Goal: Task Accomplishment & Management: Complete application form

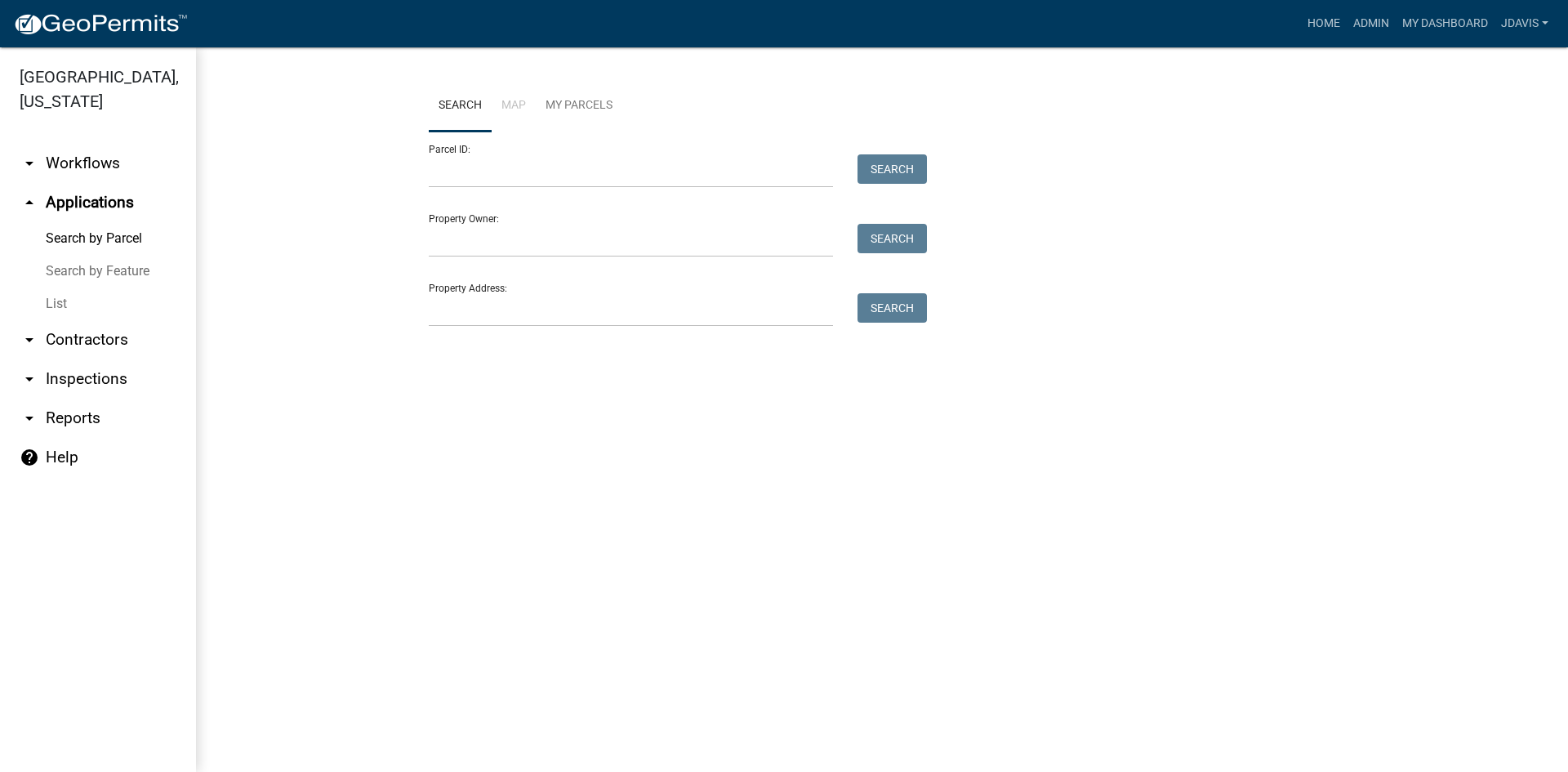
click at [52, 302] on link "List" at bounding box center [98, 304] width 196 height 33
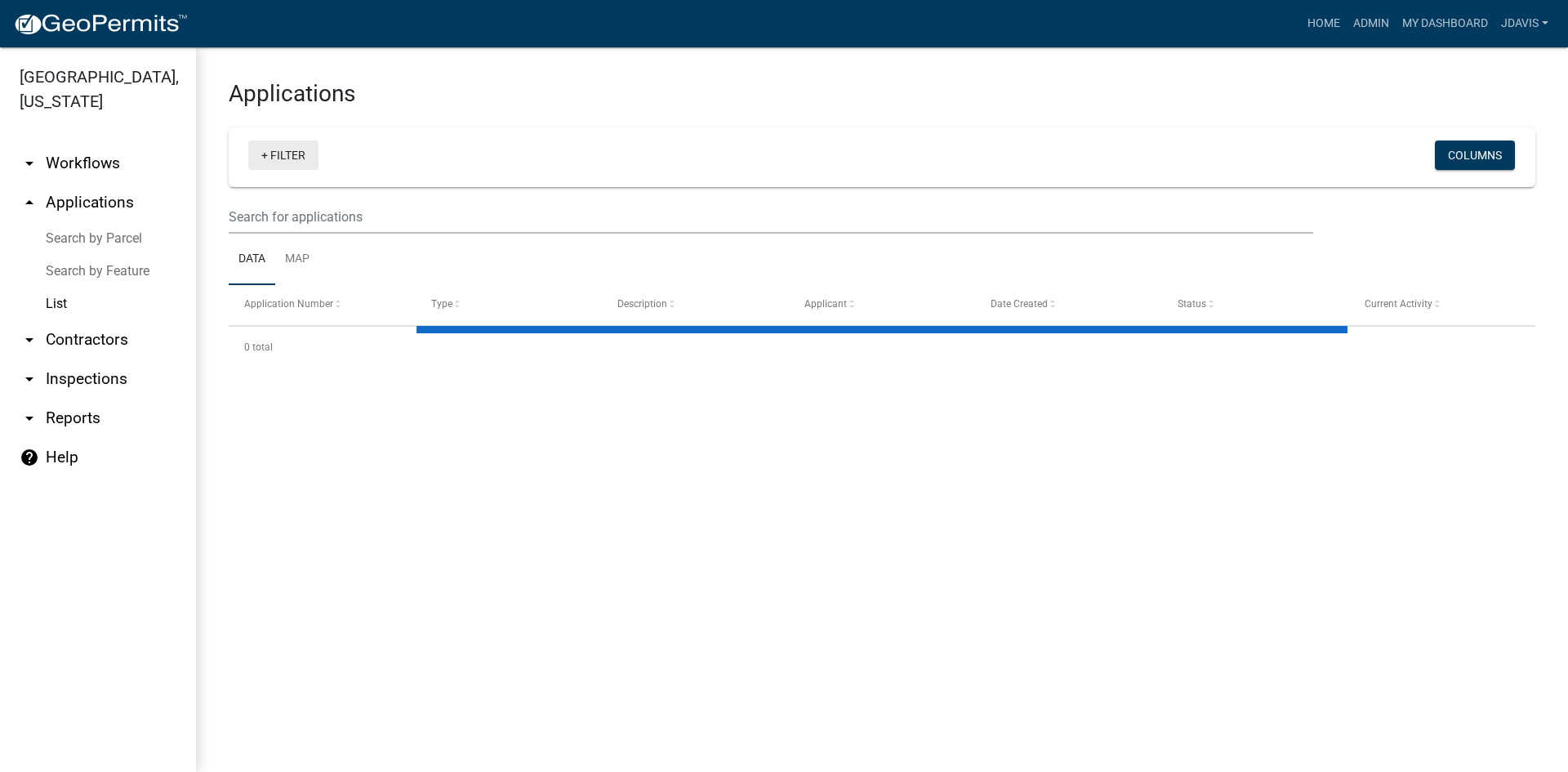
click at [261, 155] on link "+ Filter" at bounding box center [284, 155] width 71 height 30
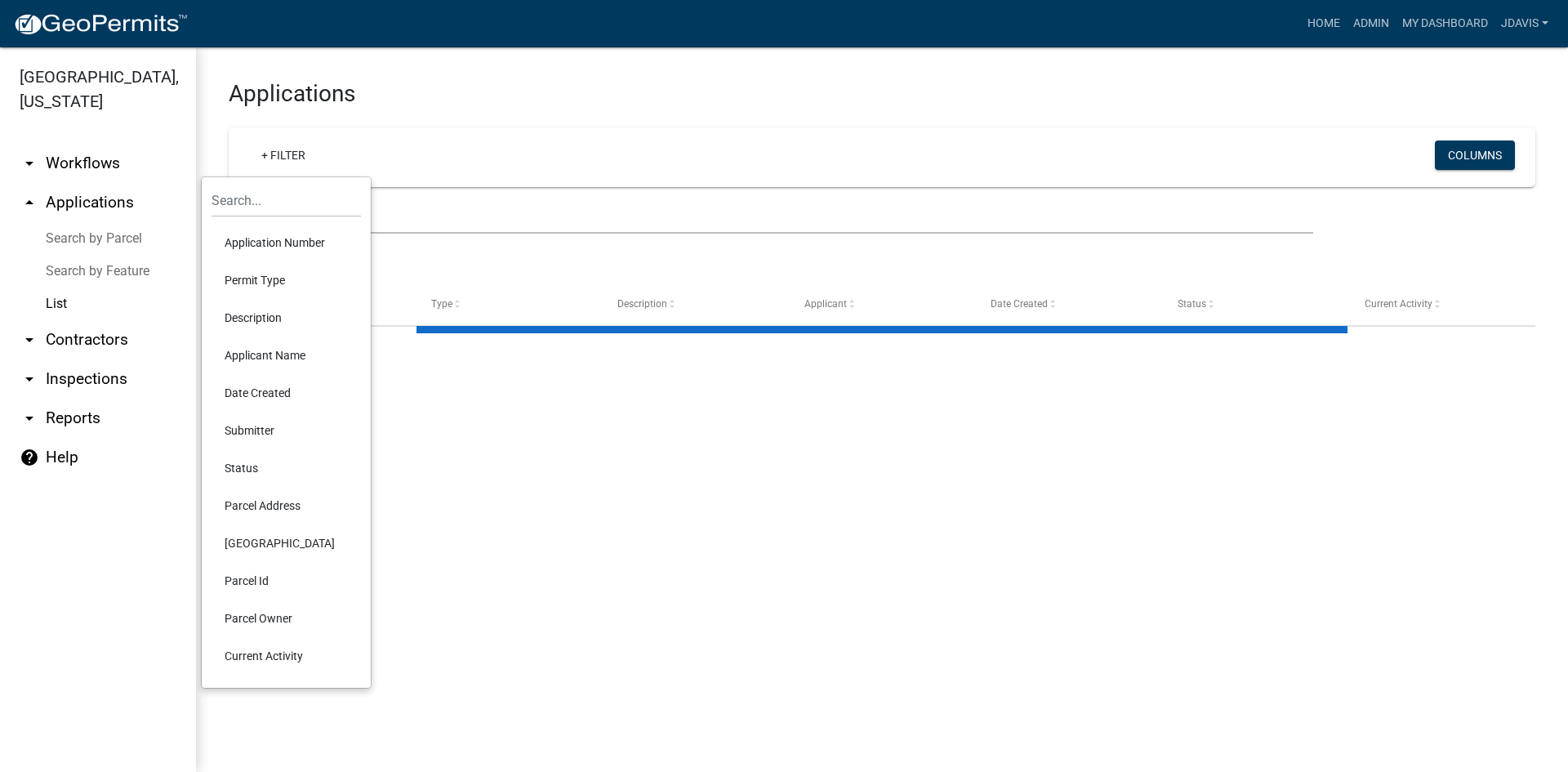
click at [282, 652] on li "Current Activity" at bounding box center [286, 656] width 149 height 38
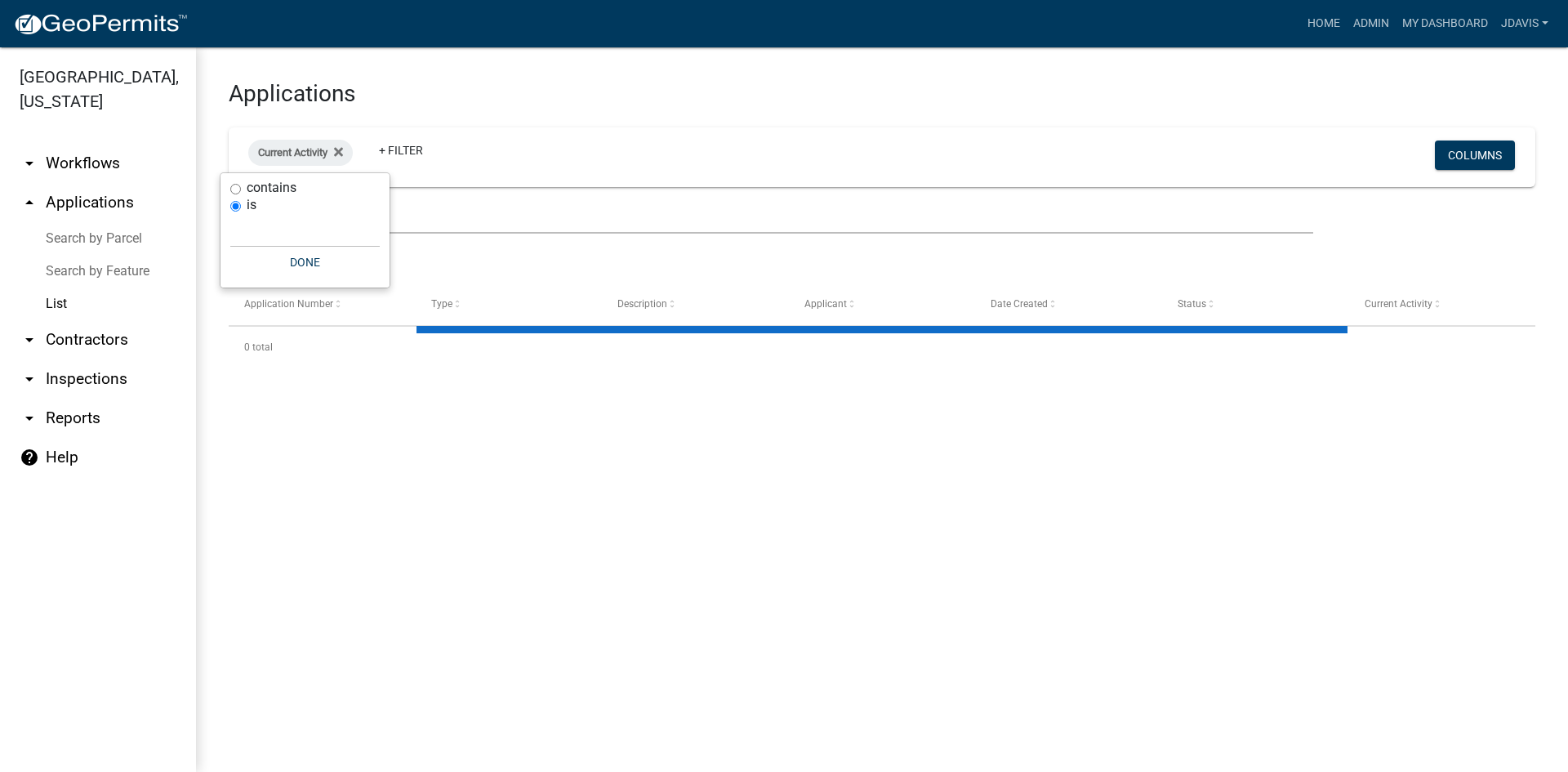
select select "2: 50"
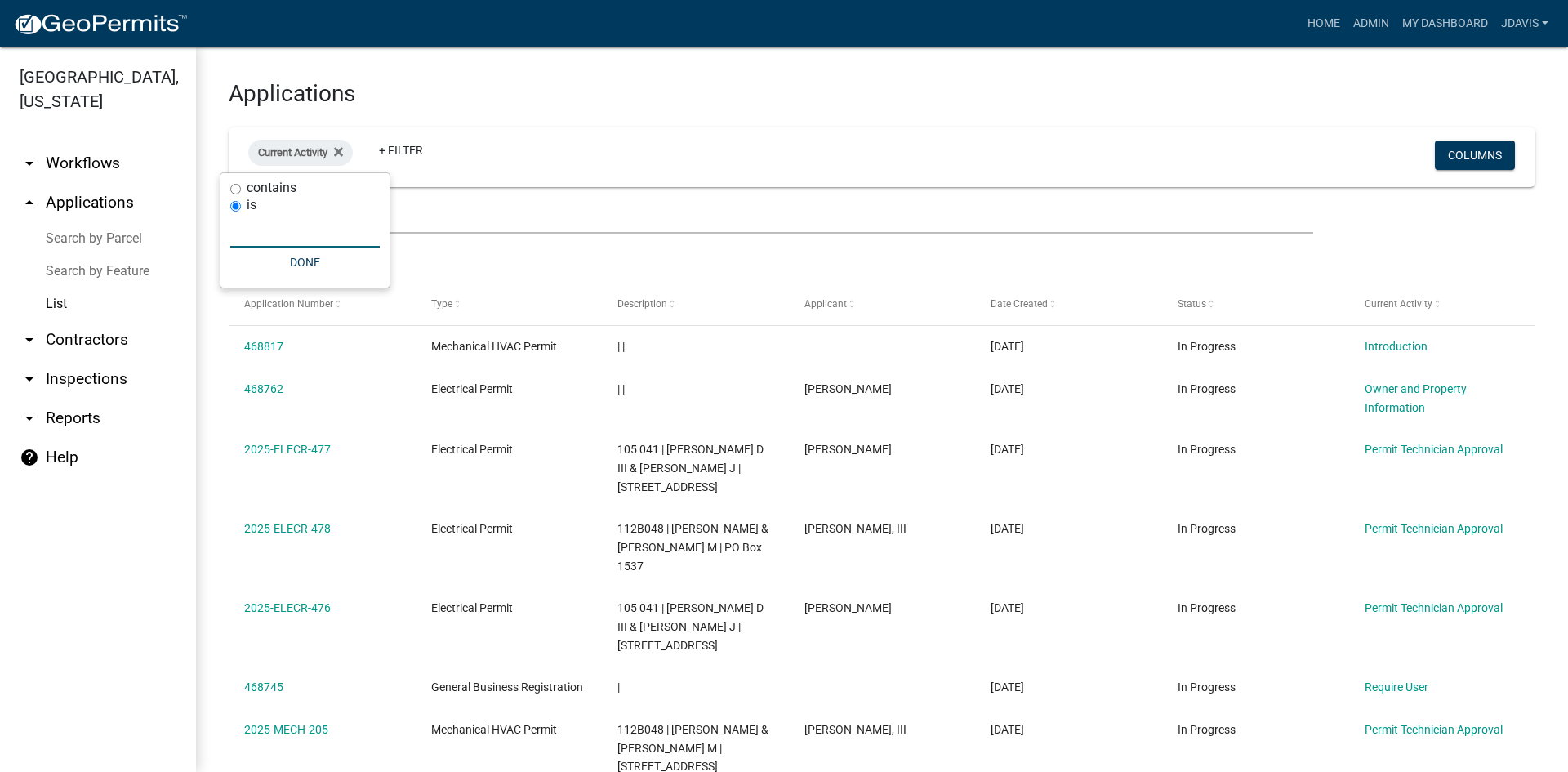
click at [290, 226] on input "text" at bounding box center [305, 231] width 149 height 34
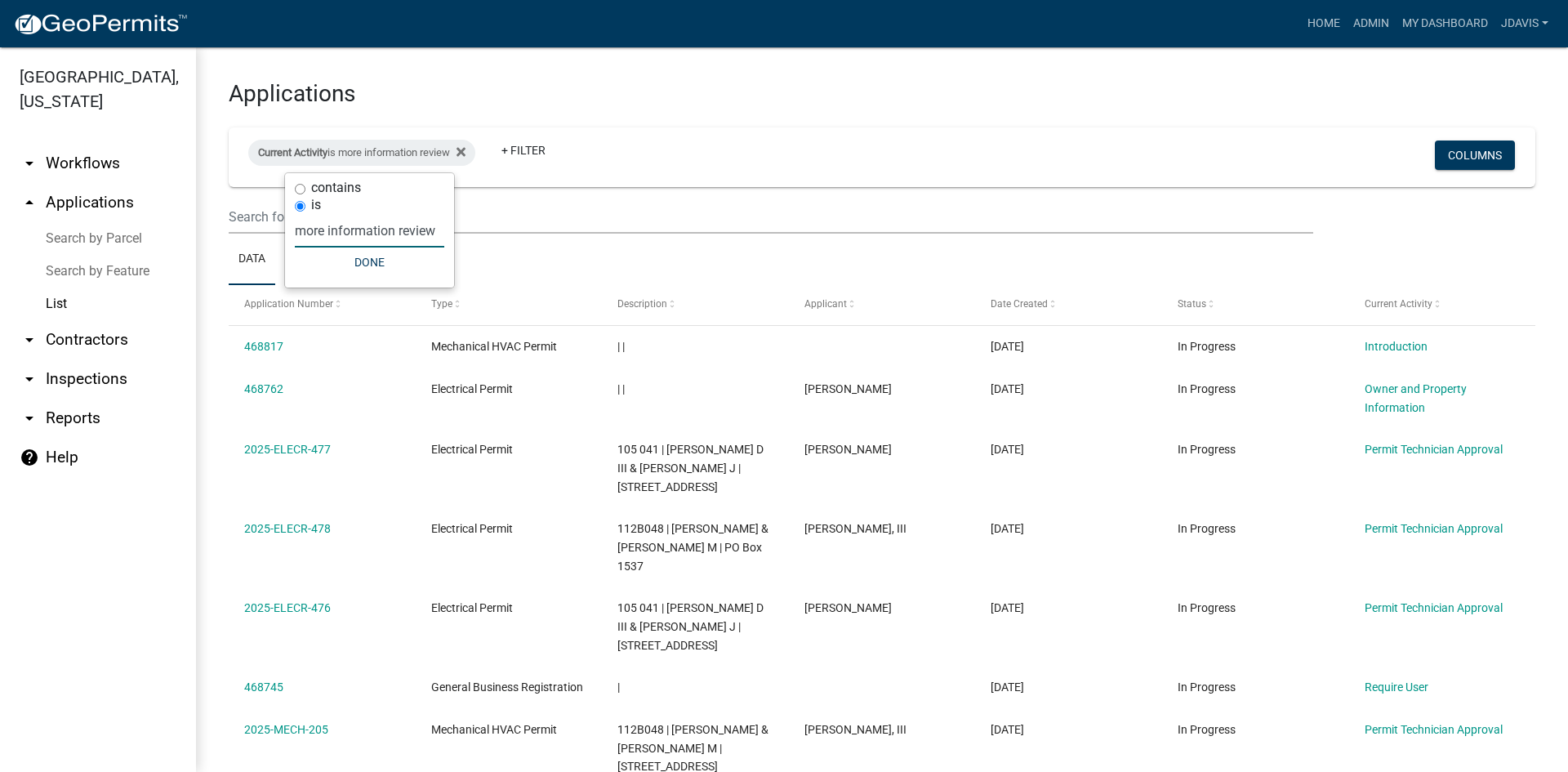
type input "more information review"
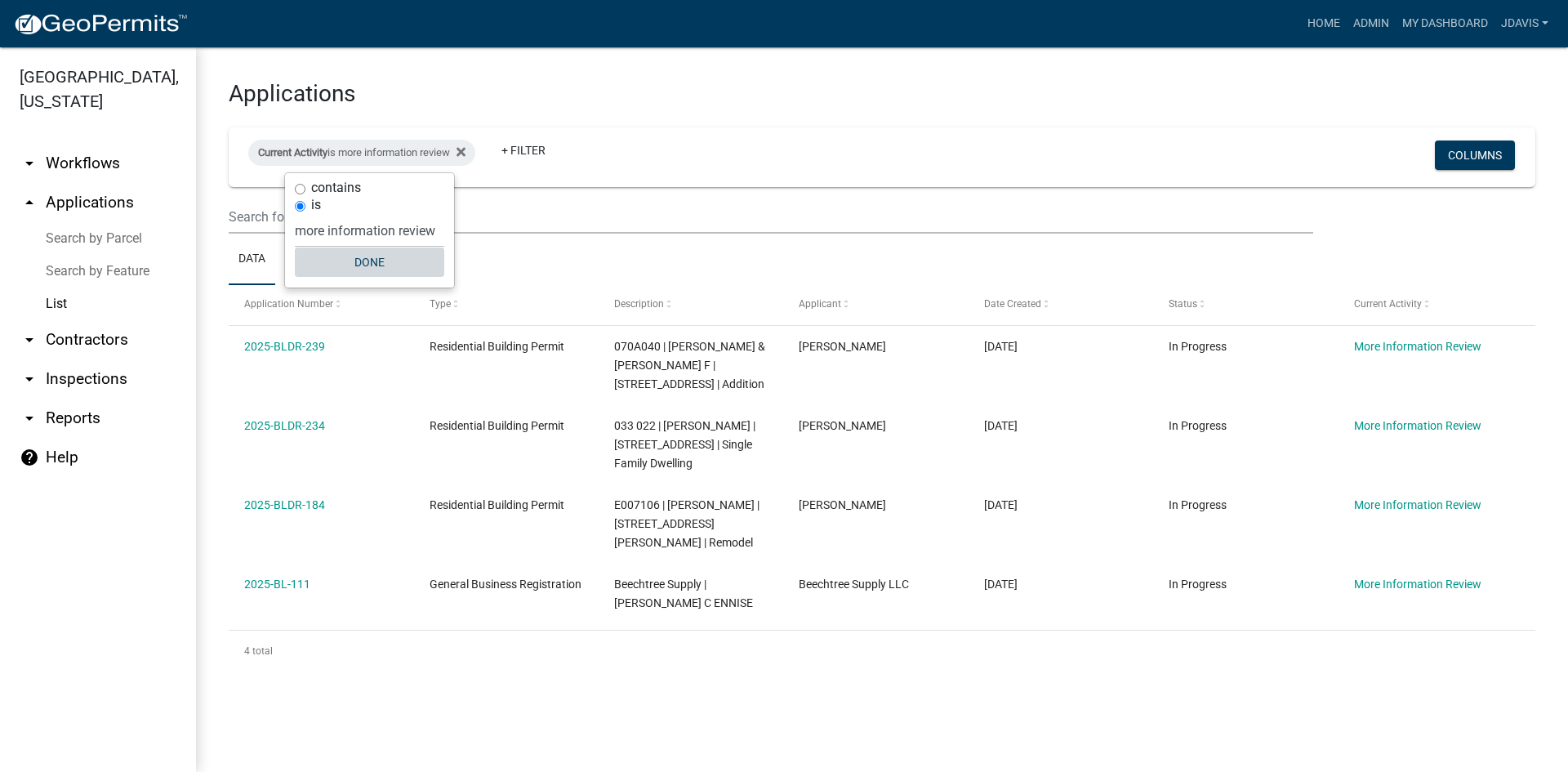
click at [378, 276] on button "Done" at bounding box center [369, 263] width 149 height 30
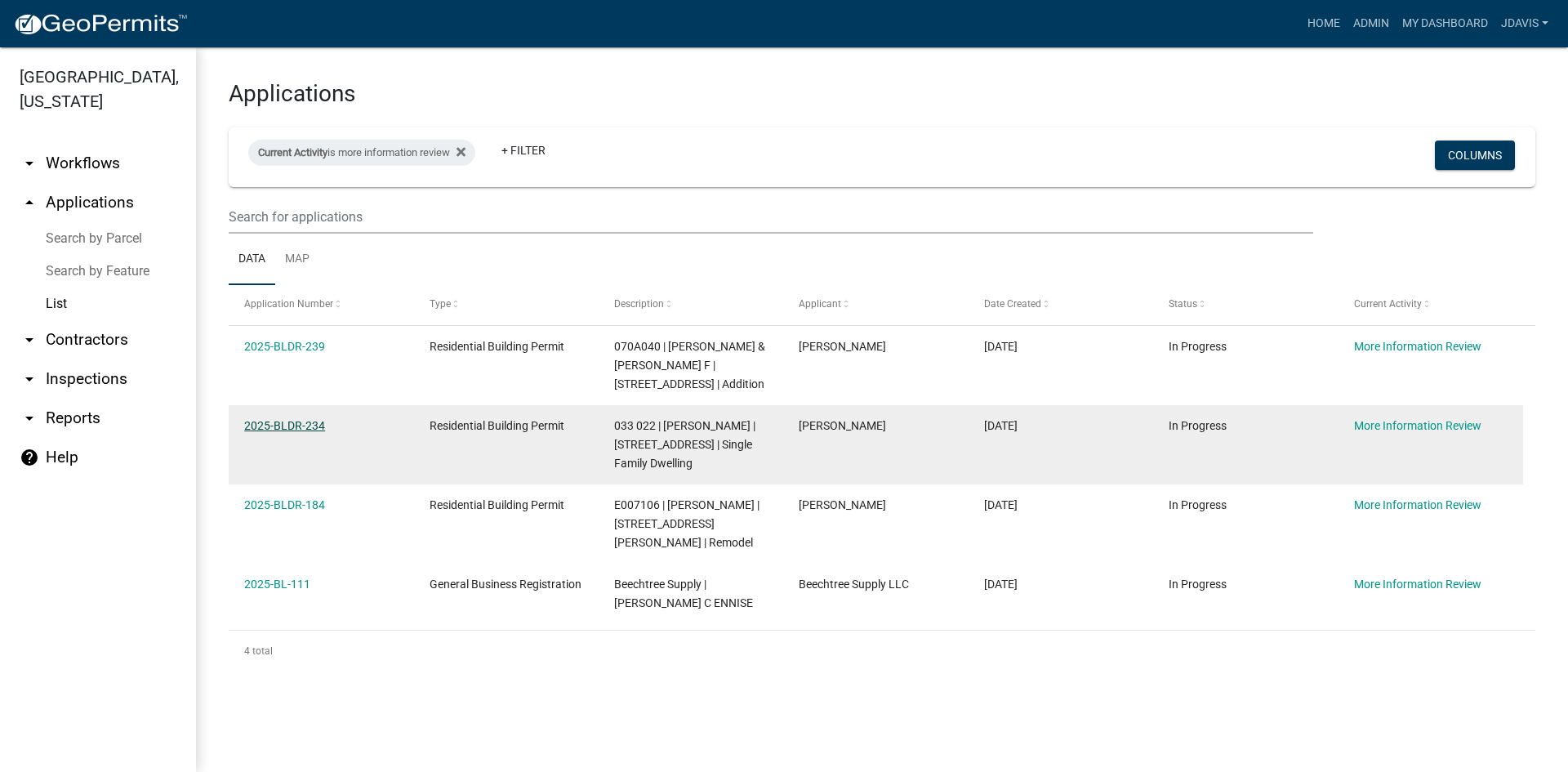
click at [290, 432] on link "2025-BLDR-234" at bounding box center [285, 426] width 81 height 13
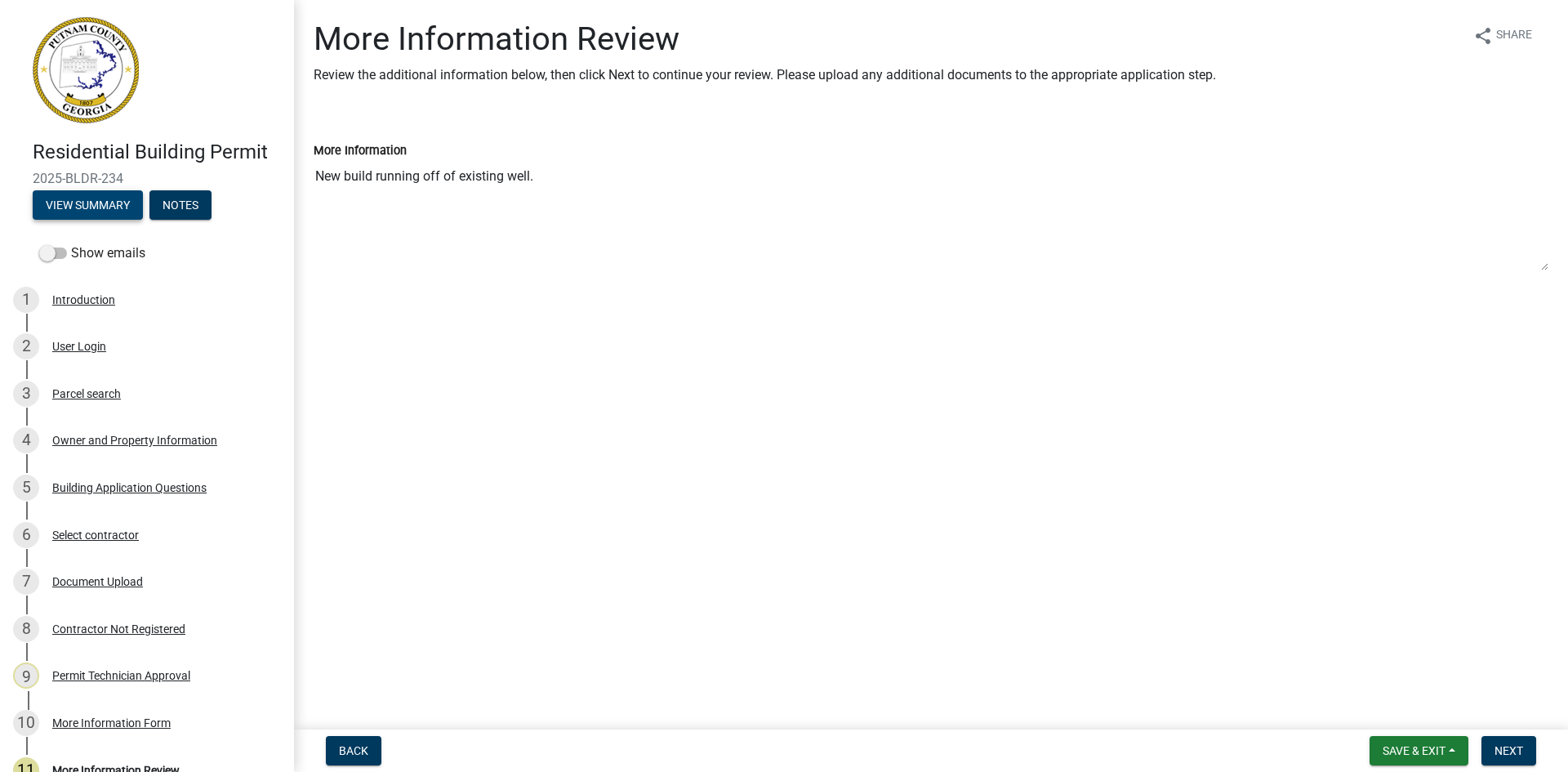
click at [106, 202] on button "View Summary" at bounding box center [88, 205] width 110 height 30
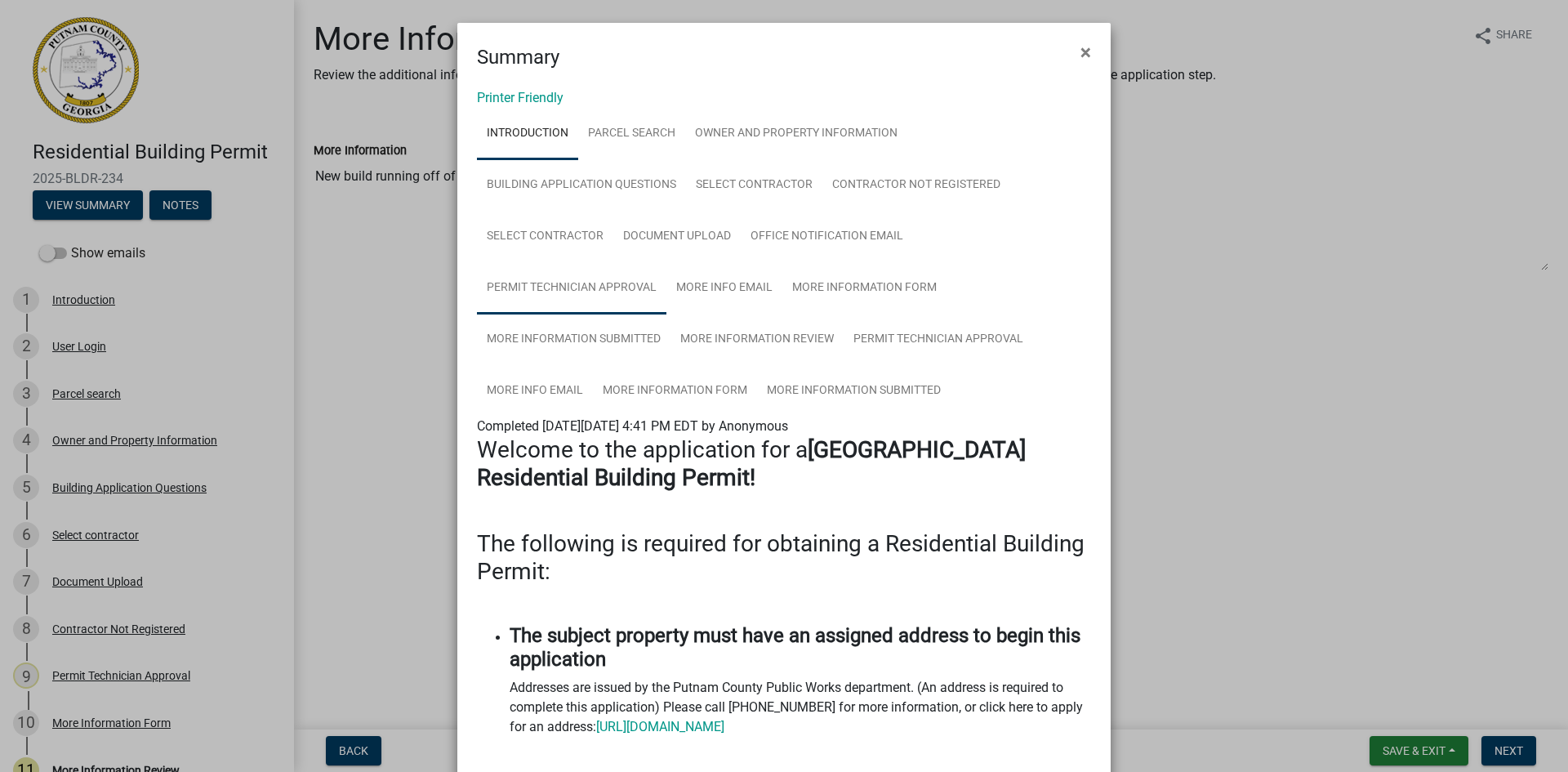
click at [613, 284] on link "Permit Technician Approval" at bounding box center [571, 289] width 190 height 53
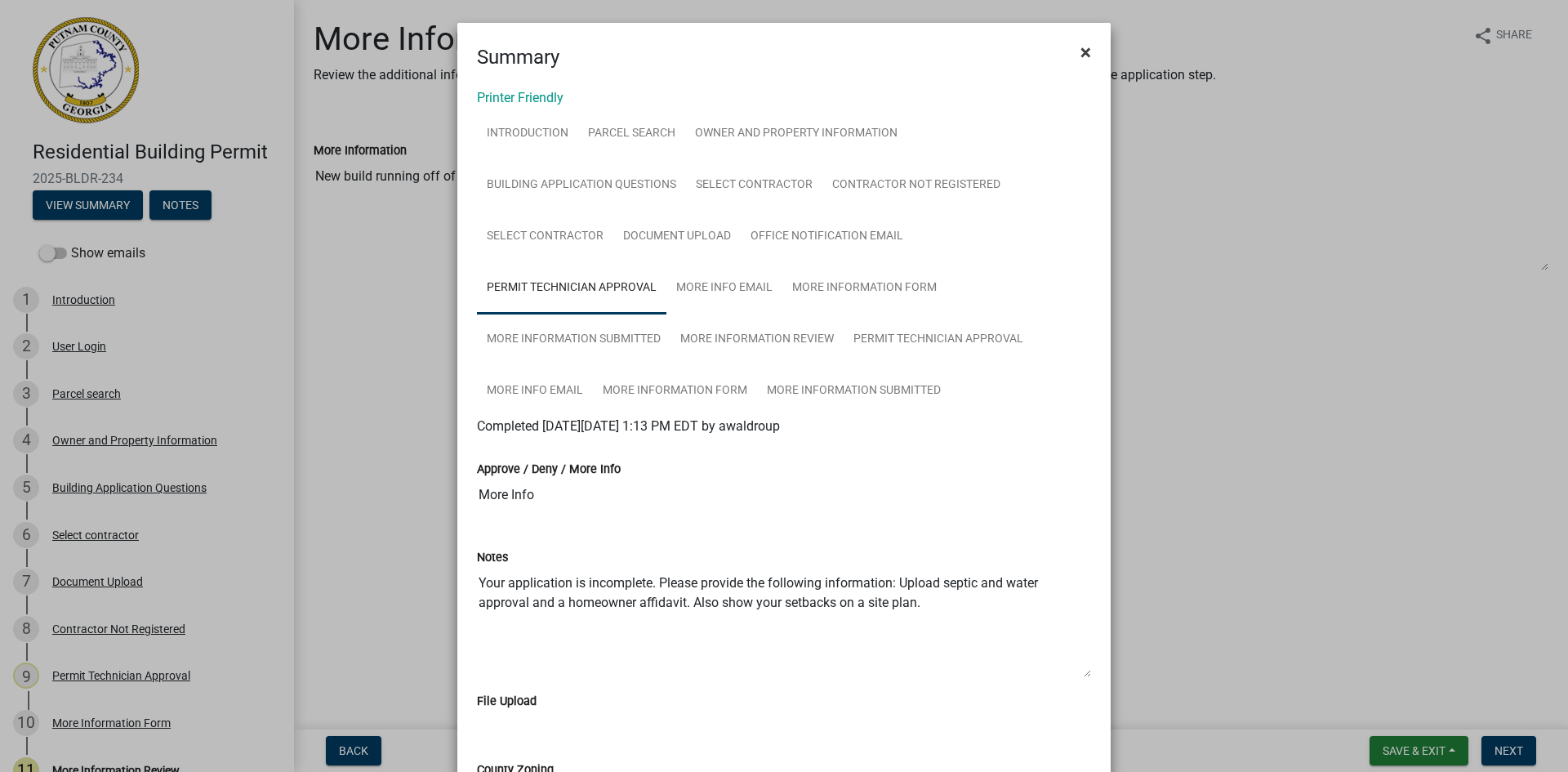
click at [1084, 45] on span "×" at bounding box center [1086, 53] width 11 height 23
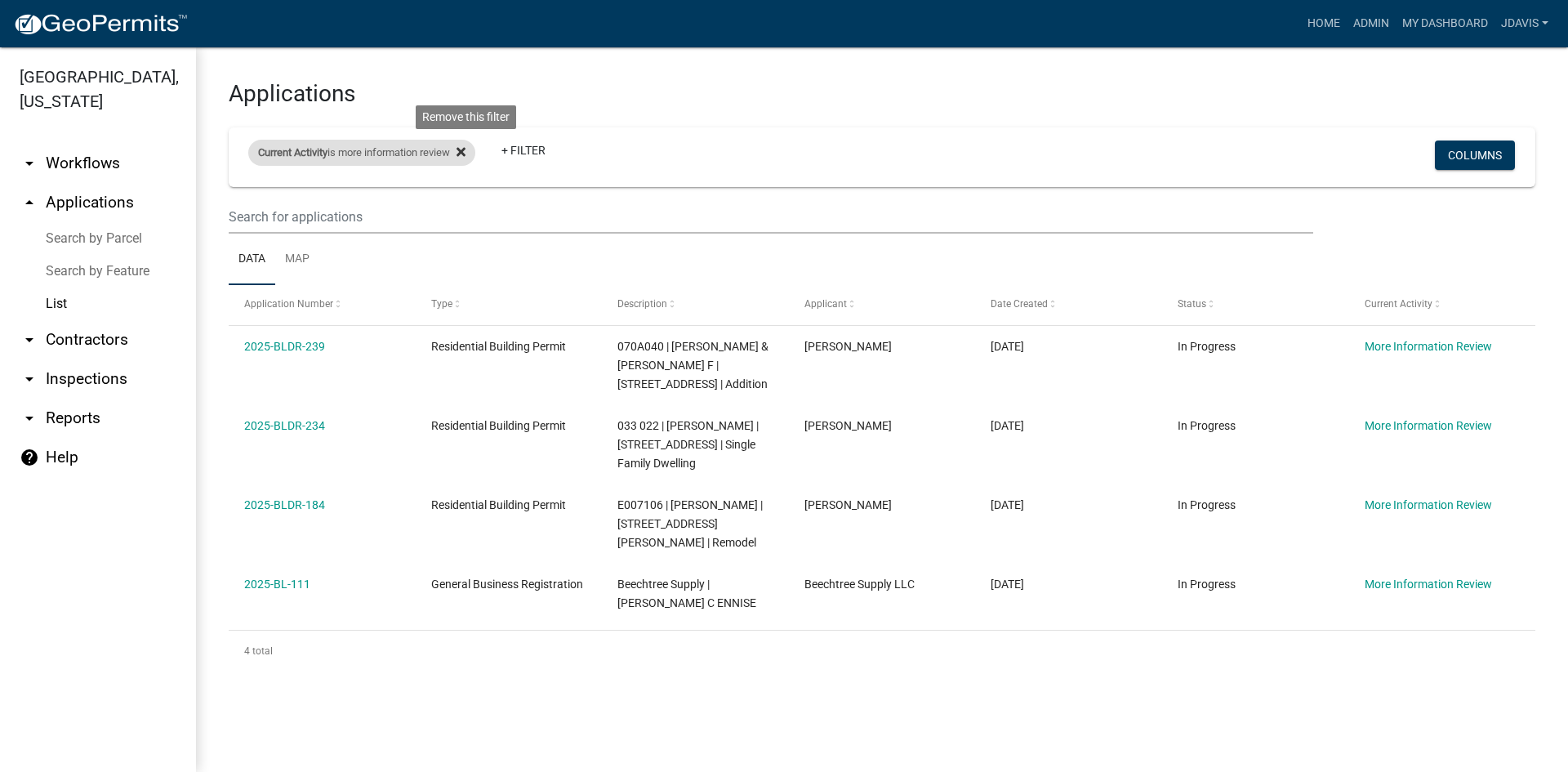
click at [465, 153] on icon at bounding box center [460, 151] width 9 height 9
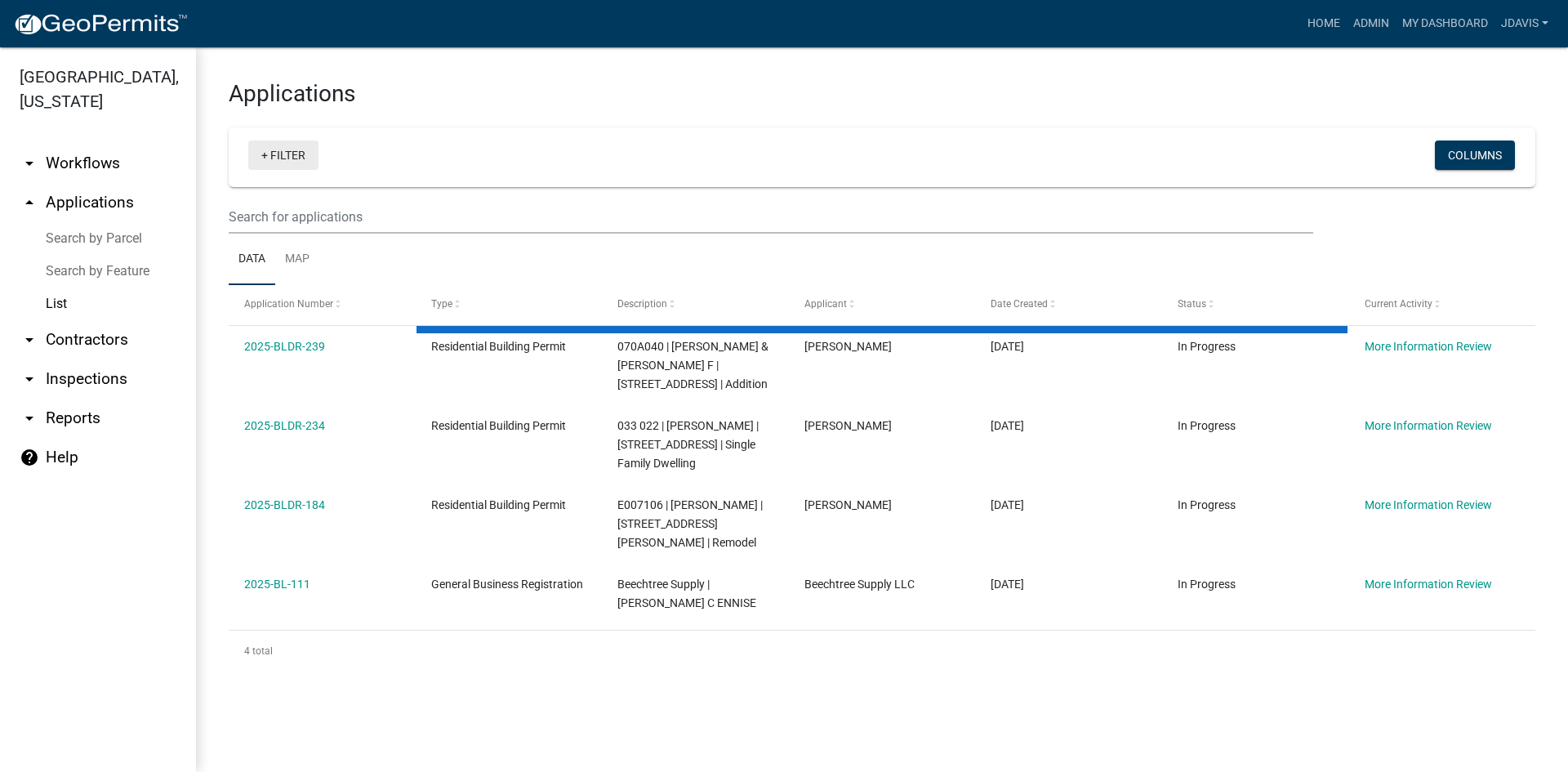
select select "2: 50"
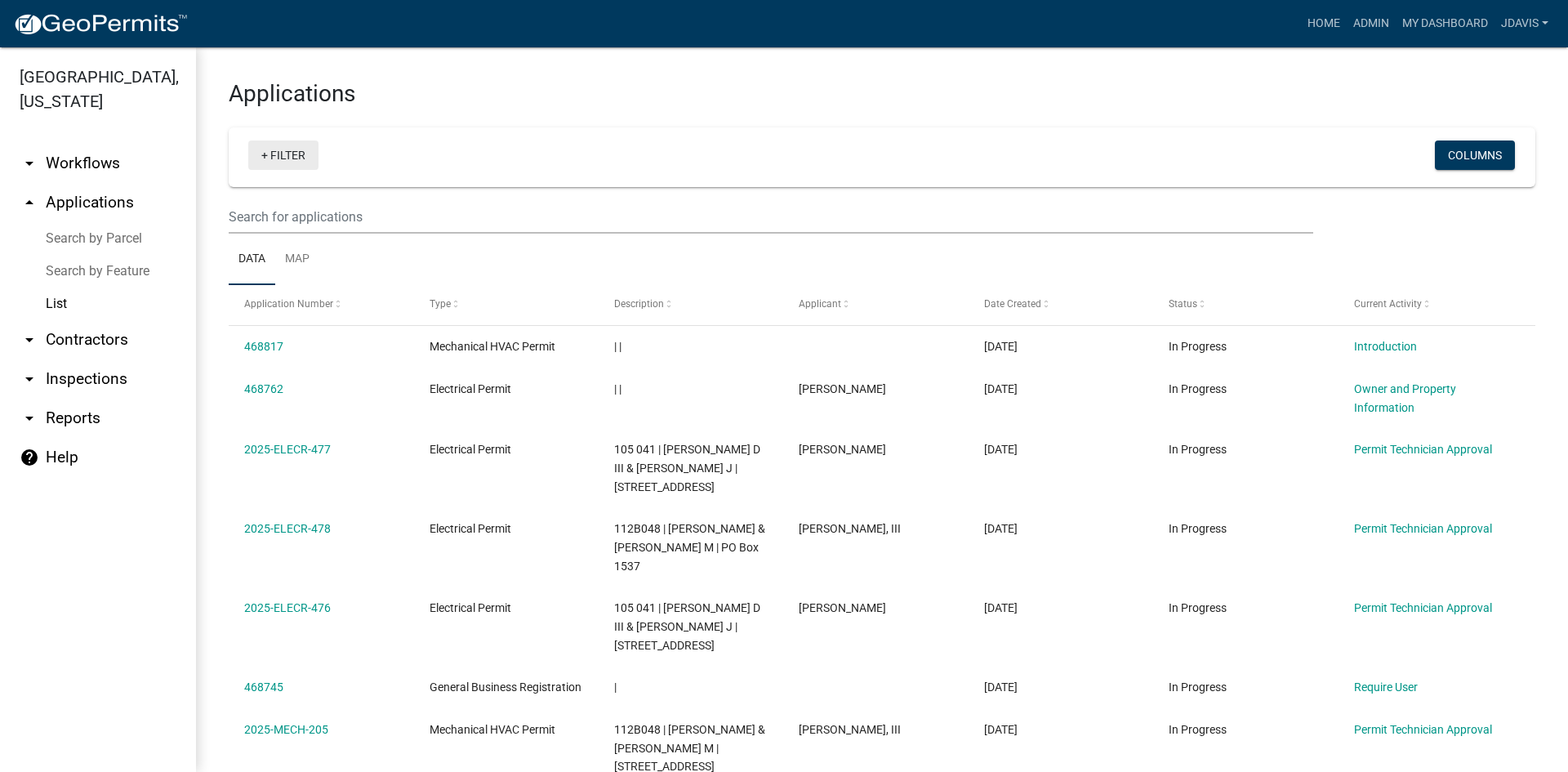
click at [263, 153] on link "+ Filter" at bounding box center [284, 155] width 71 height 30
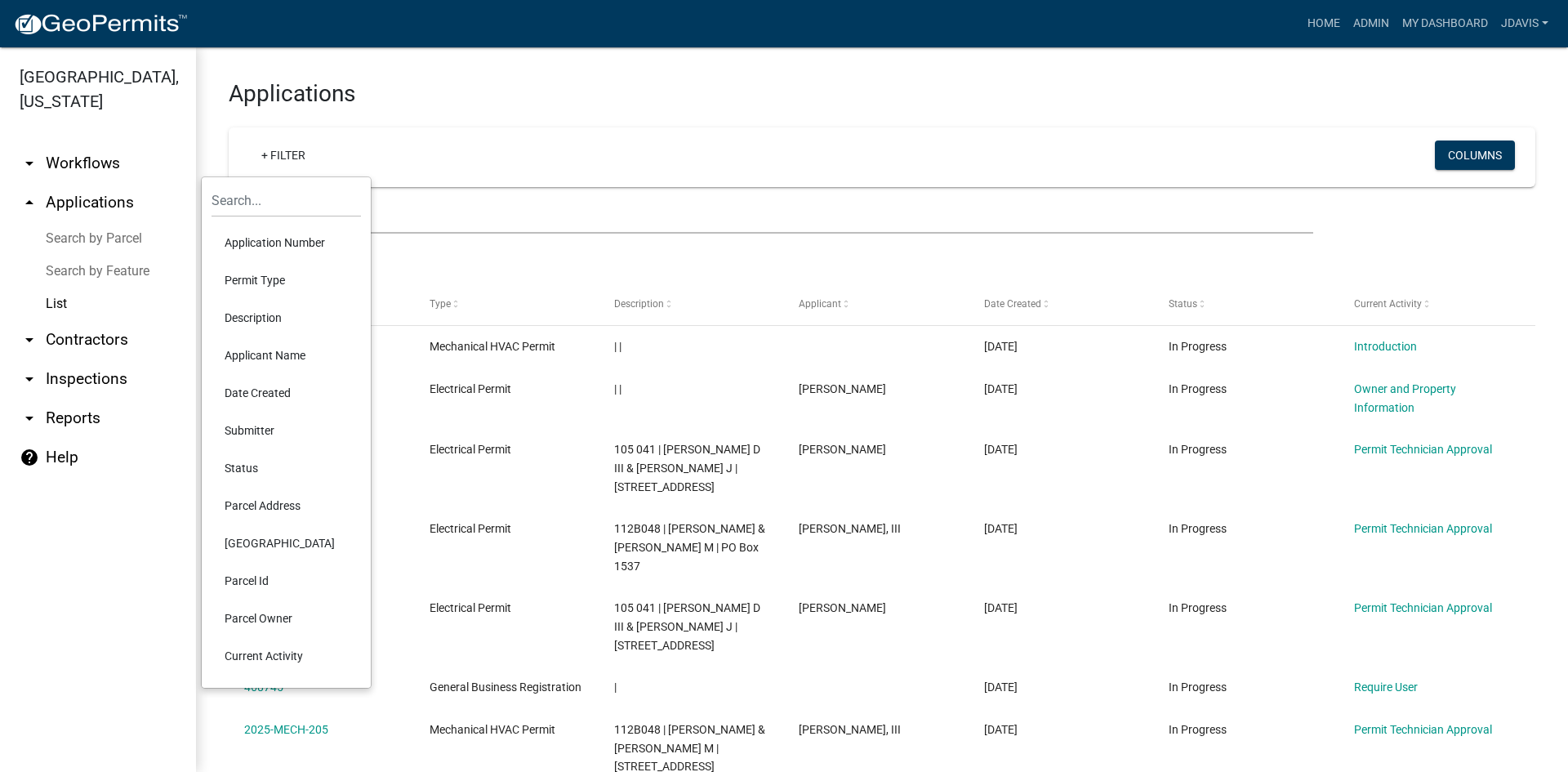
click at [272, 658] on li "Current Activity" at bounding box center [286, 656] width 149 height 38
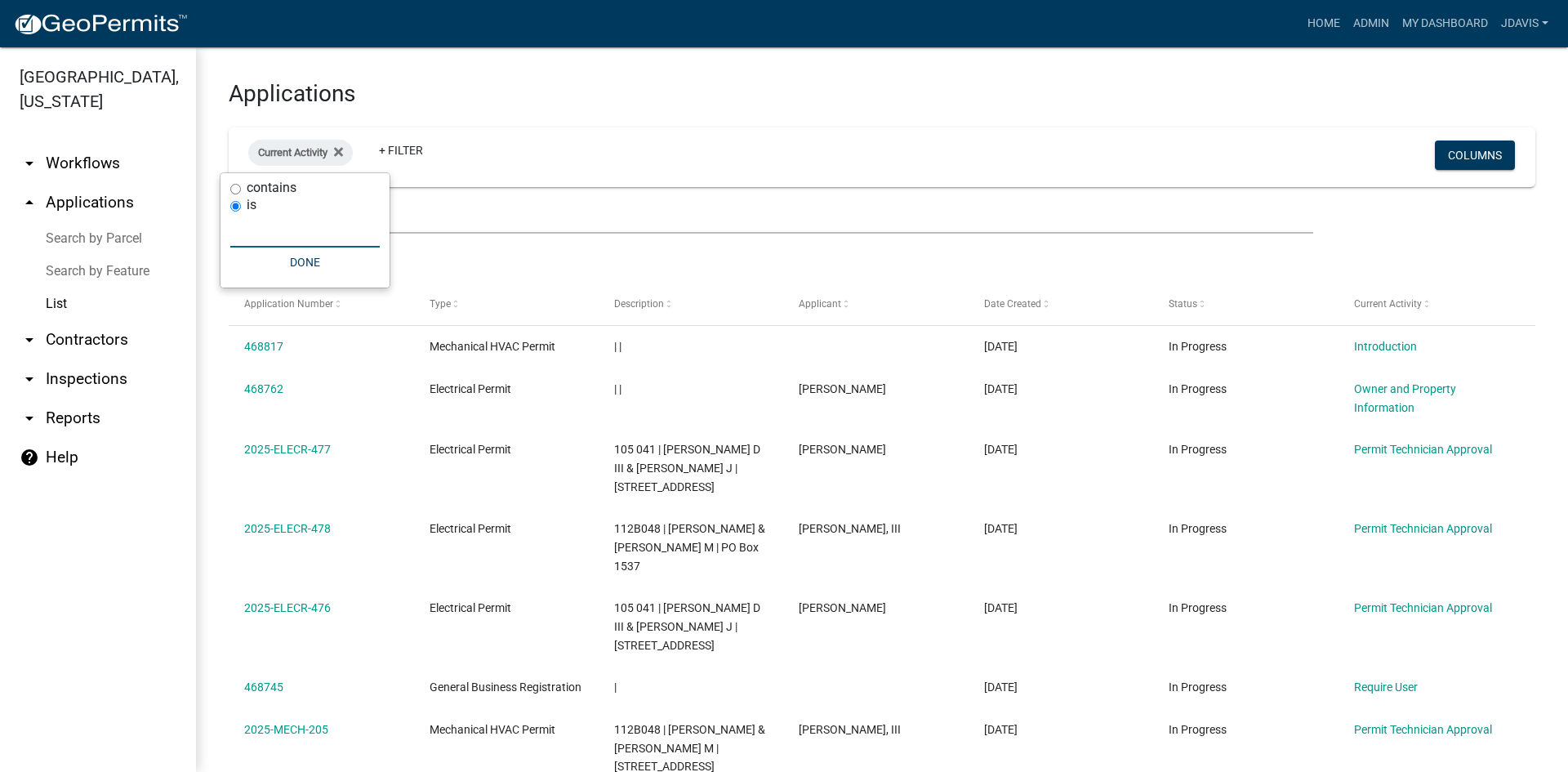
click at [284, 231] on input "text" at bounding box center [305, 231] width 149 height 34
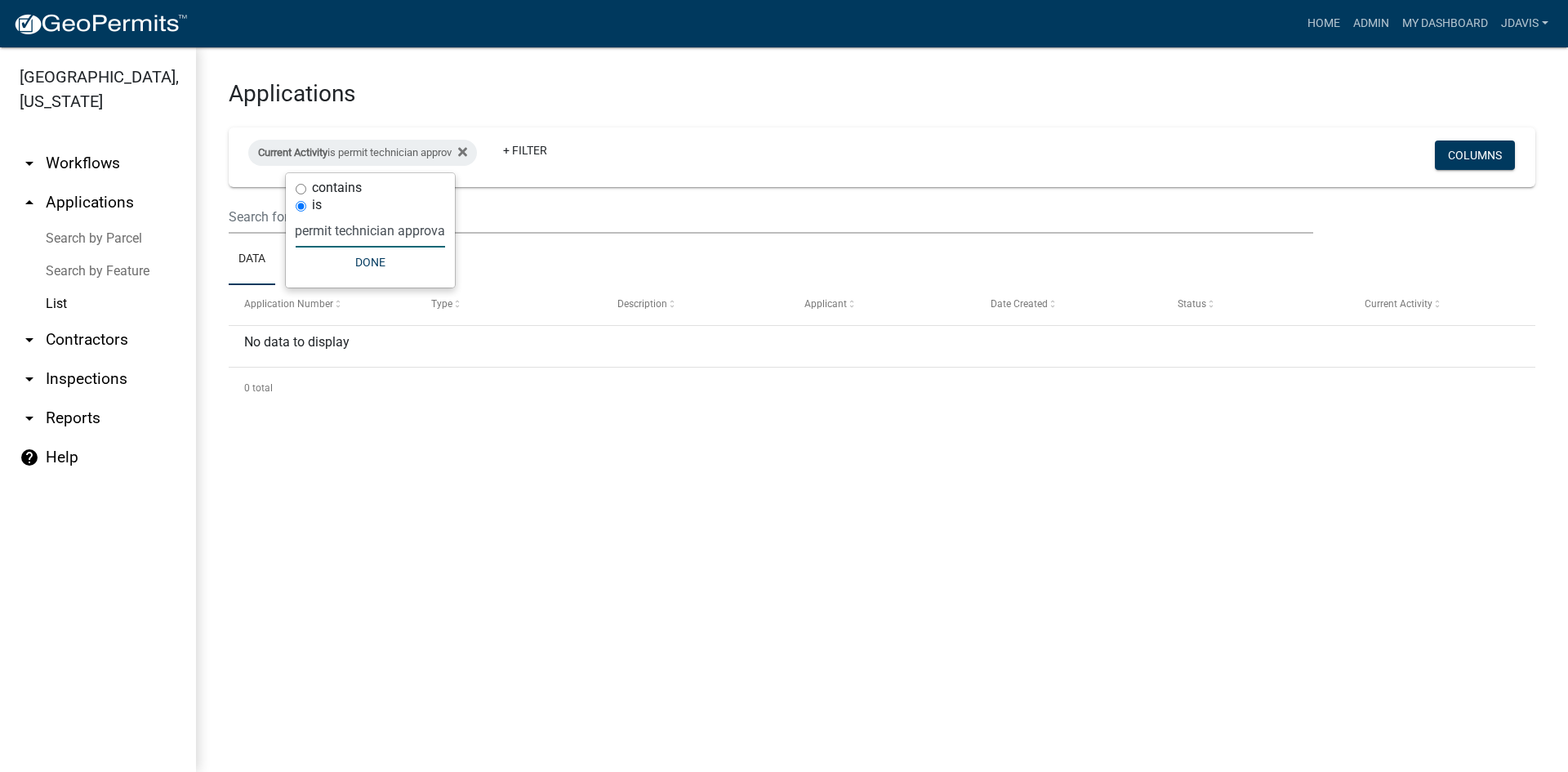
type input "permit technician approval"
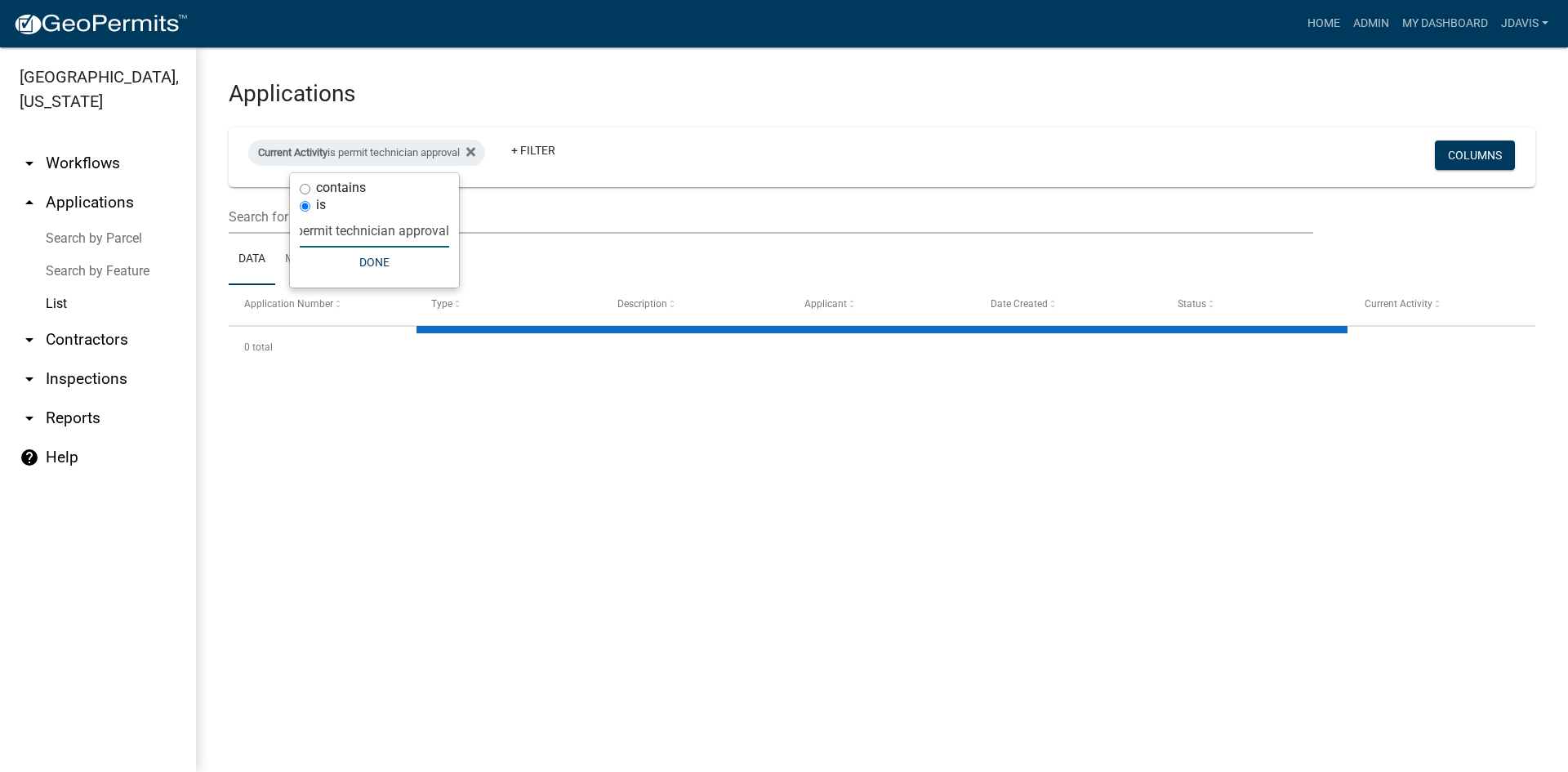
select select "2: 50"
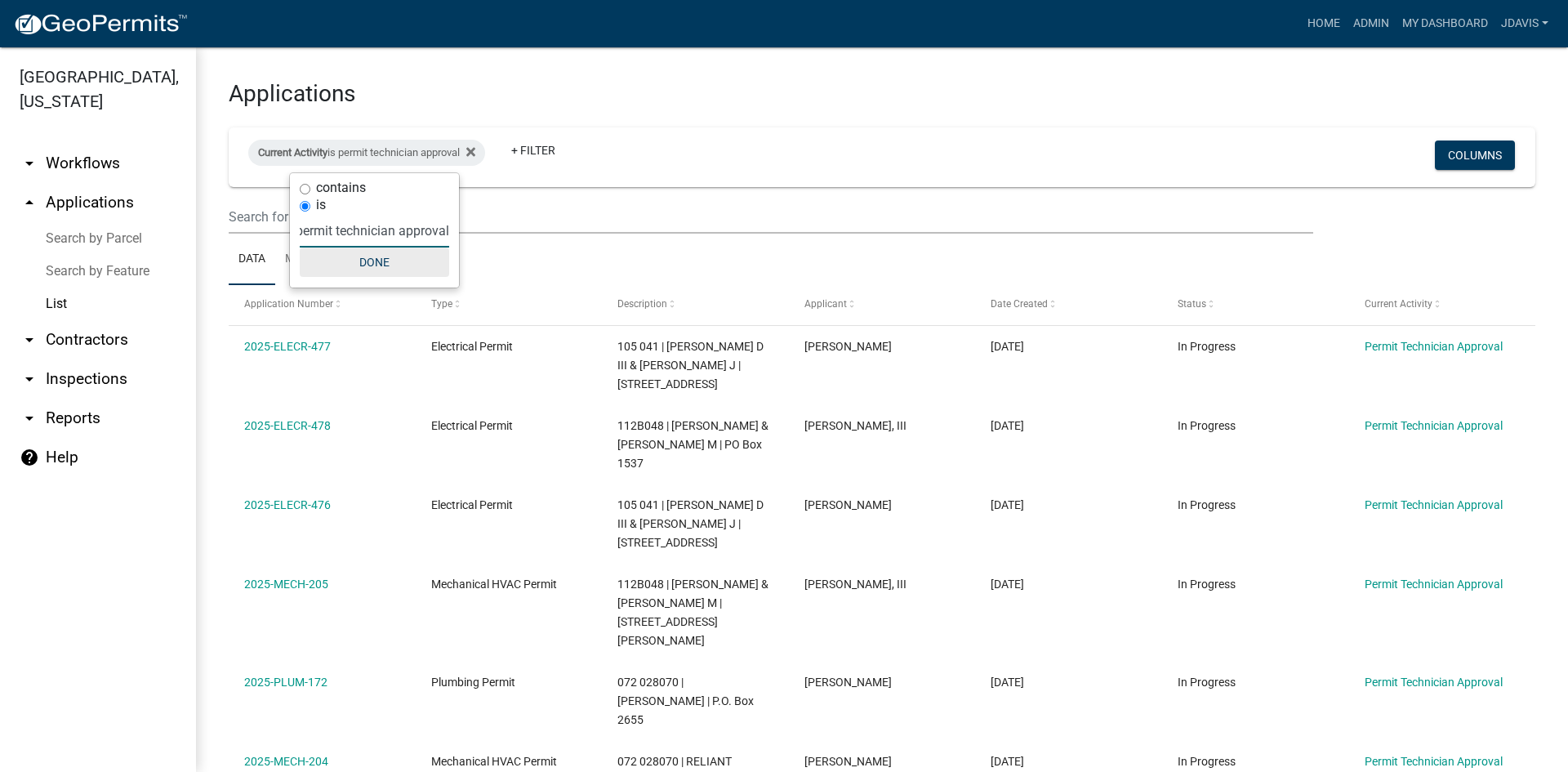
type input "permit technician approval"
click at [377, 261] on button "Done" at bounding box center [374, 263] width 149 height 30
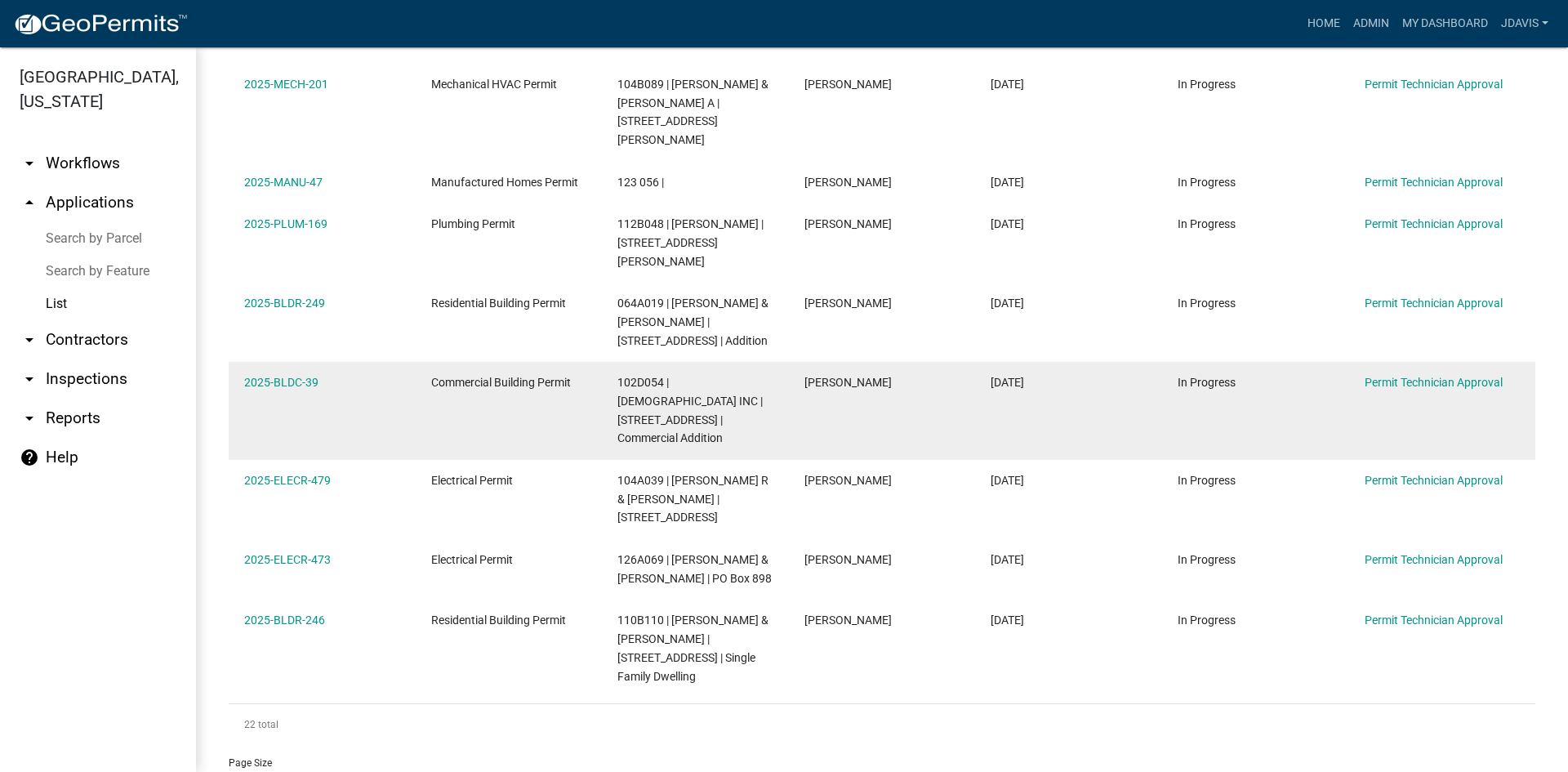
scroll to position [1290, 0]
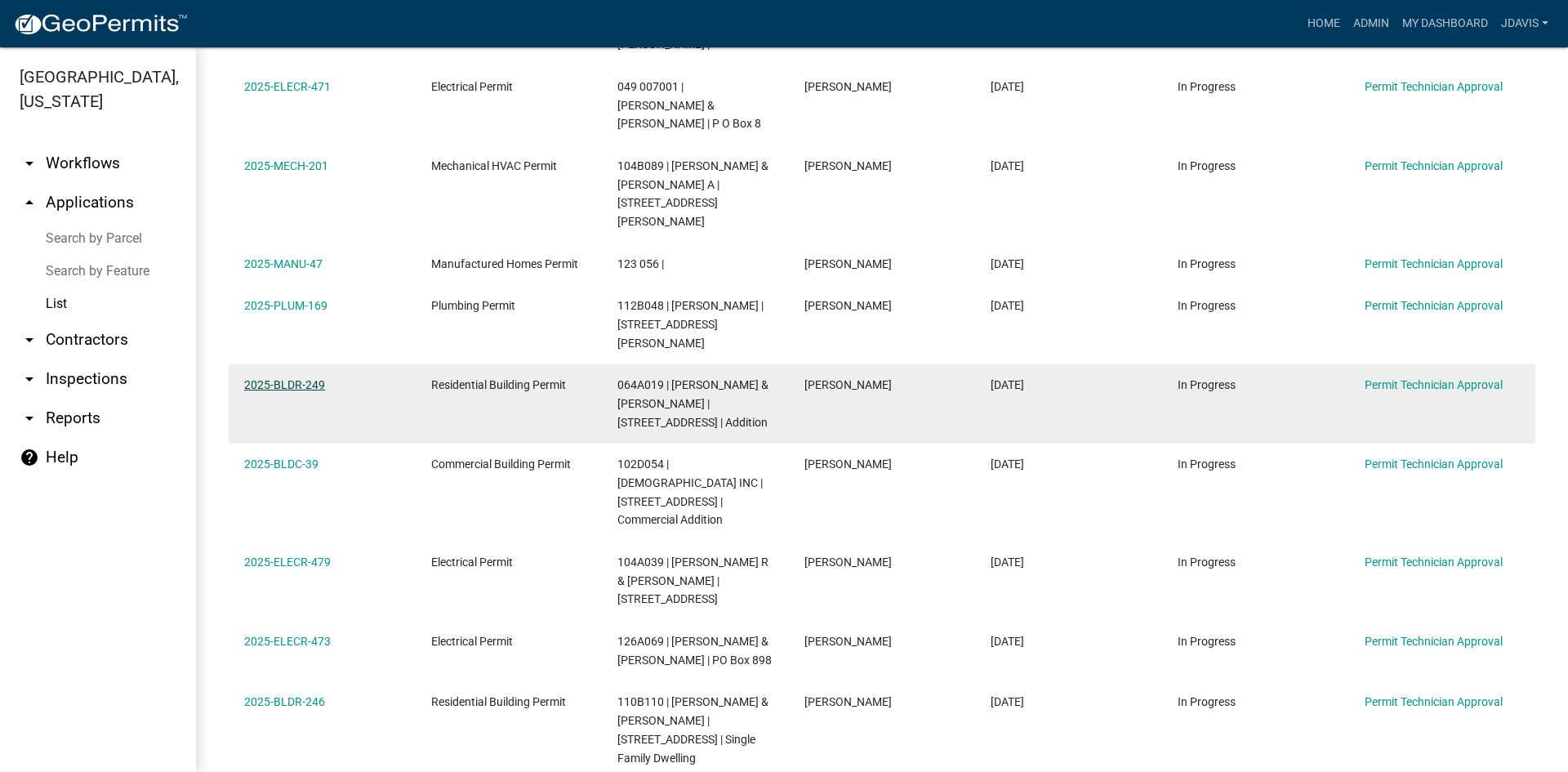
click at [300, 378] on link "2025-BLDR-249" at bounding box center [285, 385] width 81 height 13
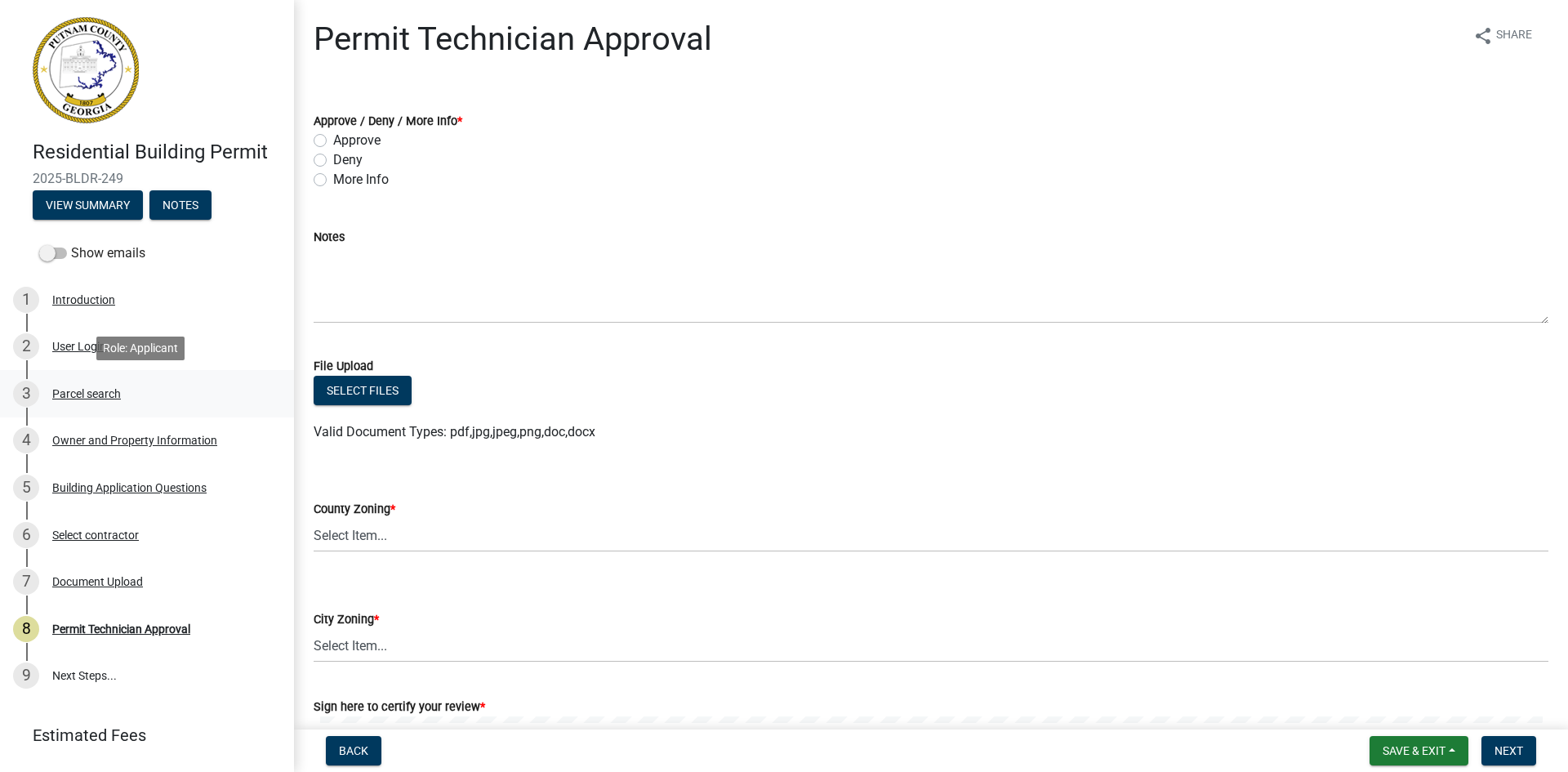
click at [85, 388] on div "Parcel search" at bounding box center [87, 394] width 69 height 11
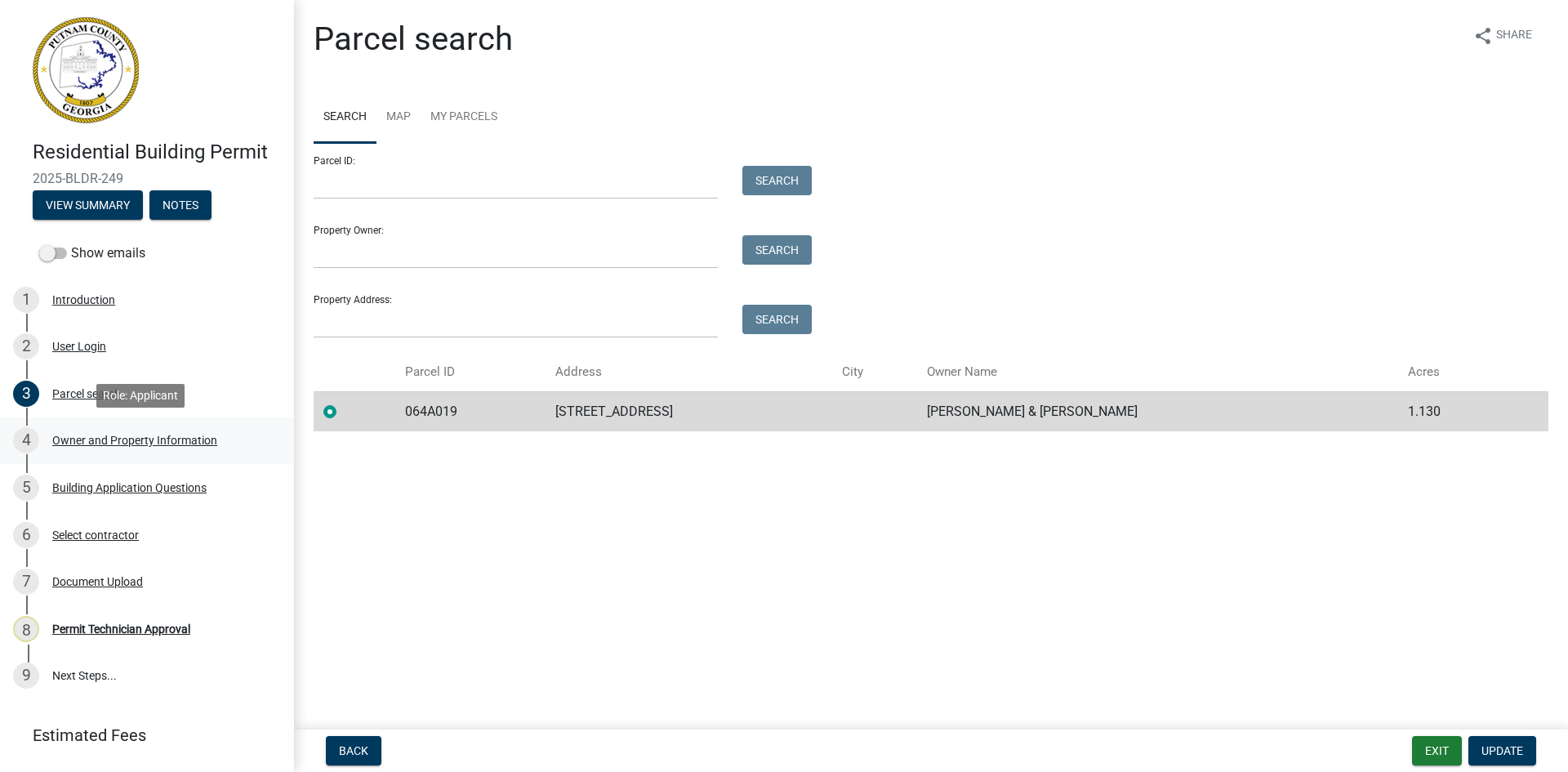
click at [112, 445] on div "Owner and Property Information" at bounding box center [135, 441] width 165 height 11
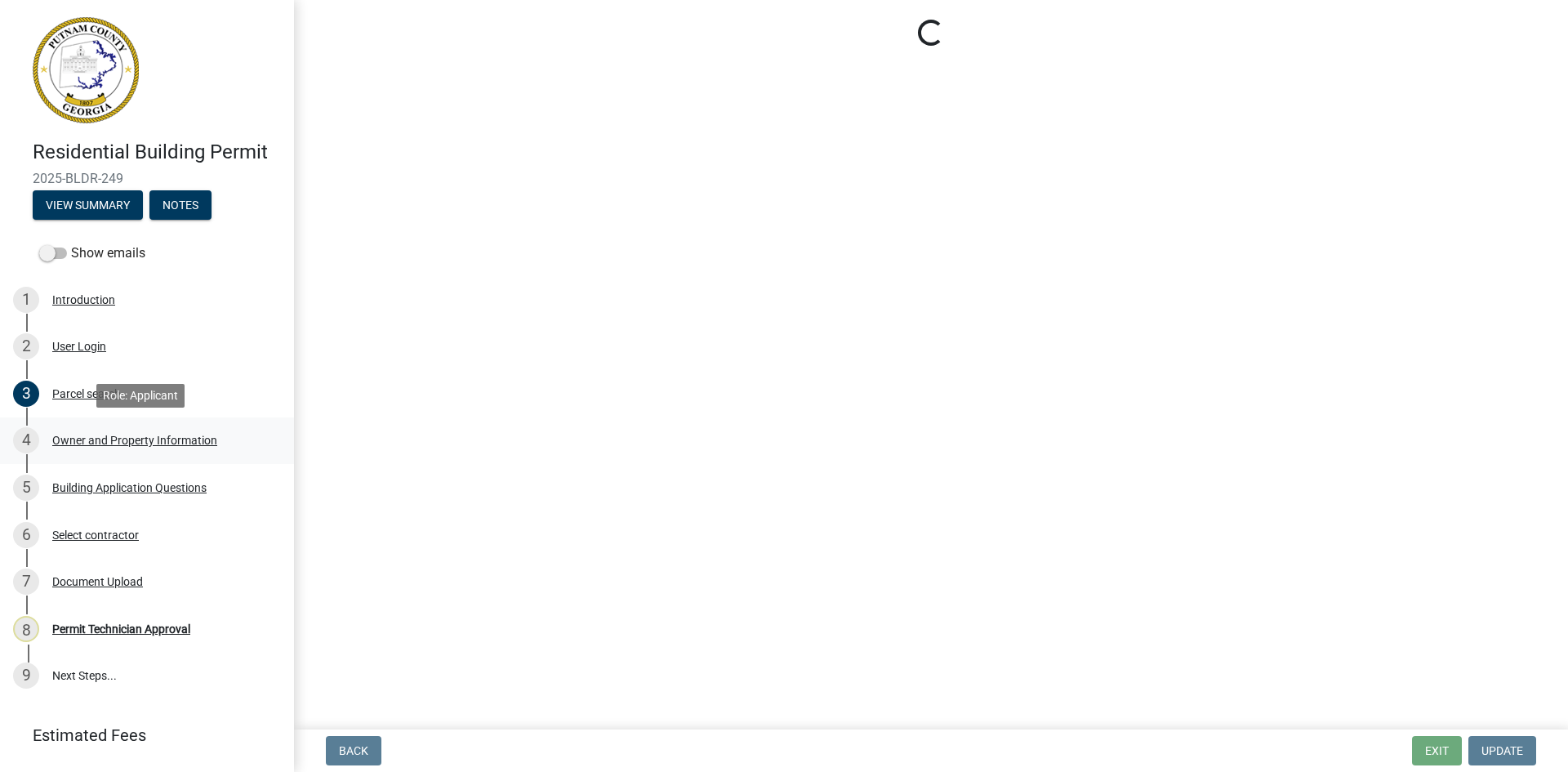
select select "ef7a1fc2-7a7a-426d-b1f0-c9b9b6ca7ff4"
select select "baca39b5-529a-4592-b8f9-0b9bae35b1c2"
select select "95c2f08d-bd21-40ac-acc0-bf0ad2ba7c20"
select select "6f1acead-4b1a-4680-ba5d-beeb03d30465"
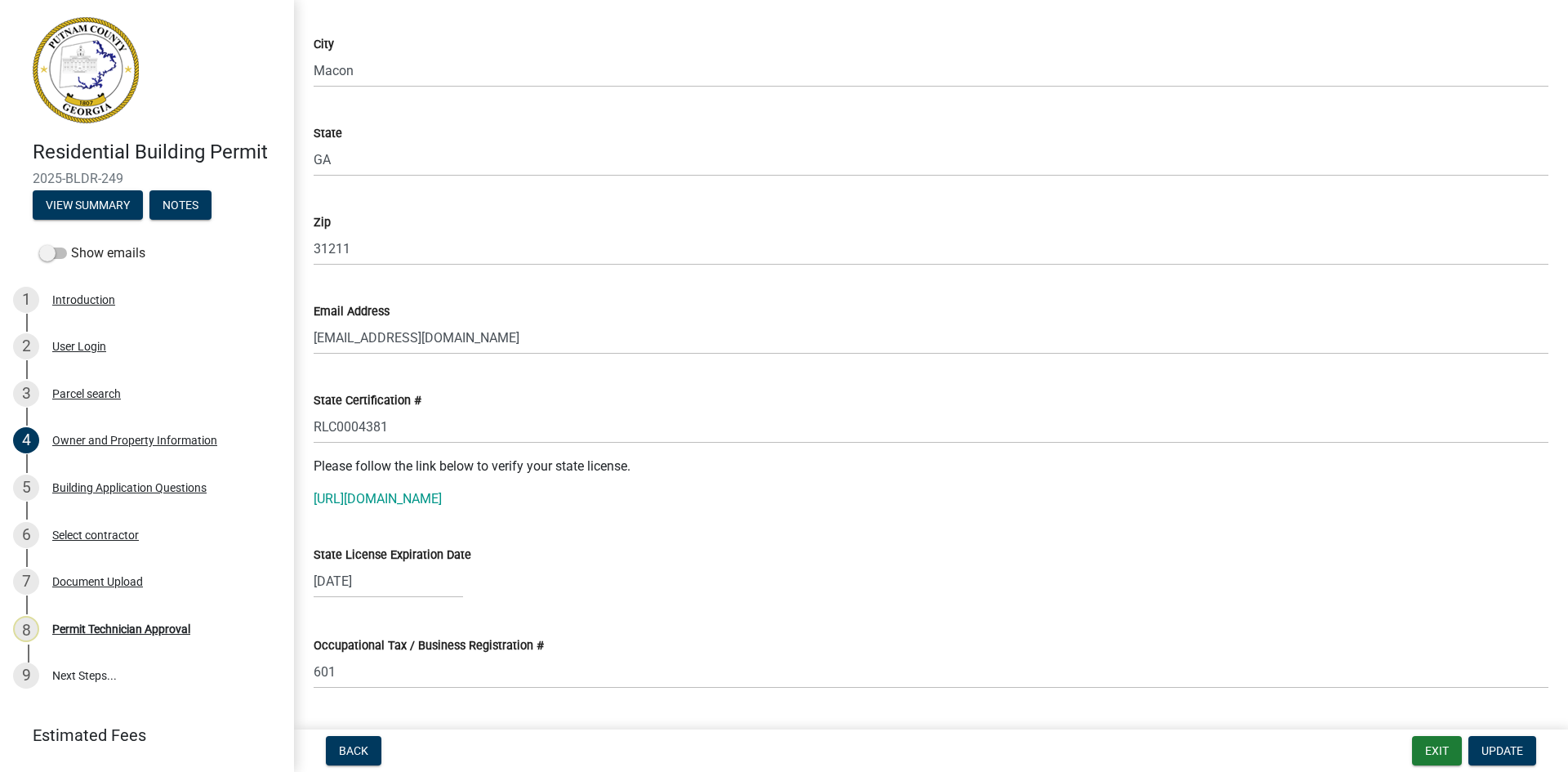
scroll to position [1878, 0]
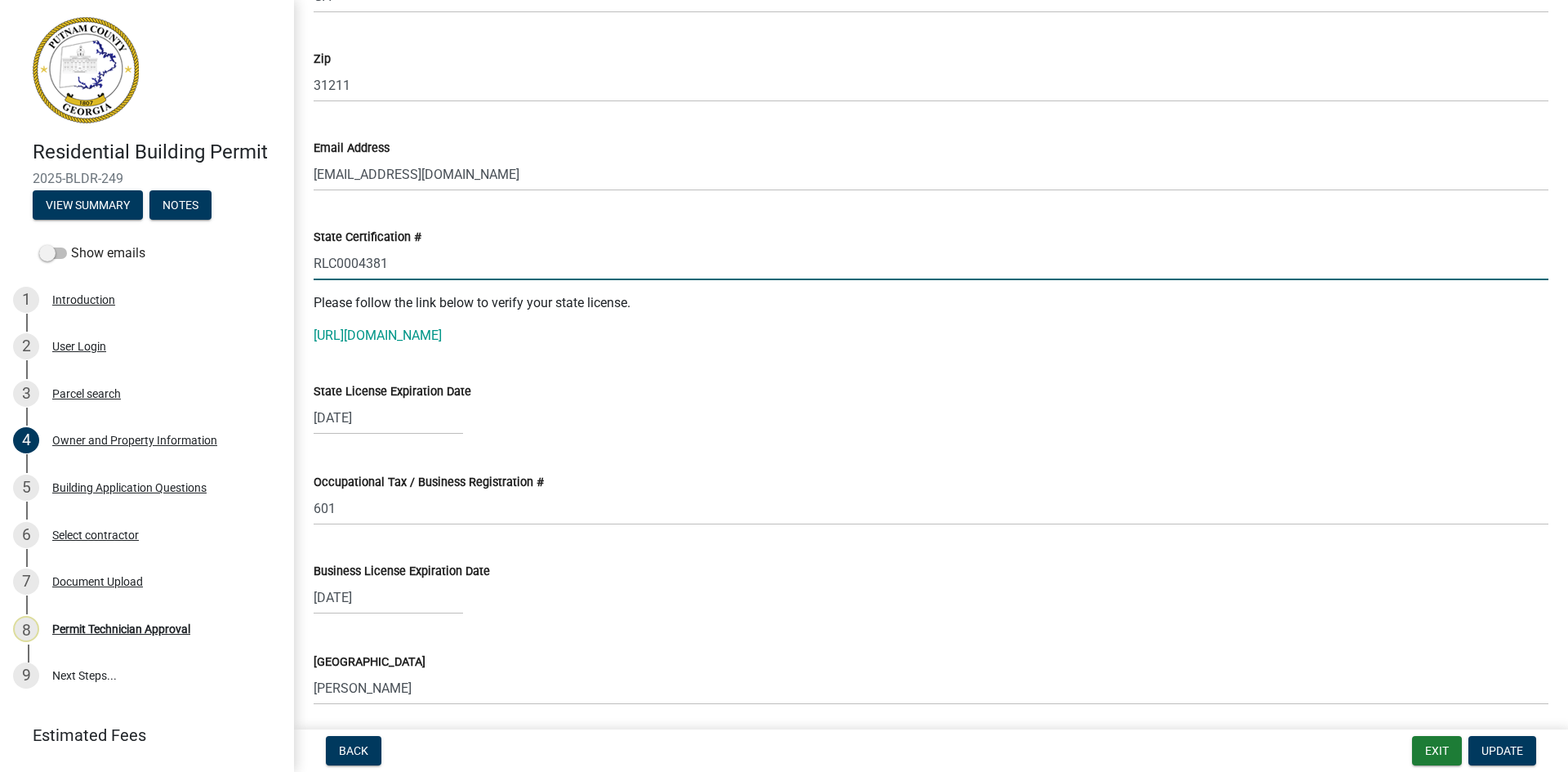
drag, startPoint x: 314, startPoint y: 263, endPoint x: 422, endPoint y: 258, distance: 108.1
click at [422, 258] on input "RLC0004381" at bounding box center [930, 263] width 1235 height 34
click at [435, 333] on link "[URL][DOMAIN_NAME]" at bounding box center [377, 335] width 128 height 16
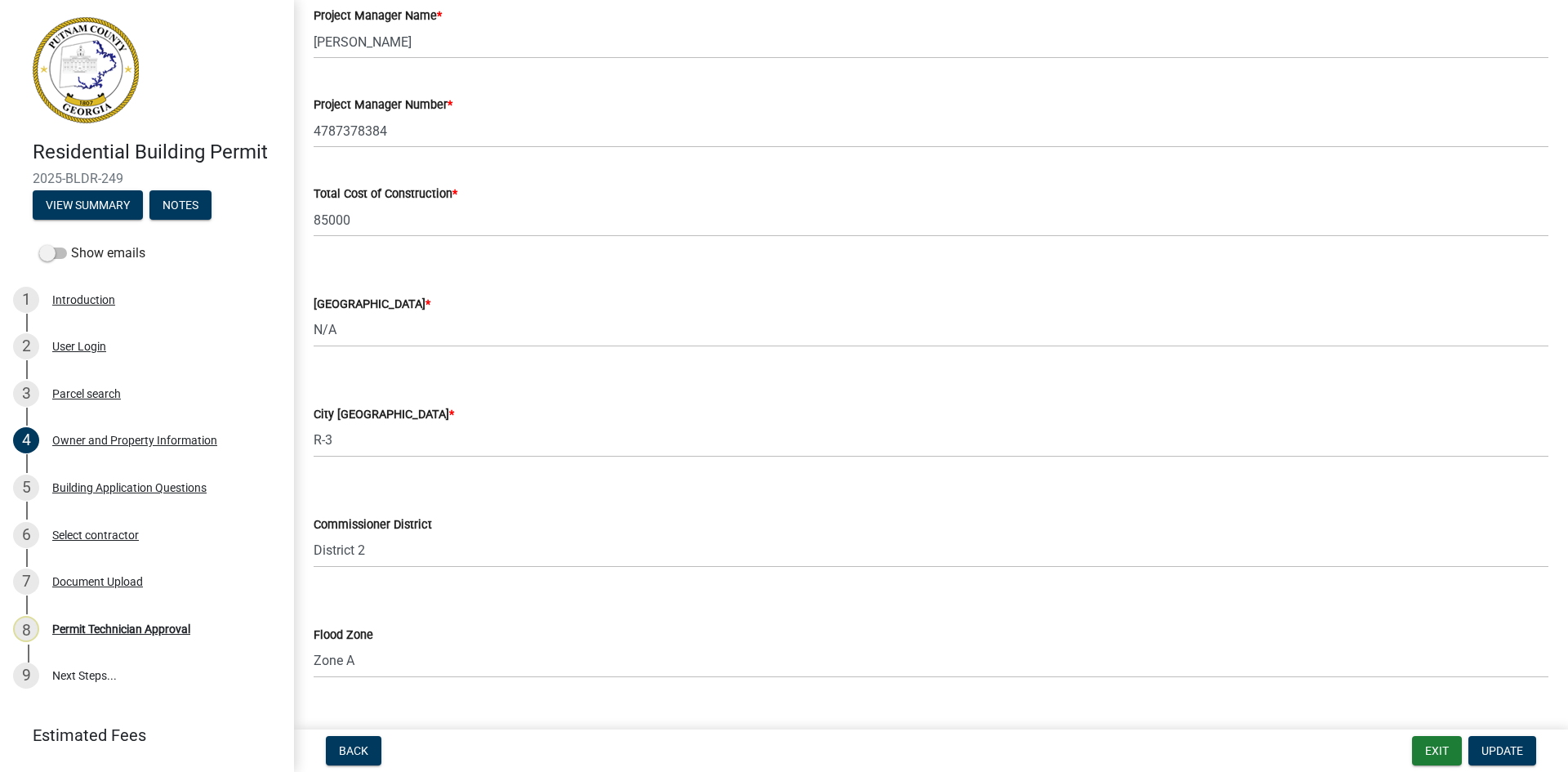
scroll to position [2647, 0]
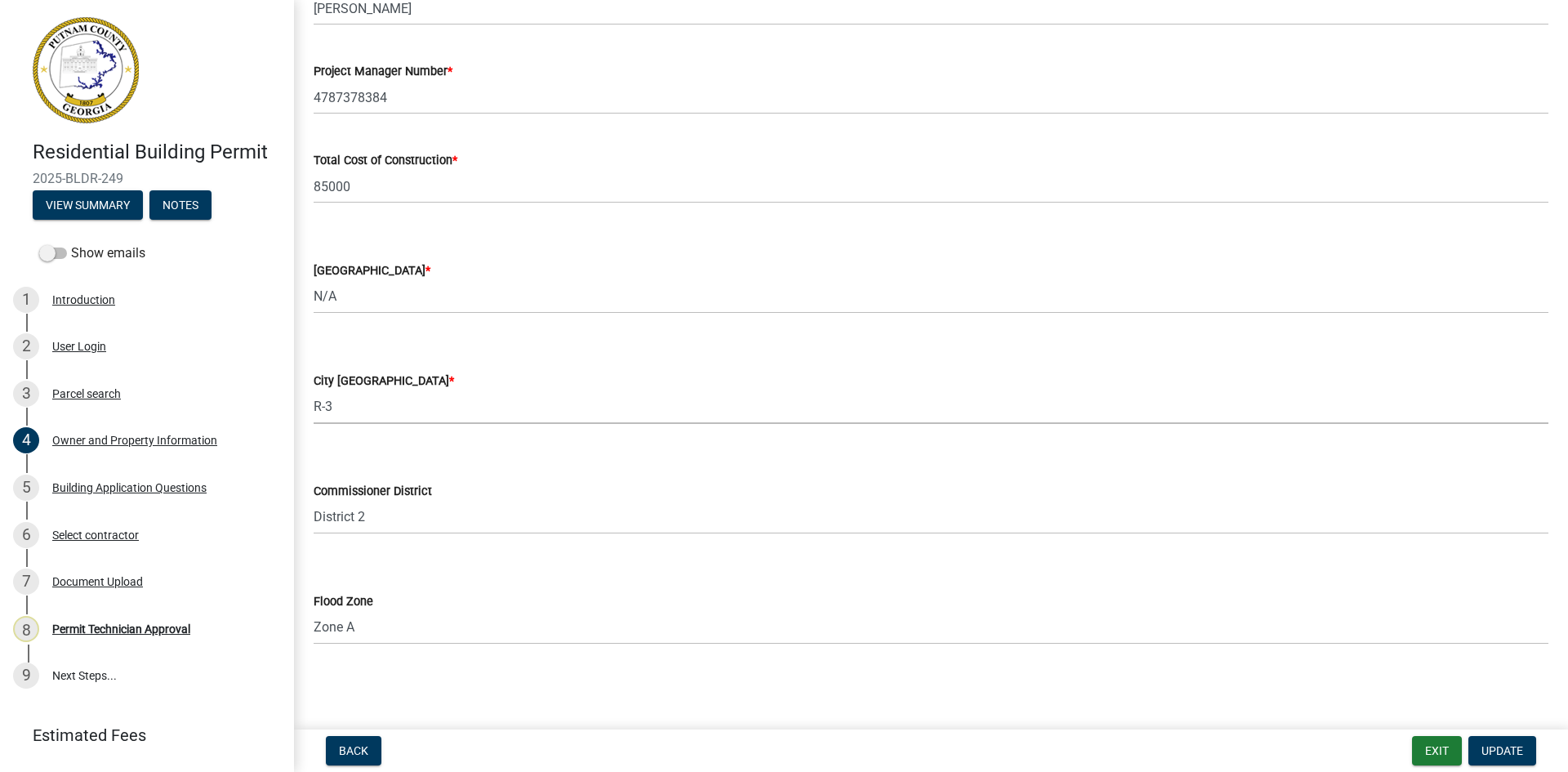
click at [375, 413] on select "Select Item... A-1 A-2 R-1 R-2 R-3 R-4 MHP C-1 C-2 I-1 I-2 DB FH H-P N/A" at bounding box center [930, 407] width 1235 height 34
click at [313, 391] on select "Select Item... A-1 A-2 R-1 R-2 R-3 R-4 MHP C-1 C-2 I-1 I-2 DB FH H-P N/A" at bounding box center [930, 407] width 1235 height 34
select select "8e53ab76-c026-4800-bafa-f3959daf7b99"
click at [1480, 752] on button "Update" at bounding box center [1502, 751] width 68 height 30
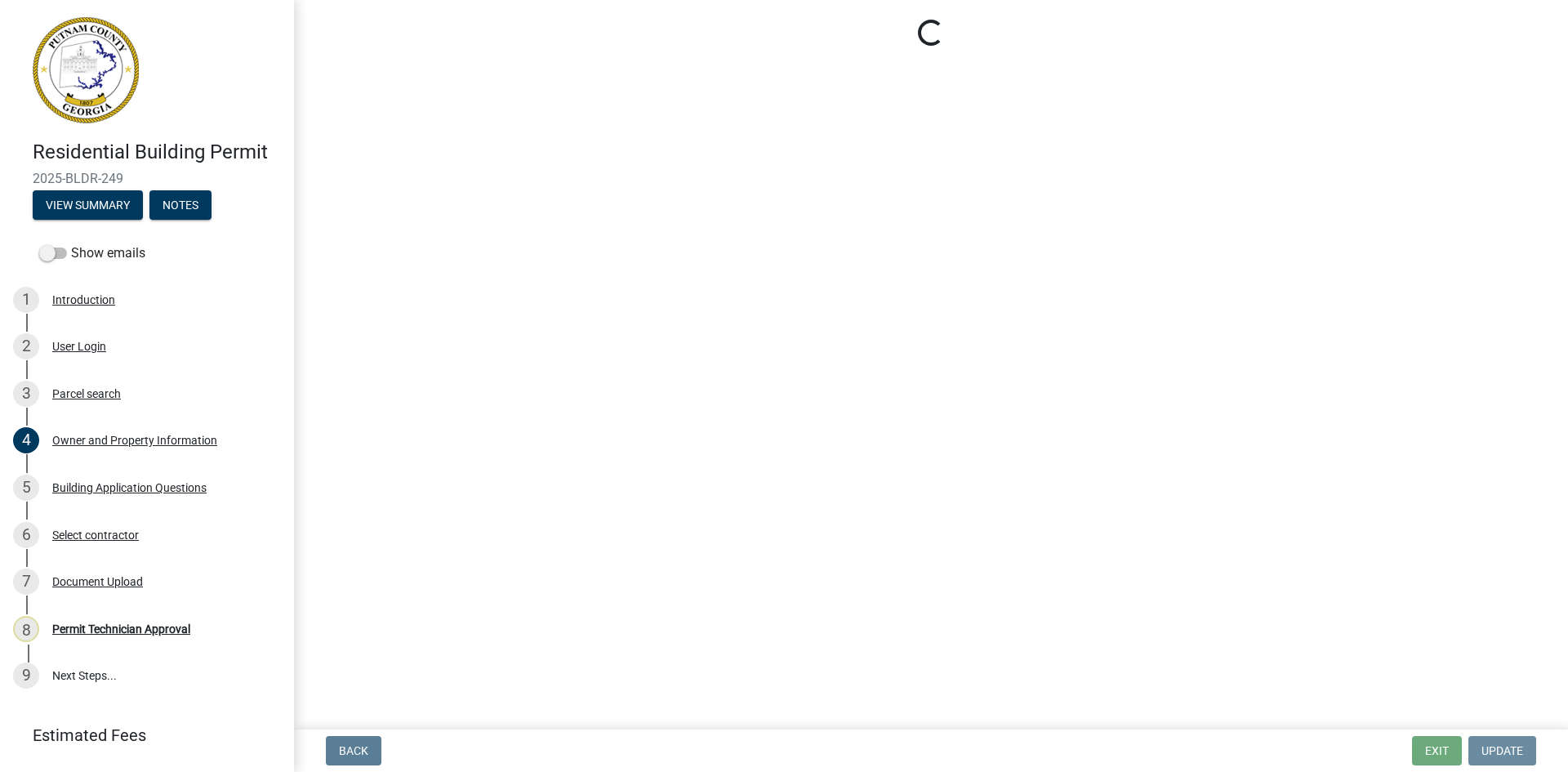
scroll to position [0, 0]
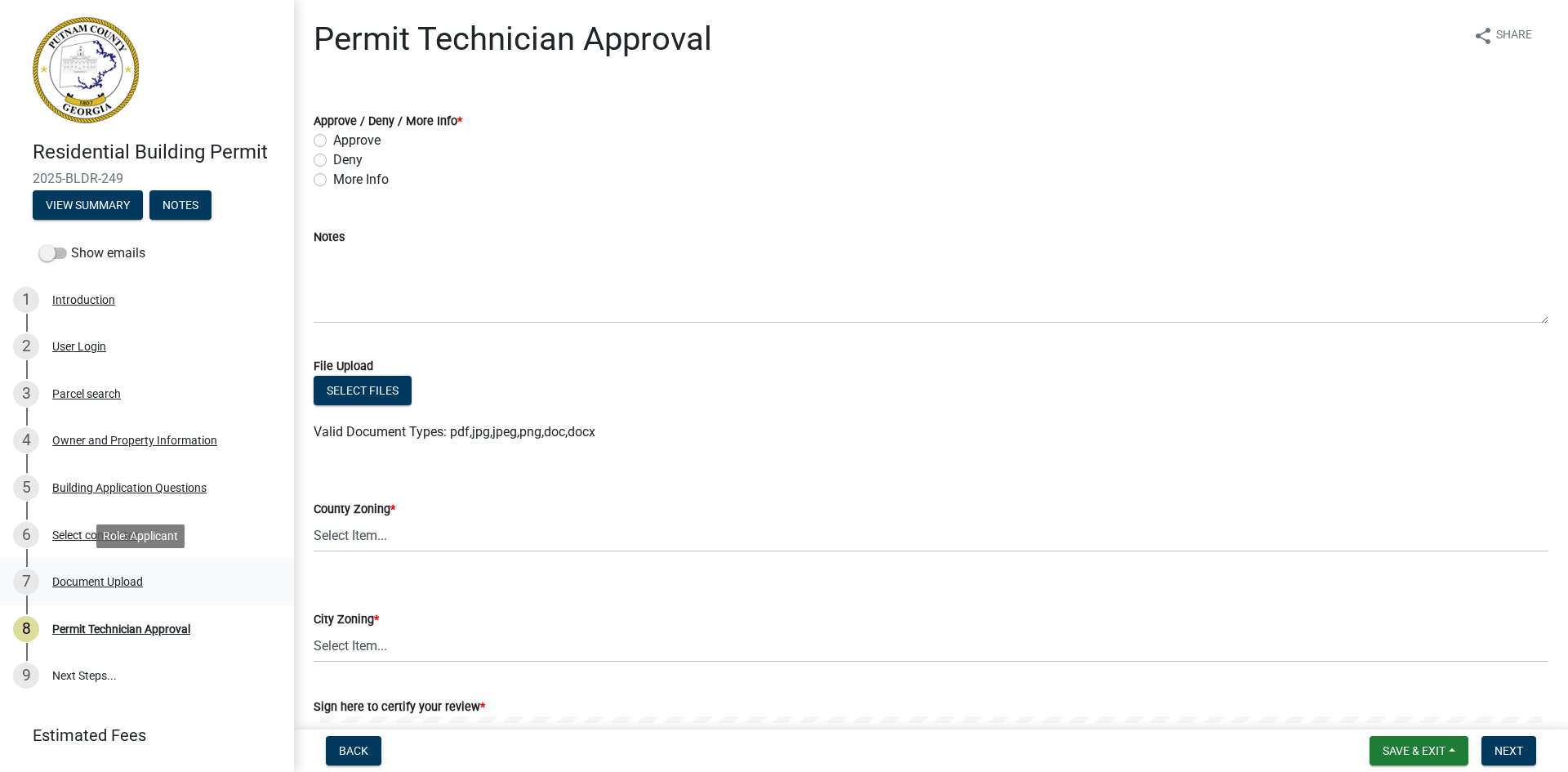
click at [122, 576] on div "Document Upload" at bounding box center [98, 582] width 90 height 11
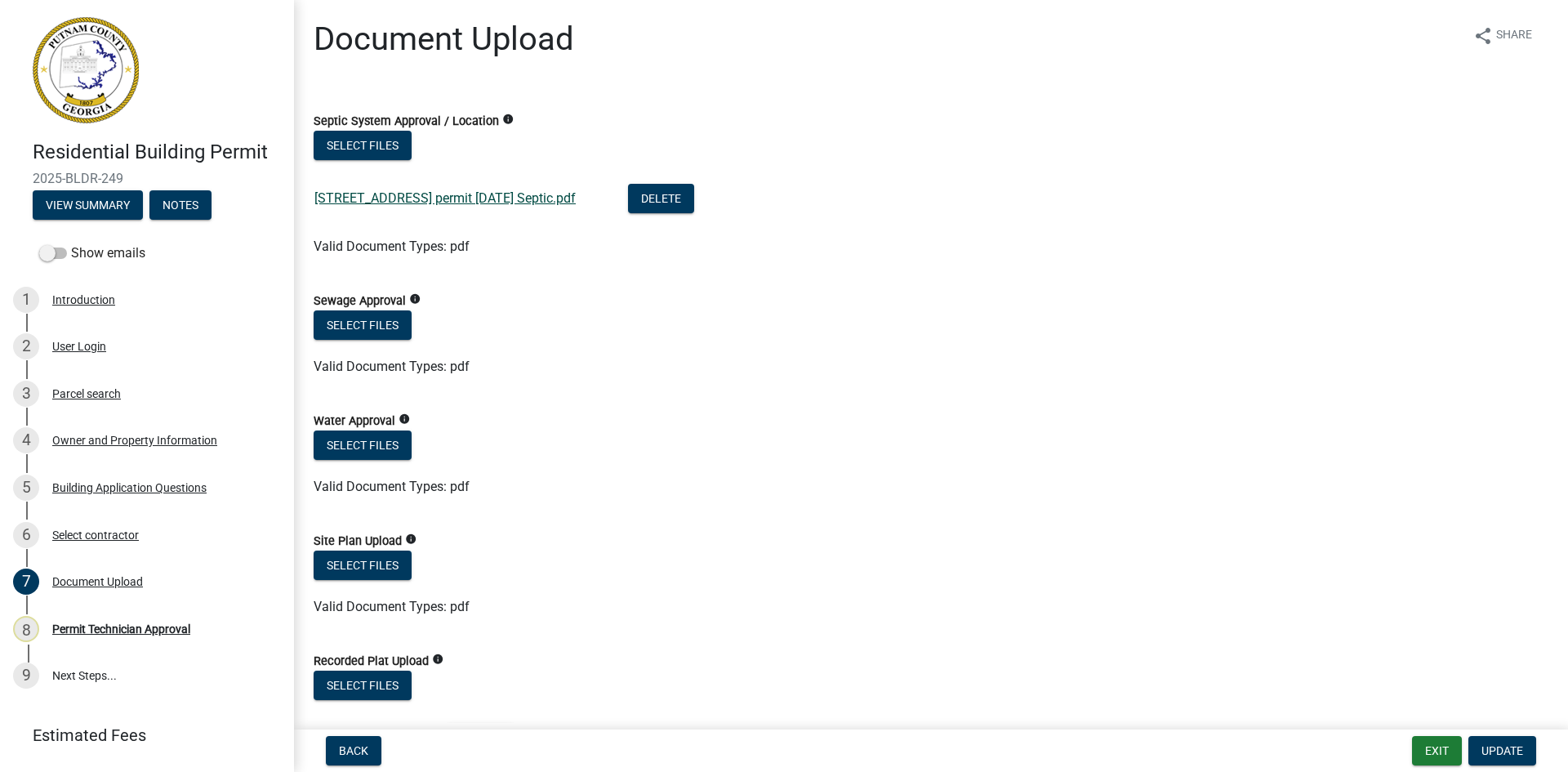
click at [447, 193] on link "[STREET_ADDRESS] permit [DATE] Septic.pdf" at bounding box center [445, 198] width 262 height 16
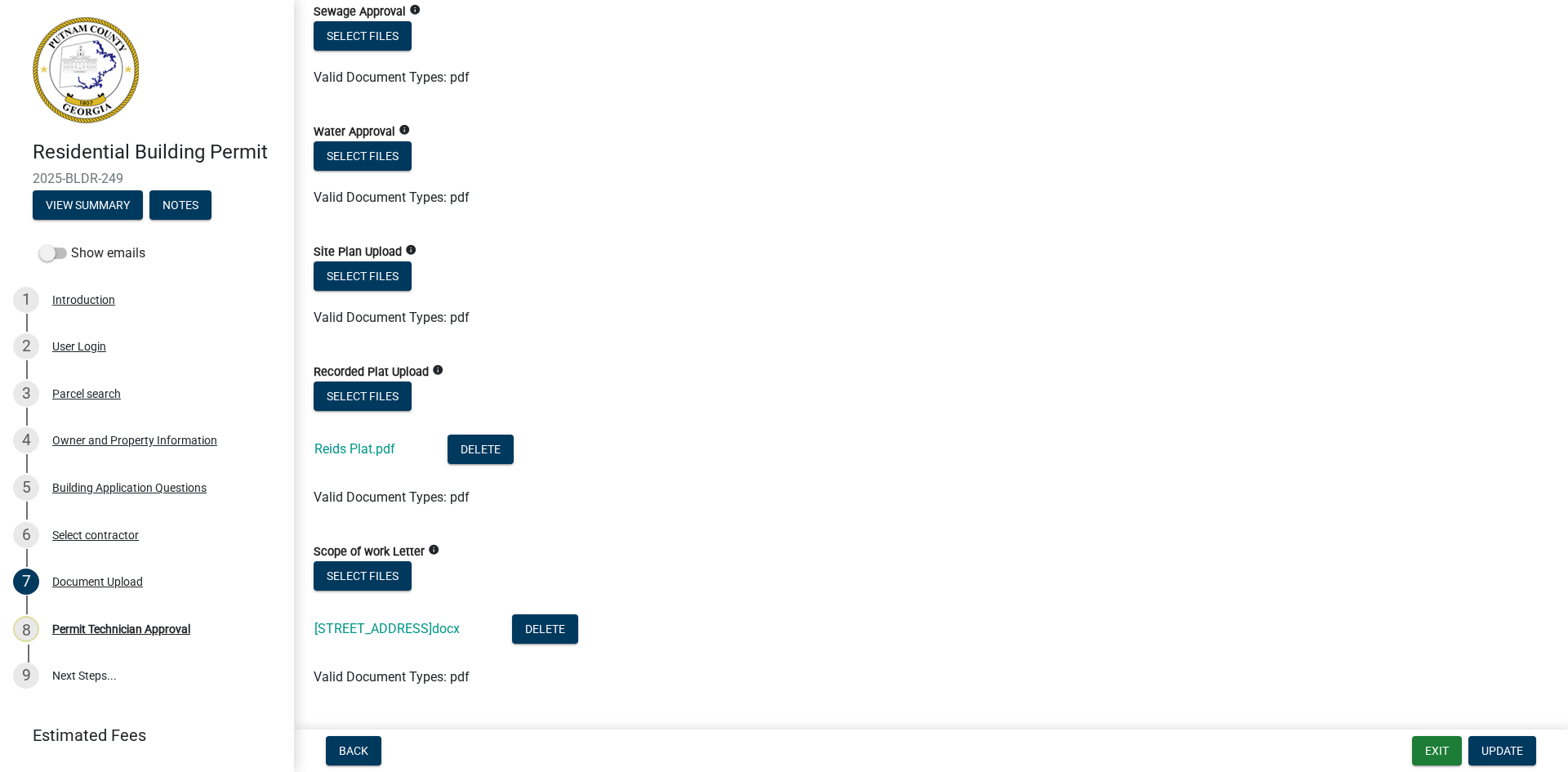
scroll to position [327, 0]
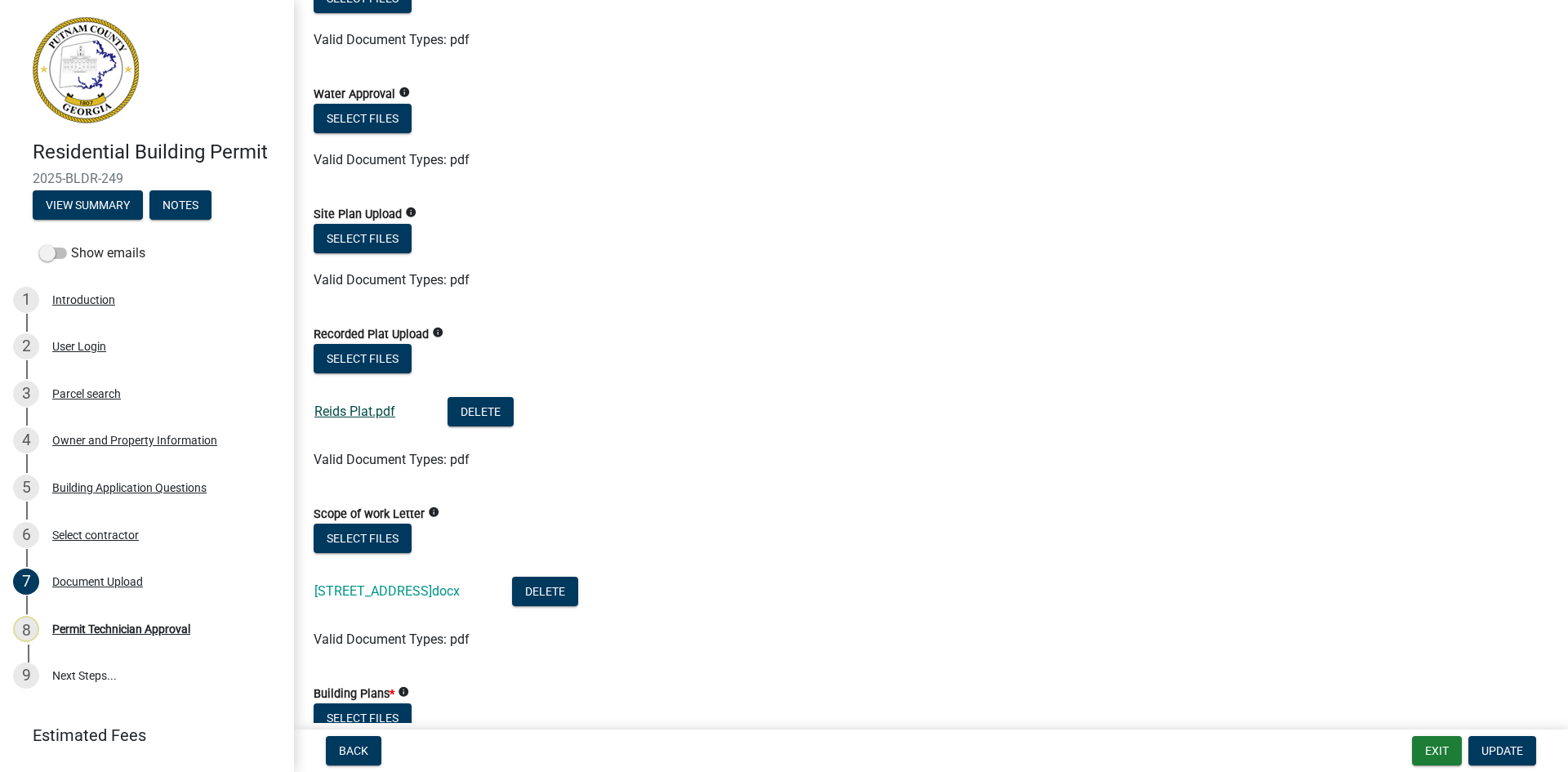
click at [367, 409] on link "Reids Plat.pdf" at bounding box center [354, 411] width 81 height 16
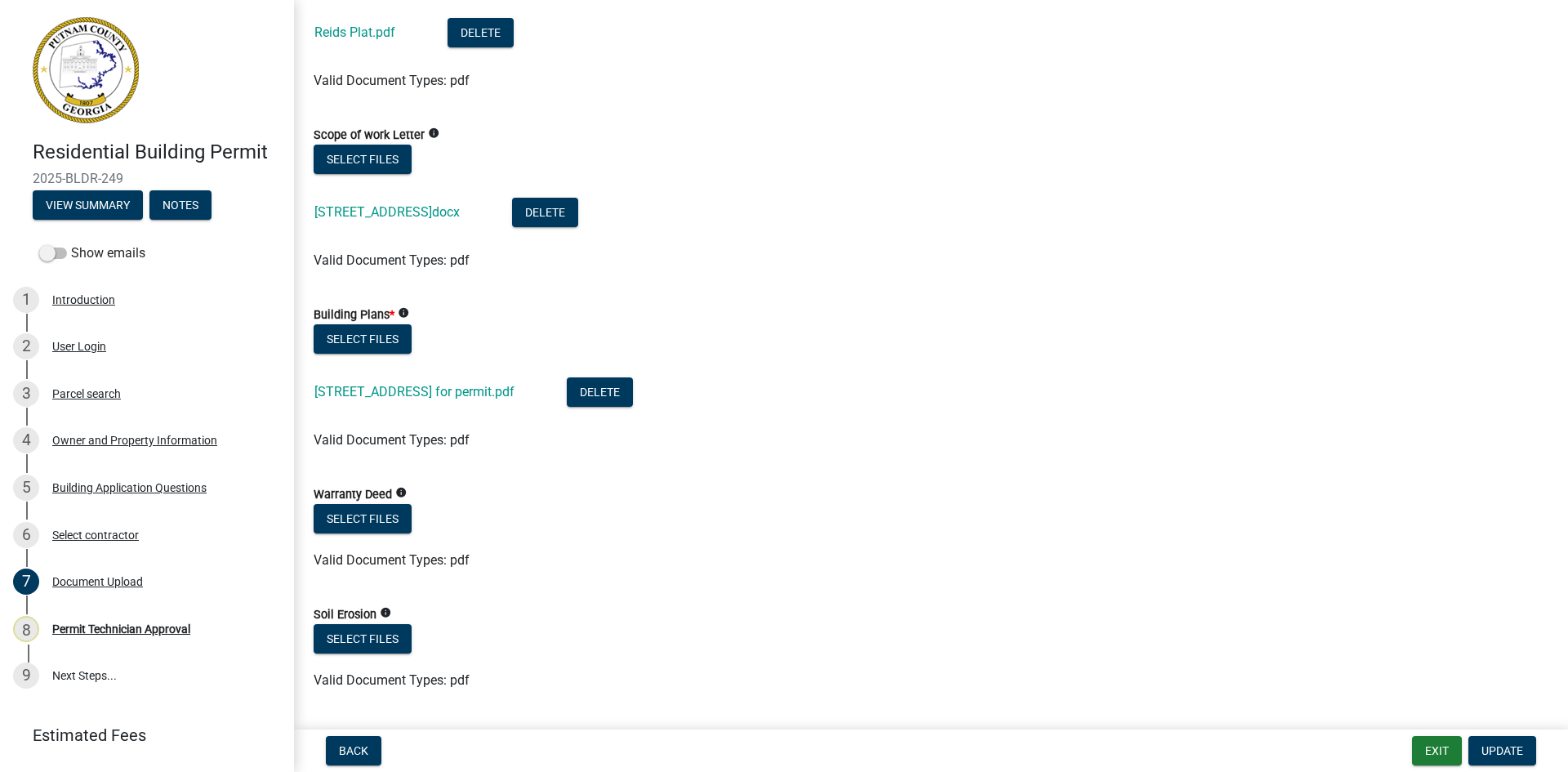
scroll to position [735, 0]
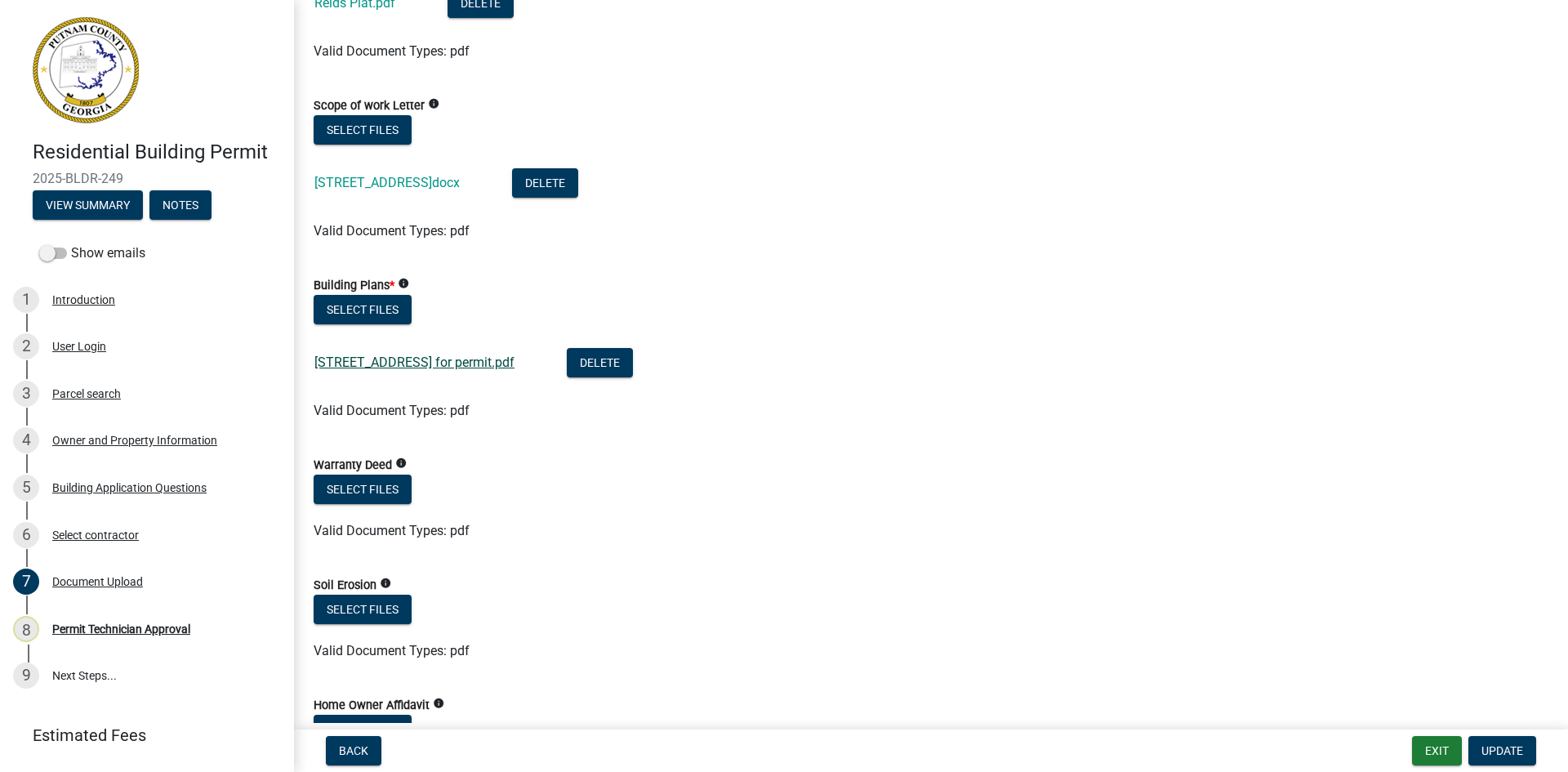
click at [511, 361] on link "[STREET_ADDRESS] for permit.pdf" at bounding box center [414, 362] width 200 height 16
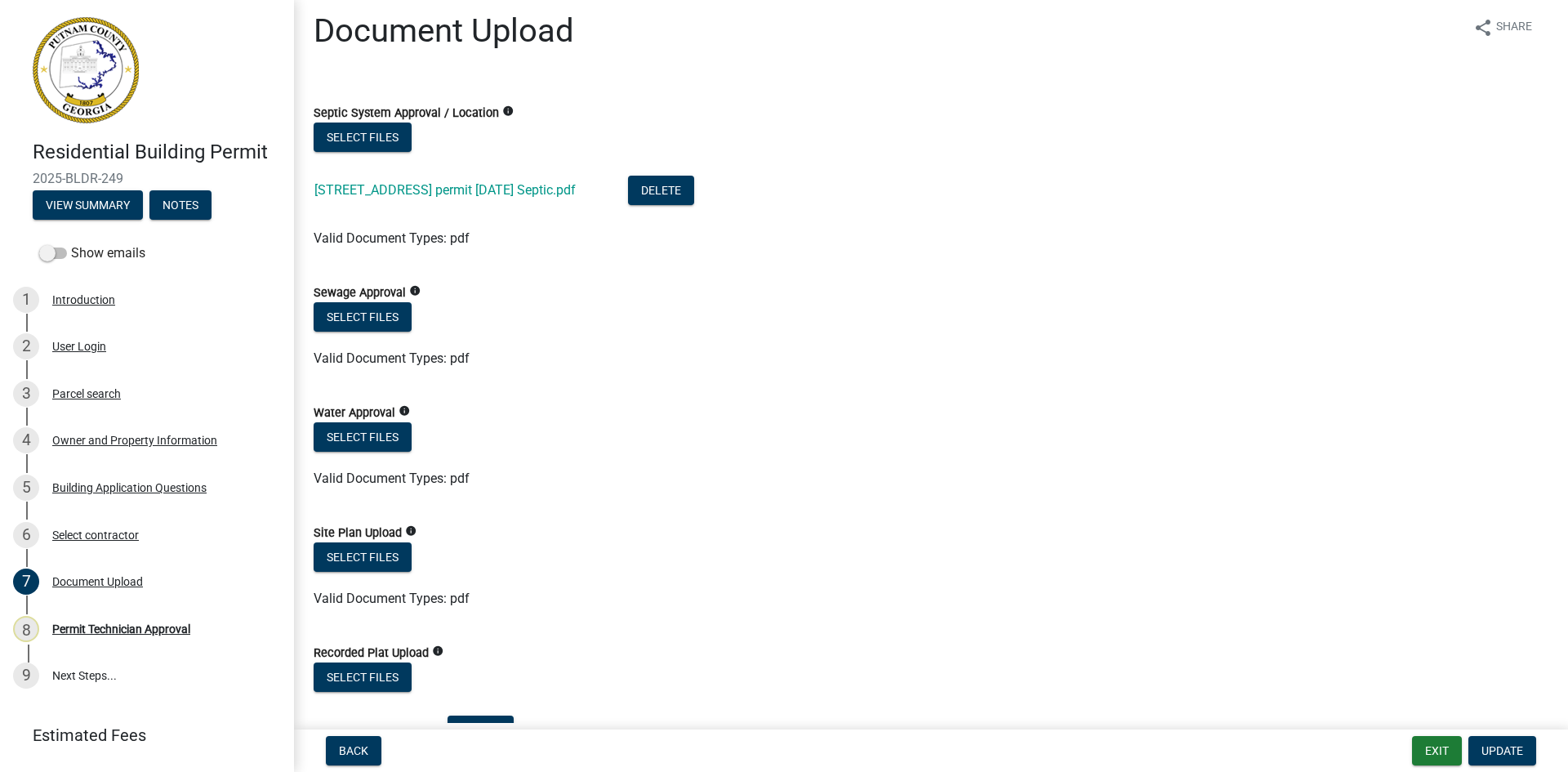
scroll to position [0, 0]
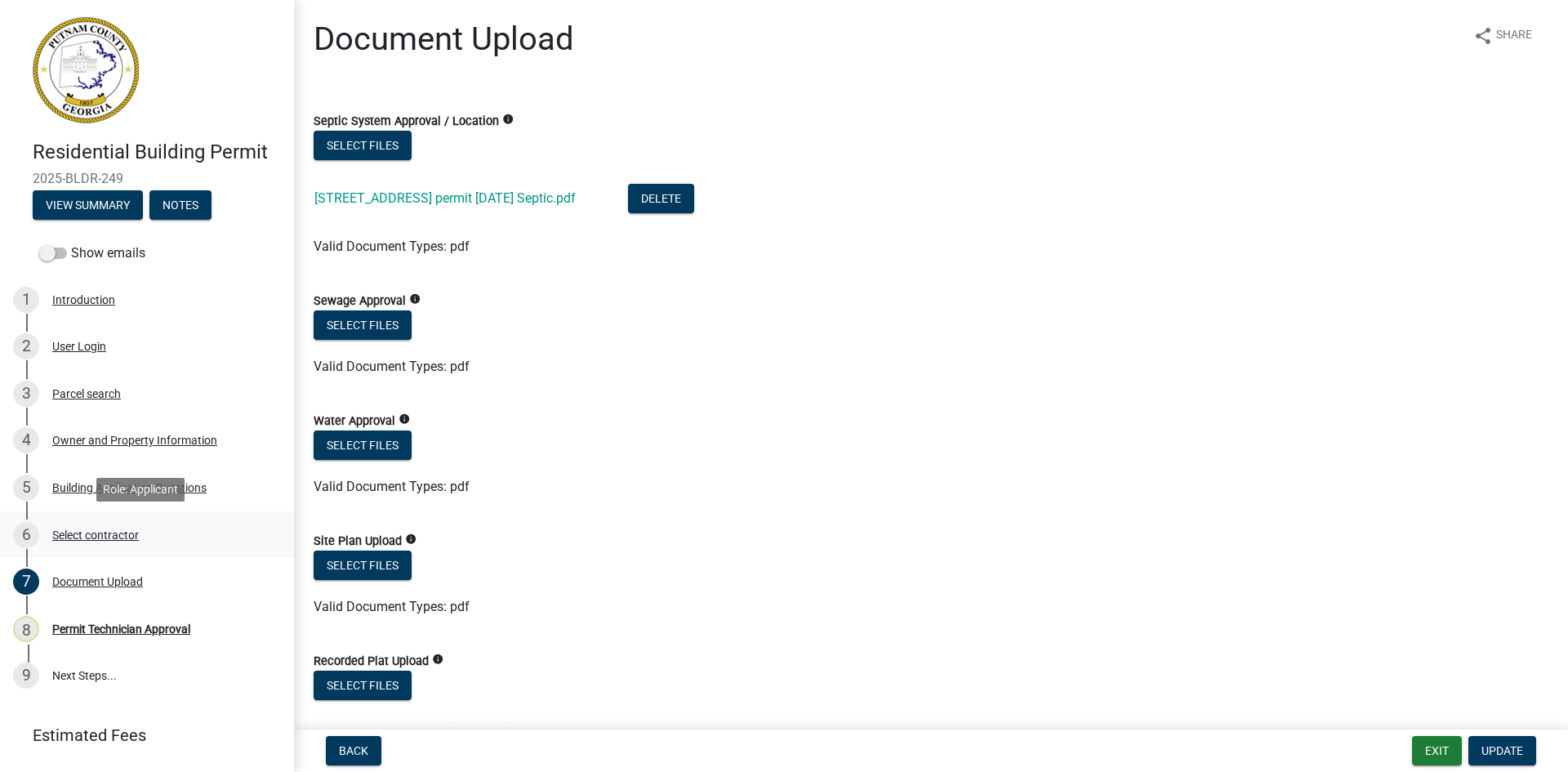
click at [99, 529] on div "Select contractor" at bounding box center [96, 535] width 87 height 11
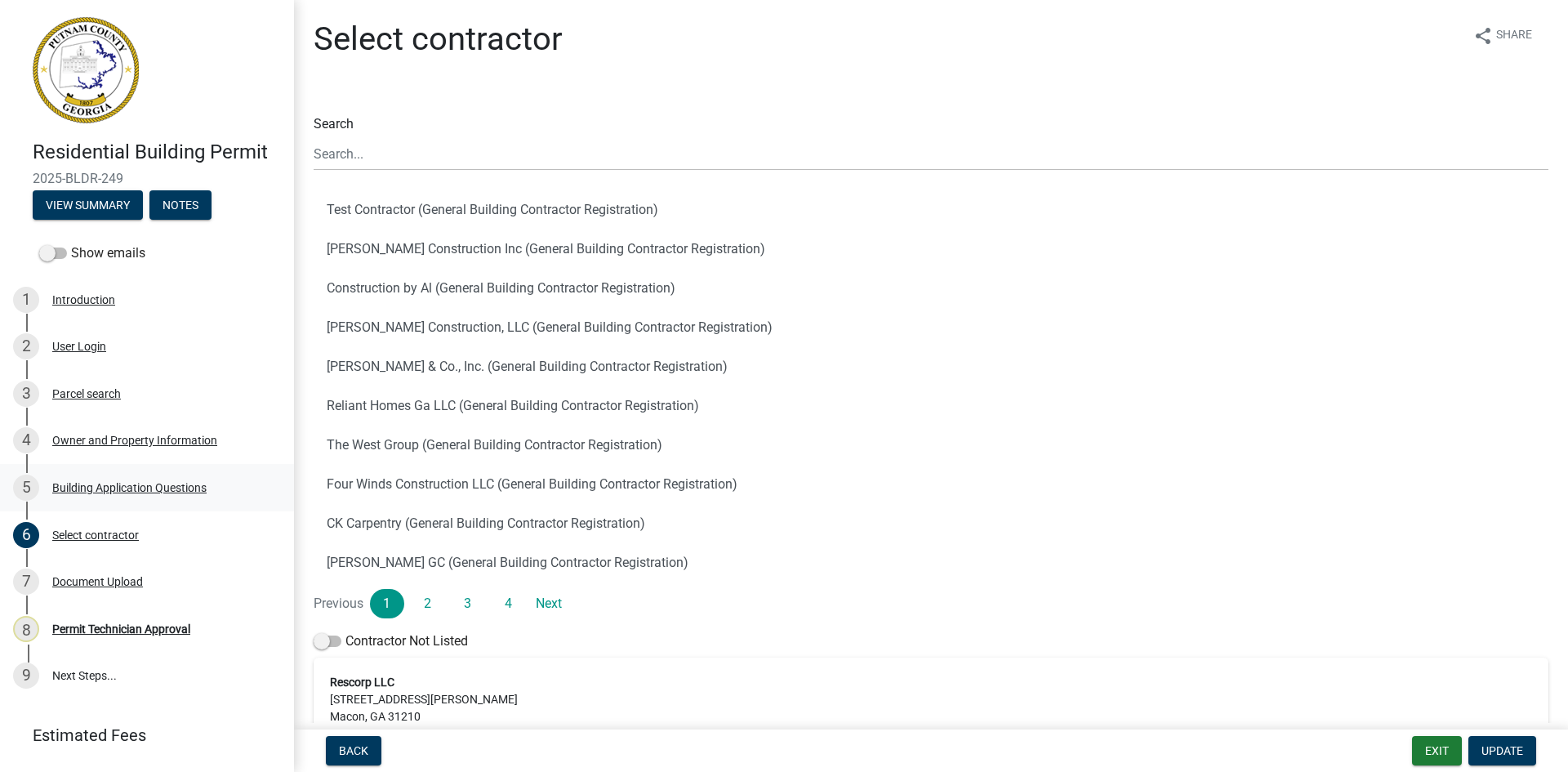
click at [126, 490] on div "Building Application Questions" at bounding box center [130, 487] width 154 height 11
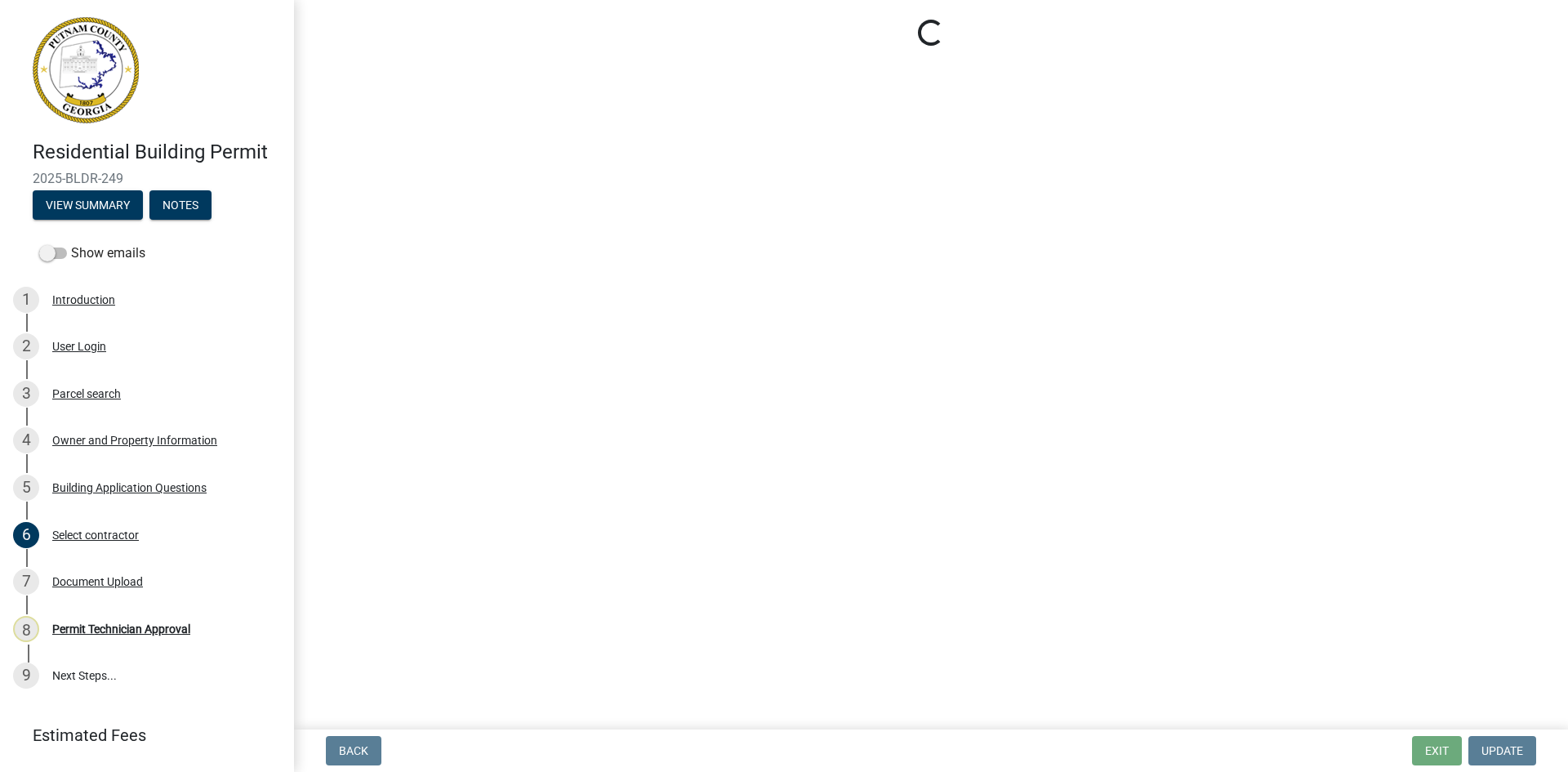
select select "ebf62bd9-0e77-42f1-a2f1-6aca02a789de"
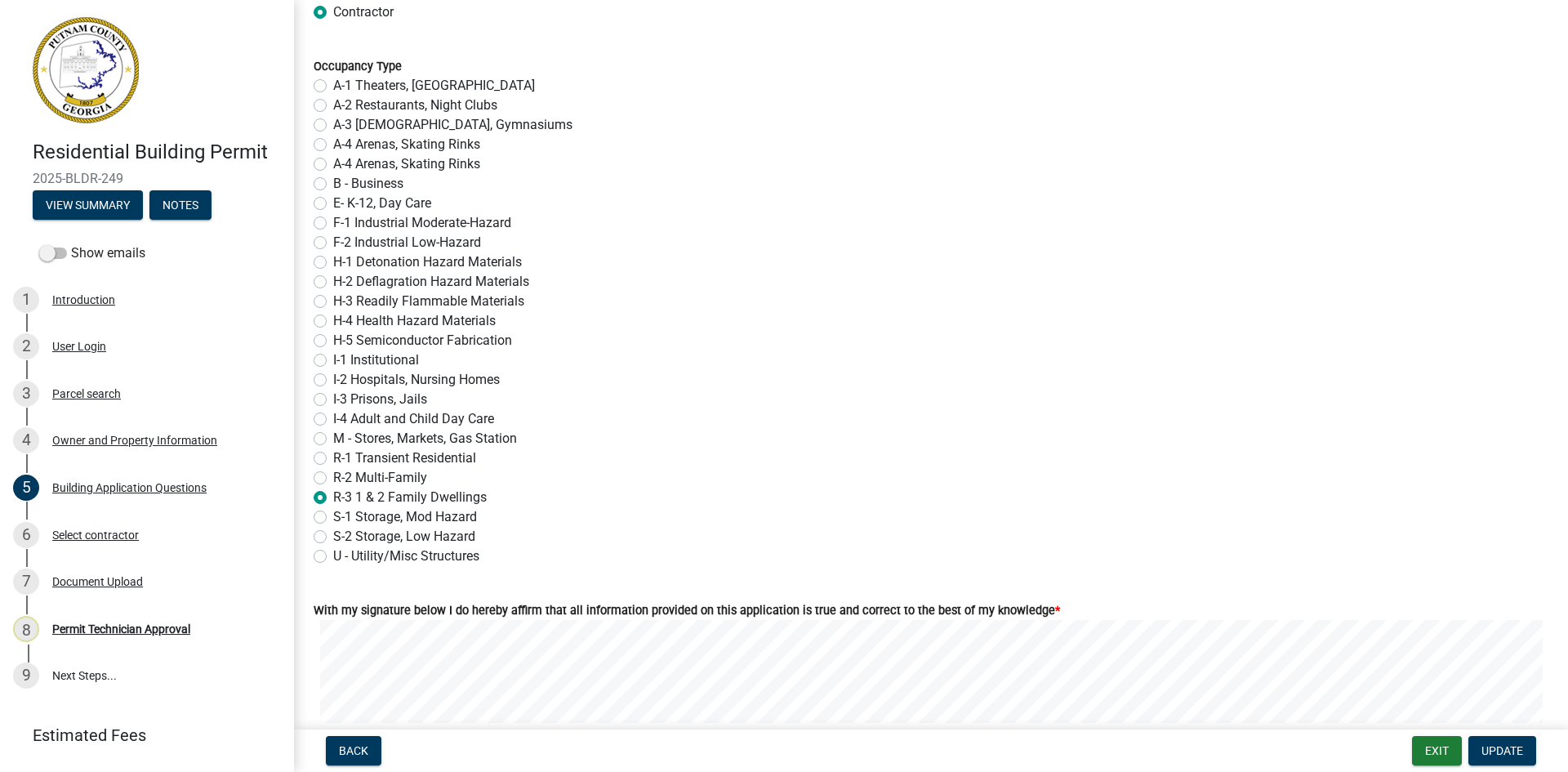
scroll to position [6754, 0]
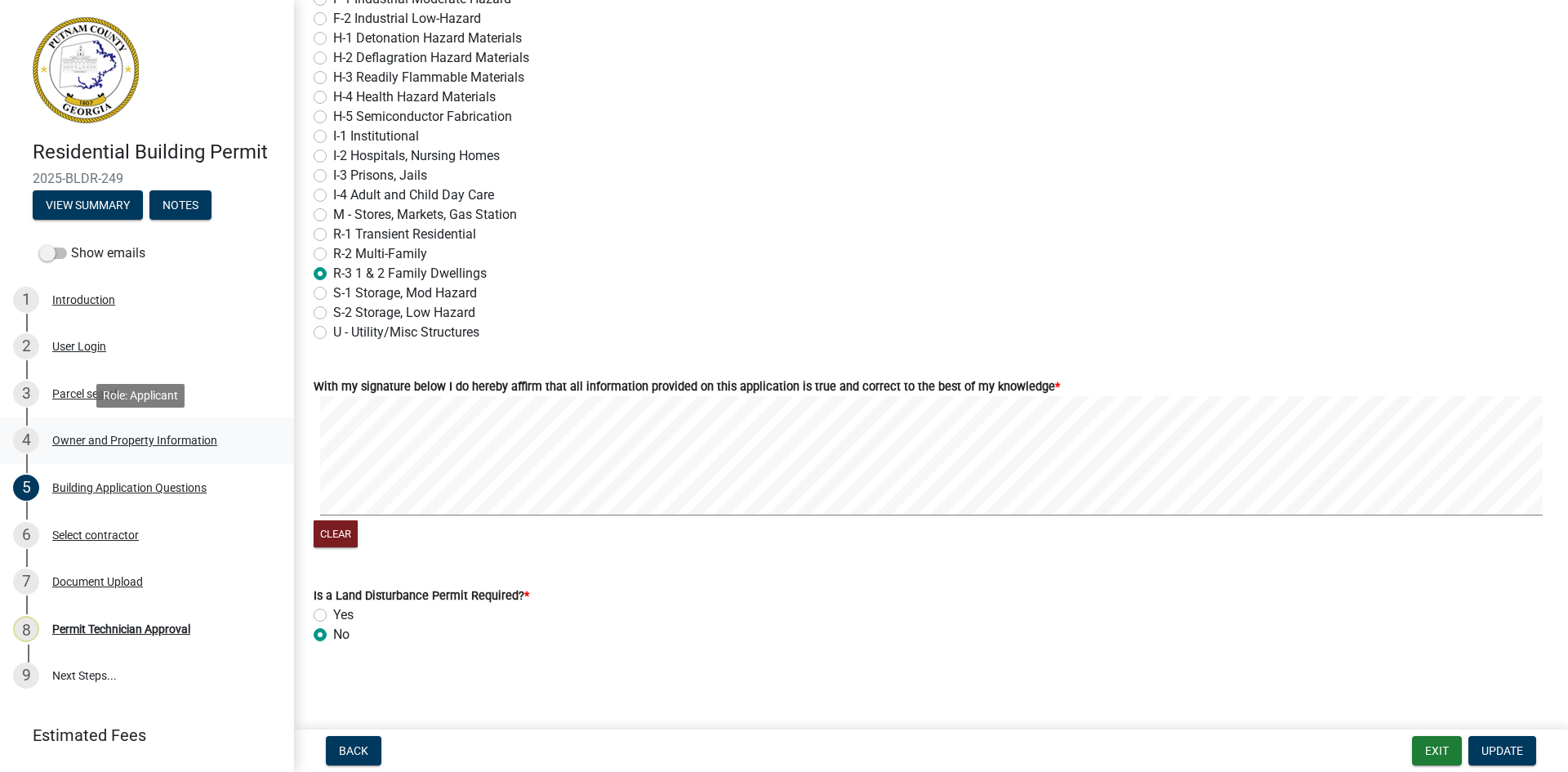
click at [78, 437] on div "Owner and Property Information" at bounding box center [135, 441] width 165 height 11
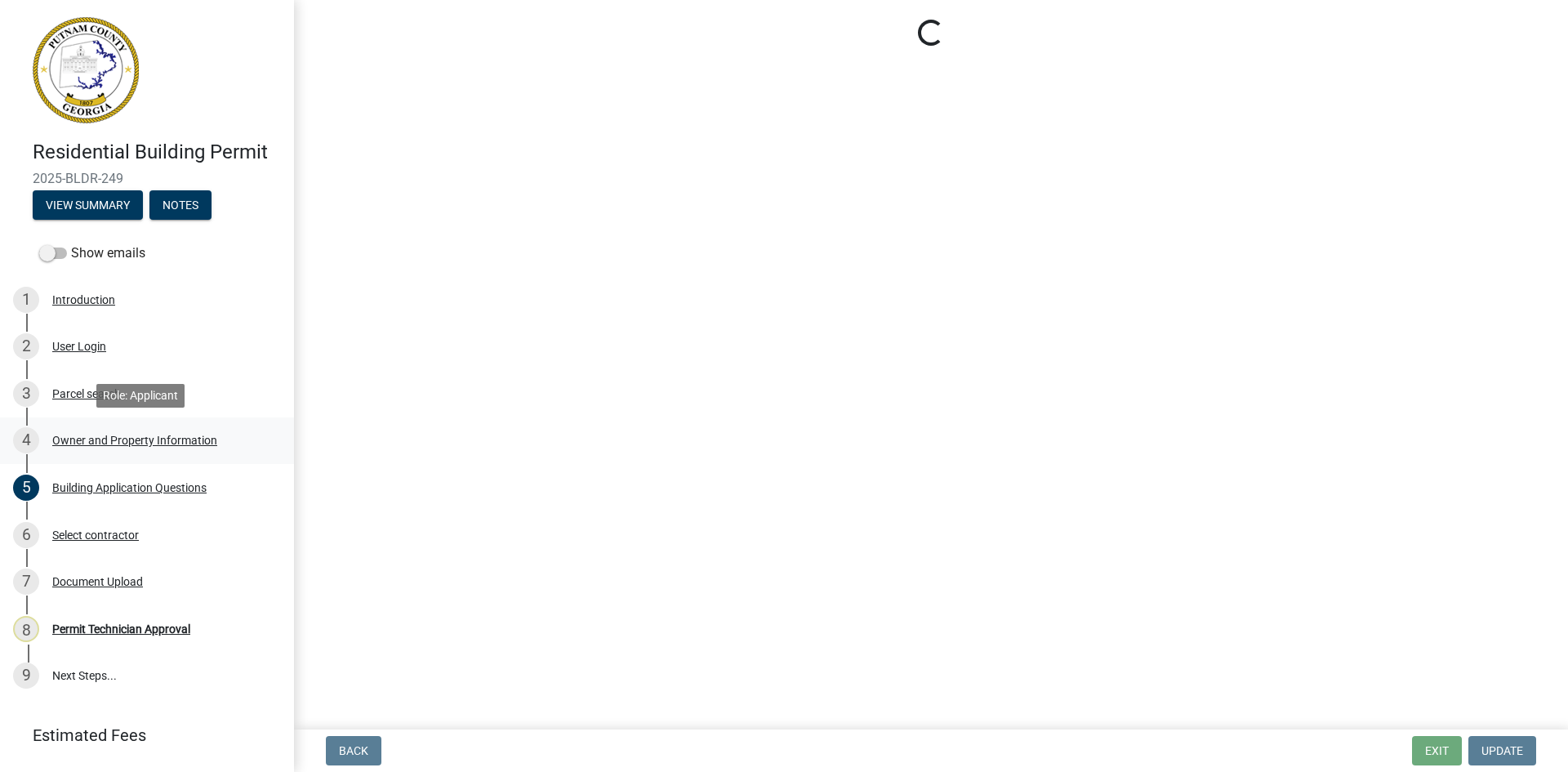
scroll to position [0, 0]
select select "ef7a1fc2-7a7a-426d-b1f0-c9b9b6ca7ff4"
select select "8e53ab76-c026-4800-bafa-f3959daf7b99"
select select "95c2f08d-bd21-40ac-acc0-bf0ad2ba7c20"
select select "6f1acead-4b1a-4680-ba5d-beeb03d30465"
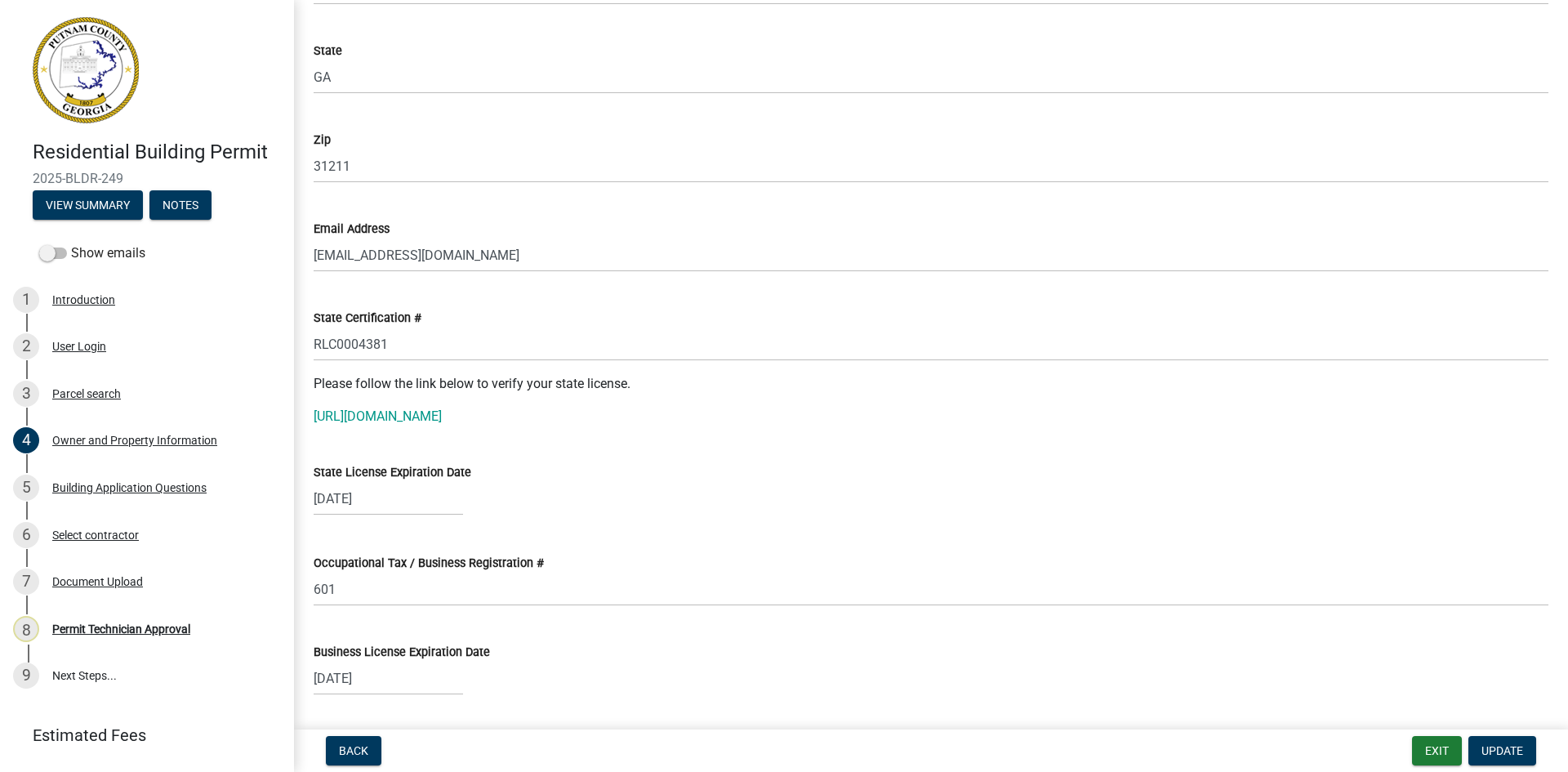
scroll to position [2041, 0]
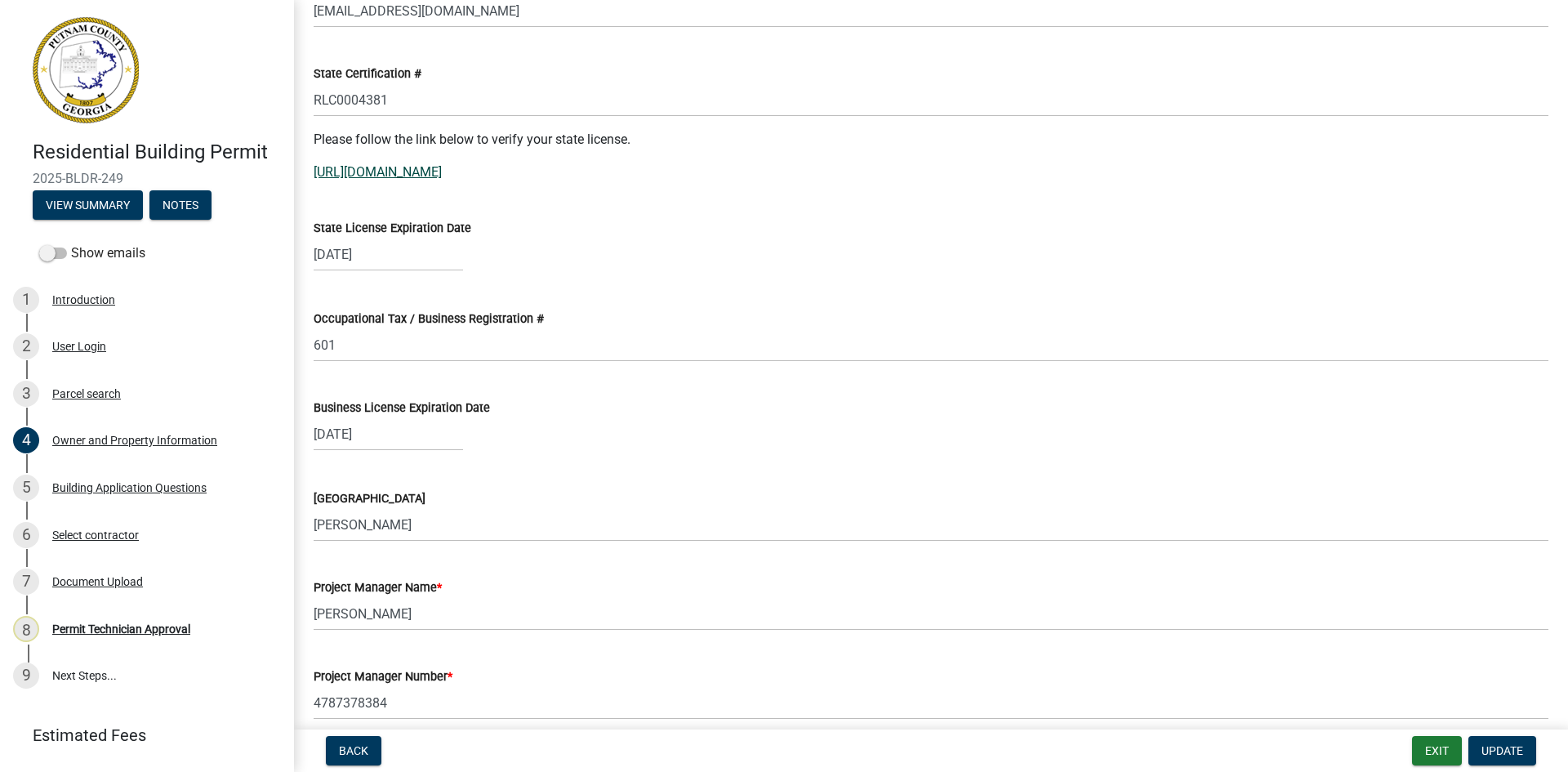
click at [441, 166] on link "[URL][DOMAIN_NAME]" at bounding box center [377, 171] width 128 height 16
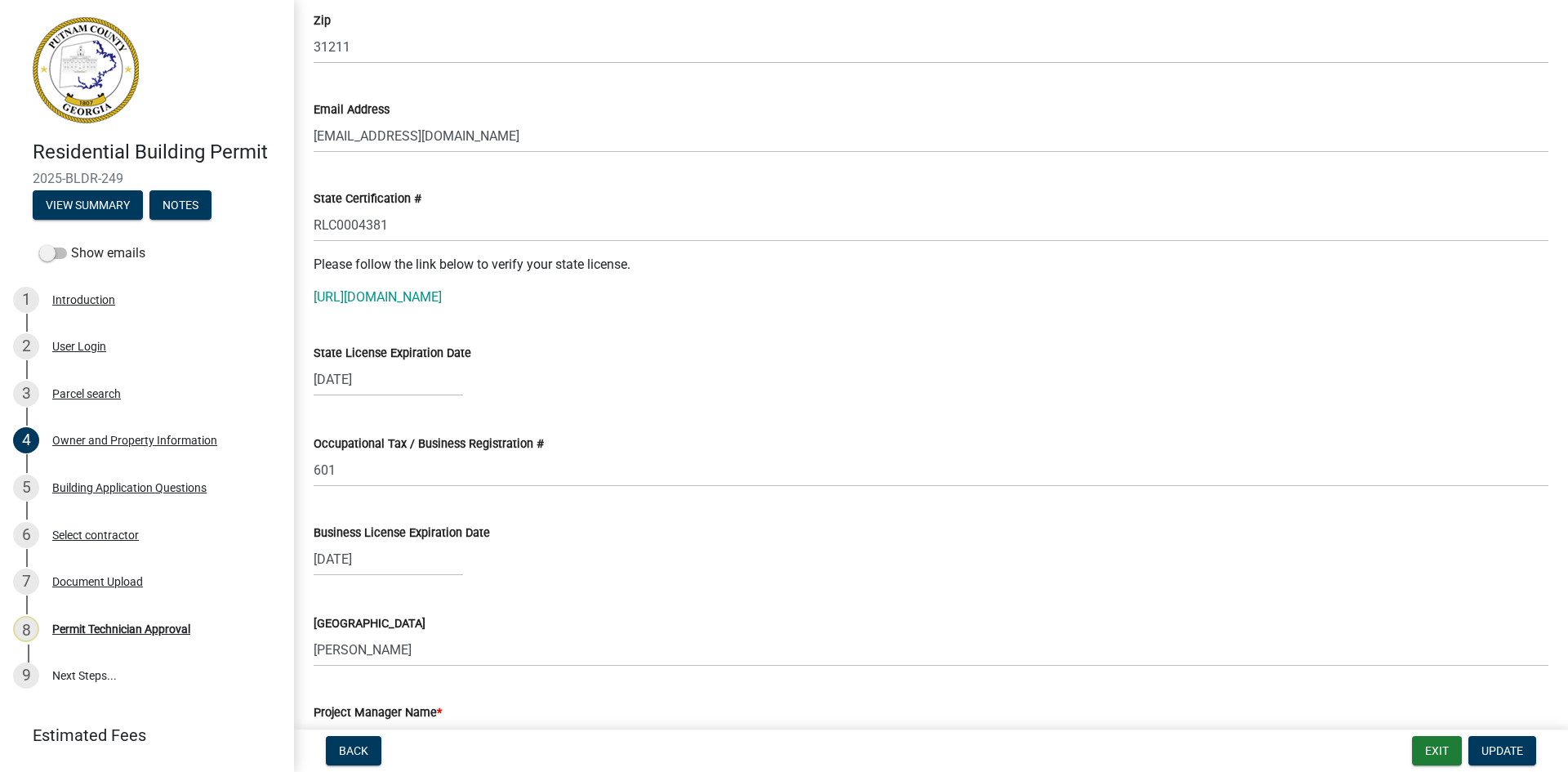
scroll to position [1878, 0]
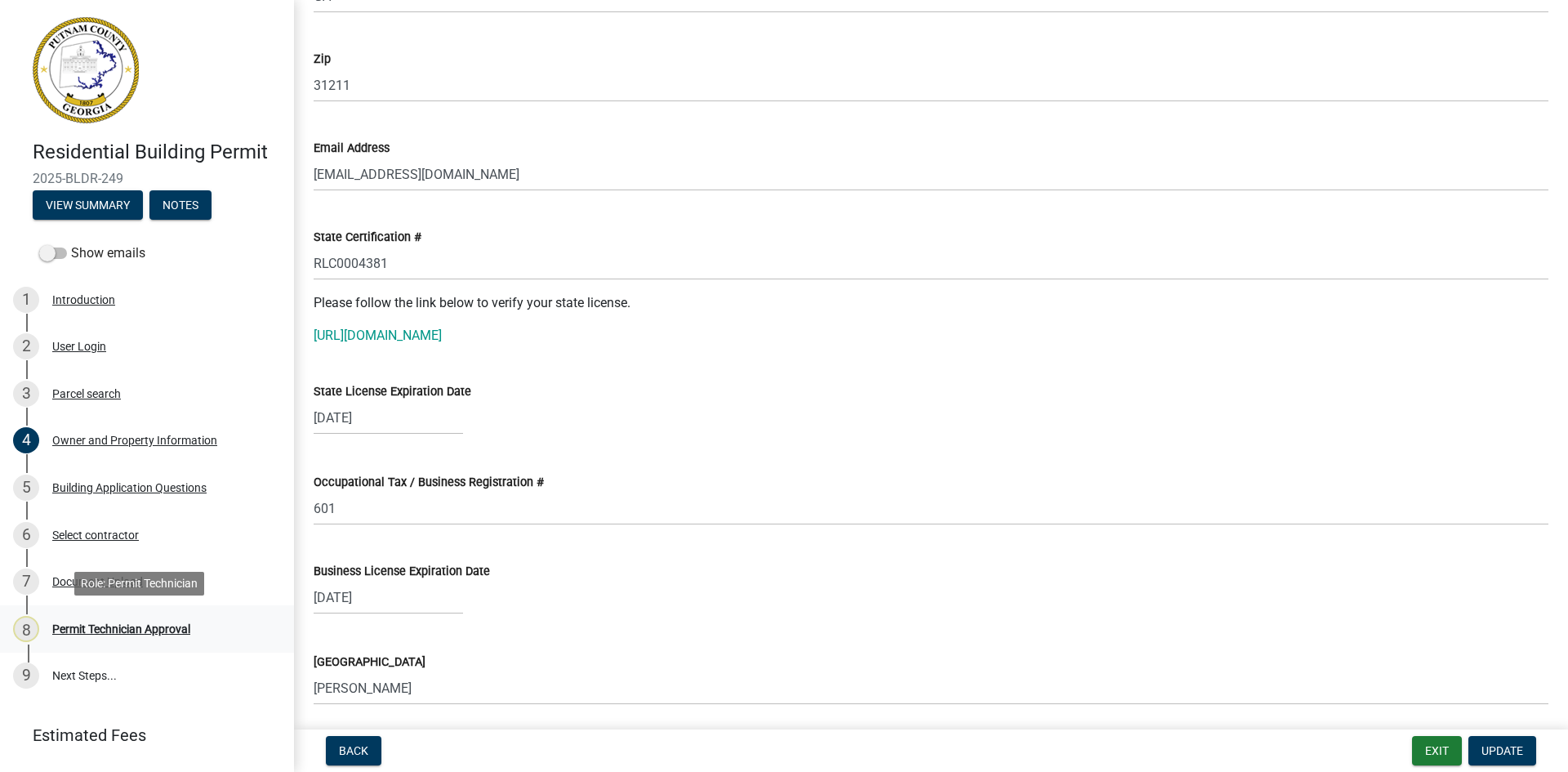
click at [161, 623] on div "Permit Technician Approval" at bounding box center [121, 628] width 138 height 11
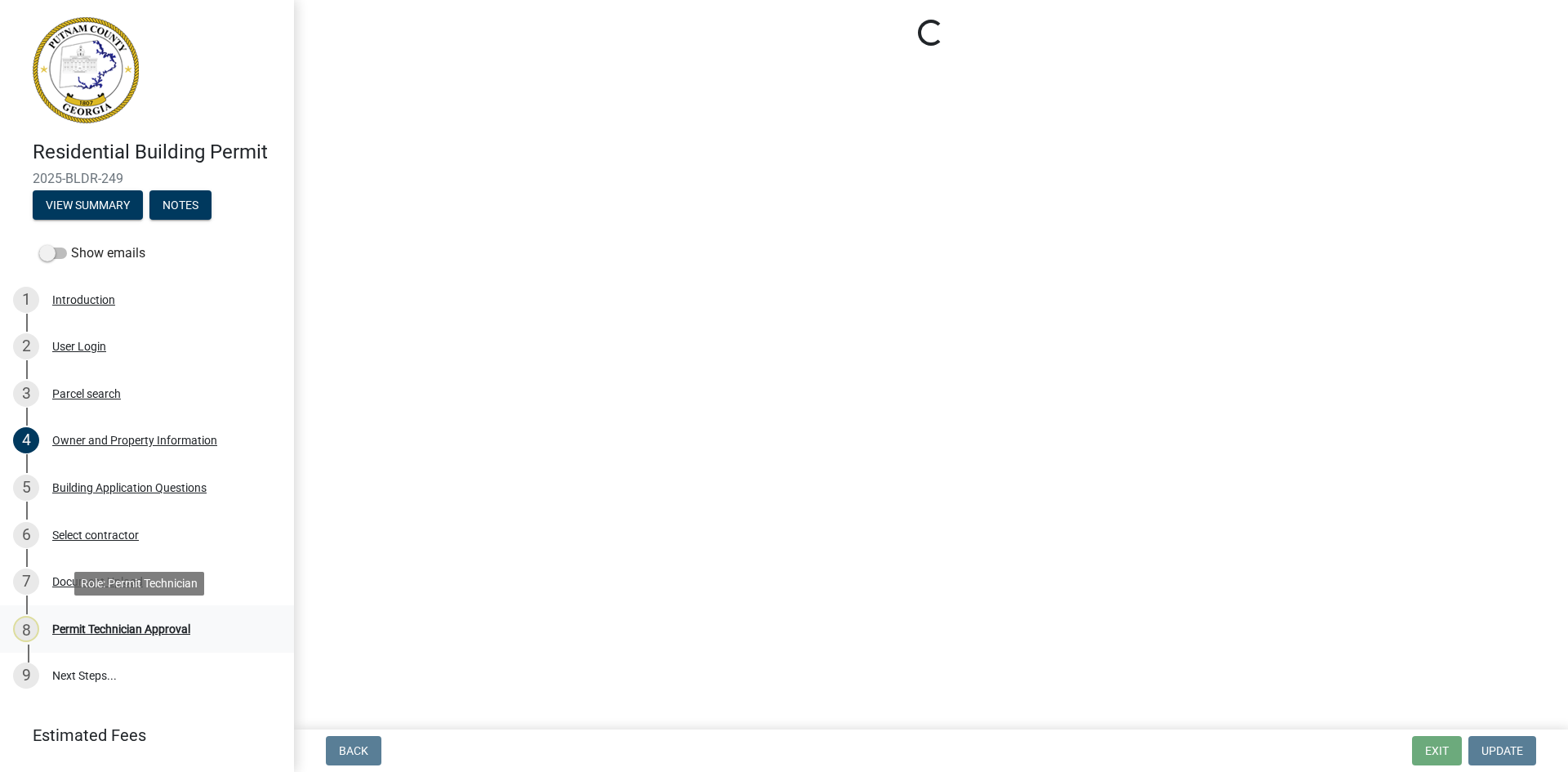
scroll to position [0, 0]
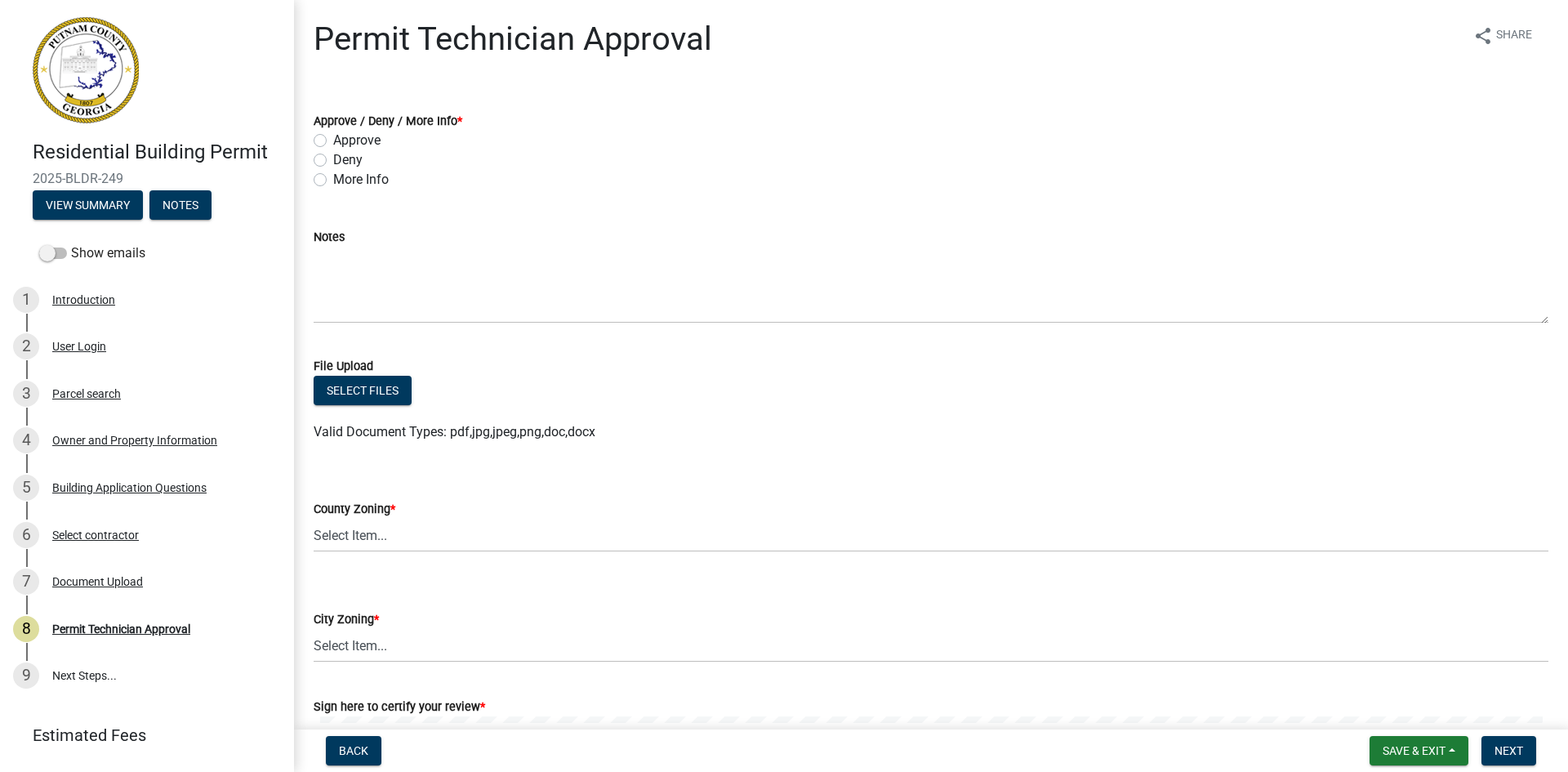
click at [326, 180] on div "More Info" at bounding box center [930, 180] width 1235 height 20
click at [333, 177] on label "More Info" at bounding box center [361, 180] width 56 height 20
click at [333, 177] on input "More Info" at bounding box center [338, 175] width 11 height 11
radio input "true"
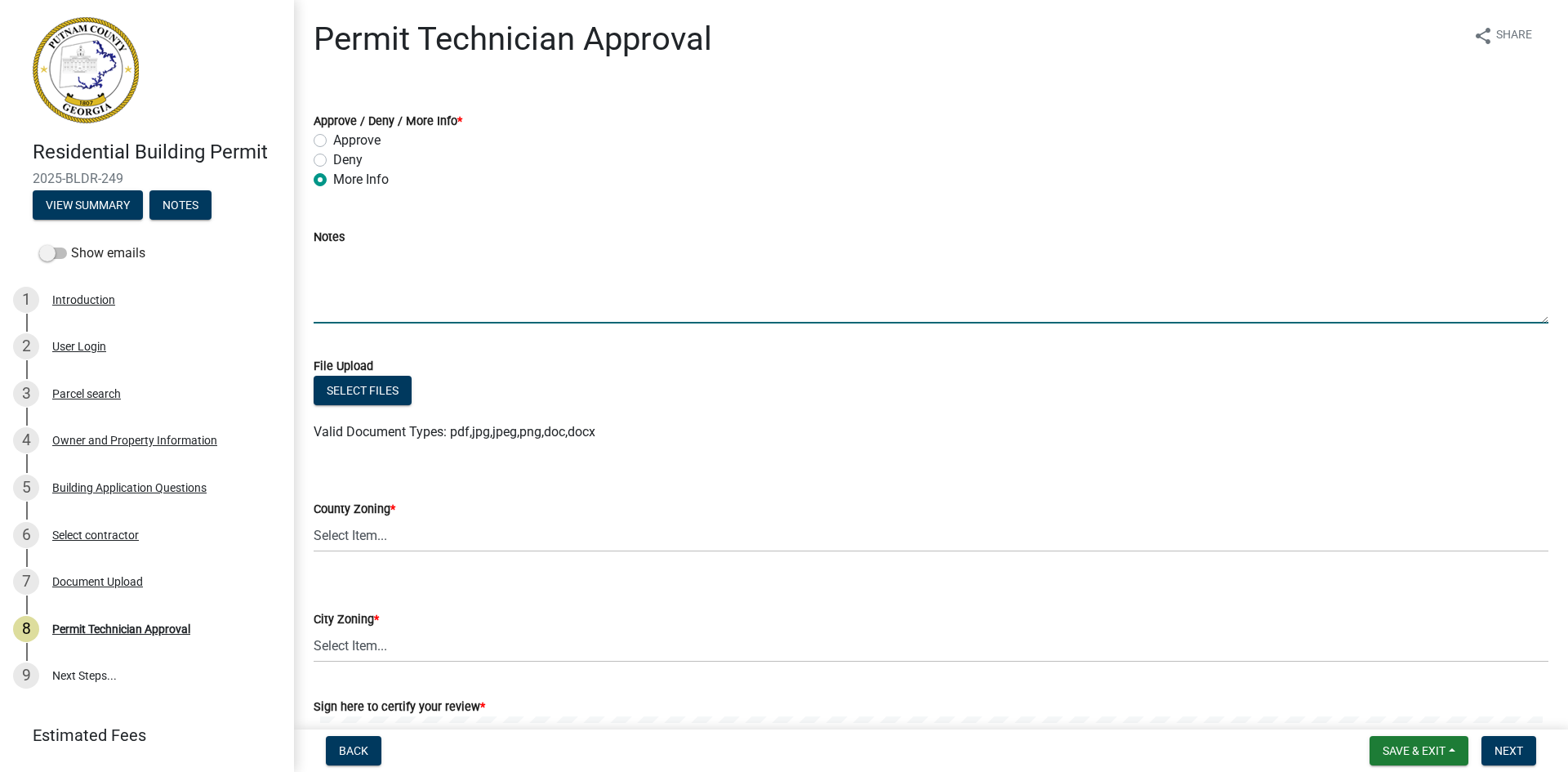
click at [365, 259] on textarea "Notes" at bounding box center [930, 286] width 1235 height 77
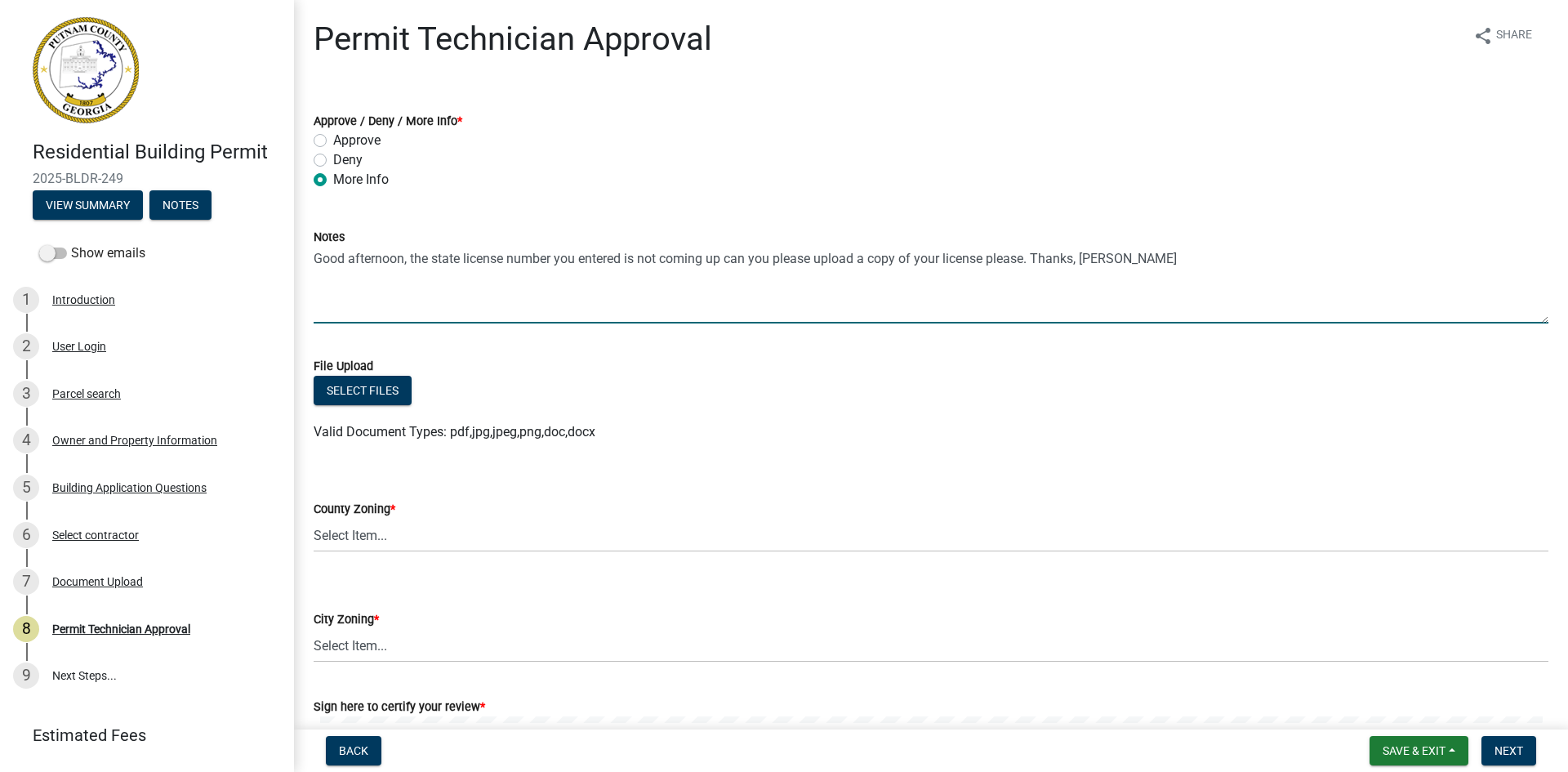
type textarea "Good afternoon, the state license number you entered is not coming up can you p…"
click at [426, 523] on select "Select Item... AG-1 R-1R R-1 R-2 MHP RM-1 RM-3 C-1 C-2 I-M PUD N/A" at bounding box center [930, 535] width 1235 height 34
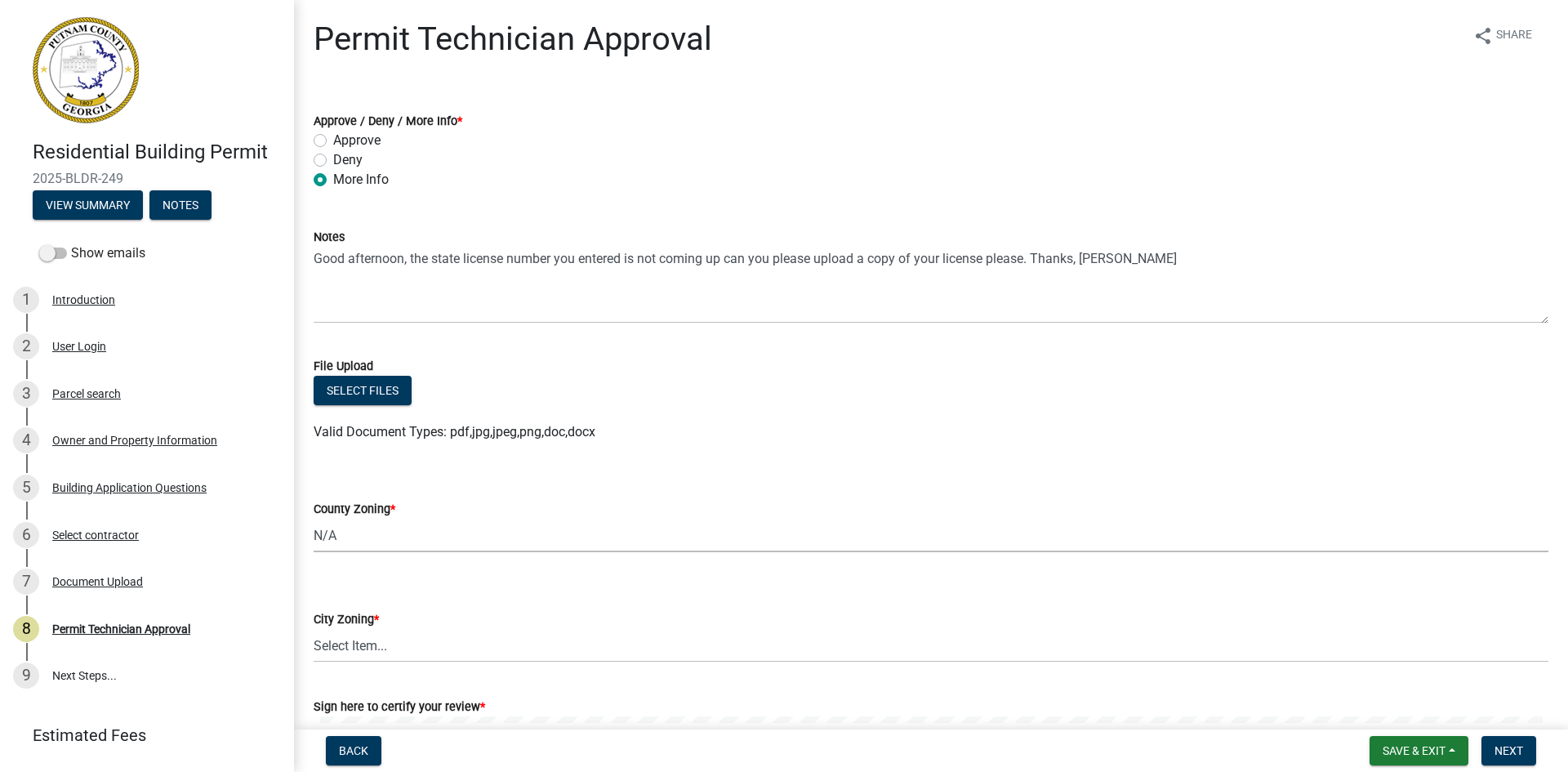
click at [313, 518] on select "Select Item... AG-1 R-1R R-1 R-2 MHP RM-1 RM-3 C-1 C-2 I-M PUD N/A" at bounding box center [930, 535] width 1235 height 34
select select "ef7a1fc2-7a7a-426d-b1f0-c9b9b6ca7ff4"
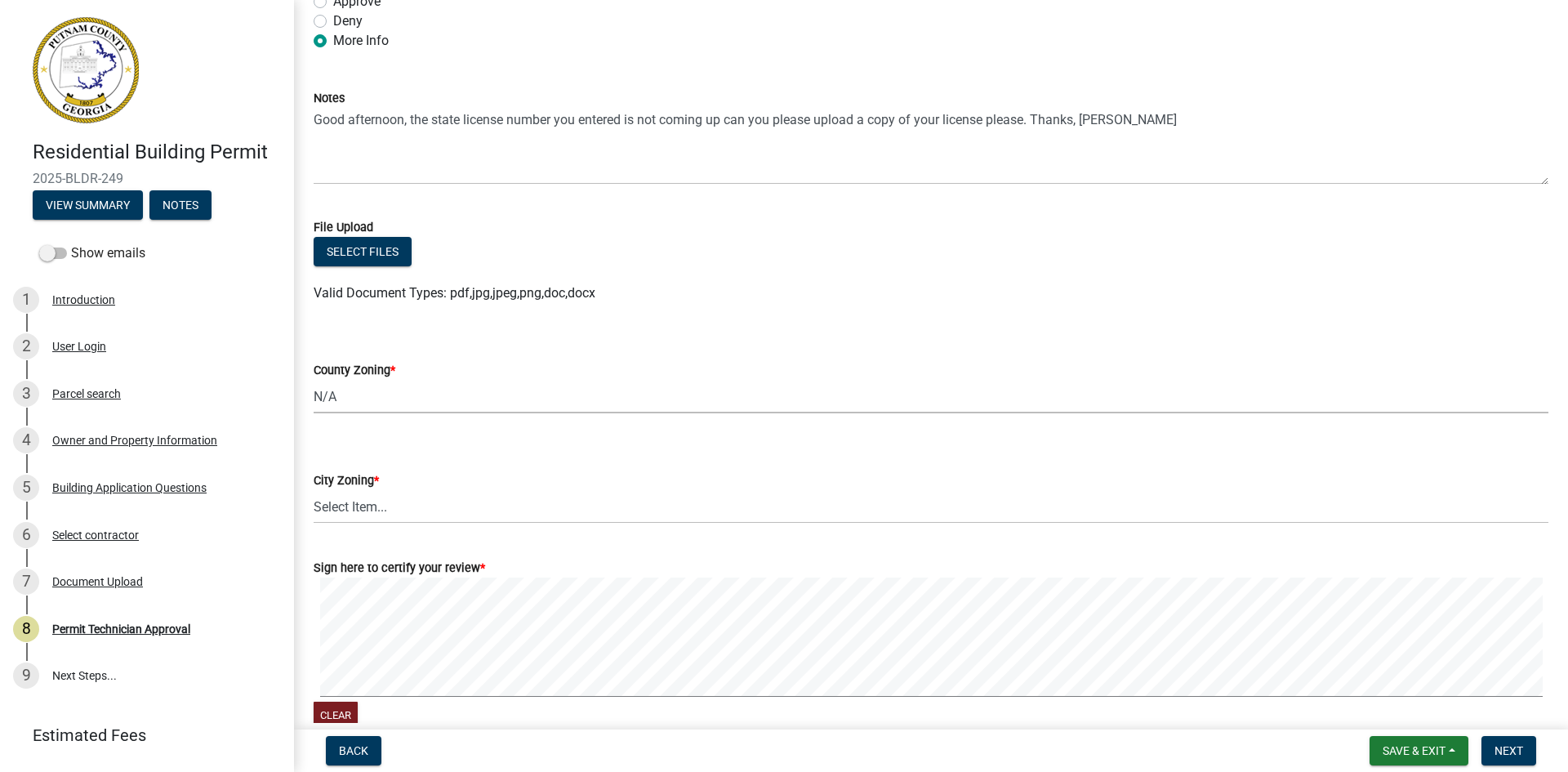
scroll to position [227, 0]
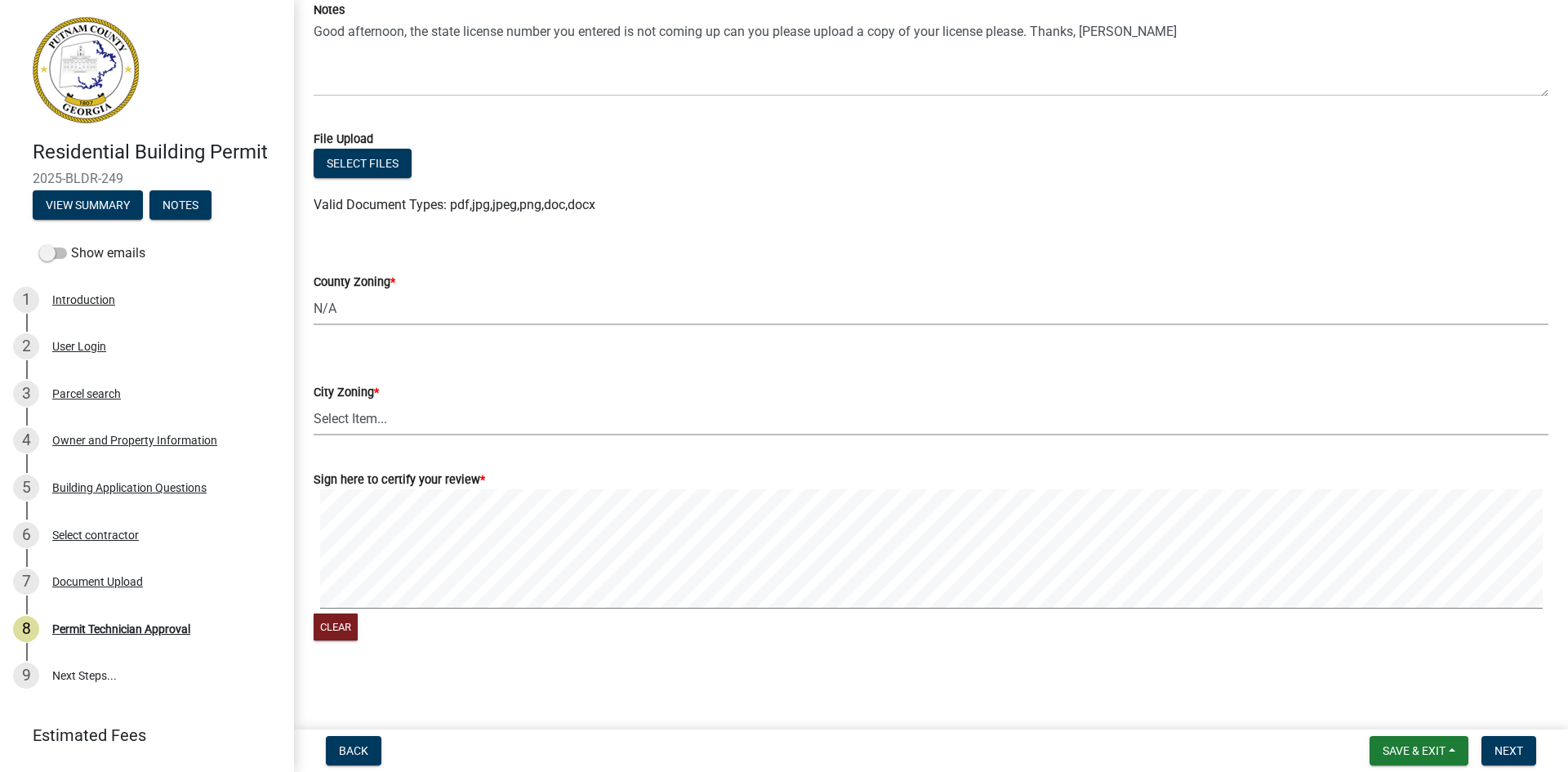
click at [405, 417] on select "Select Item... A-1 A-2 R-1 R-2 R-3 R-4 MHP C-1 C-2 I-1 I-2 DB FH H-P N/A" at bounding box center [930, 418] width 1235 height 34
click at [313, 402] on select "Select Item... A-1 A-2 R-1 R-2 R-3 R-4 MHP C-1 C-2 I-1 I-2 DB FH H-P N/A" at bounding box center [930, 418] width 1235 height 34
select select "8e53ab76-c026-4800-bafa-f3959daf7b99"
click at [1505, 749] on span "Next" at bounding box center [1508, 751] width 29 height 13
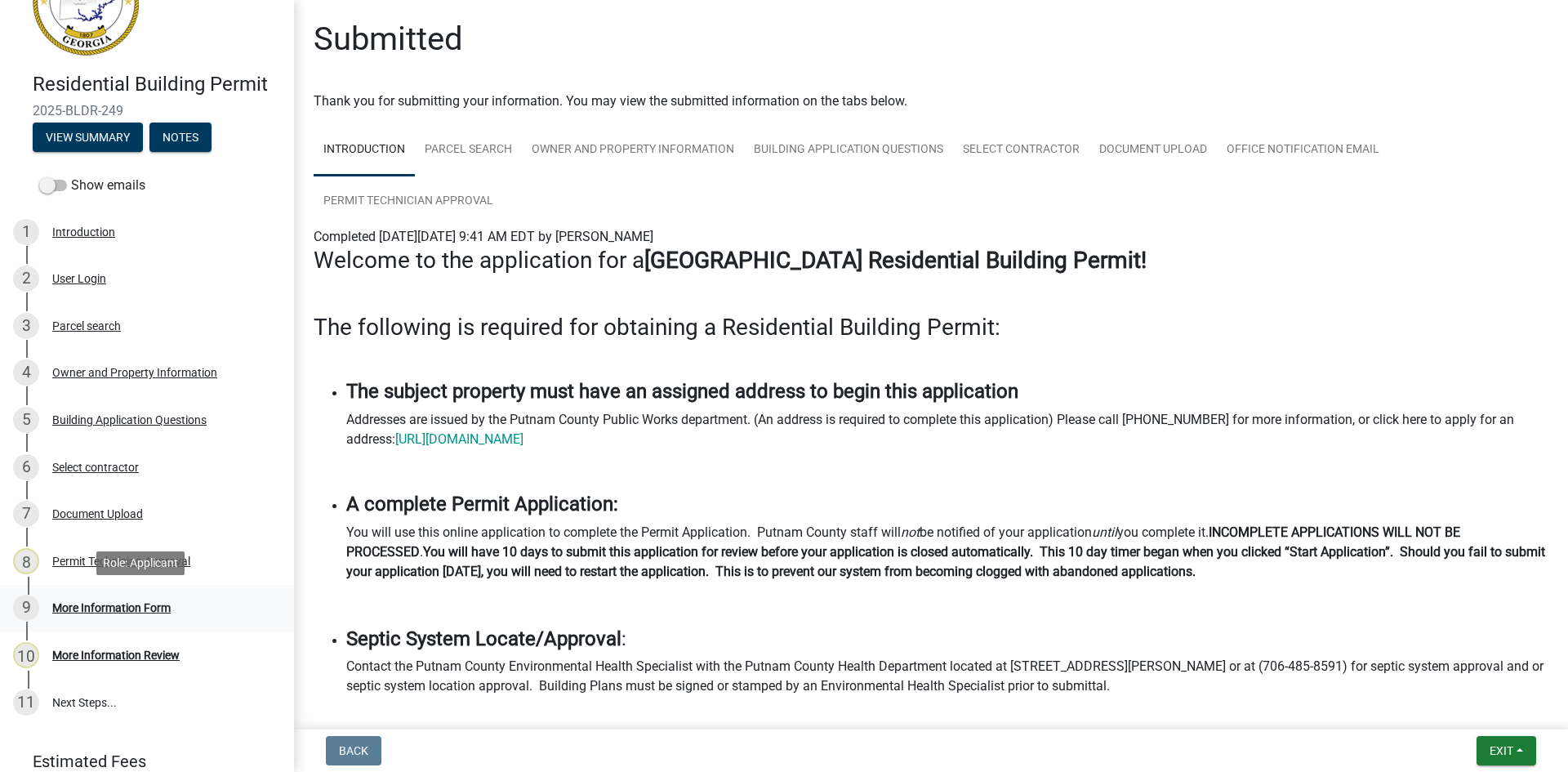
scroll to position [136, 0]
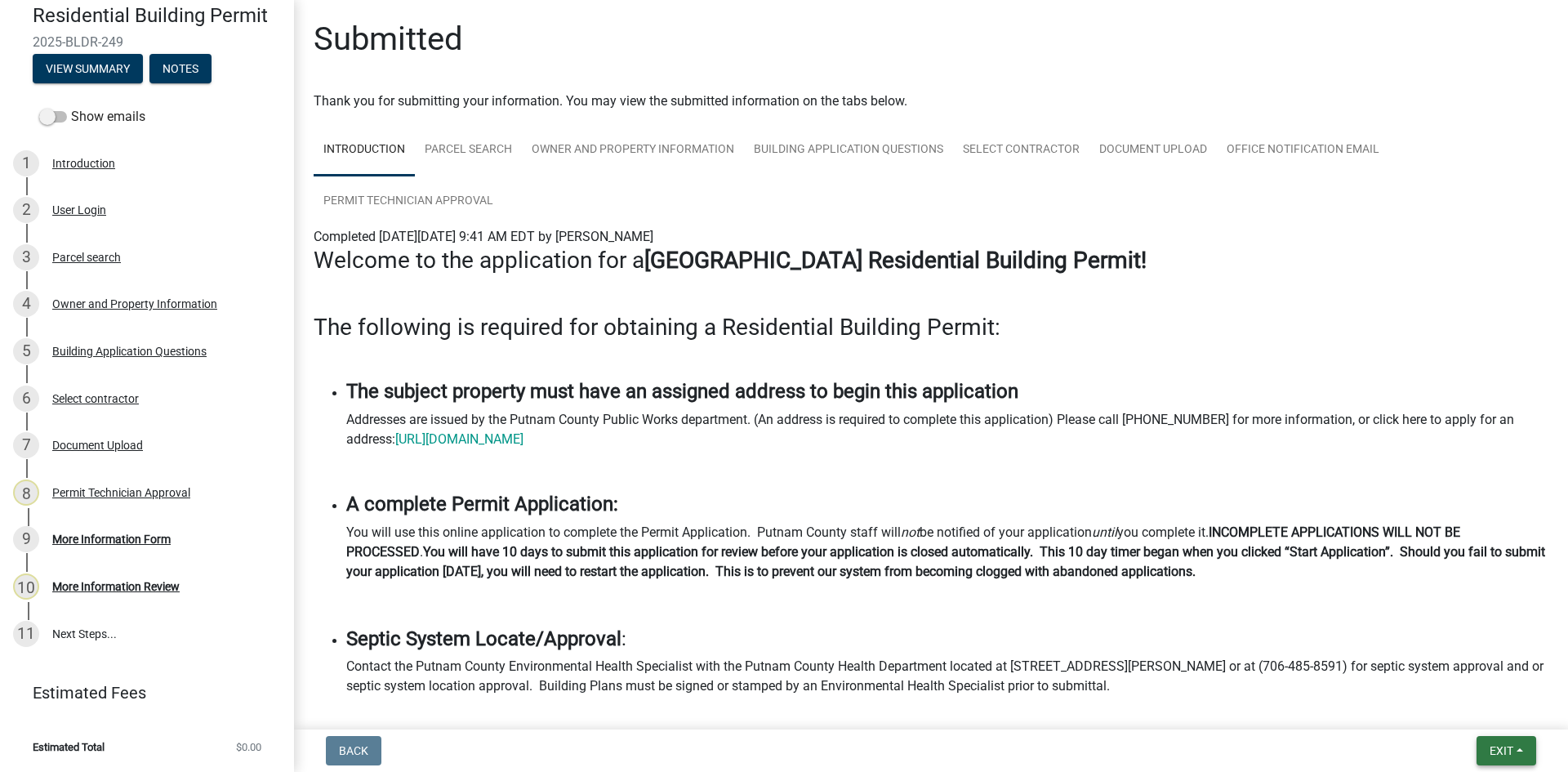
click at [1501, 750] on span "Exit" at bounding box center [1501, 751] width 24 height 13
click at [1519, 708] on button "Save & Exit" at bounding box center [1470, 708] width 130 height 39
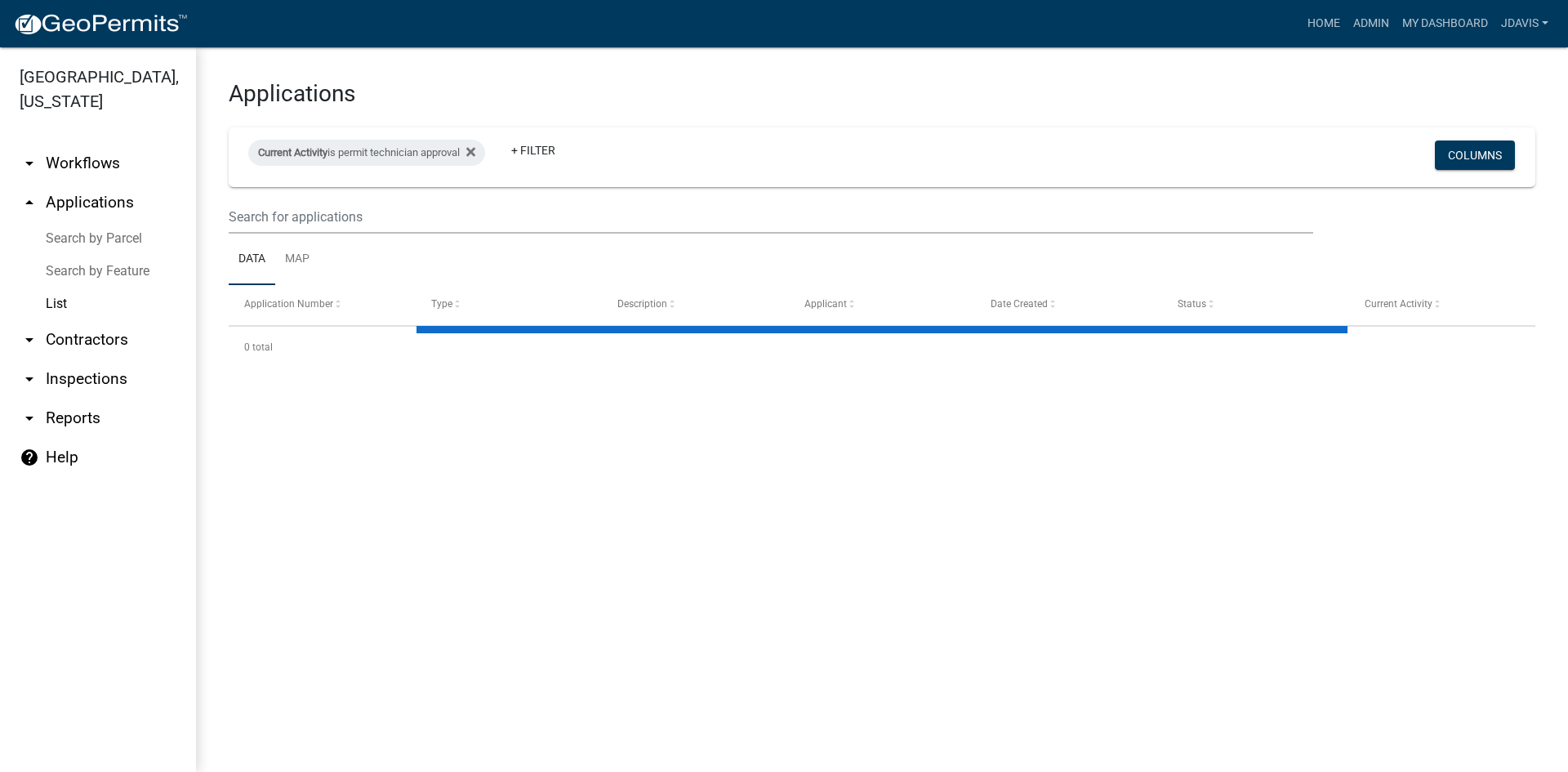
select select "2: 50"
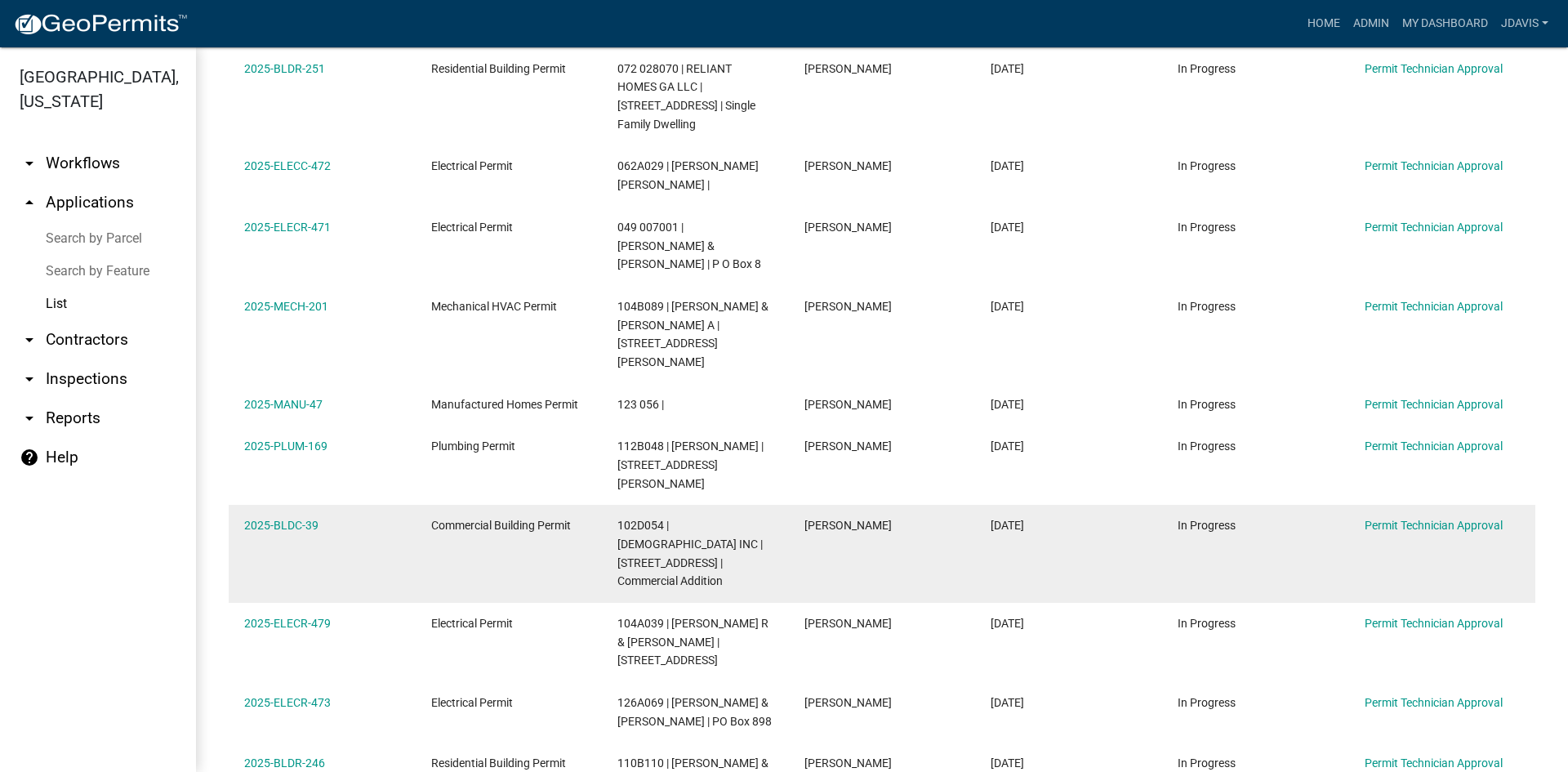
scroll to position [1148, 0]
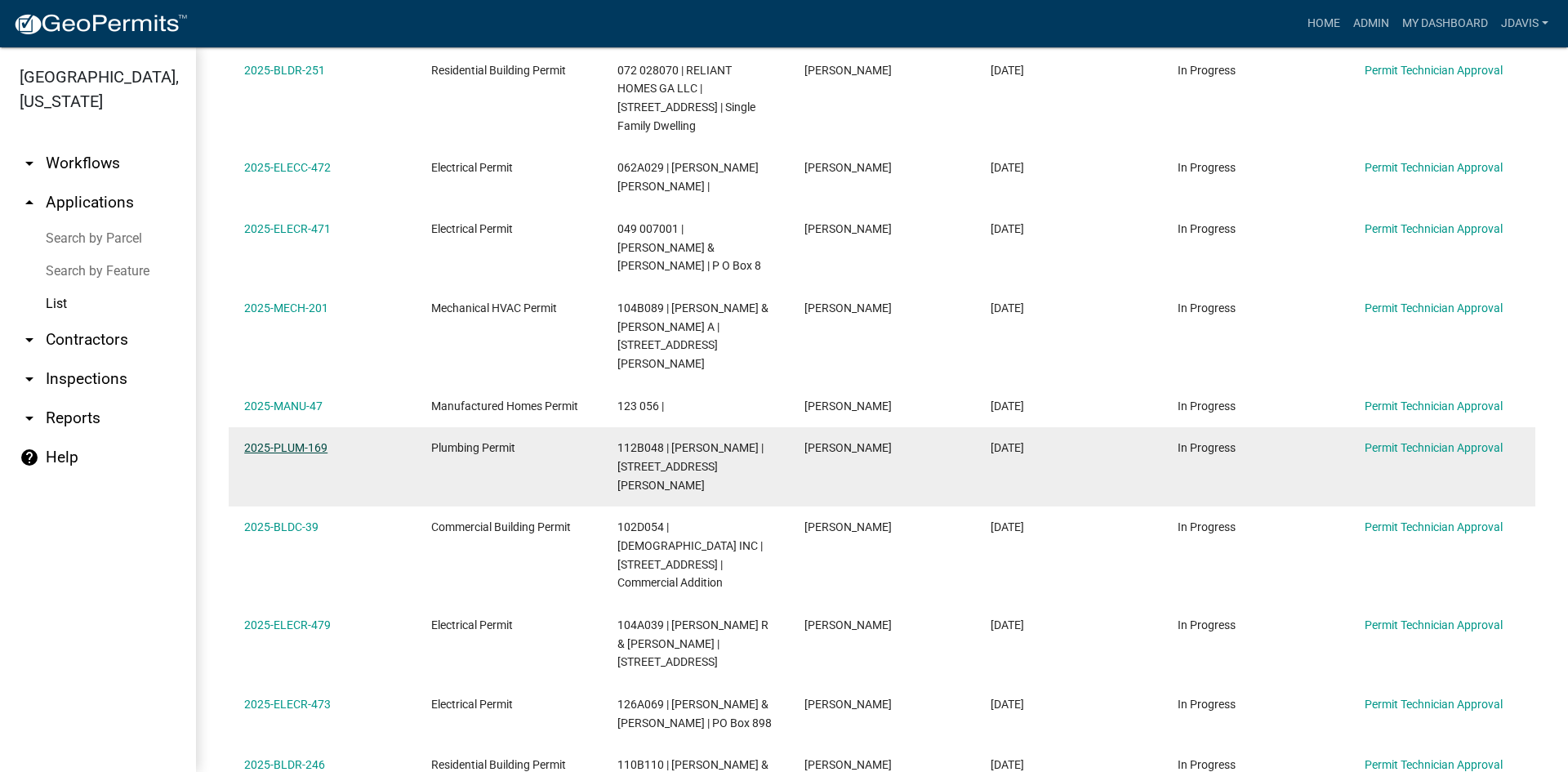
click at [291, 441] on link "2025-PLUM-169" at bounding box center [286, 447] width 84 height 13
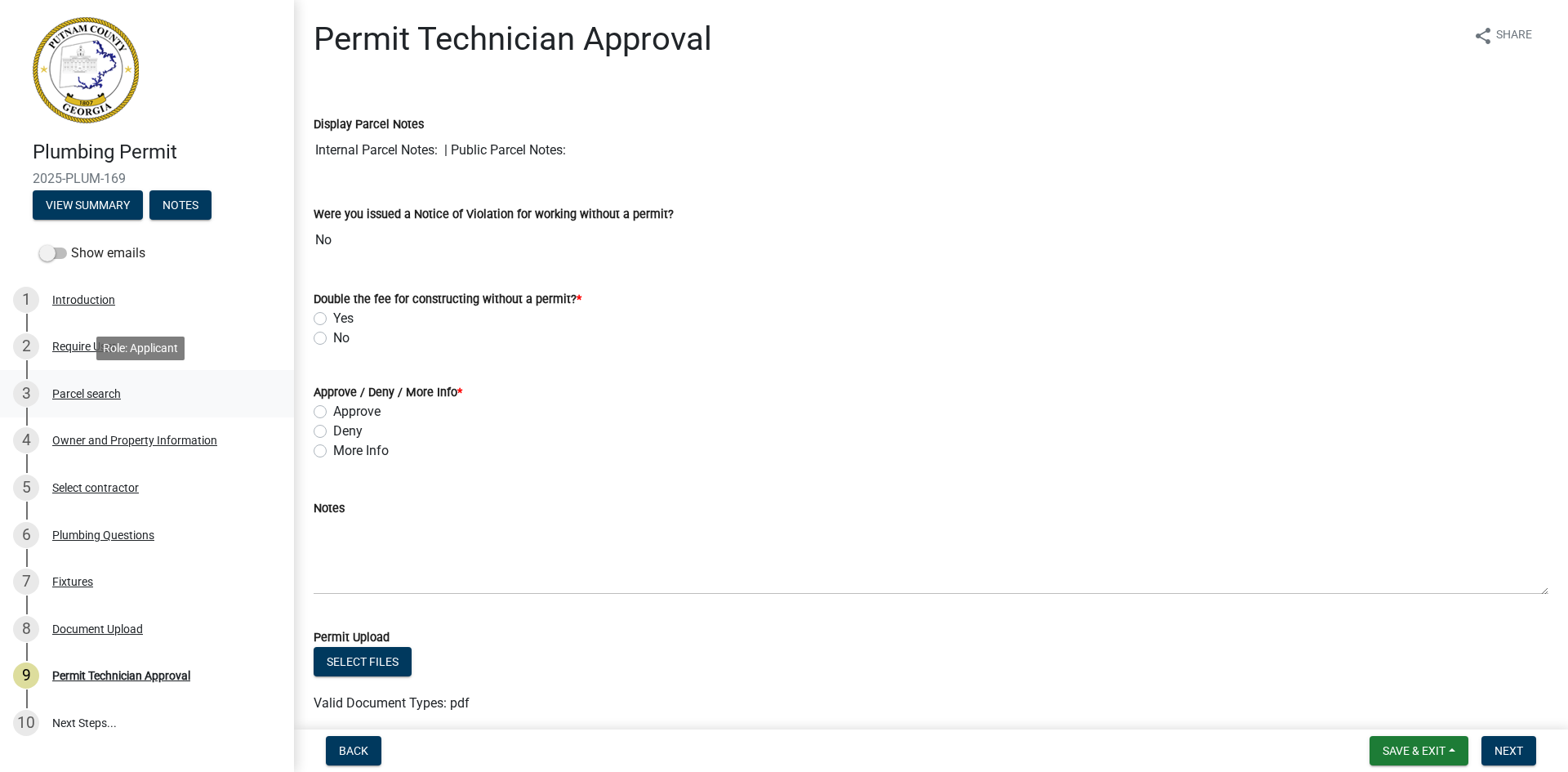
click at [123, 389] on div "3 Parcel search" at bounding box center [140, 394] width 255 height 26
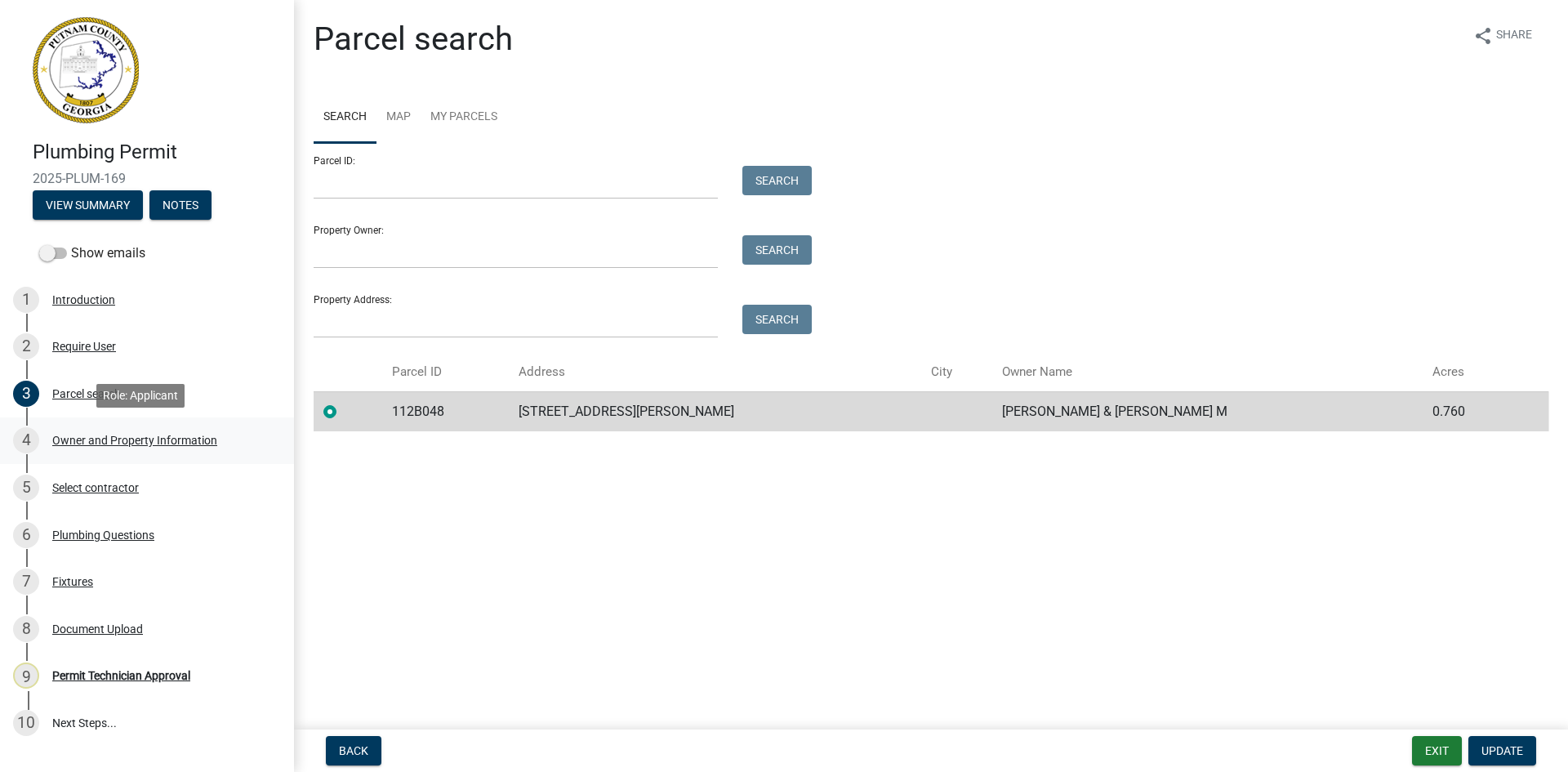
click at [90, 437] on div "Owner and Property Information" at bounding box center [135, 441] width 165 height 11
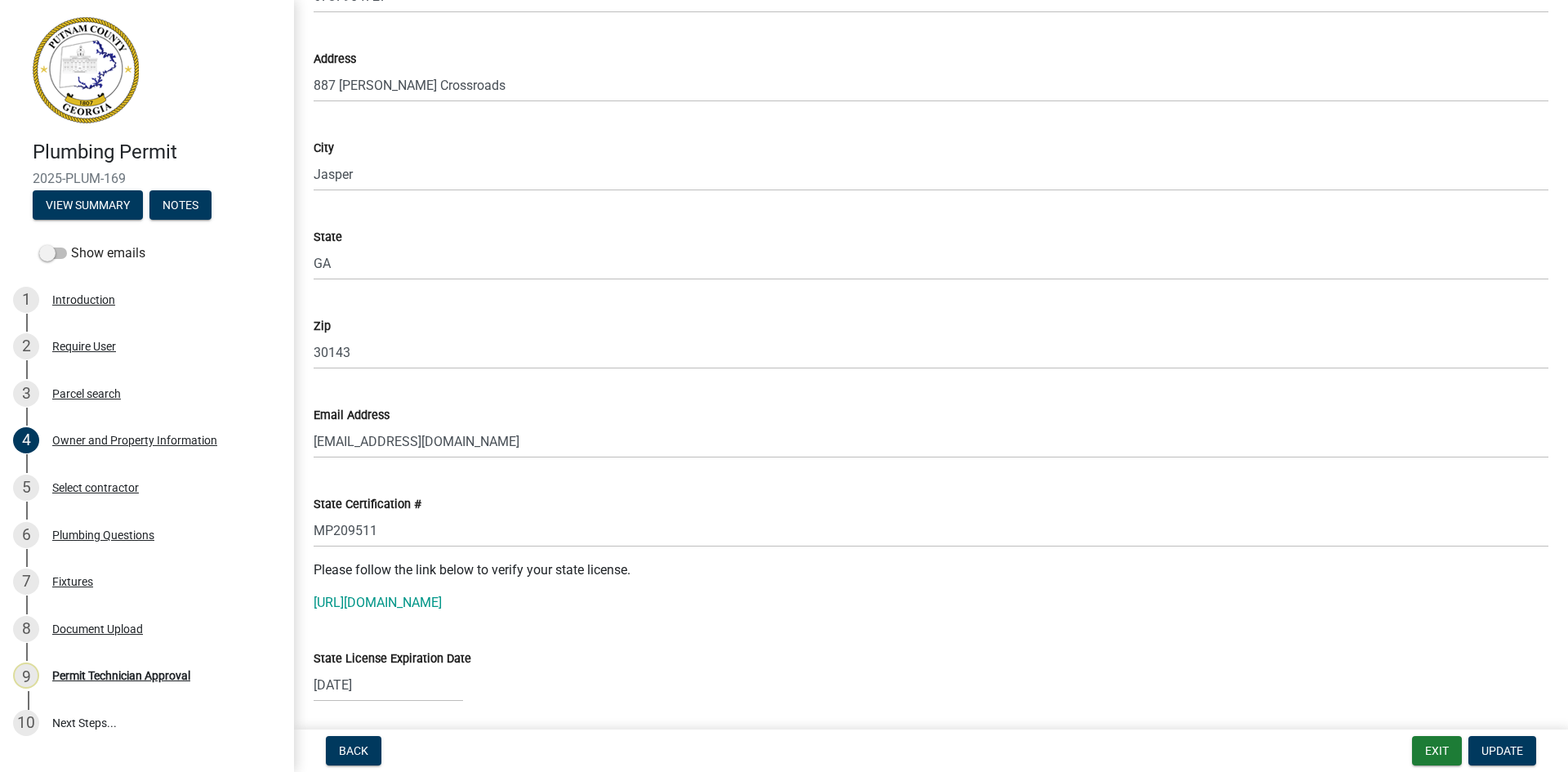
scroll to position [1715, 0]
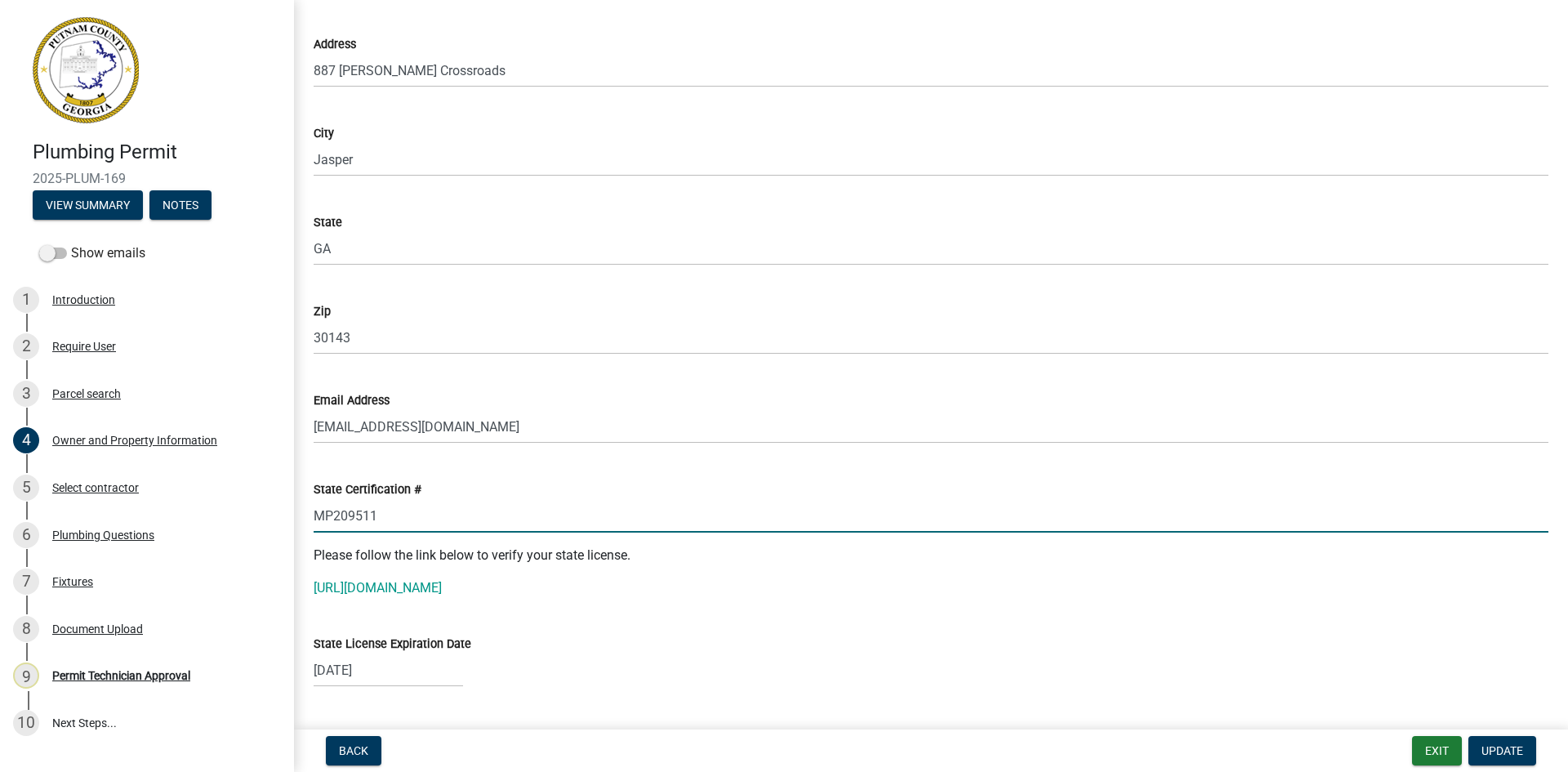
drag, startPoint x: 313, startPoint y: 520, endPoint x: 388, endPoint y: 513, distance: 75.3
click at [388, 513] on input "MP209511" at bounding box center [930, 515] width 1235 height 34
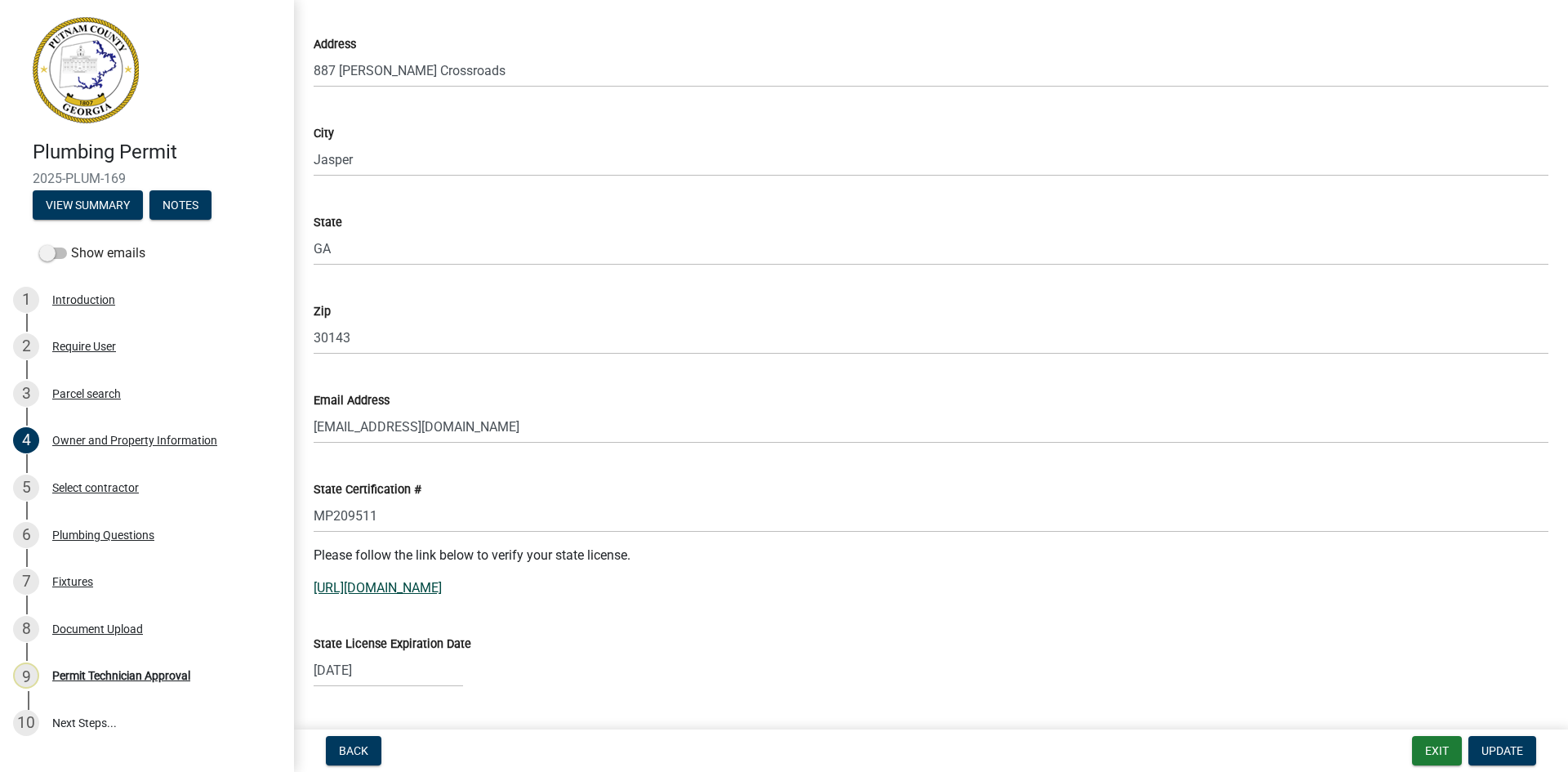
click at [441, 589] on link "[URL][DOMAIN_NAME]" at bounding box center [377, 587] width 128 height 16
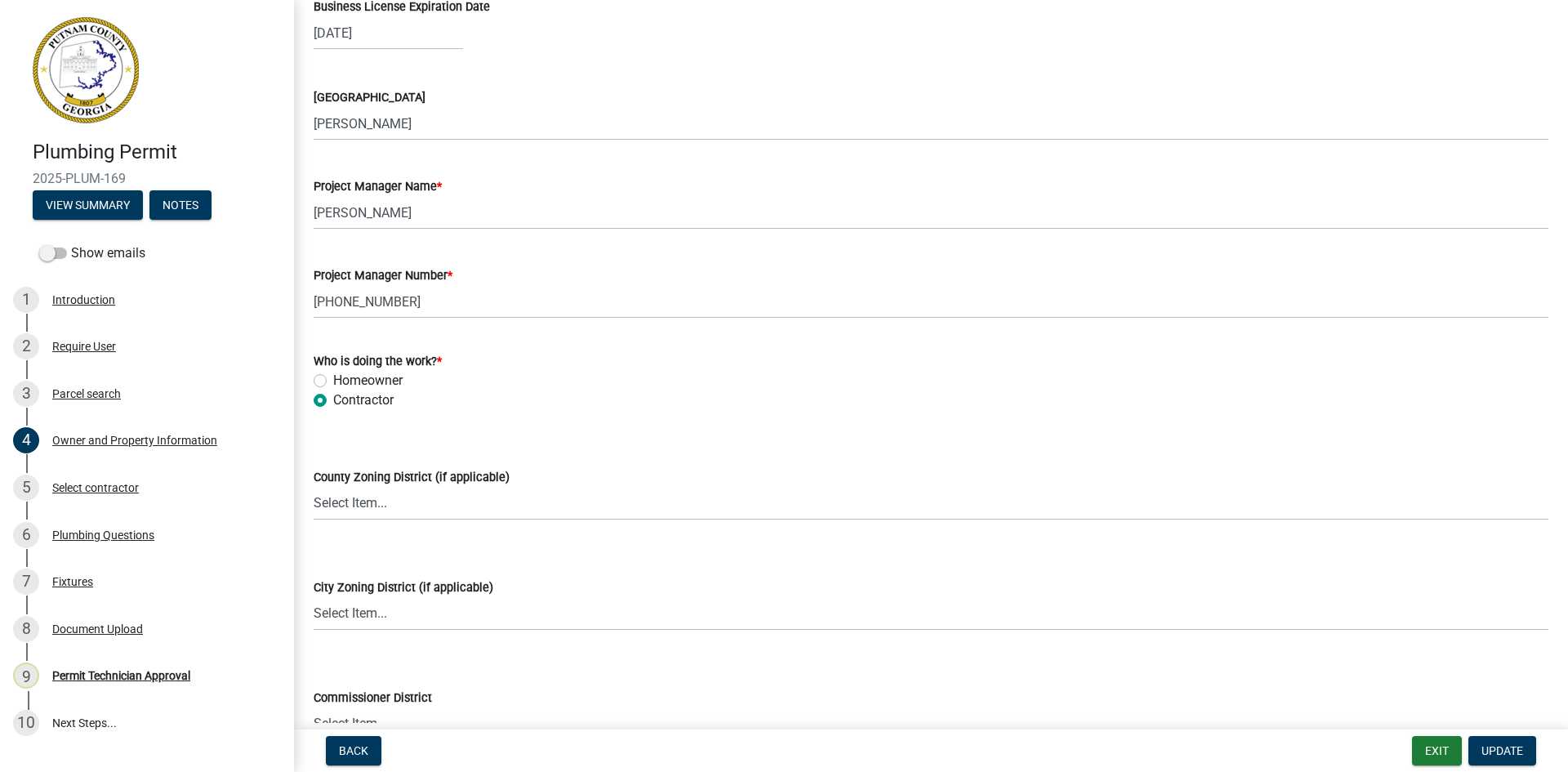
scroll to position [2613, 0]
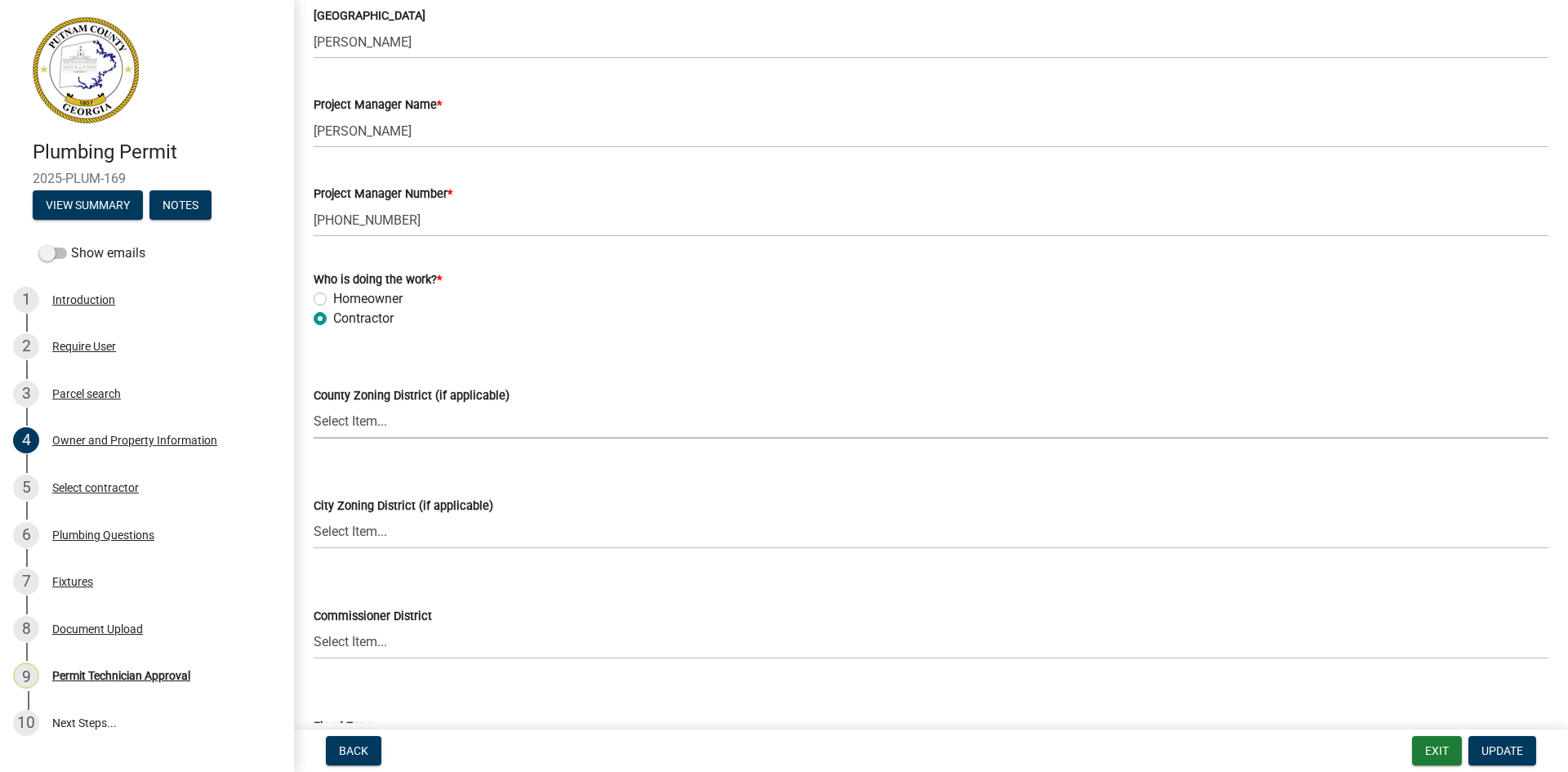
click at [385, 419] on select "Select Item... AG-1 R-1R R-1 R-2 MHP RM-1 RM-3 C-1 C-2 I-M PUD N/A" at bounding box center [930, 422] width 1235 height 34
click at [313, 405] on select "Select Item... AG-1 R-1R R-1 R-2 MHP RM-1 RM-3 C-1 C-2 I-M PUD N/A" at bounding box center [930, 422] width 1235 height 34
select select "78bfdc44-73ff-456e-a557-d4c99b9c08be"
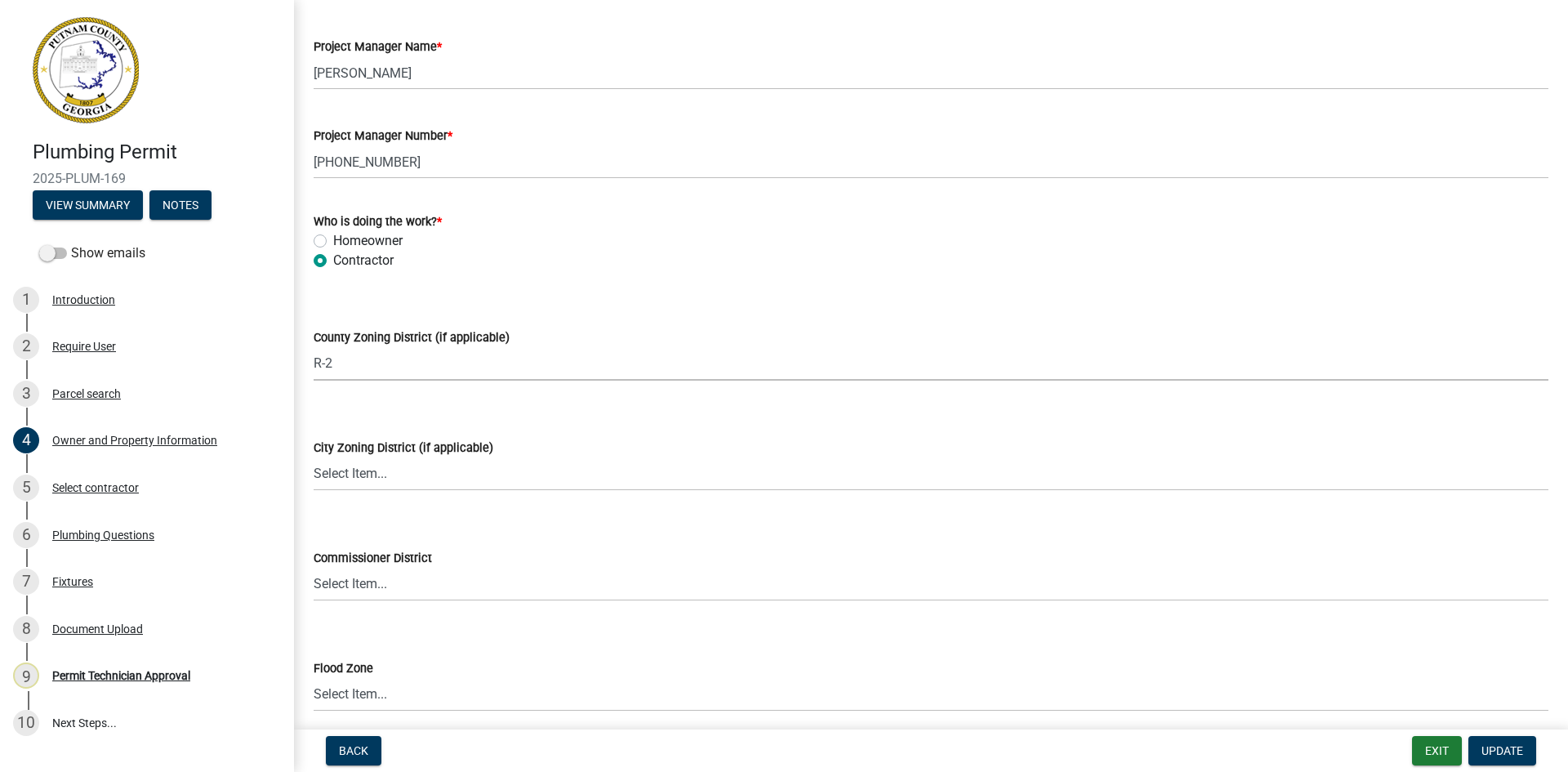
scroll to position [2738, 0]
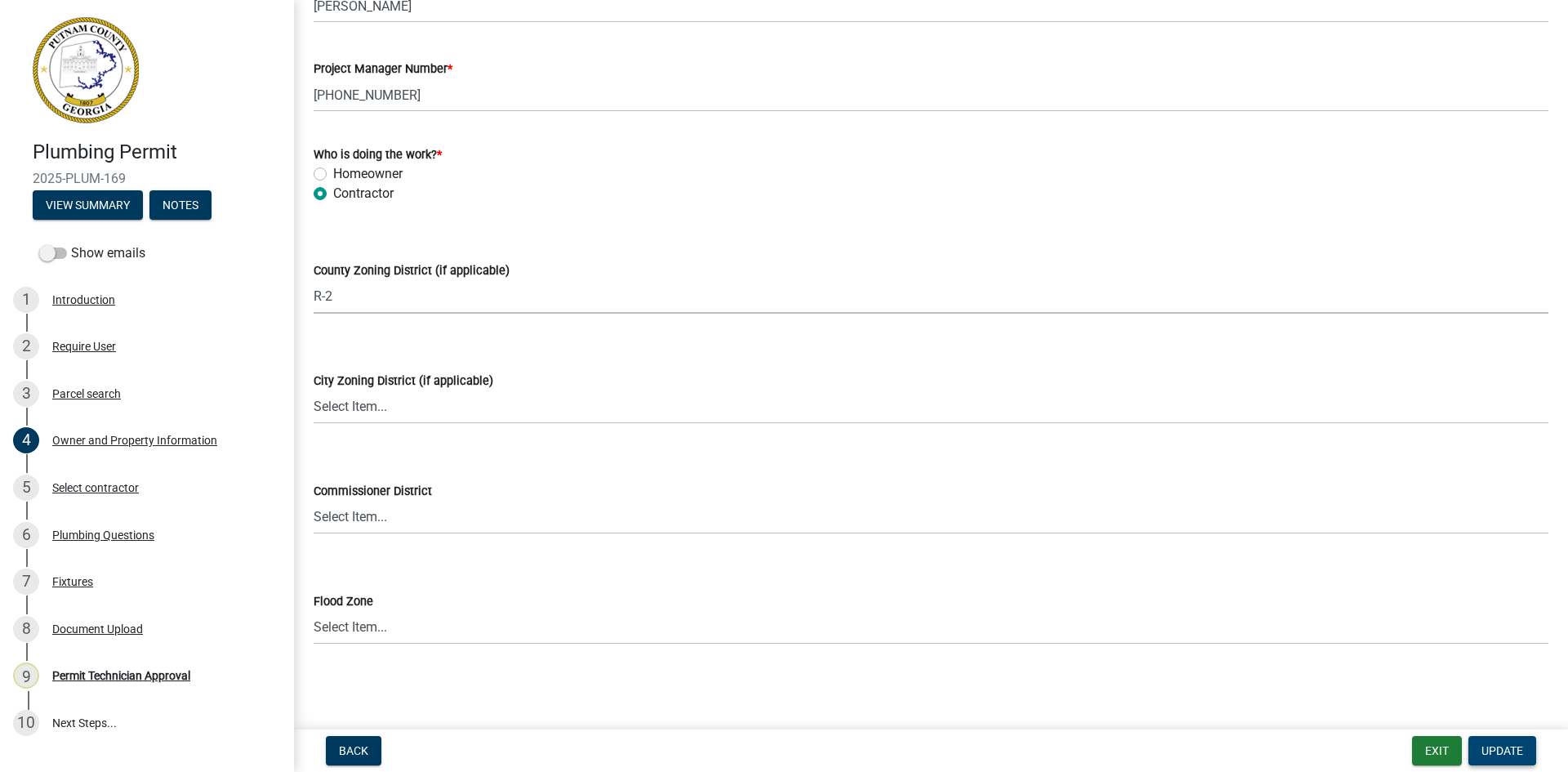
click at [1497, 756] on span "Update" at bounding box center [1502, 751] width 42 height 13
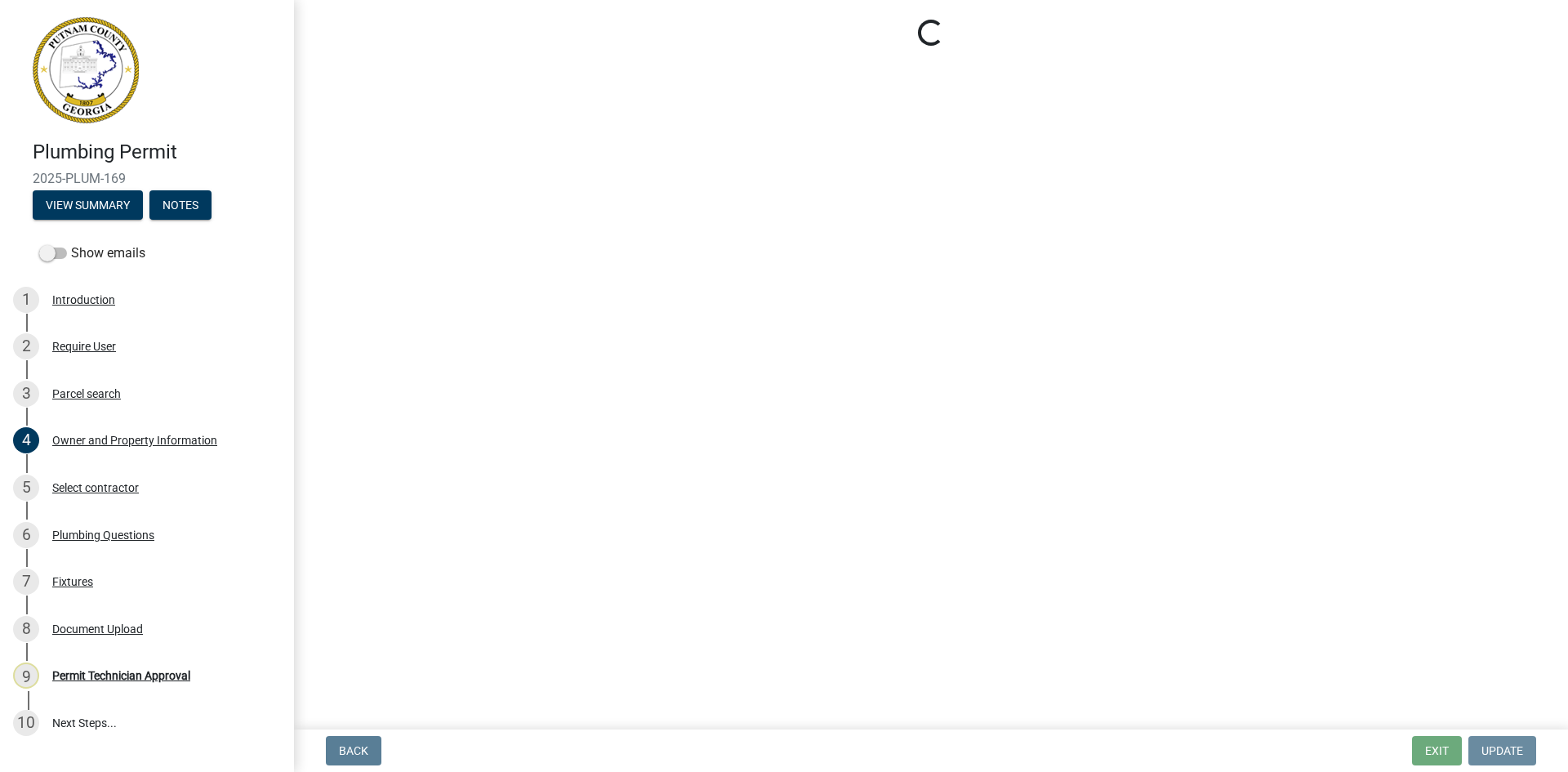
scroll to position [0, 0]
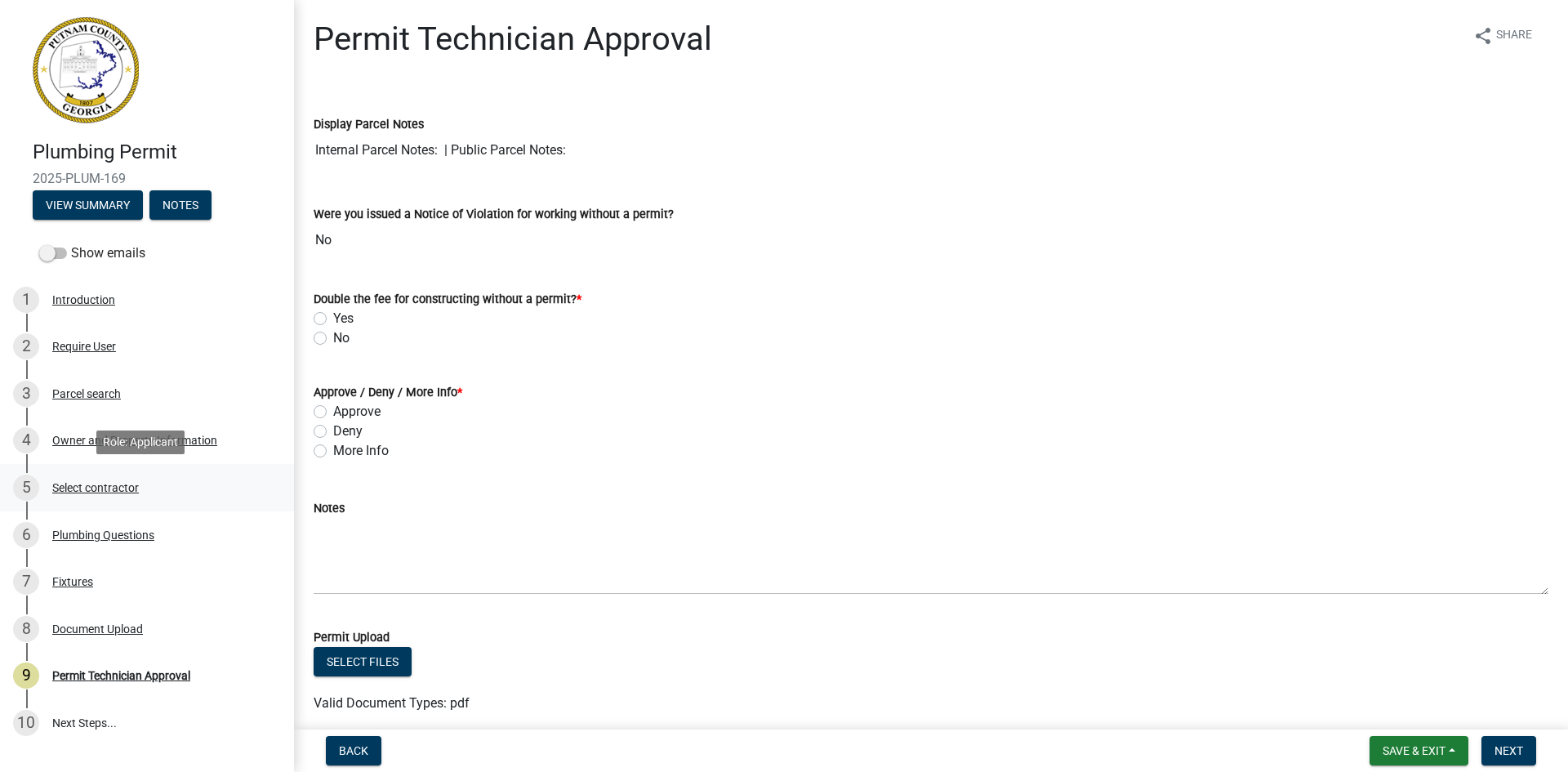
click at [106, 485] on div "Select contractor" at bounding box center [96, 487] width 87 height 11
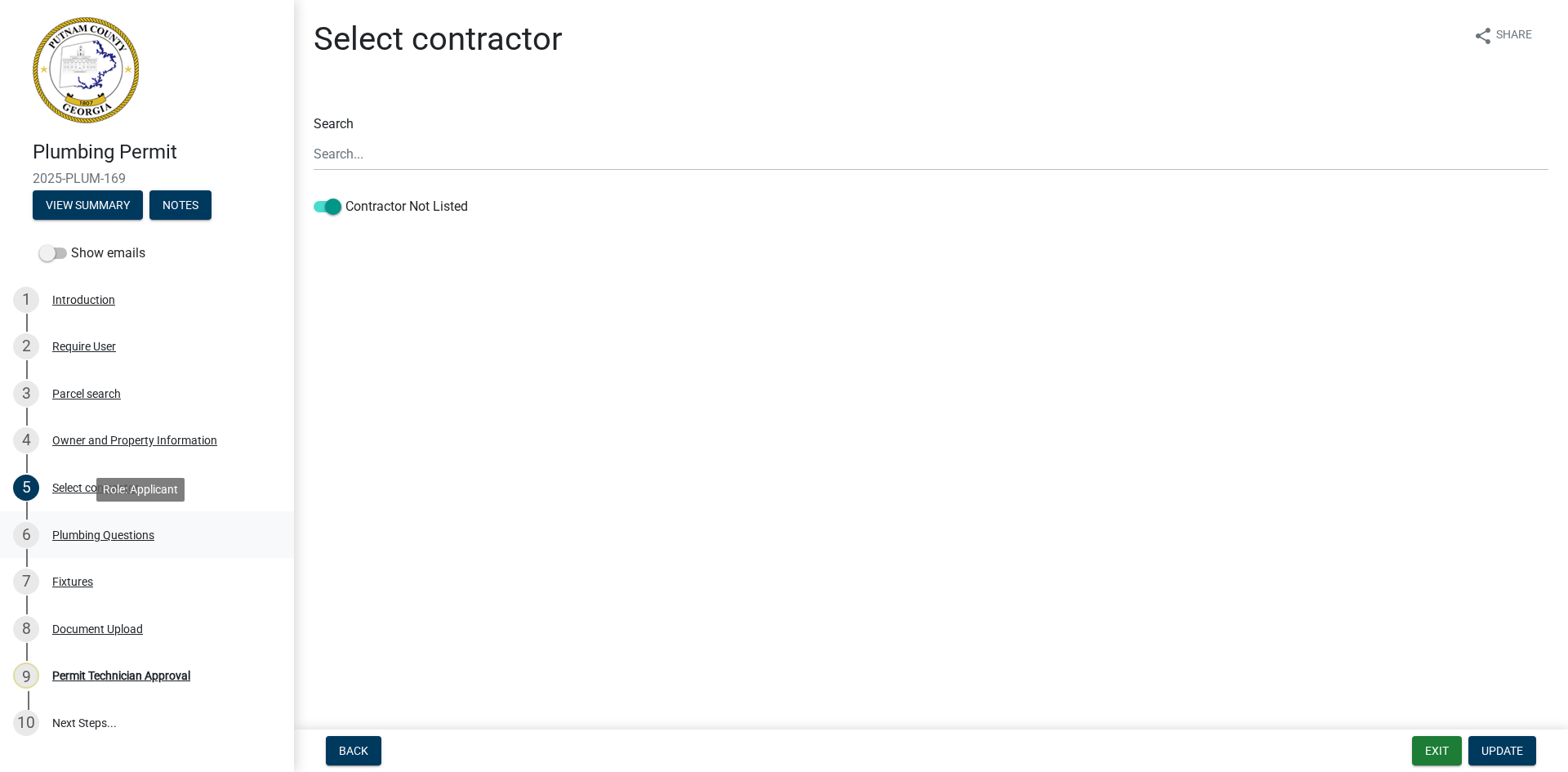
click at [92, 535] on div "Plumbing Questions" at bounding box center [103, 535] width 102 height 11
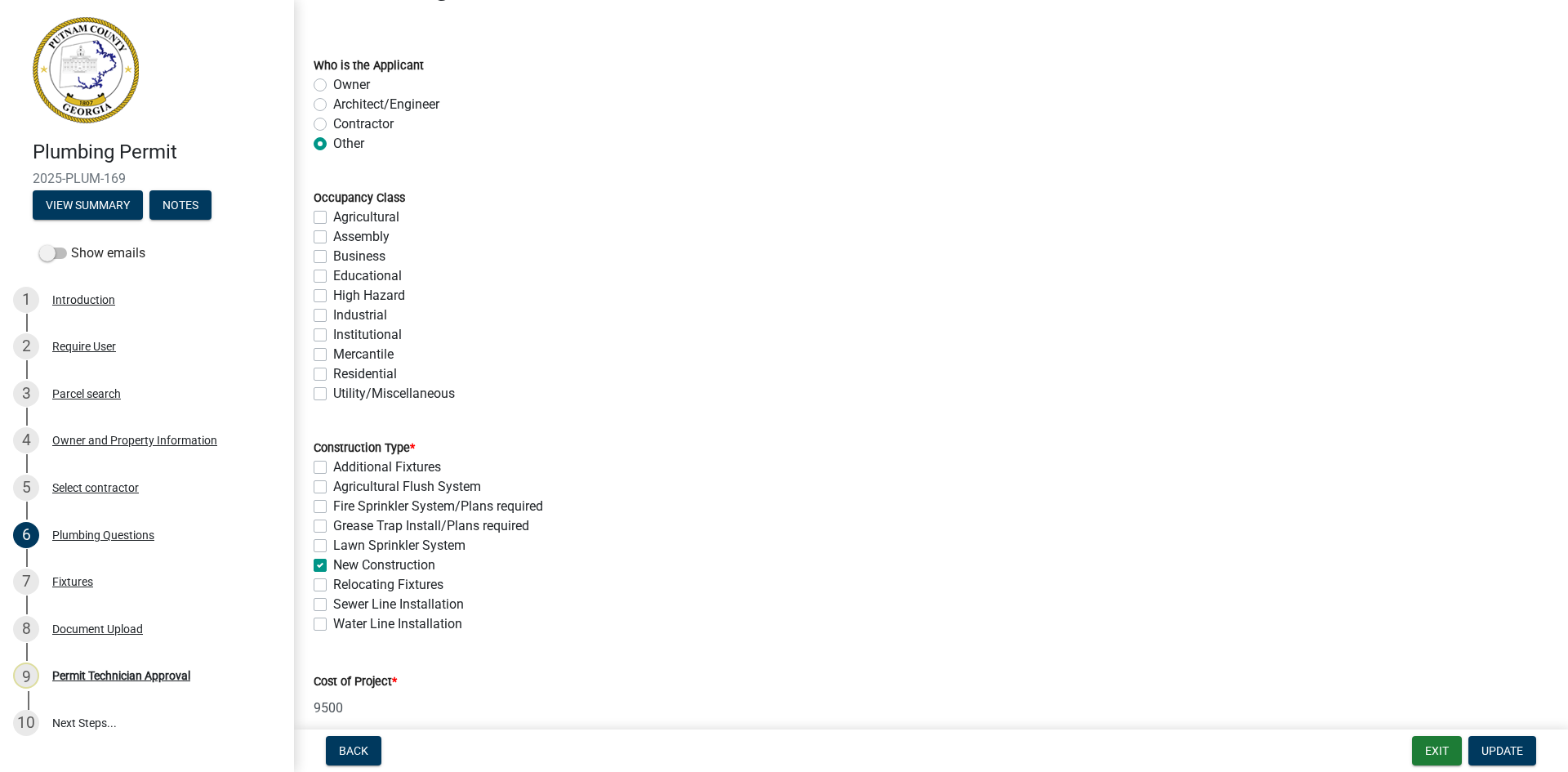
scroll to position [82, 0]
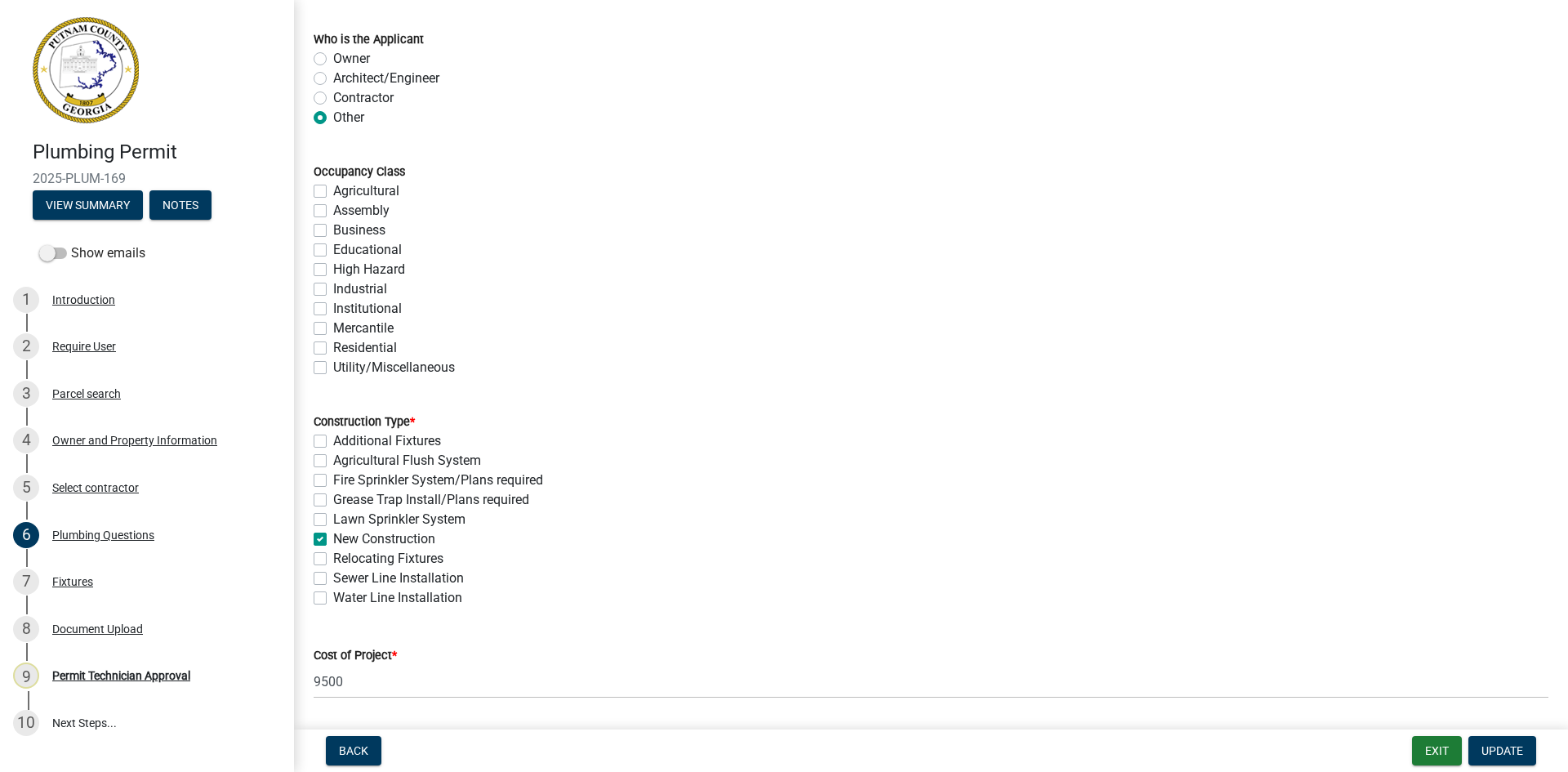
click at [333, 351] on label "Residential" at bounding box center [365, 348] width 64 height 20
click at [333, 349] on input "Residential" at bounding box center [338, 343] width 11 height 11
checkbox input "true"
checkbox input "false"
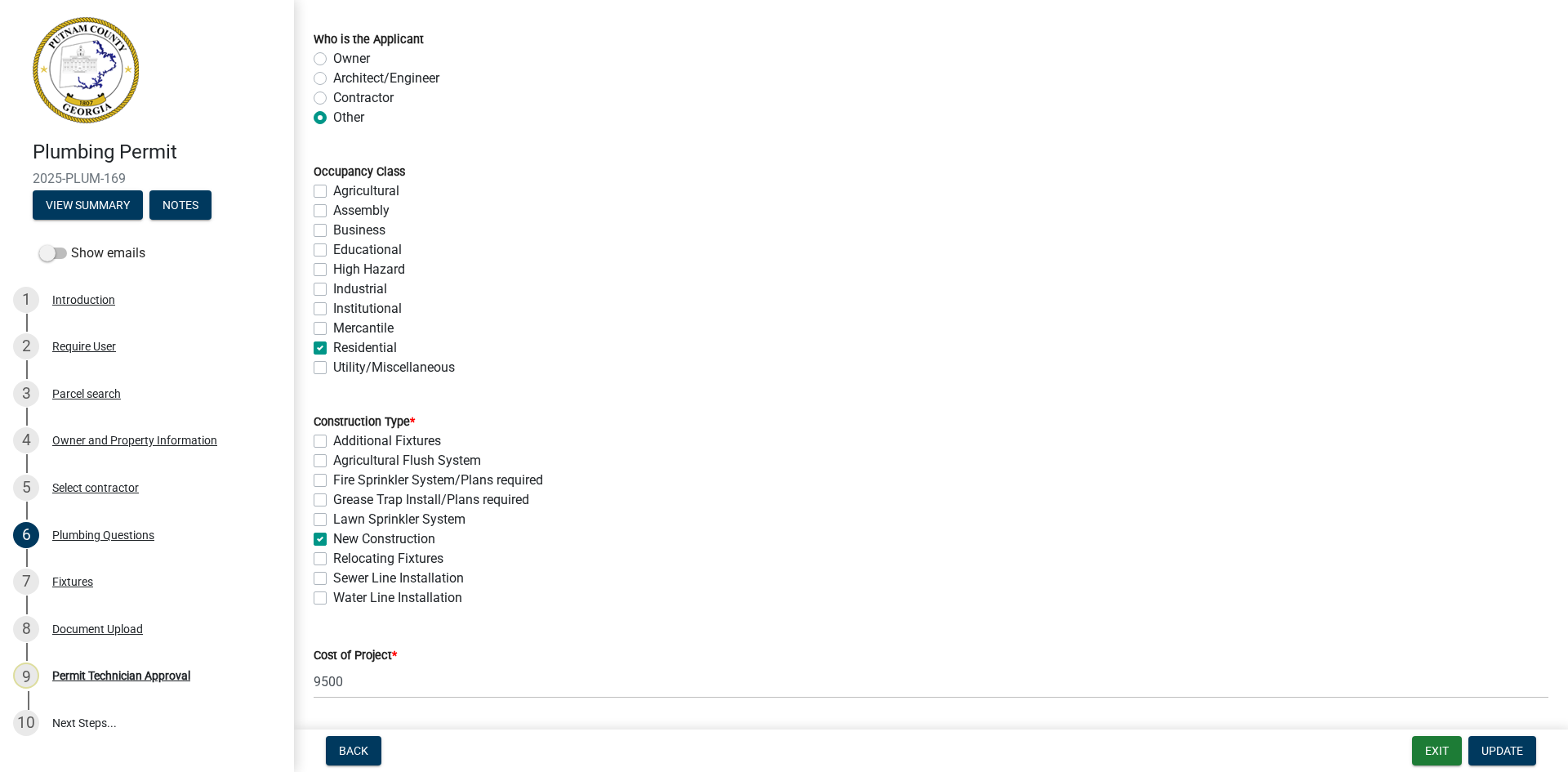
checkbox input "false"
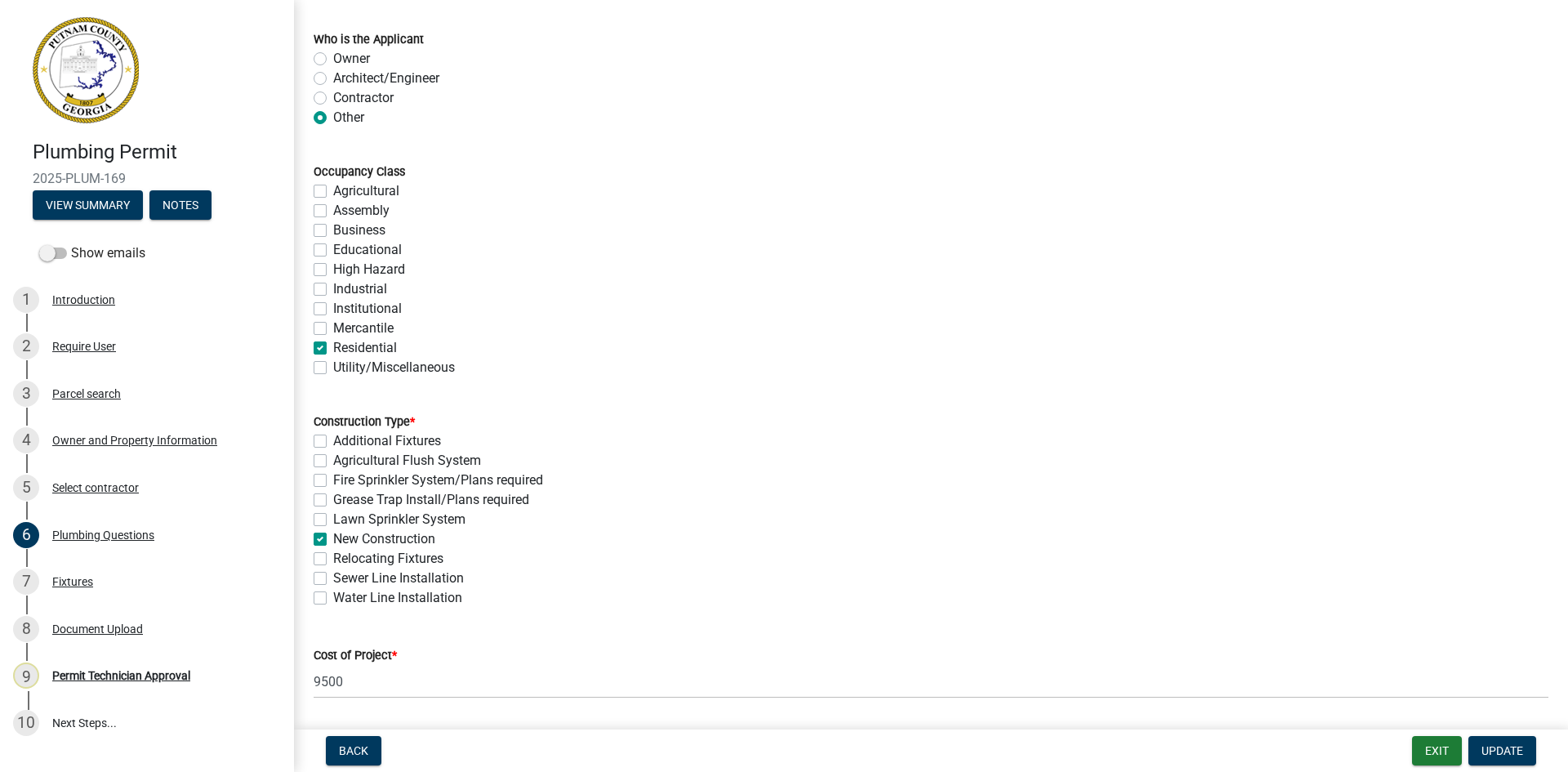
checkbox input "false"
checkbox input "true"
checkbox input "false"
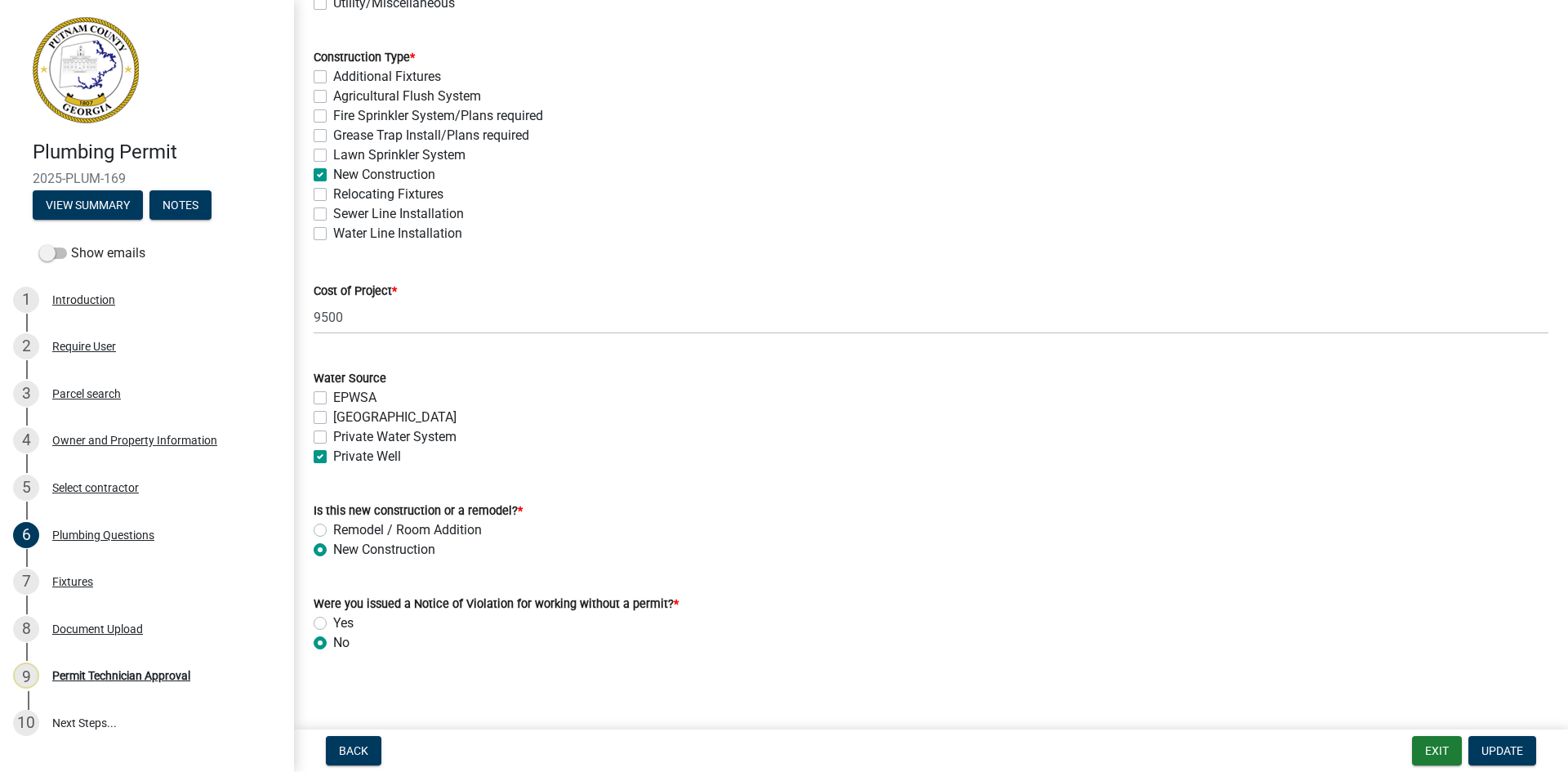
scroll to position [454, 0]
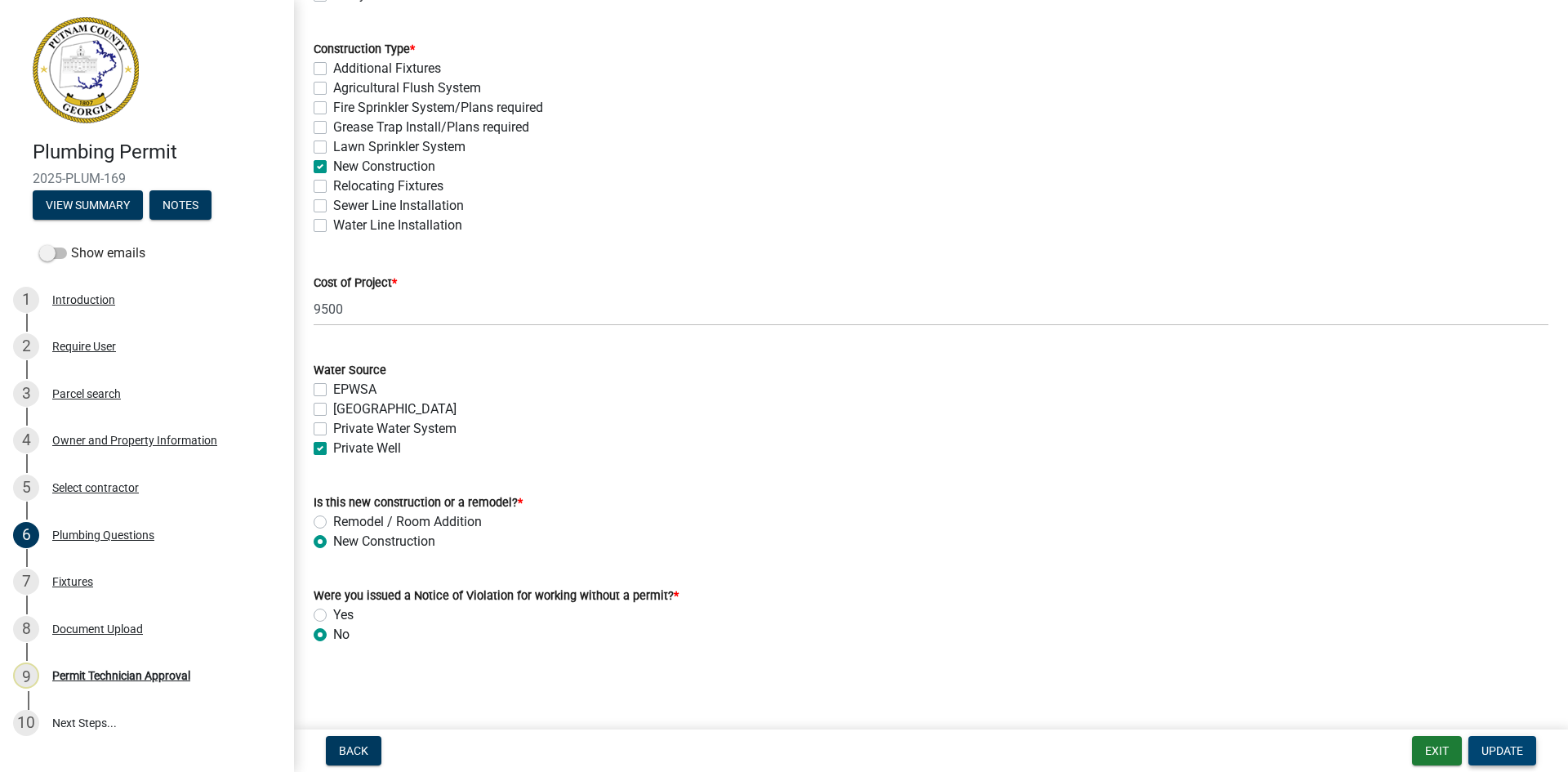
click at [1507, 751] on span "Update" at bounding box center [1502, 751] width 42 height 13
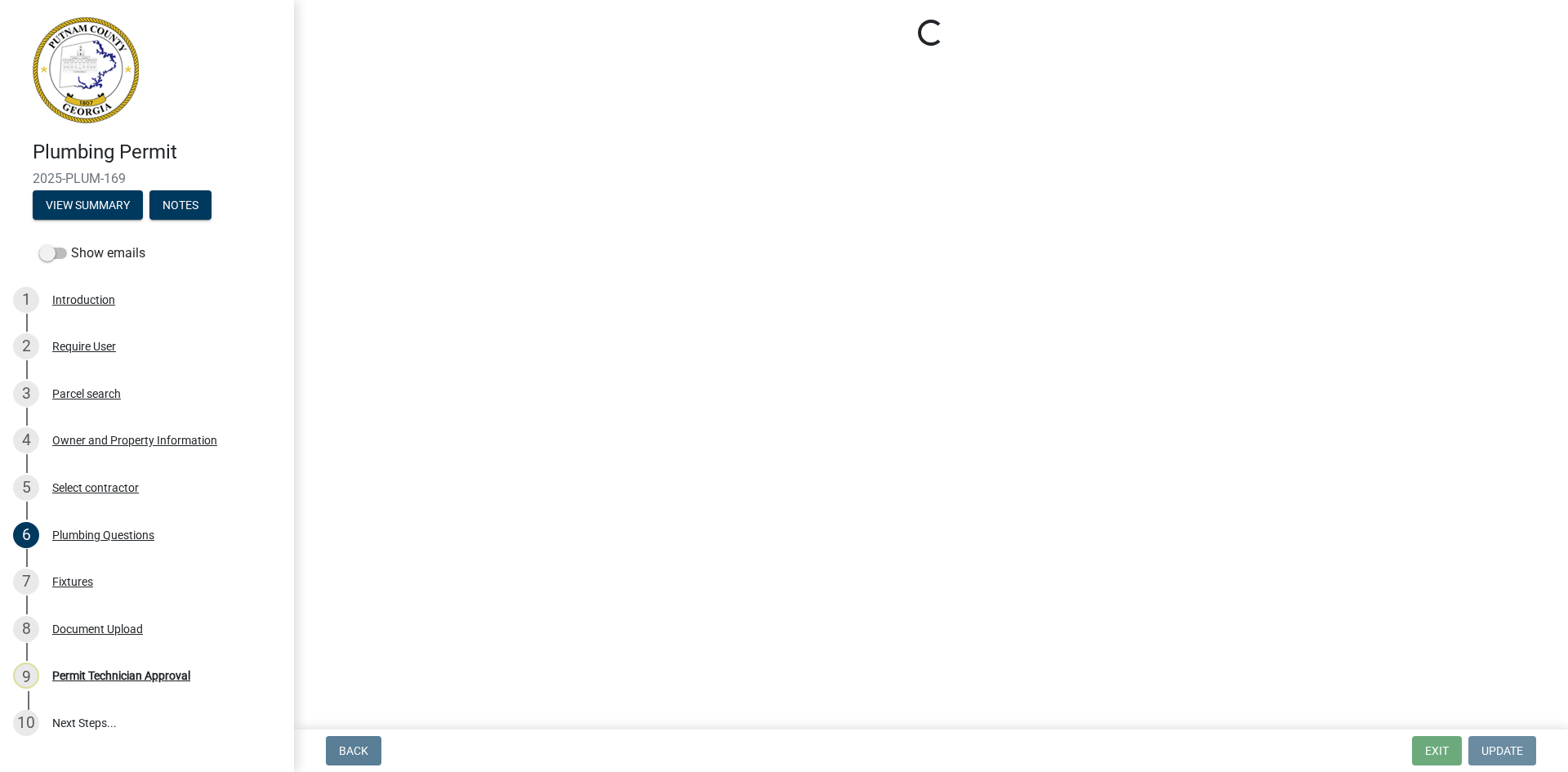
scroll to position [0, 0]
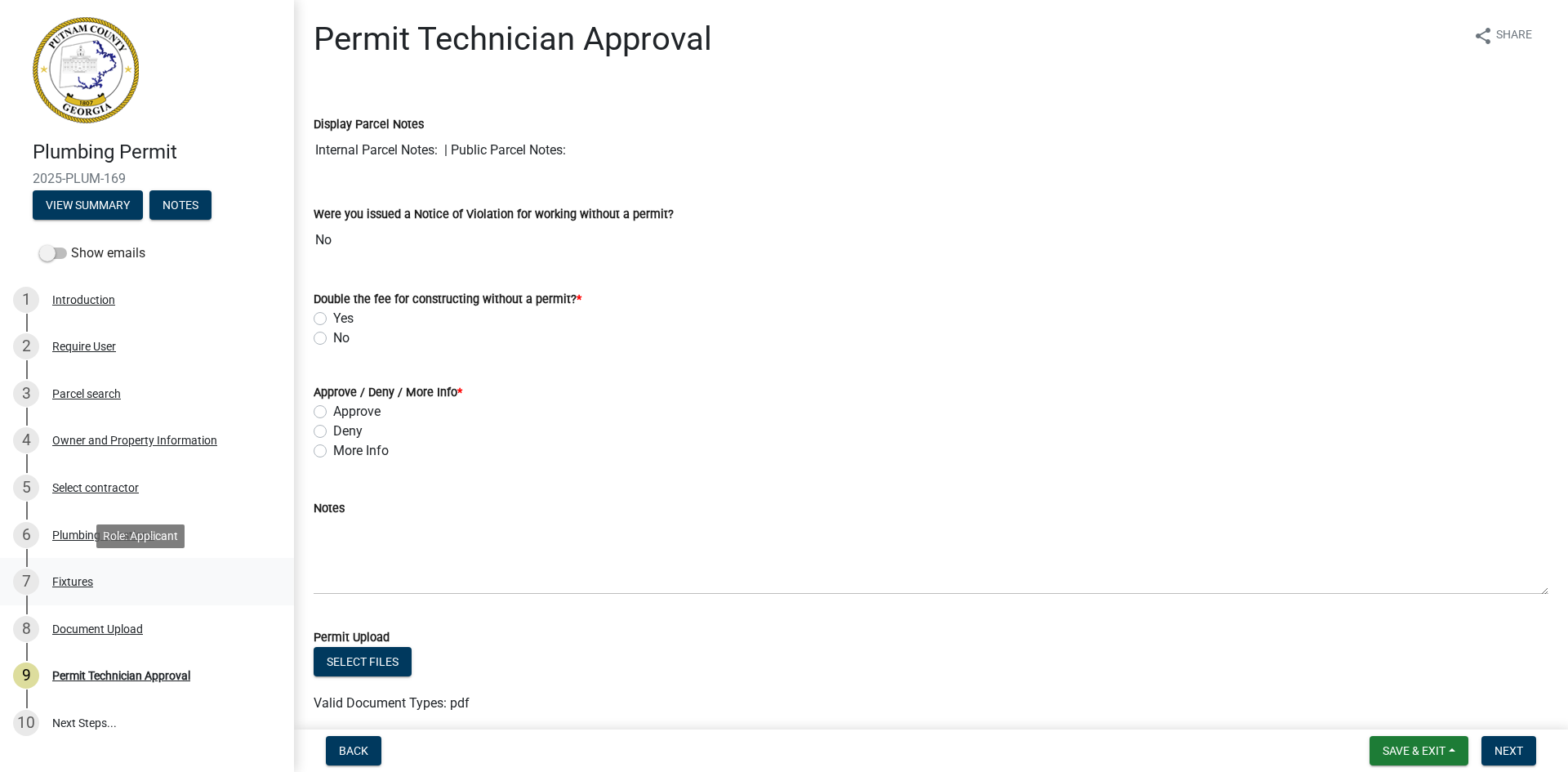
click at [66, 576] on div "Fixtures" at bounding box center [73, 582] width 41 height 11
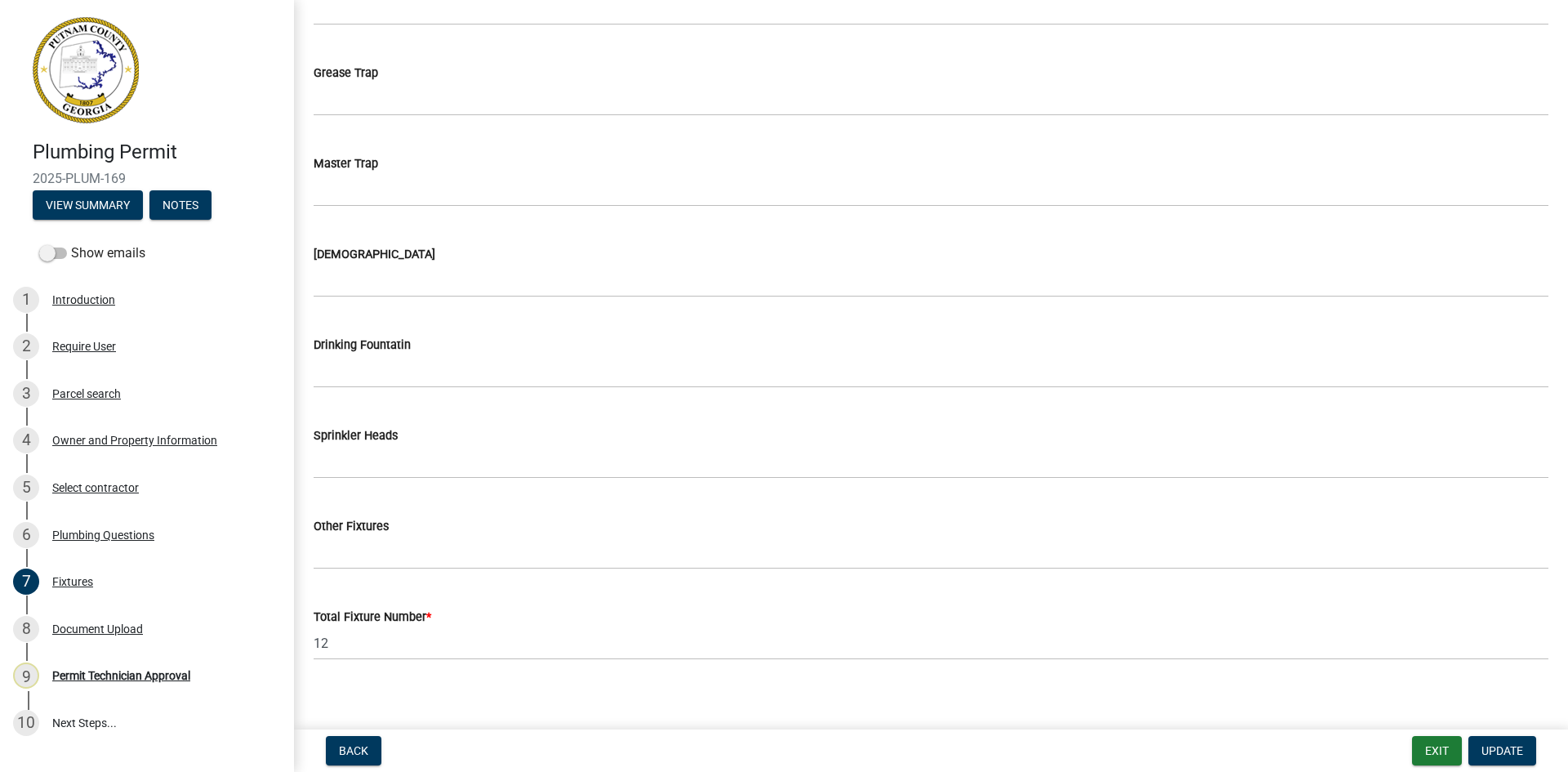
scroll to position [1649, 0]
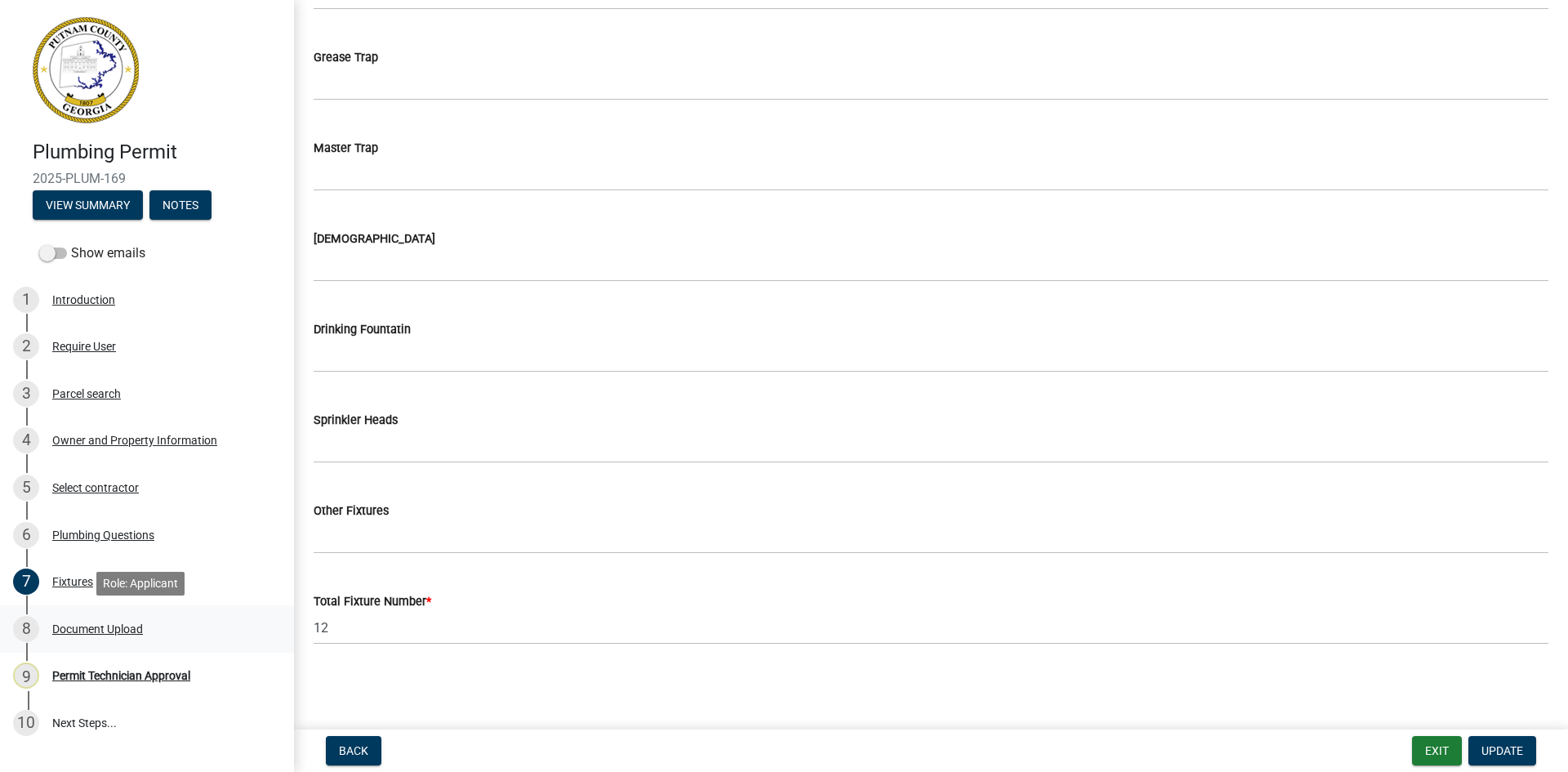
click at [117, 633] on div "Document Upload" at bounding box center [98, 628] width 90 height 11
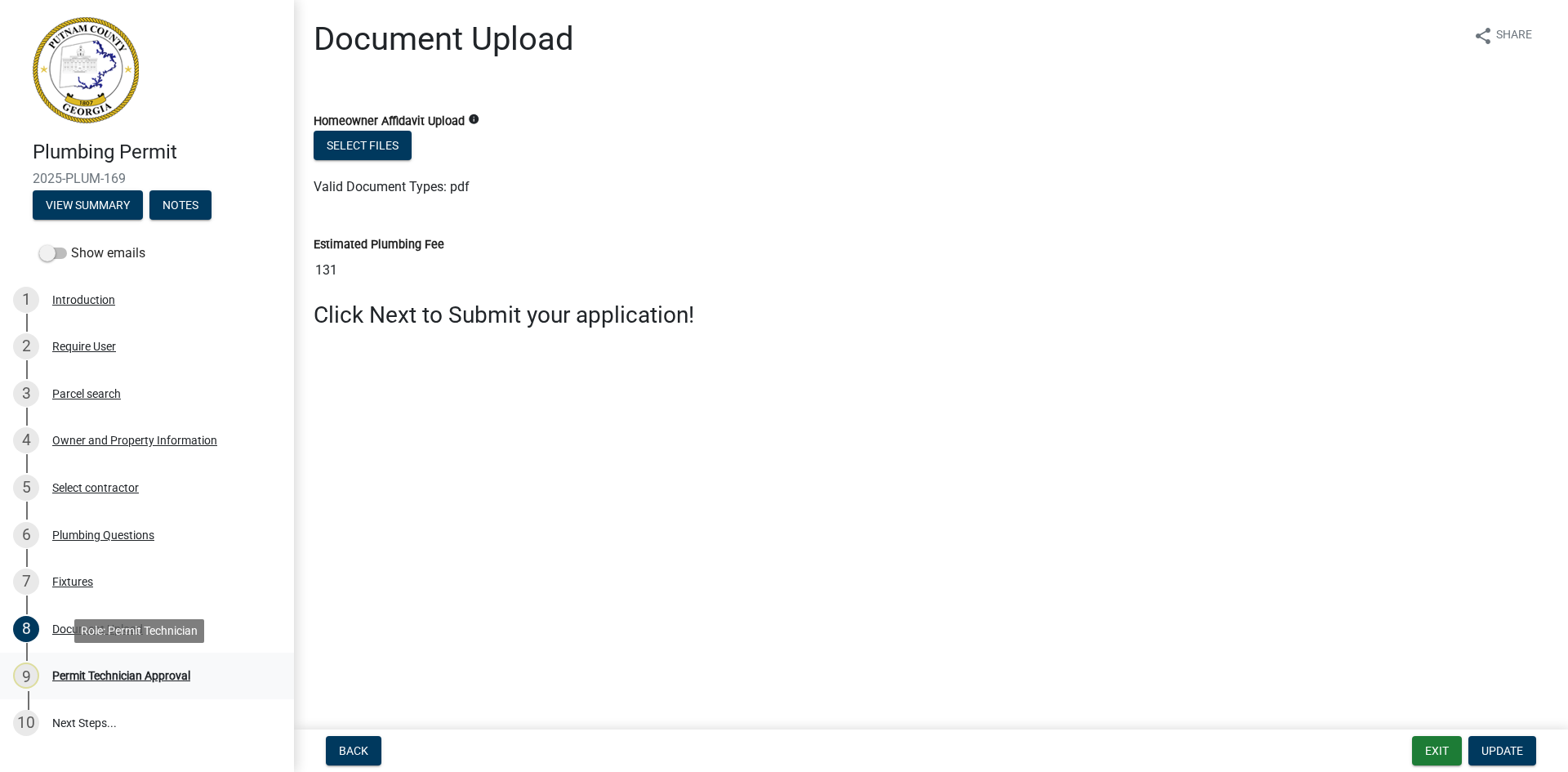
click at [112, 683] on div "9 Permit Technician Approval" at bounding box center [140, 675] width 255 height 26
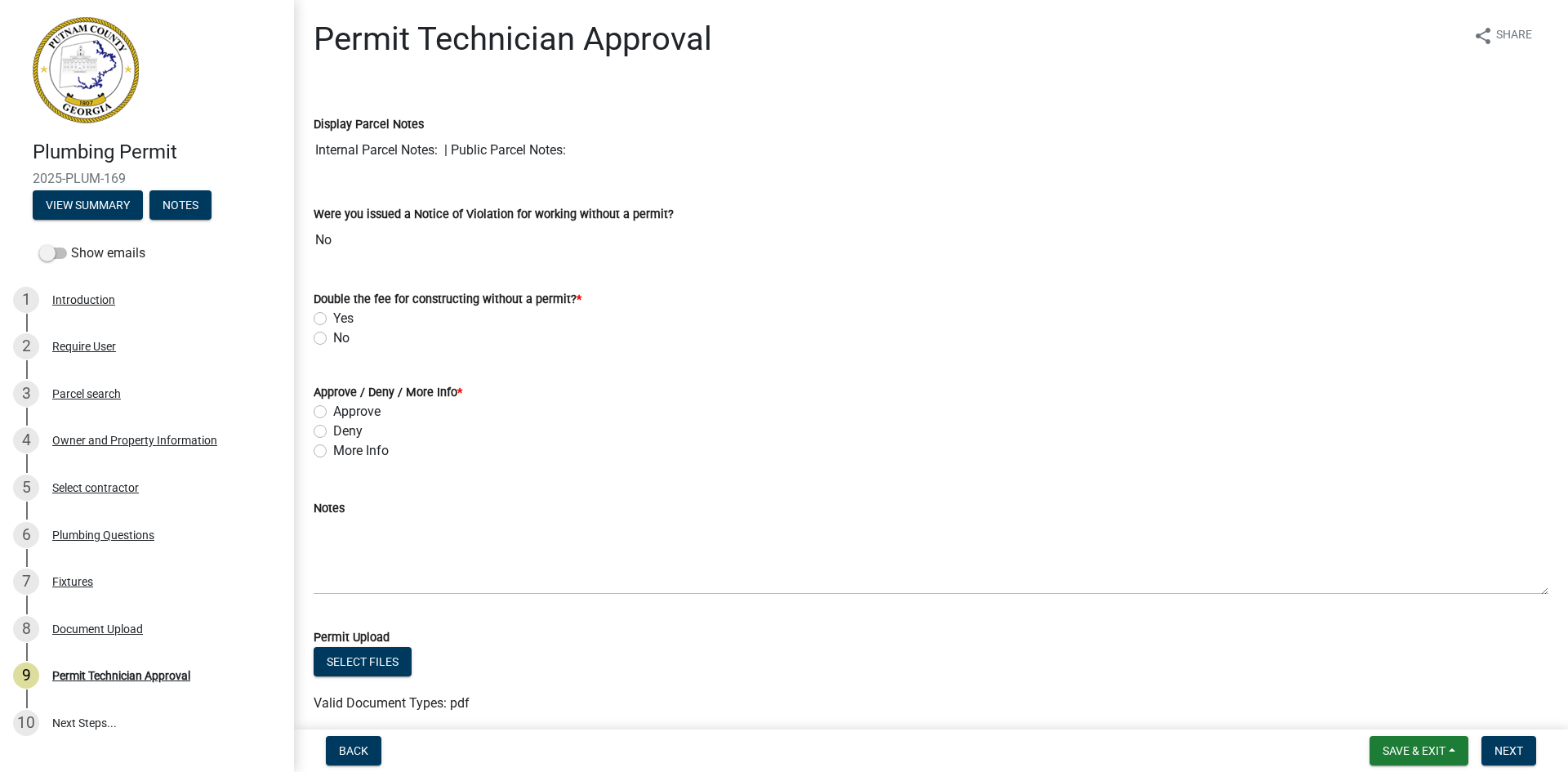
click at [333, 413] on label "Approve" at bounding box center [357, 412] width 48 height 20
click at [333, 413] on input "Approve" at bounding box center [338, 407] width 11 height 11
radio input "true"
click at [333, 339] on label "No" at bounding box center [341, 338] width 16 height 20
click at [333, 339] on input "No" at bounding box center [338, 333] width 11 height 11
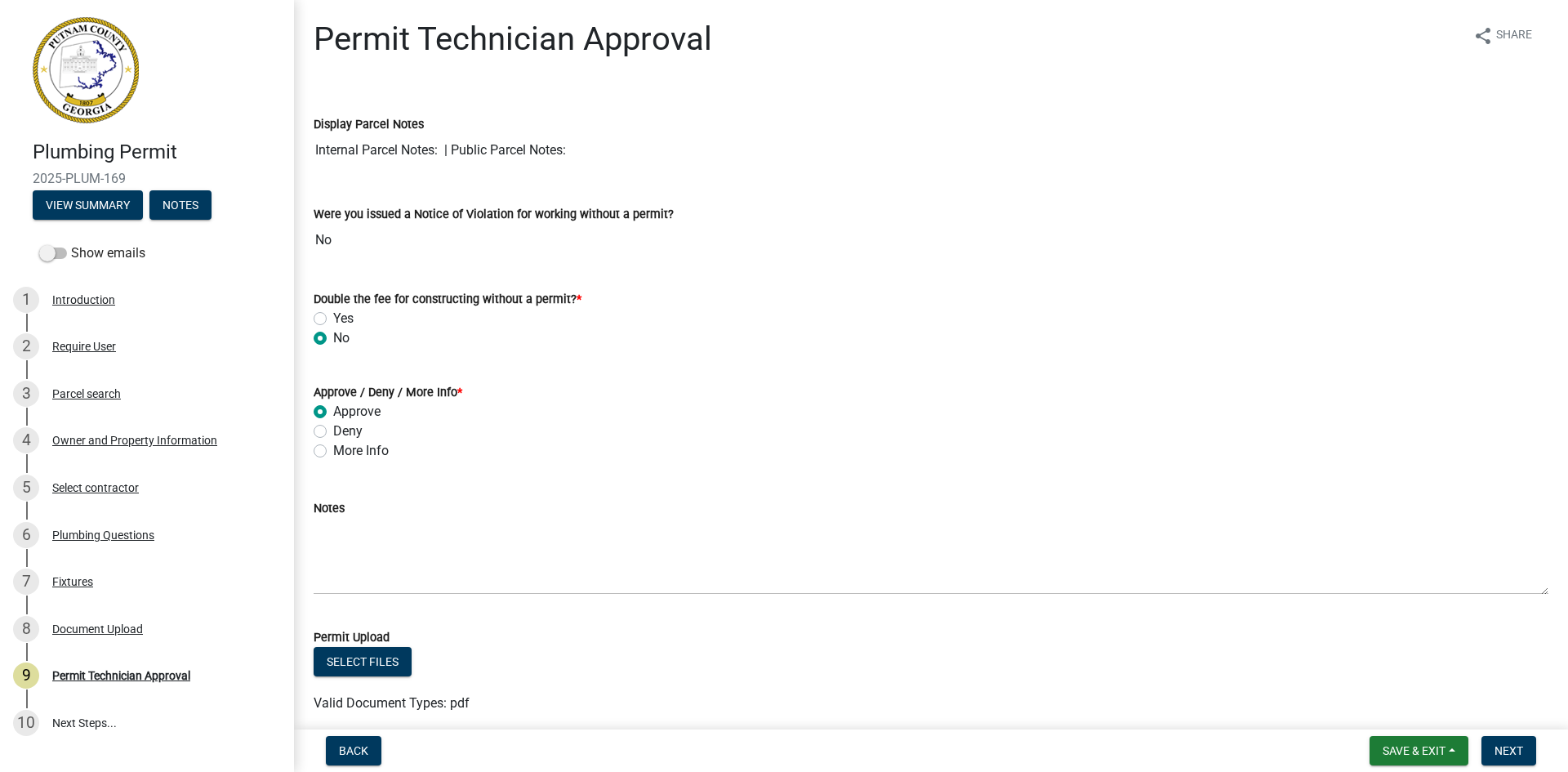
radio input "true"
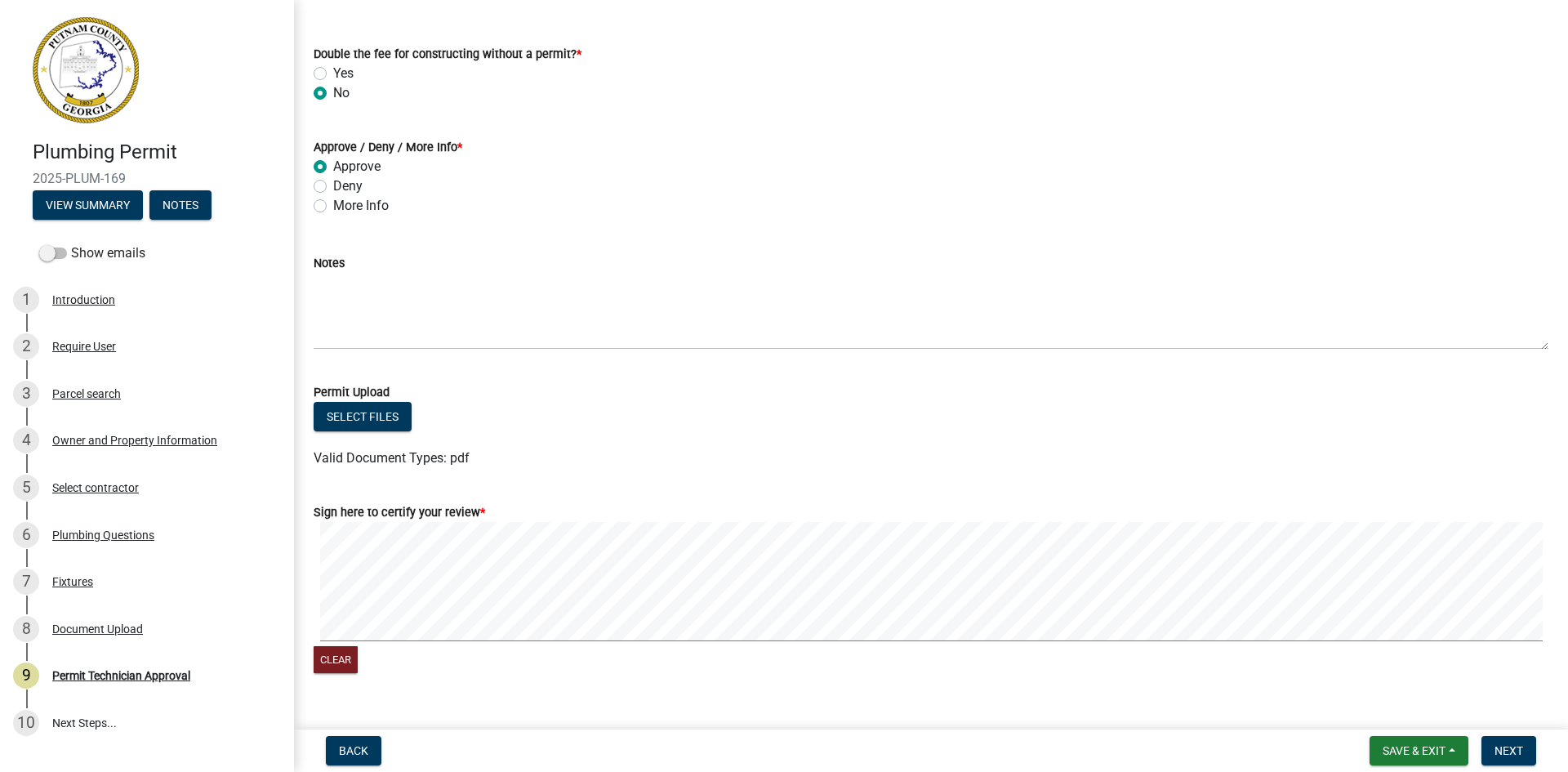
scroll to position [277, 0]
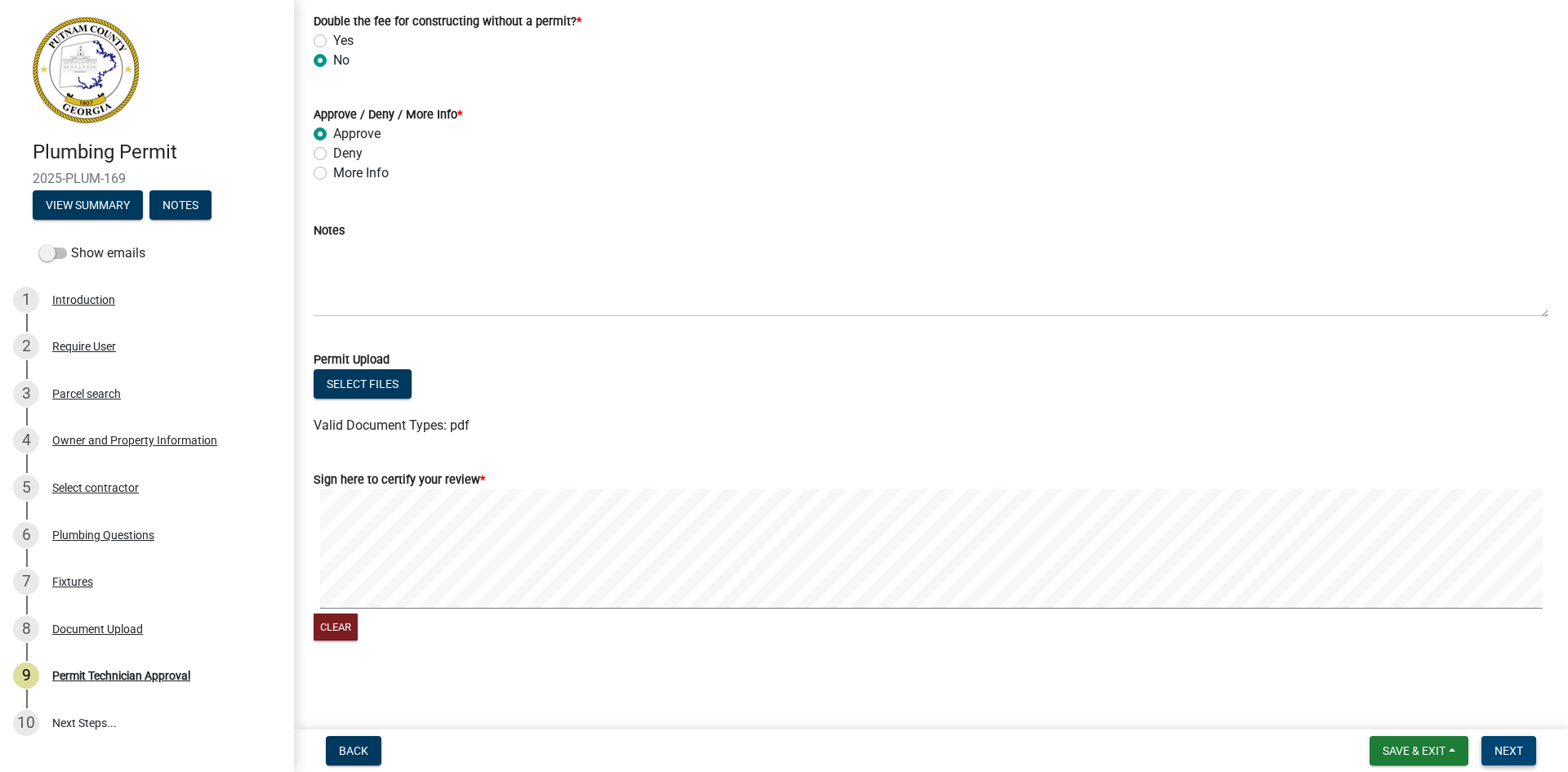
click at [1518, 748] on span "Next" at bounding box center [1508, 751] width 29 height 13
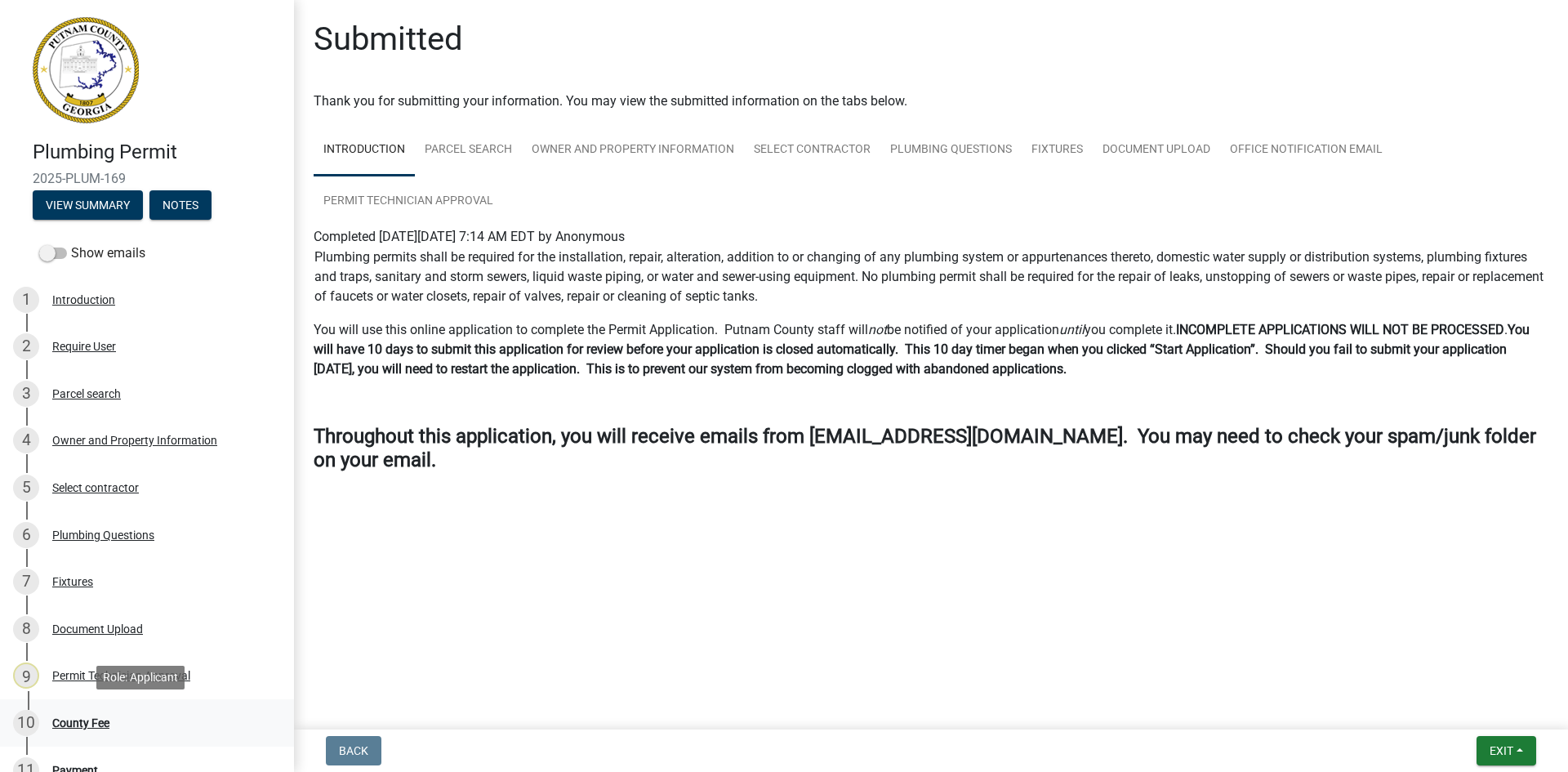
click at [90, 719] on div "County Fee" at bounding box center [81, 723] width 57 height 11
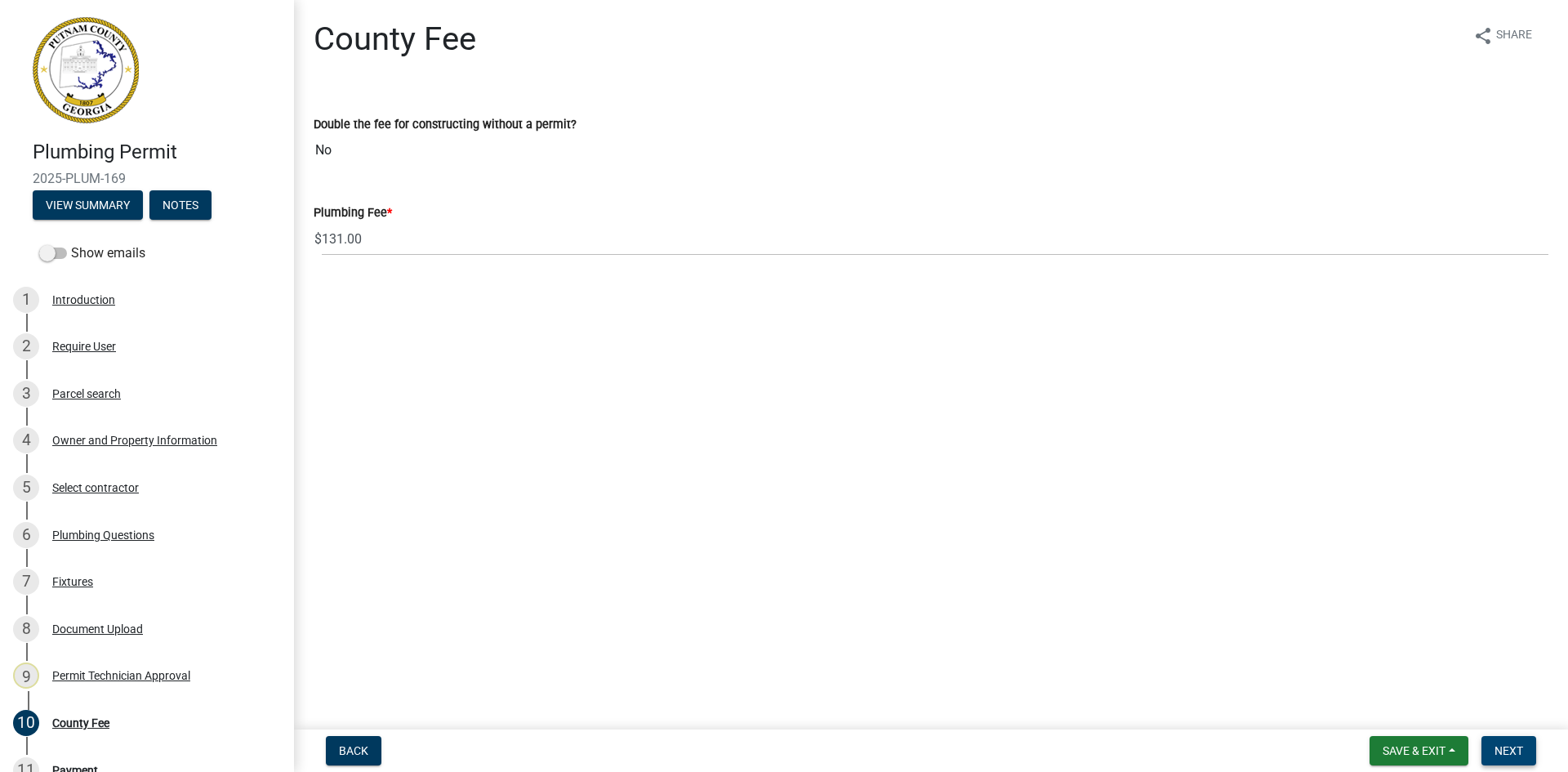
click at [1506, 756] on span "Next" at bounding box center [1508, 751] width 29 height 13
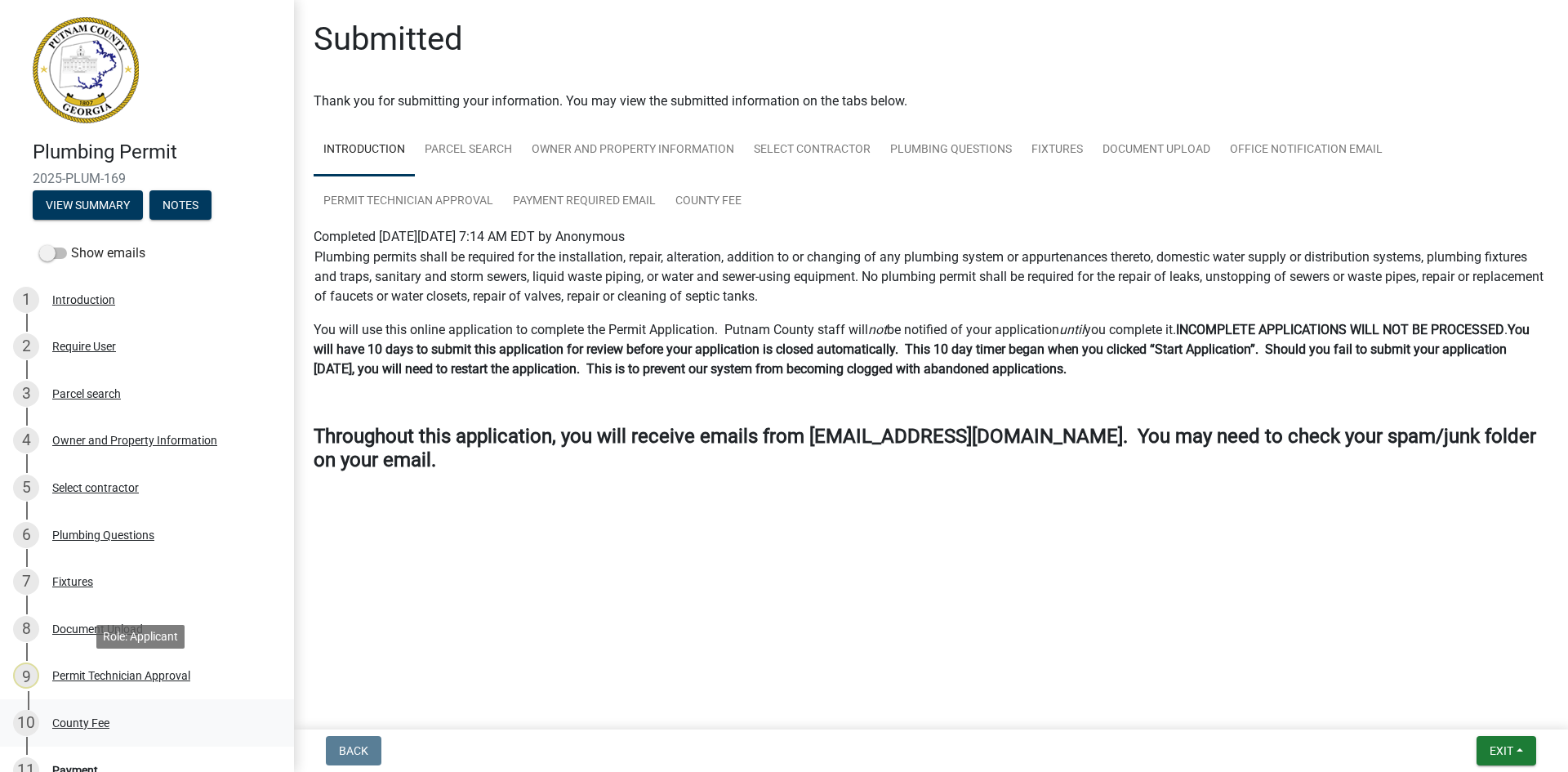
scroll to position [245, 0]
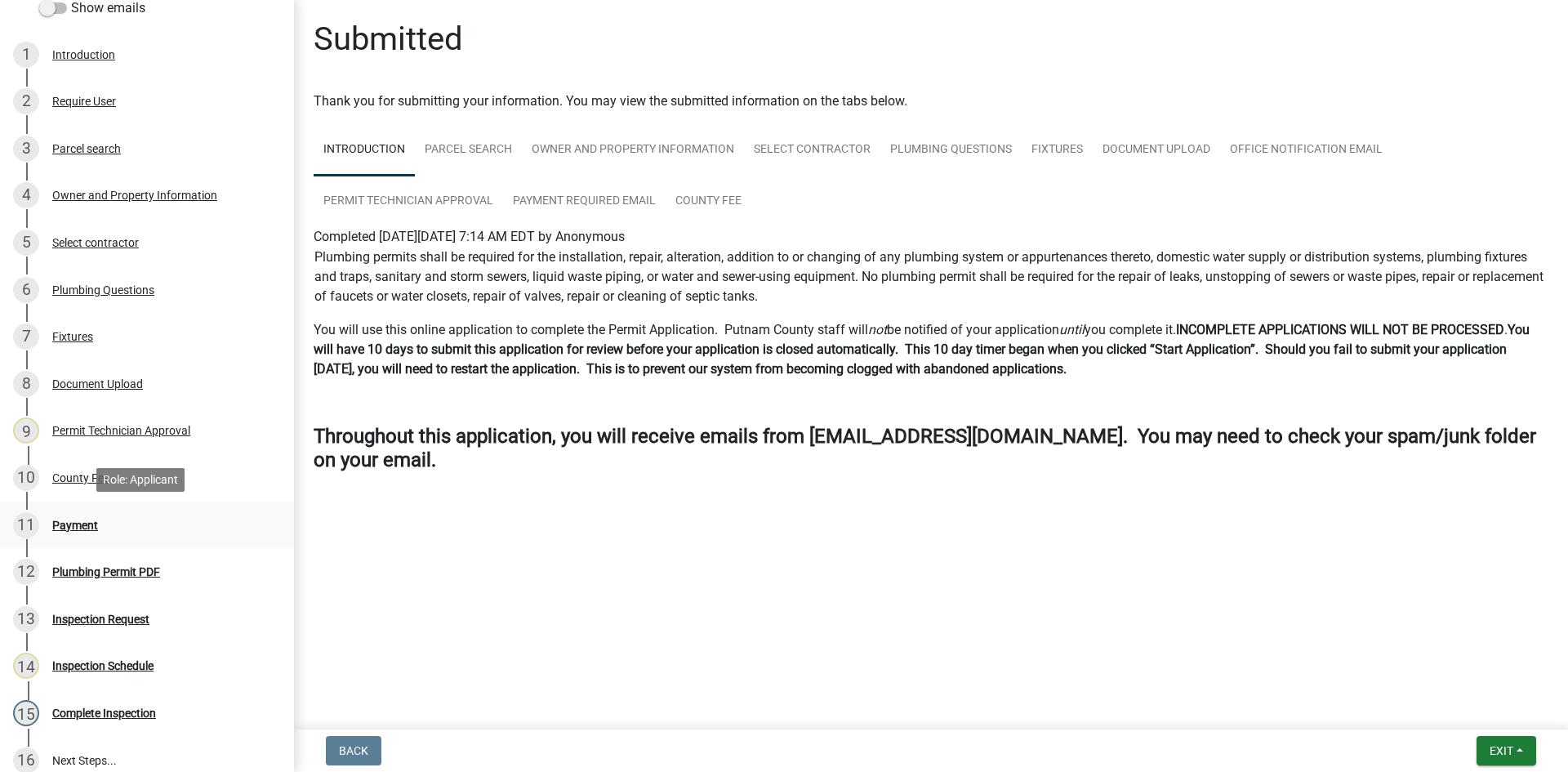
click at [68, 524] on div "Payment" at bounding box center [75, 525] width 46 height 11
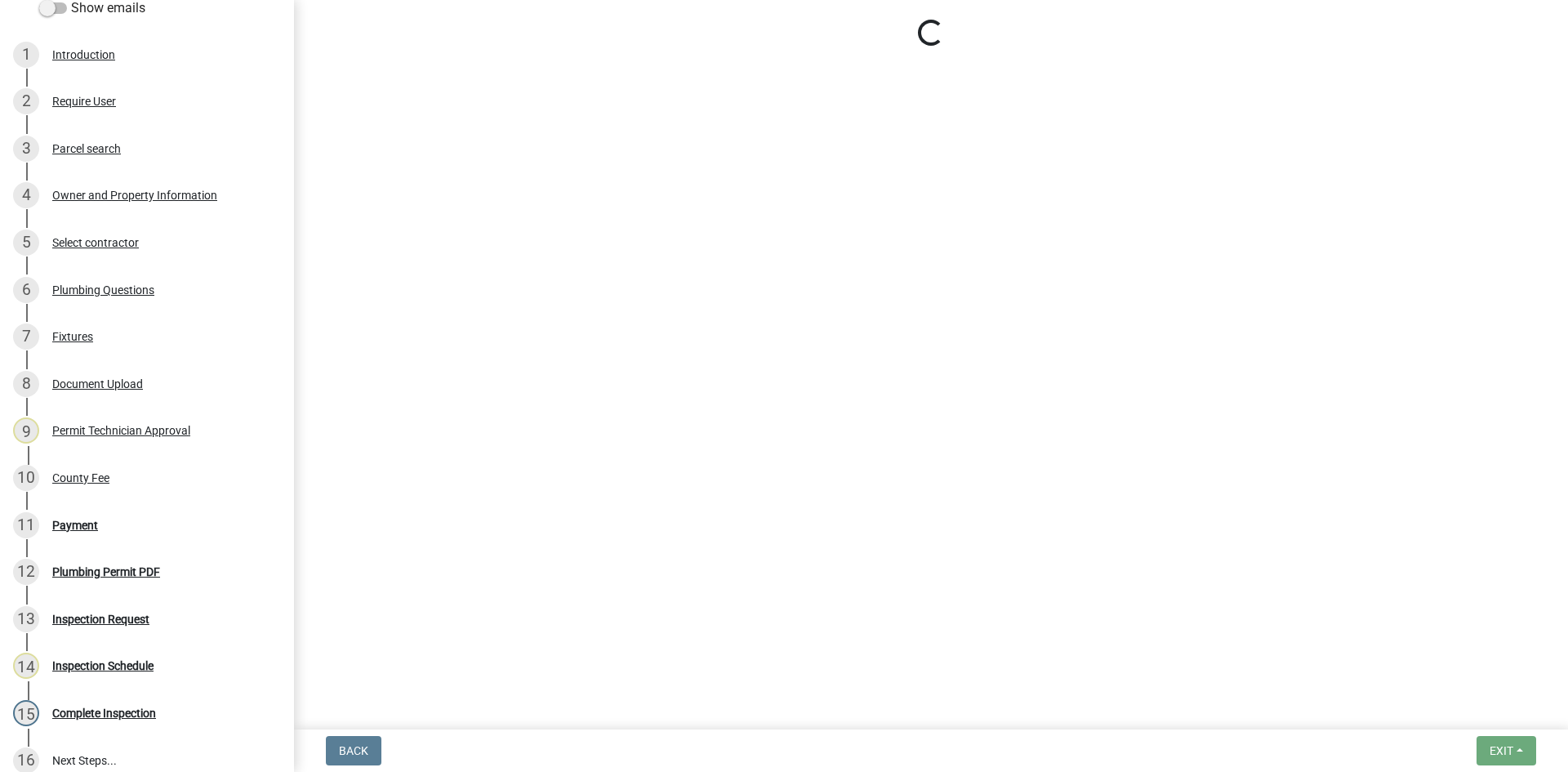
select select "3: 3"
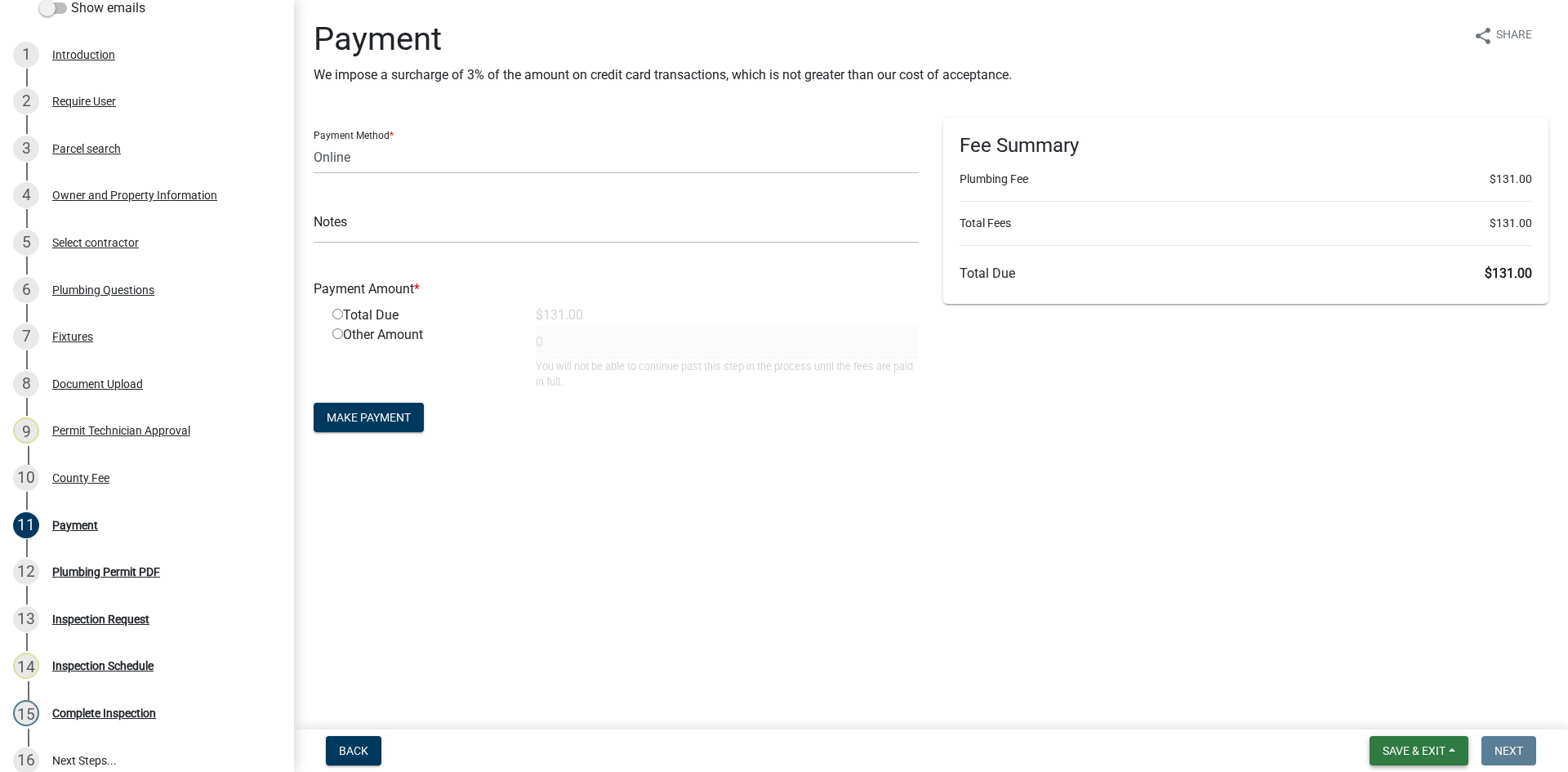
click at [1413, 752] on span "Save & Exit" at bounding box center [1414, 751] width 63 height 13
click at [1419, 709] on button "Save & Exit" at bounding box center [1402, 708] width 130 height 39
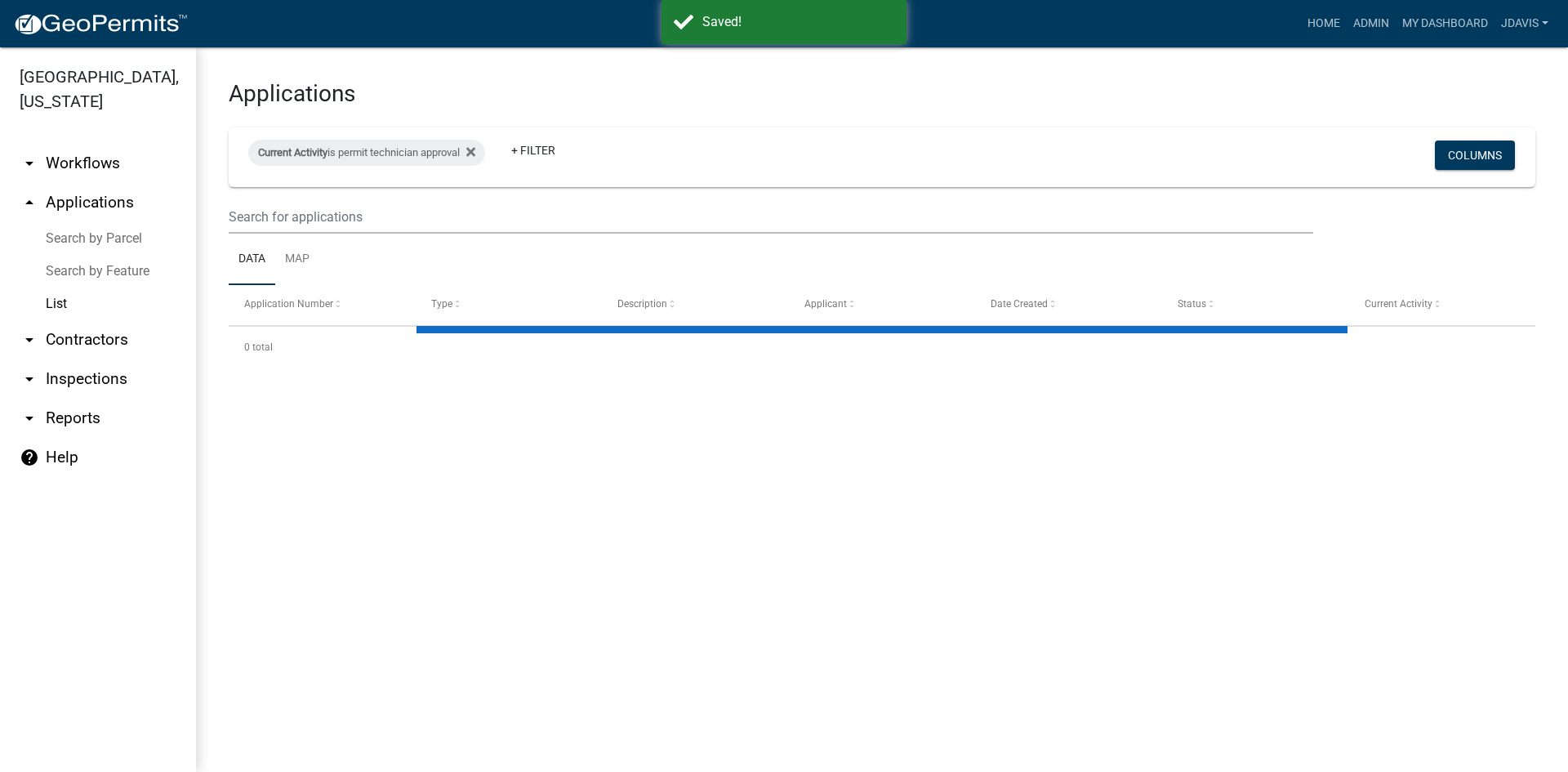
select select "2: 50"
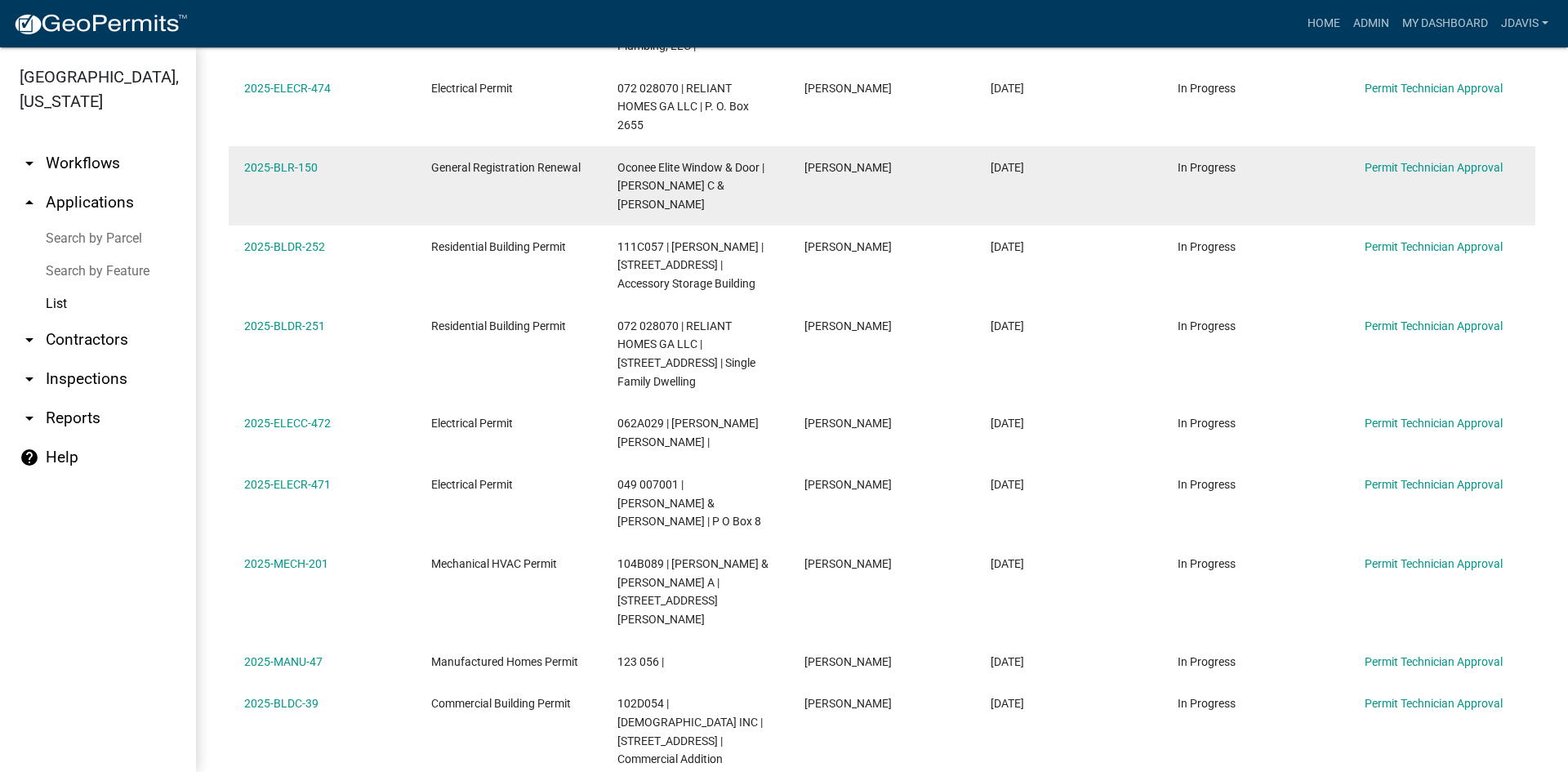
scroll to position [898, 0]
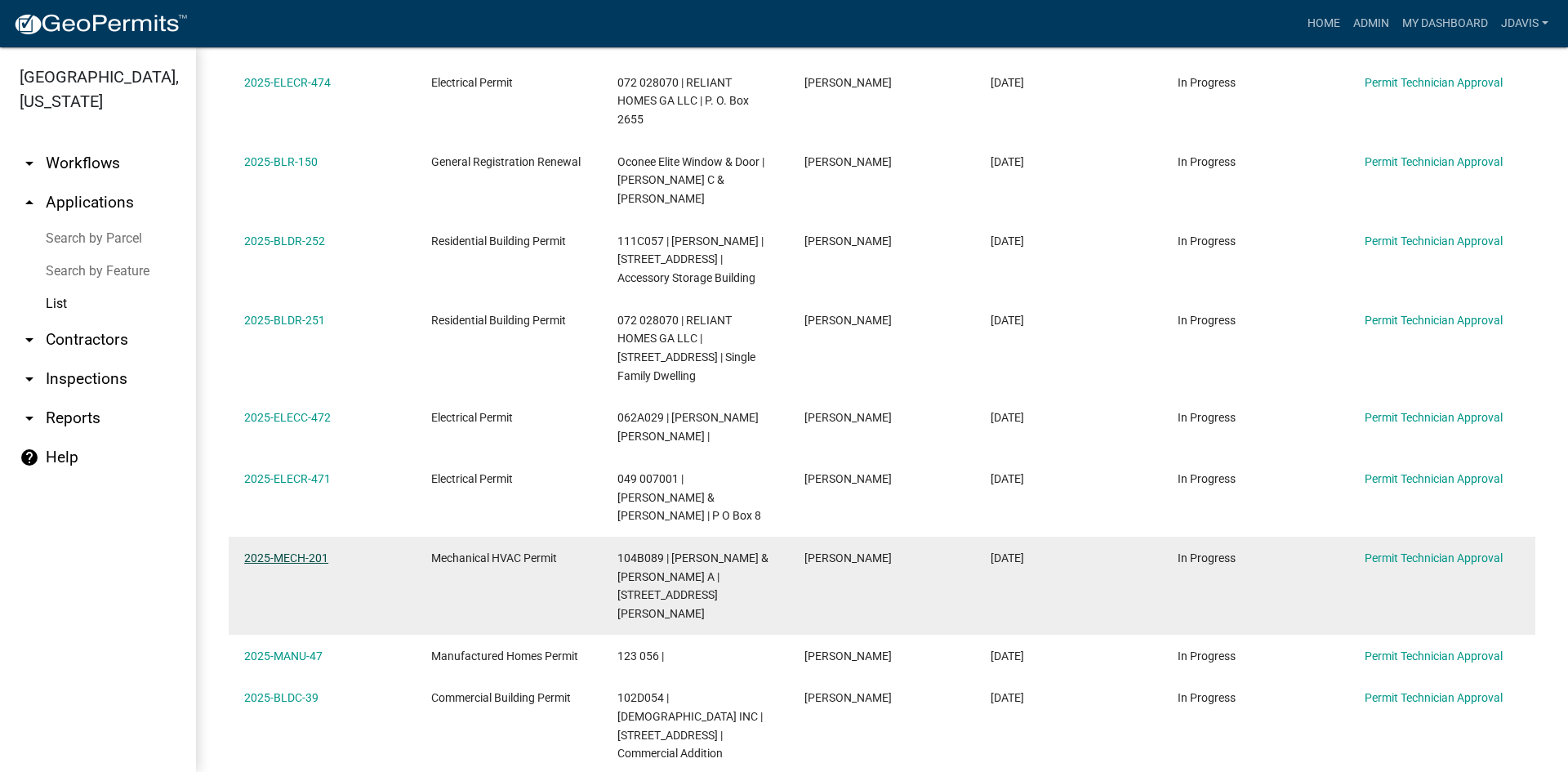
click at [297, 551] on link "2025-MECH-201" at bounding box center [286, 558] width 85 height 13
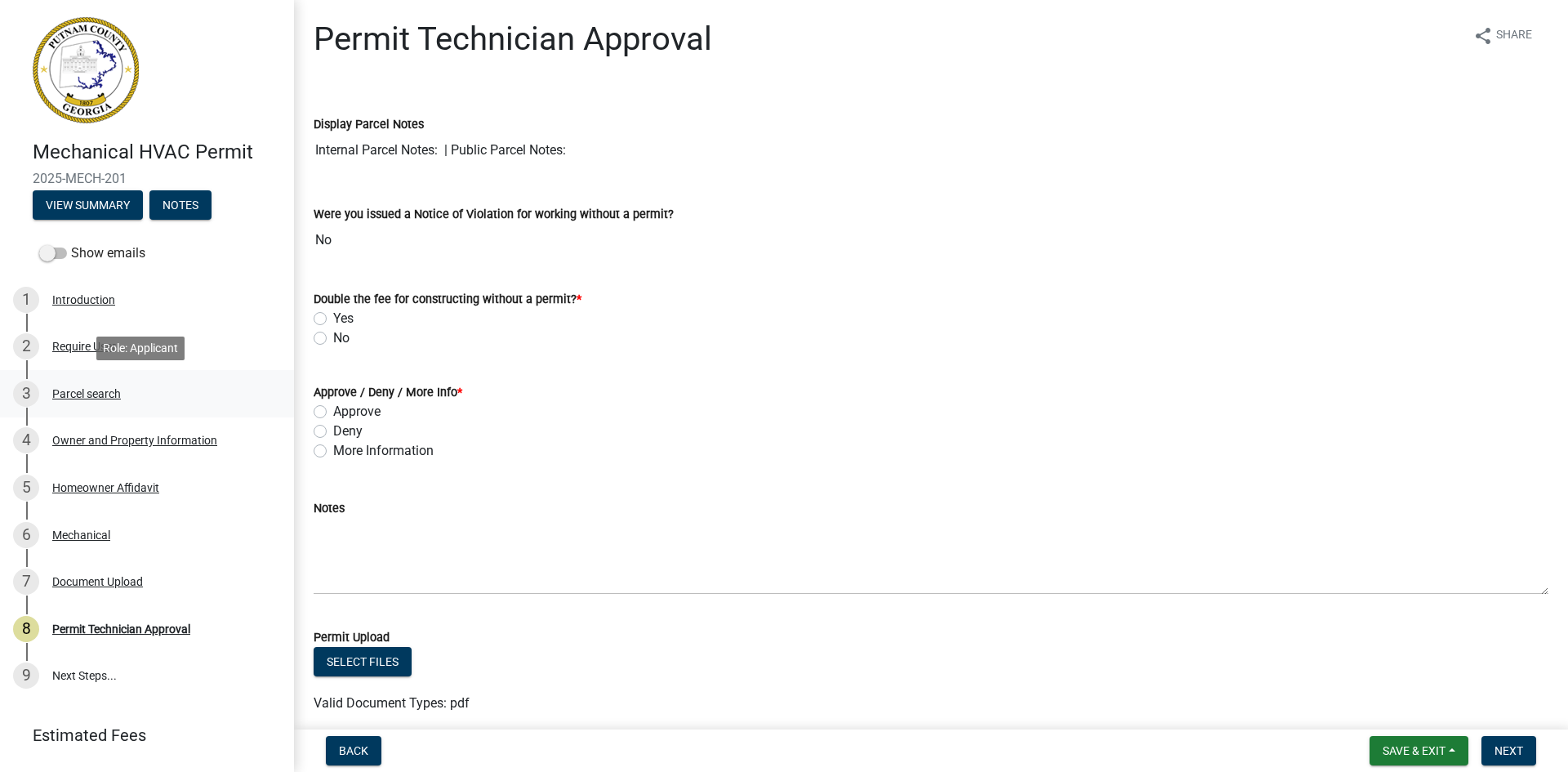
click at [97, 394] on div "Parcel search" at bounding box center [87, 394] width 69 height 11
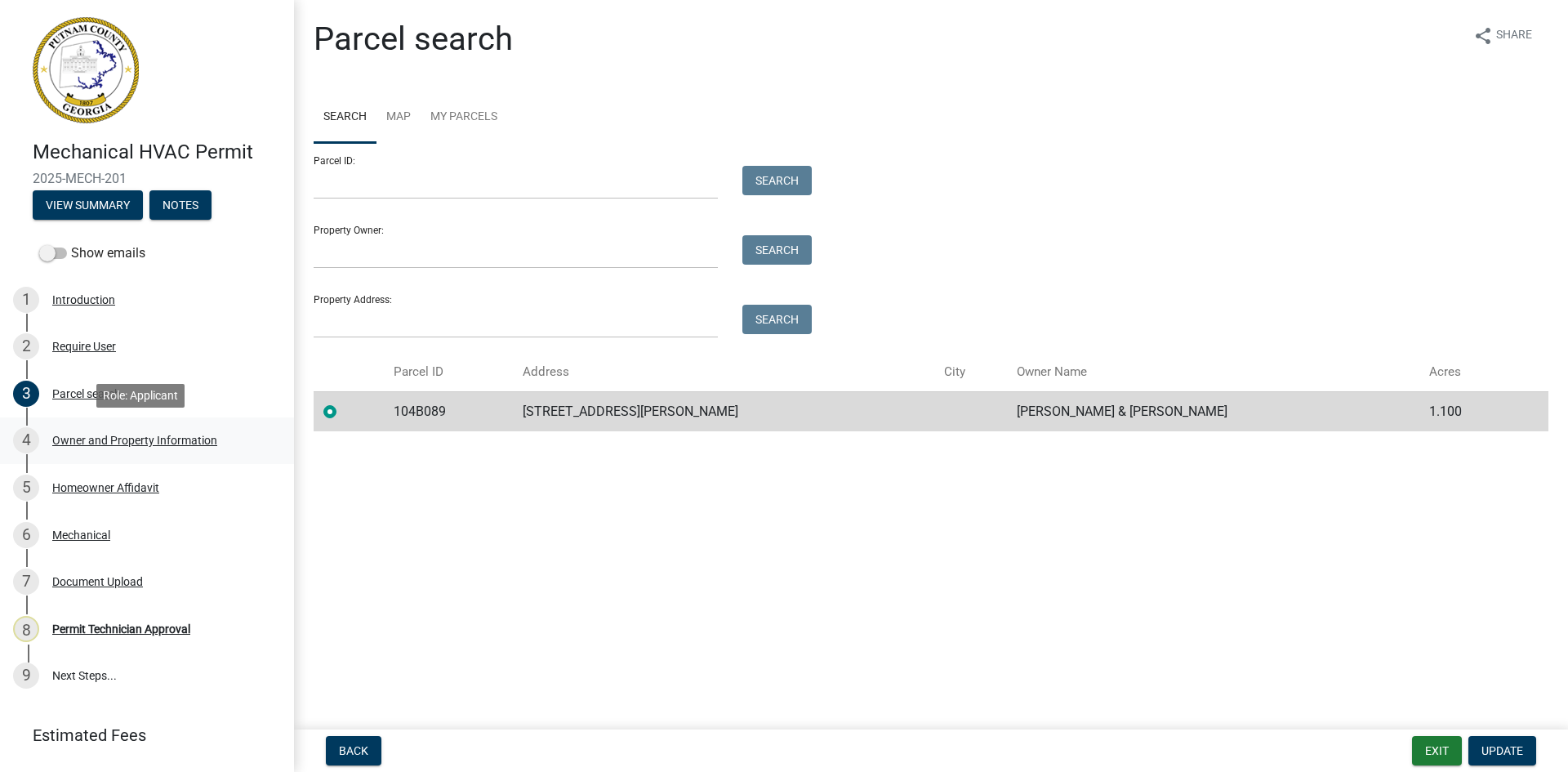
click at [204, 442] on div "Owner and Property Information" at bounding box center [135, 441] width 165 height 11
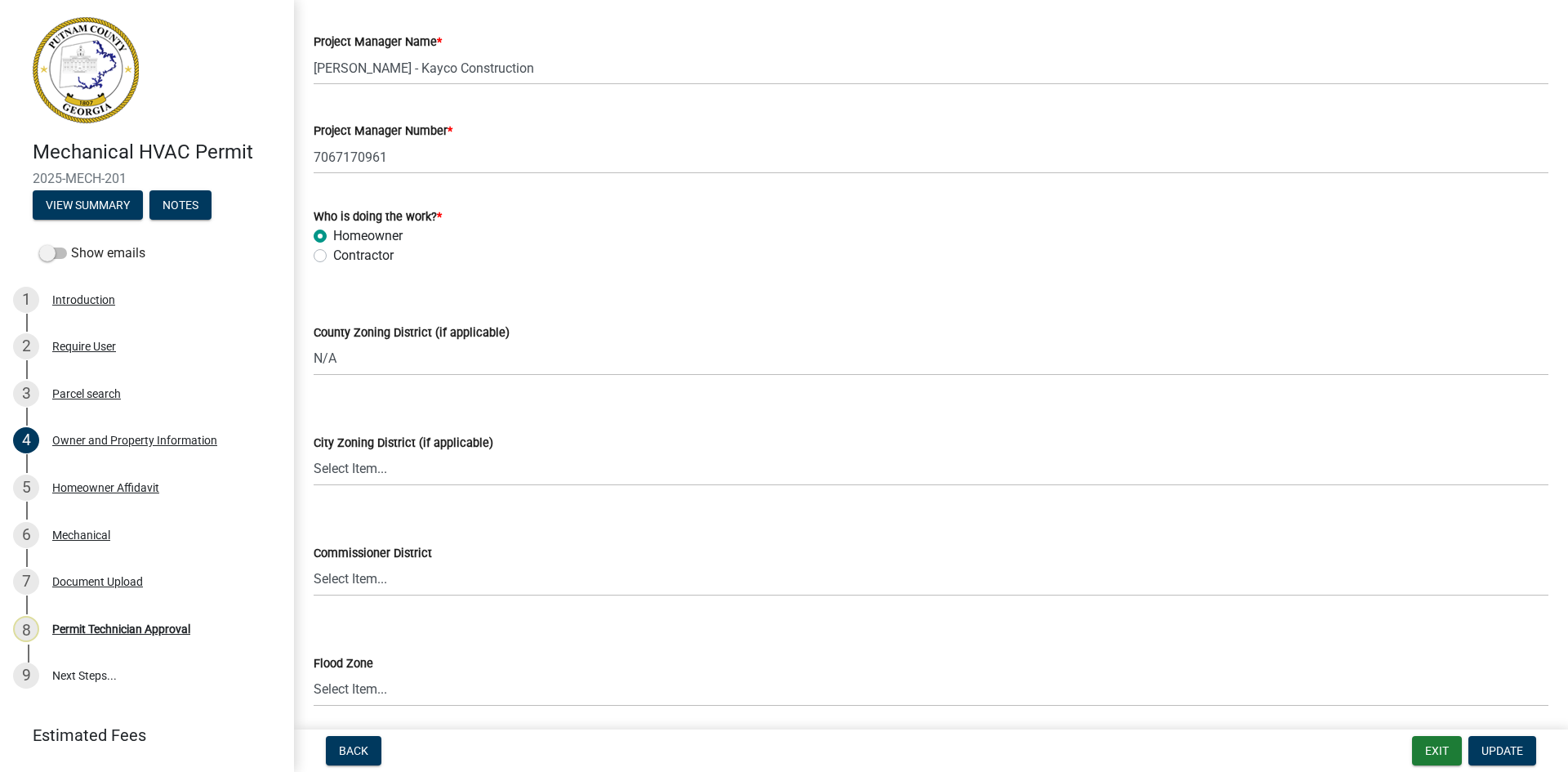
scroll to position [2738, 0]
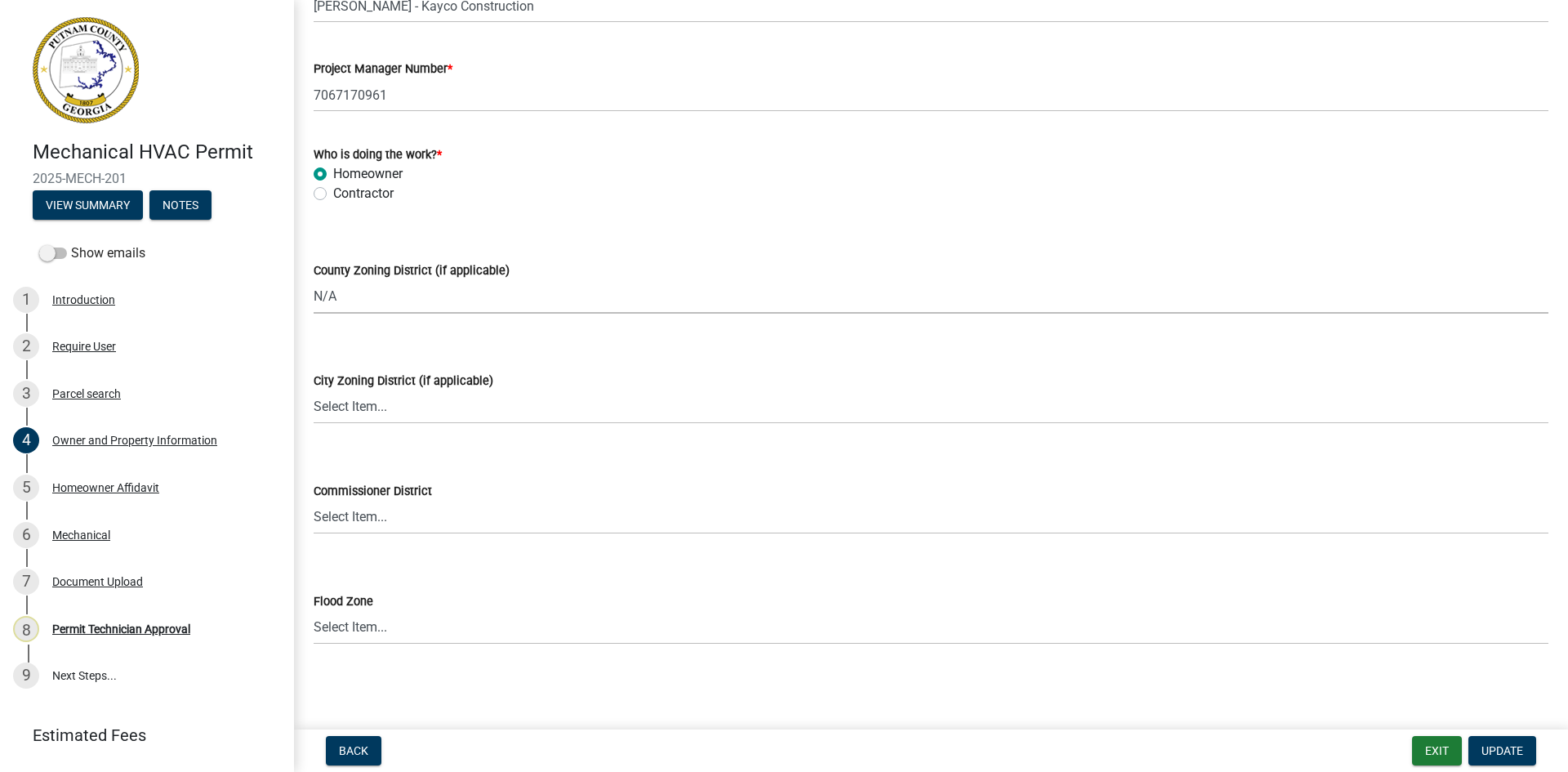
click at [390, 298] on select "Select Item... AG-1 R-1R R-1 R-2 MHP RM-1 RM-3 C-1 C-2 I-M PUD N/A" at bounding box center [930, 296] width 1235 height 34
click at [313, 280] on select "Select Item... AG-1 R-1R R-1 R-2 MHP RM-1 RM-3 C-1 C-2 I-M PUD N/A" at bounding box center [930, 296] width 1235 height 34
select select "34fe85c2-5f76-4343-b6bb-8ca387e0bed7"
click at [1516, 748] on span "Update" at bounding box center [1502, 751] width 42 height 13
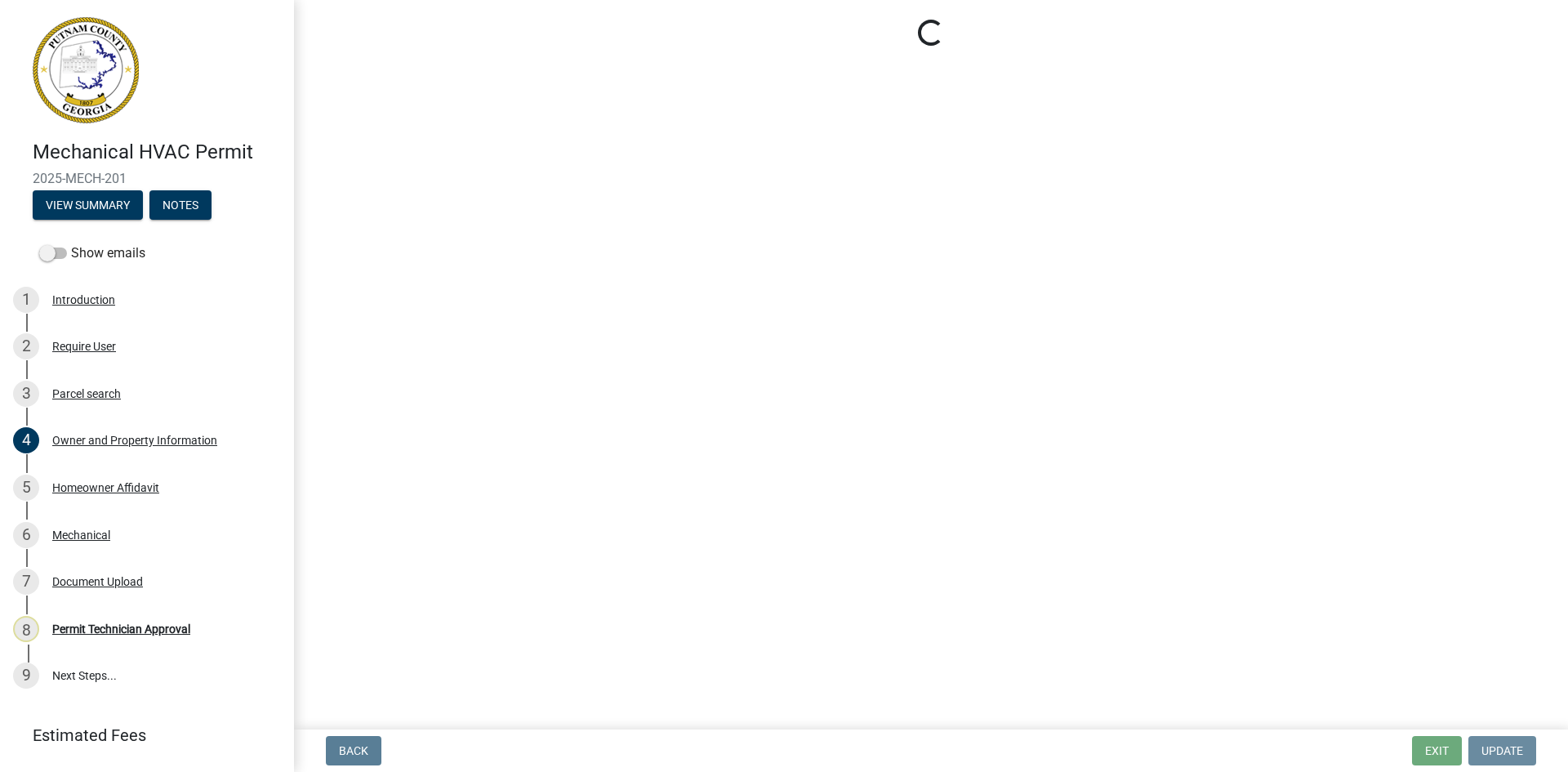
scroll to position [0, 0]
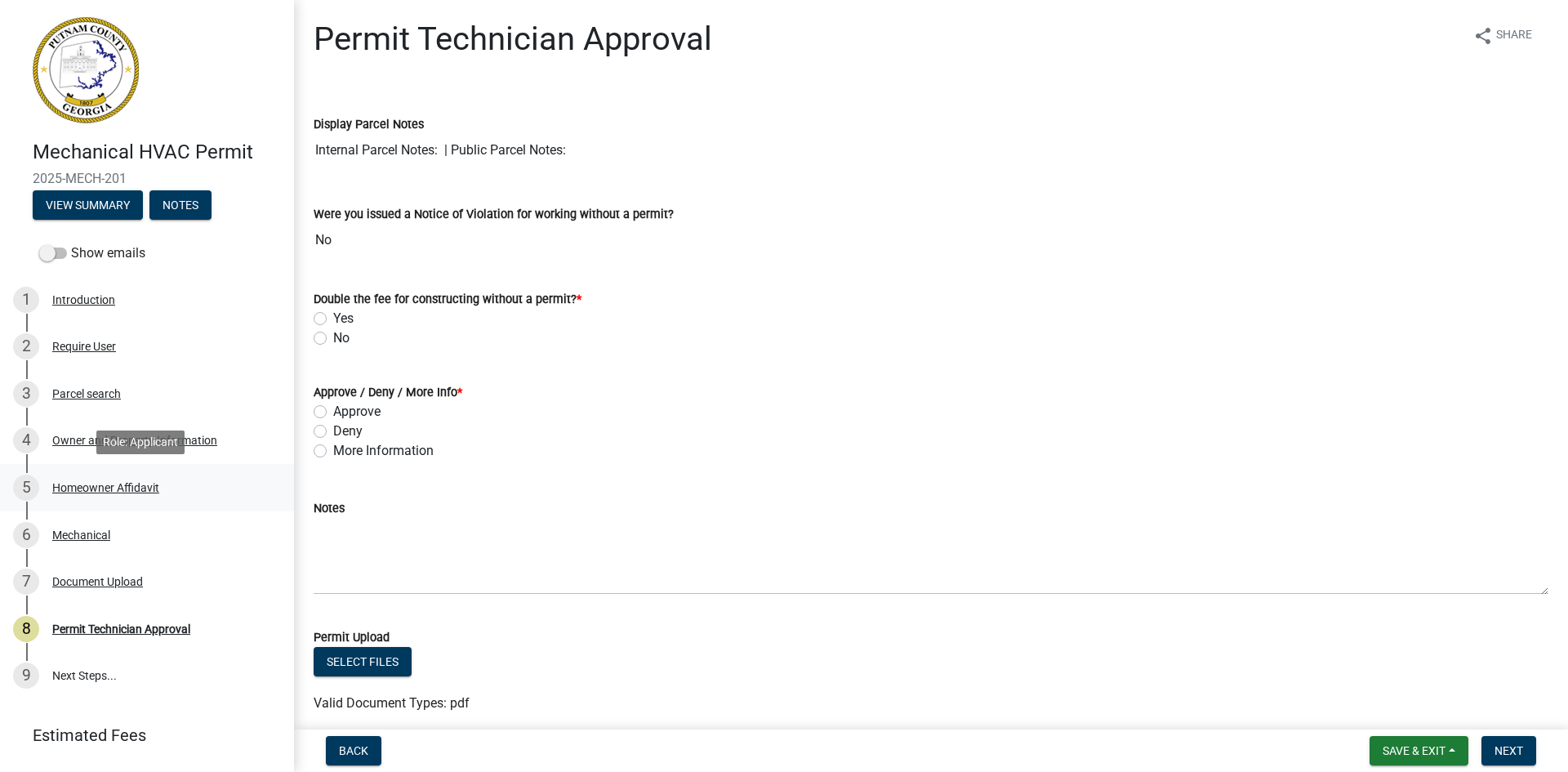
click at [121, 486] on div "Homeowner Affidavit" at bounding box center [106, 487] width 107 height 11
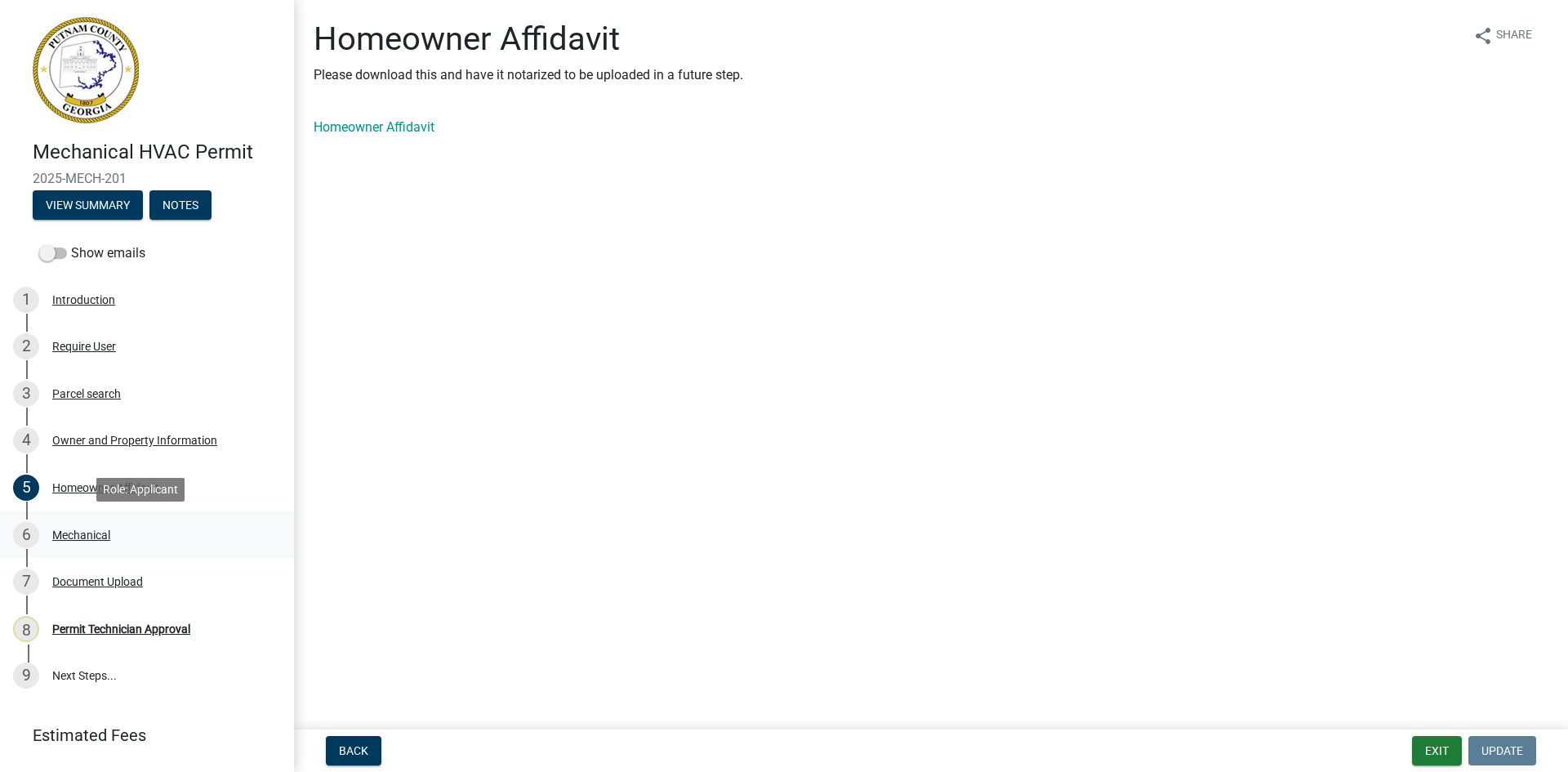
click at [97, 532] on div "Mechanical" at bounding box center [81, 535] width 58 height 11
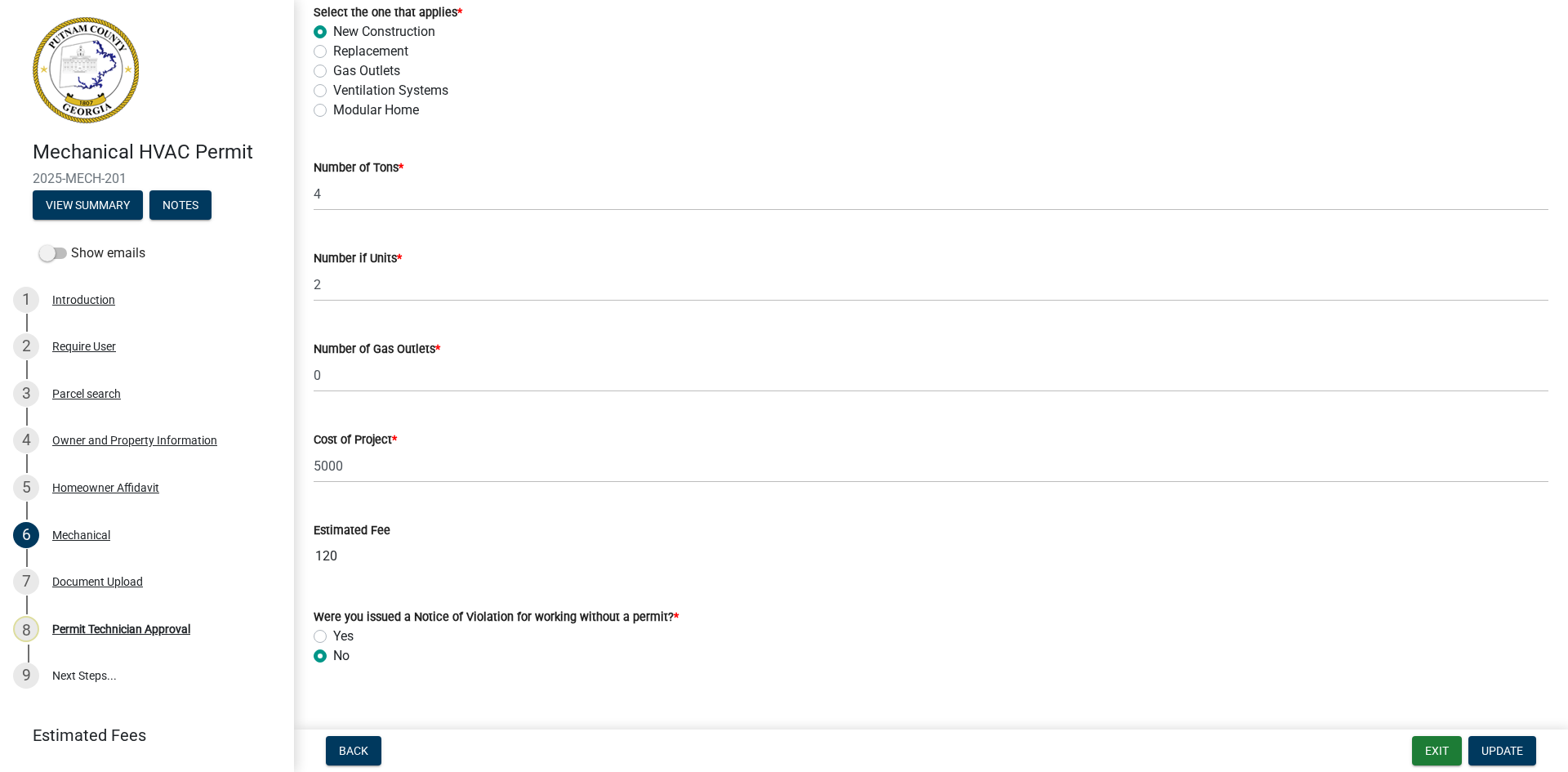
scroll to position [985, 0]
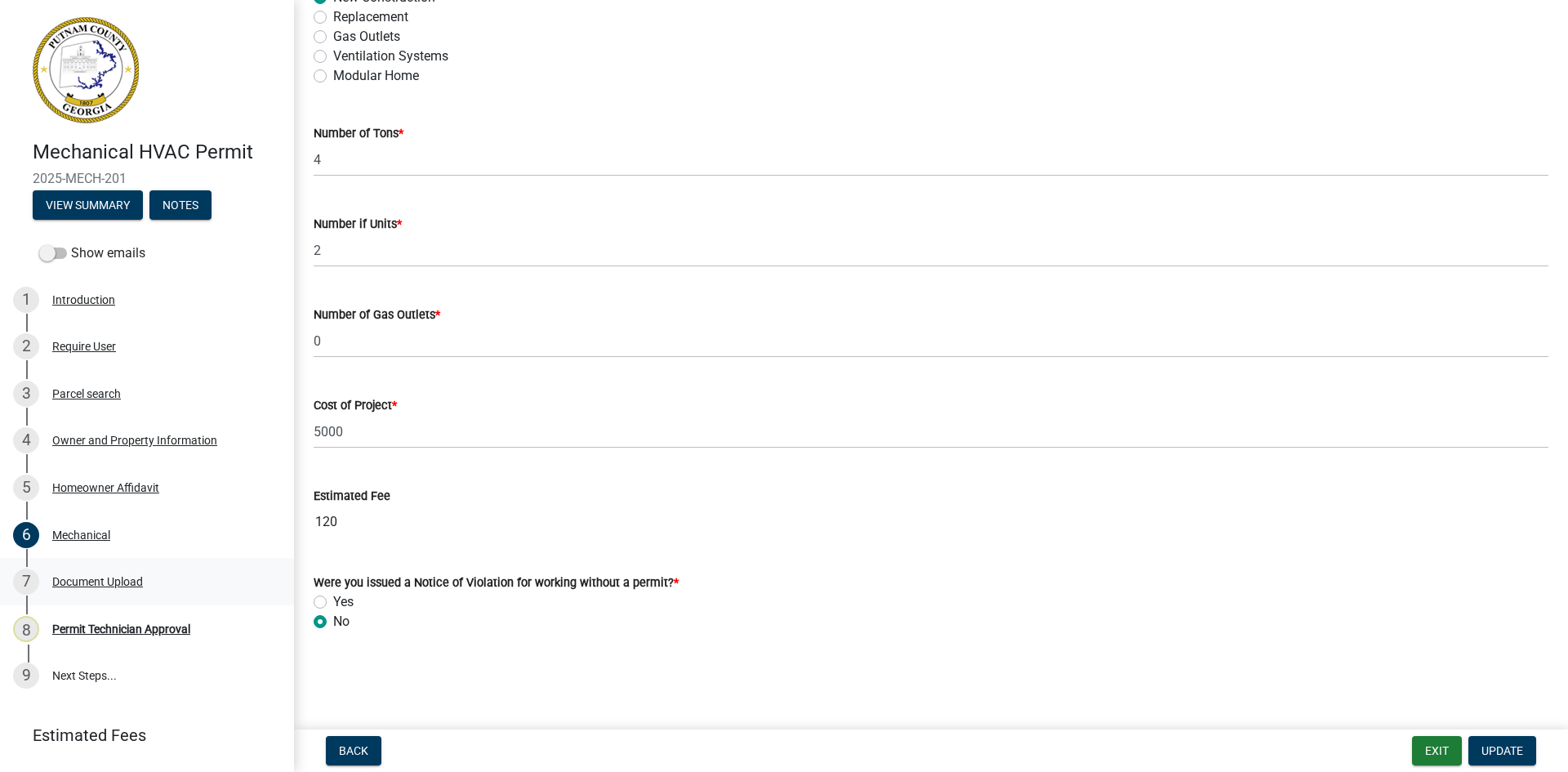
click at [98, 583] on div "Document Upload" at bounding box center [98, 582] width 90 height 11
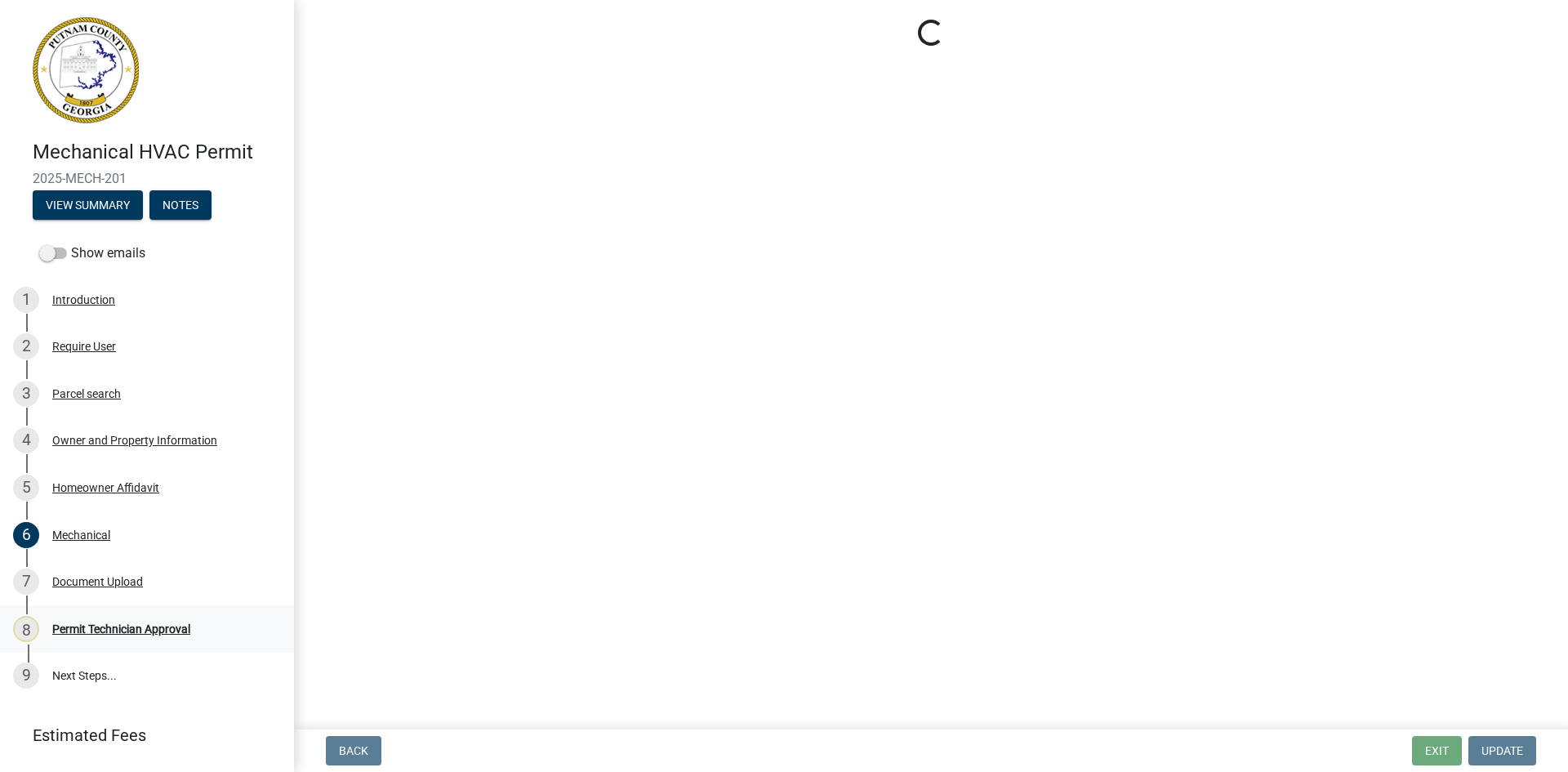
scroll to position [0, 0]
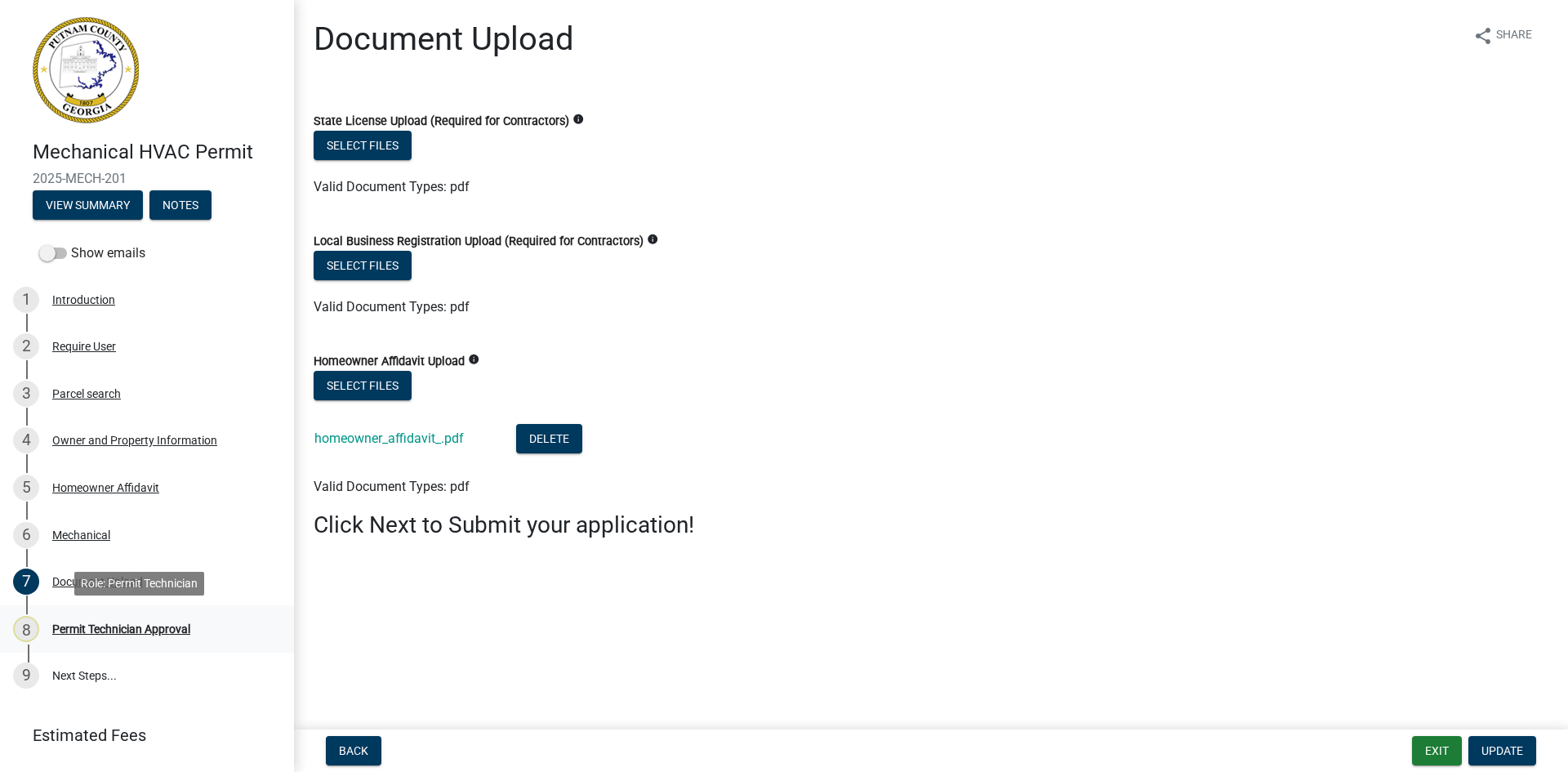
click at [117, 627] on div "Permit Technician Approval" at bounding box center [121, 628] width 138 height 11
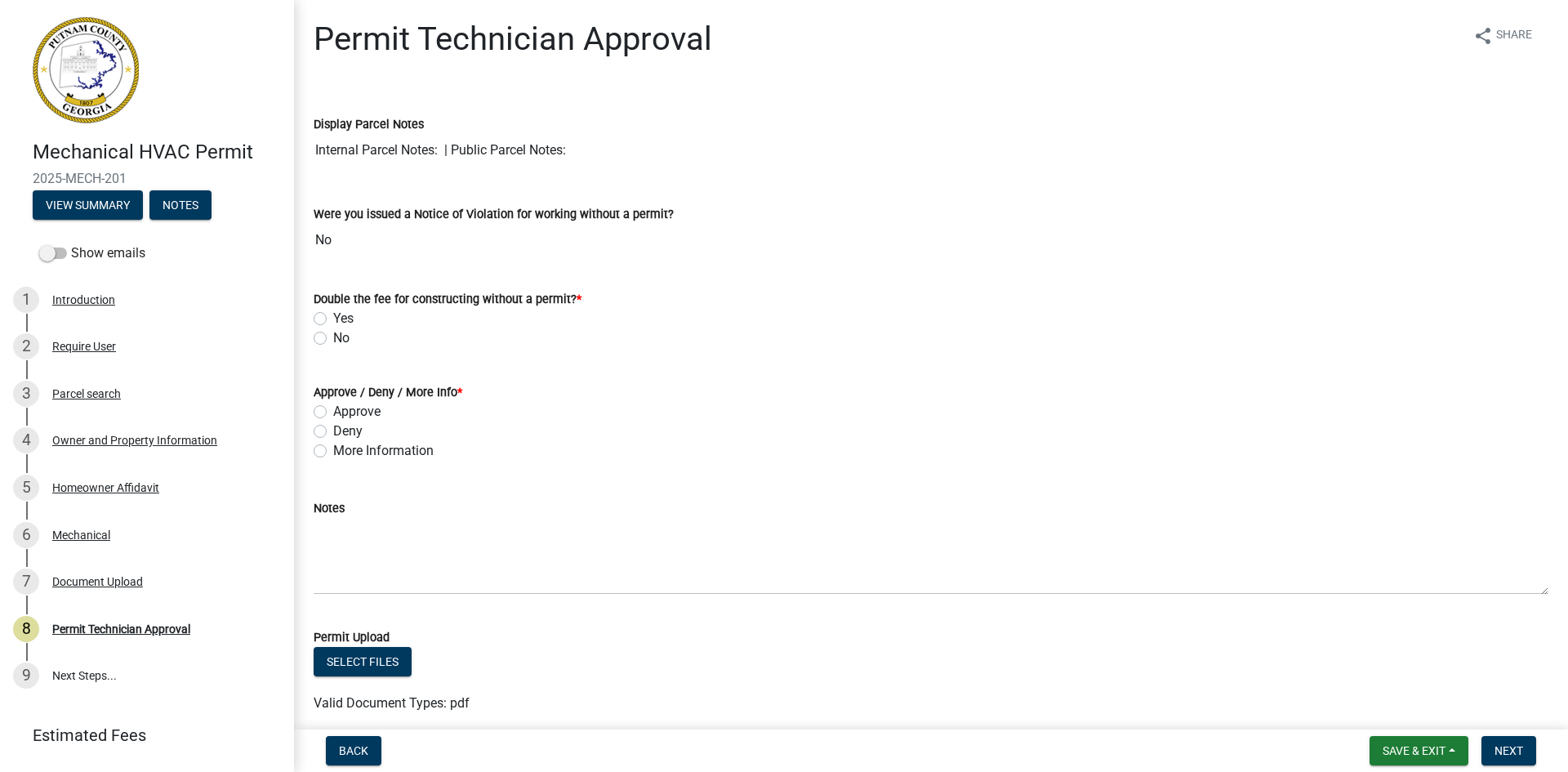
click at [333, 336] on label "No" at bounding box center [341, 338] width 16 height 20
click at [333, 336] on input "No" at bounding box center [338, 333] width 11 height 11
radio input "true"
click at [333, 413] on label "Approve" at bounding box center [357, 412] width 48 height 20
click at [333, 413] on input "Approve" at bounding box center [338, 407] width 11 height 11
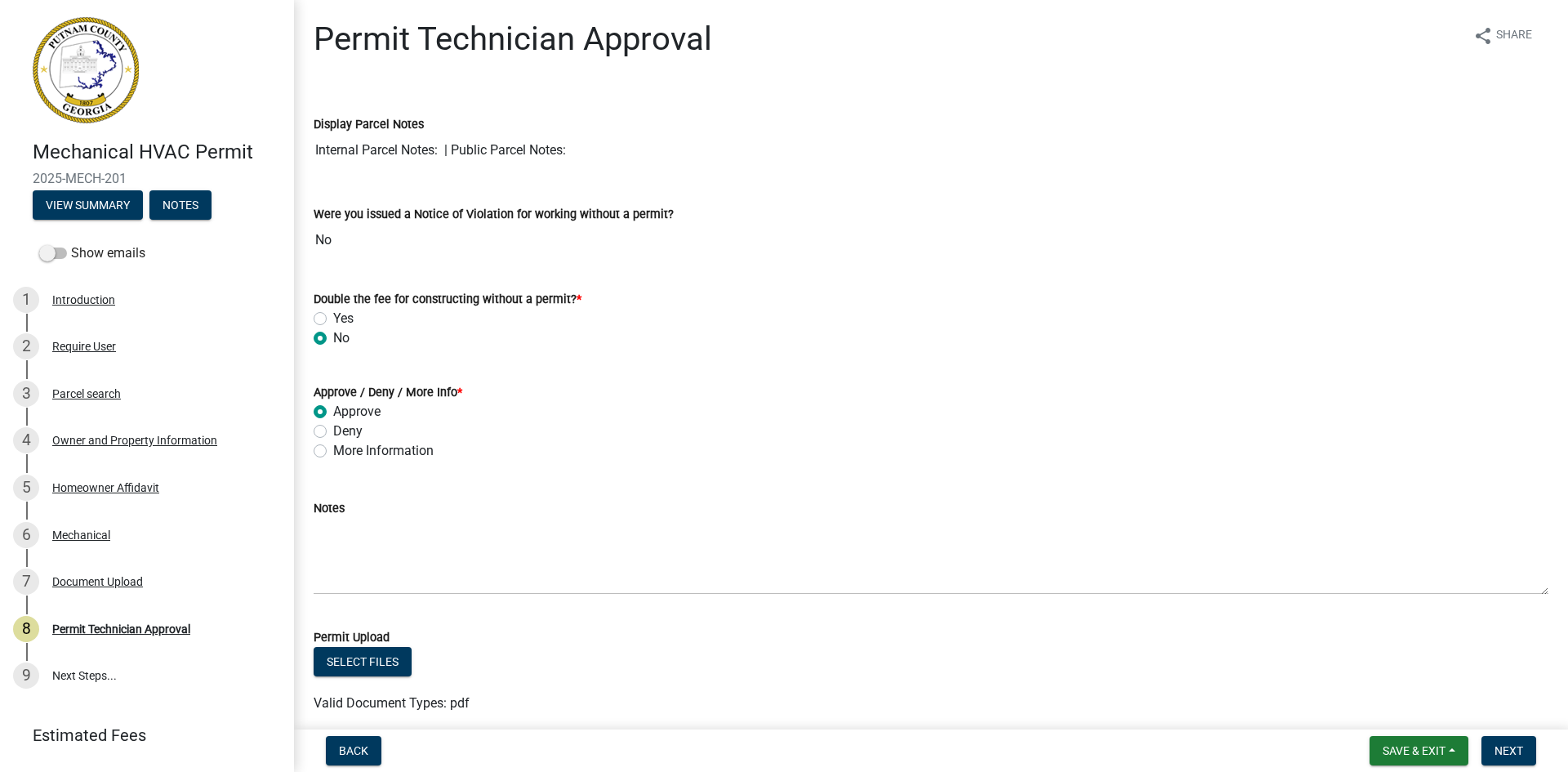
radio input "true"
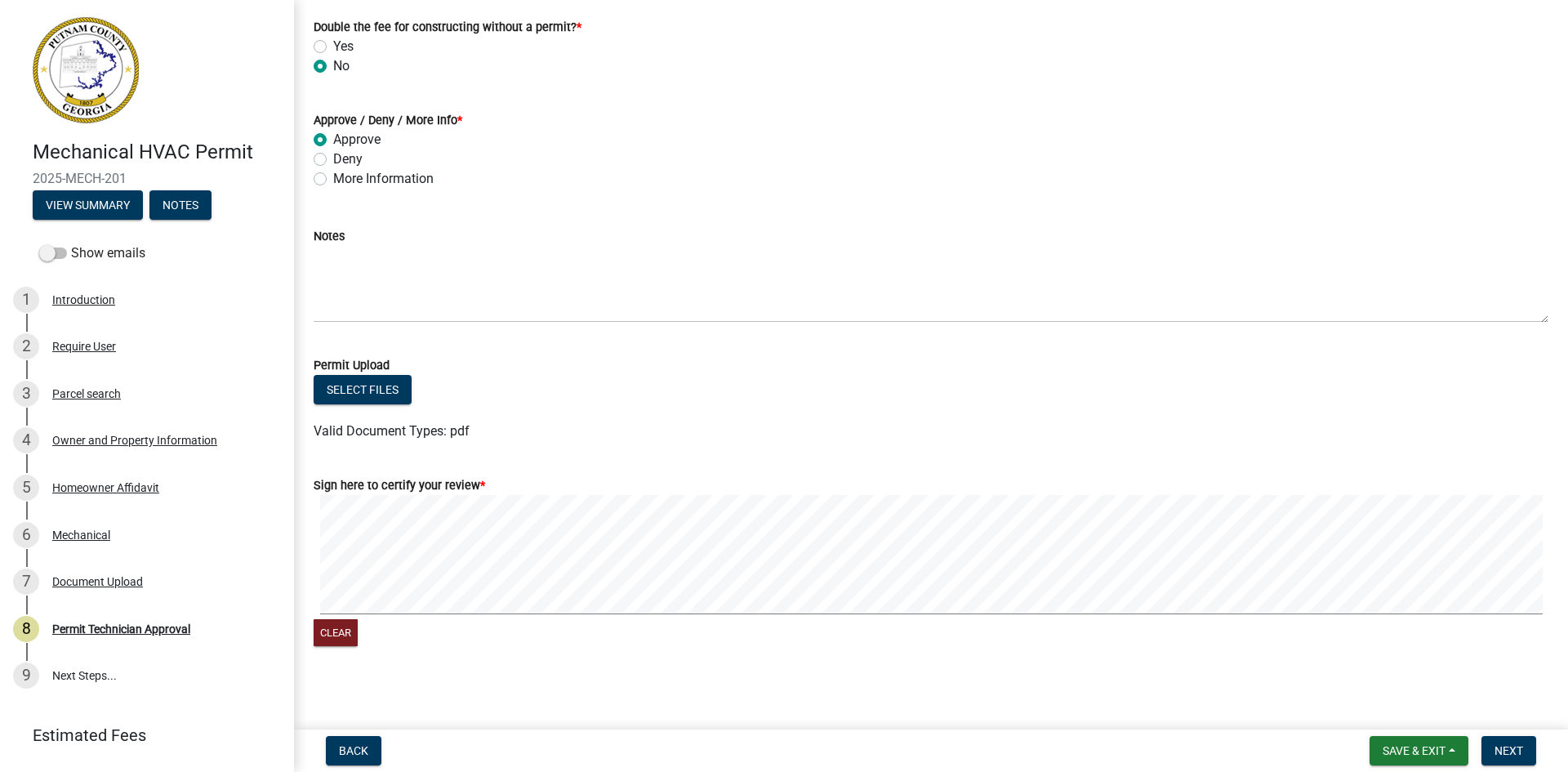
scroll to position [277, 0]
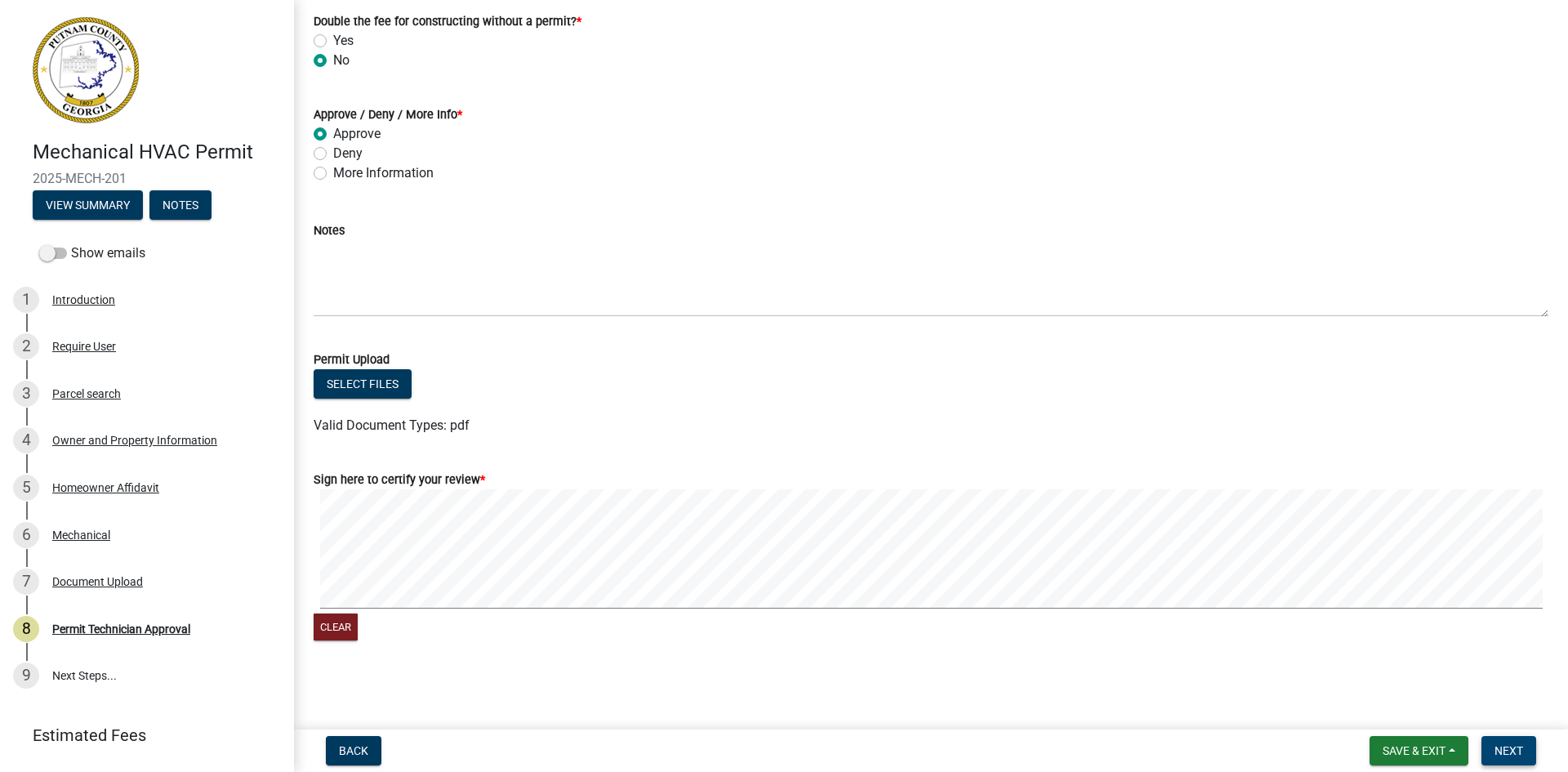
click at [1524, 754] on button "Next" at bounding box center [1509, 751] width 55 height 30
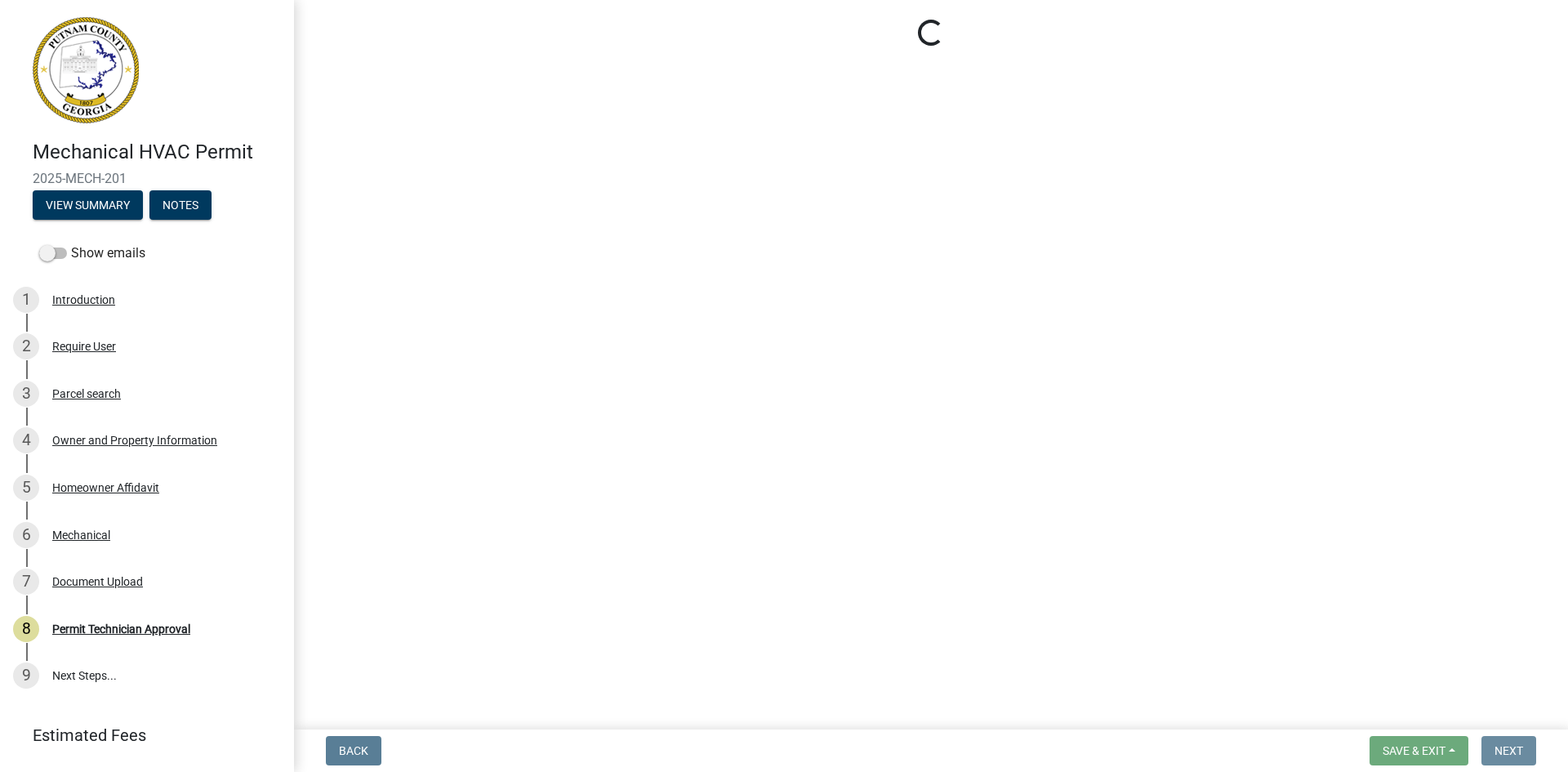
scroll to position [0, 0]
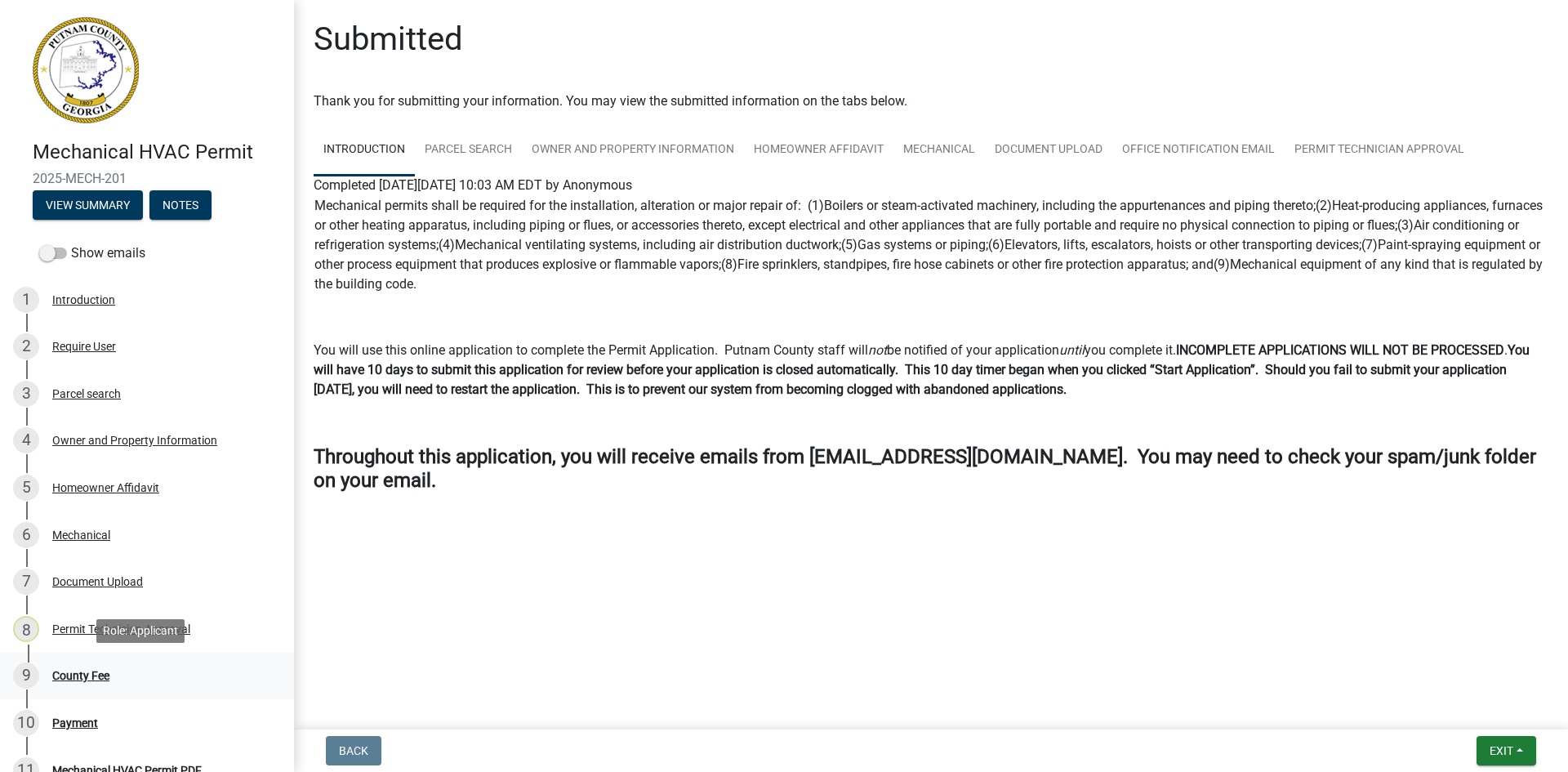
click at [103, 674] on div "County Fee" at bounding box center [81, 675] width 57 height 11
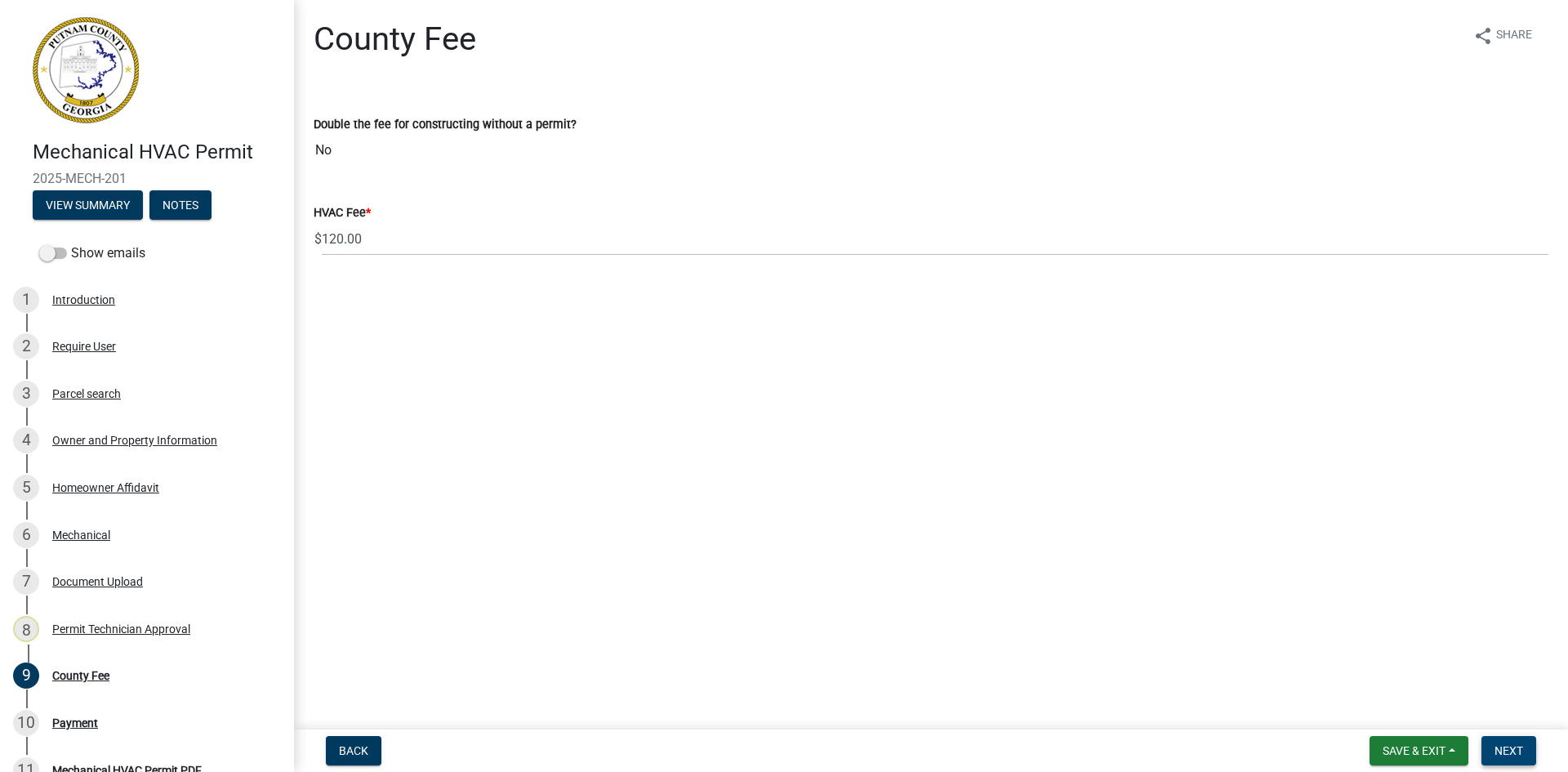
click at [1497, 749] on span "Next" at bounding box center [1508, 751] width 29 height 13
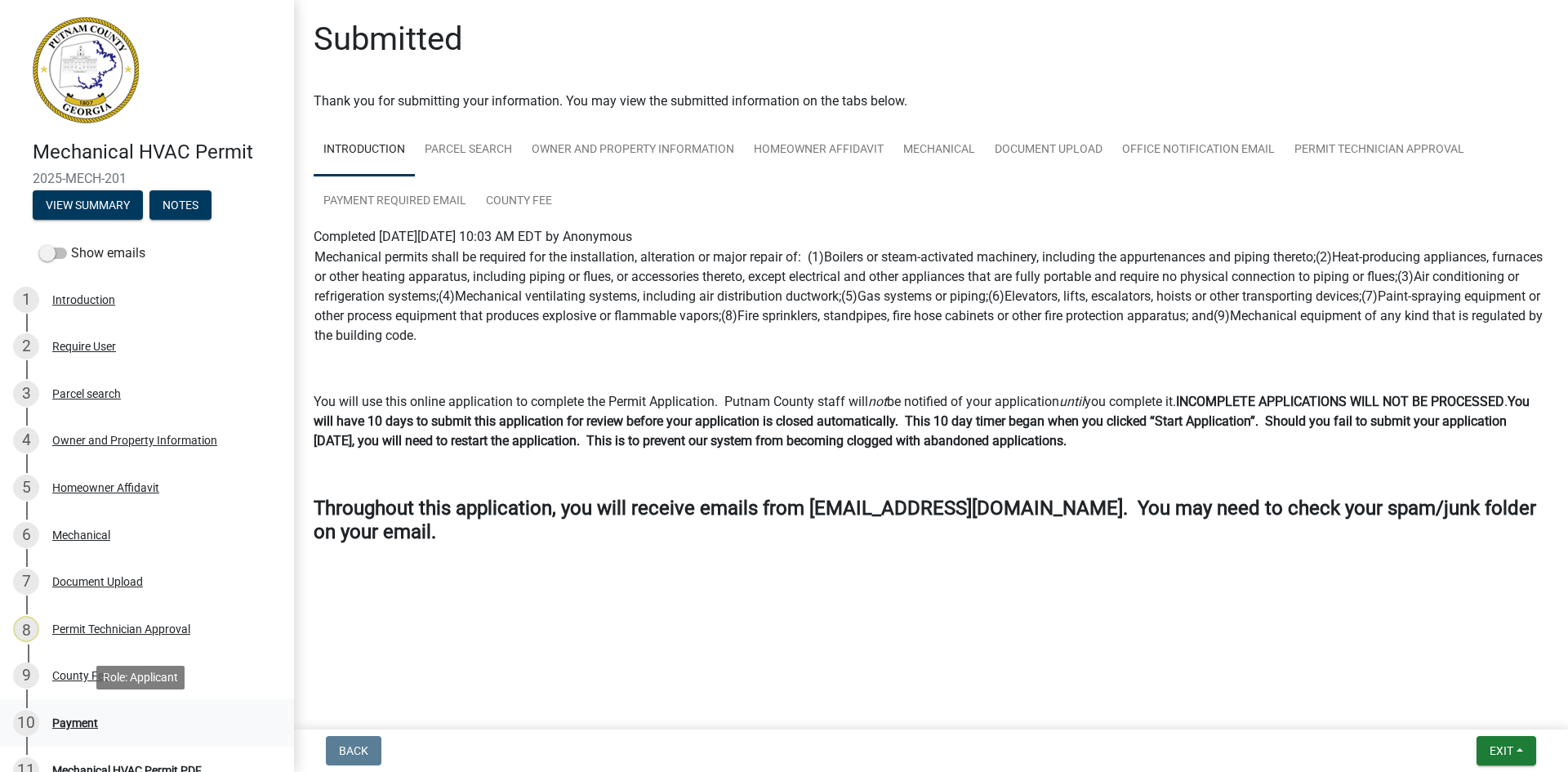
click at [81, 723] on div "Payment" at bounding box center [75, 723] width 46 height 11
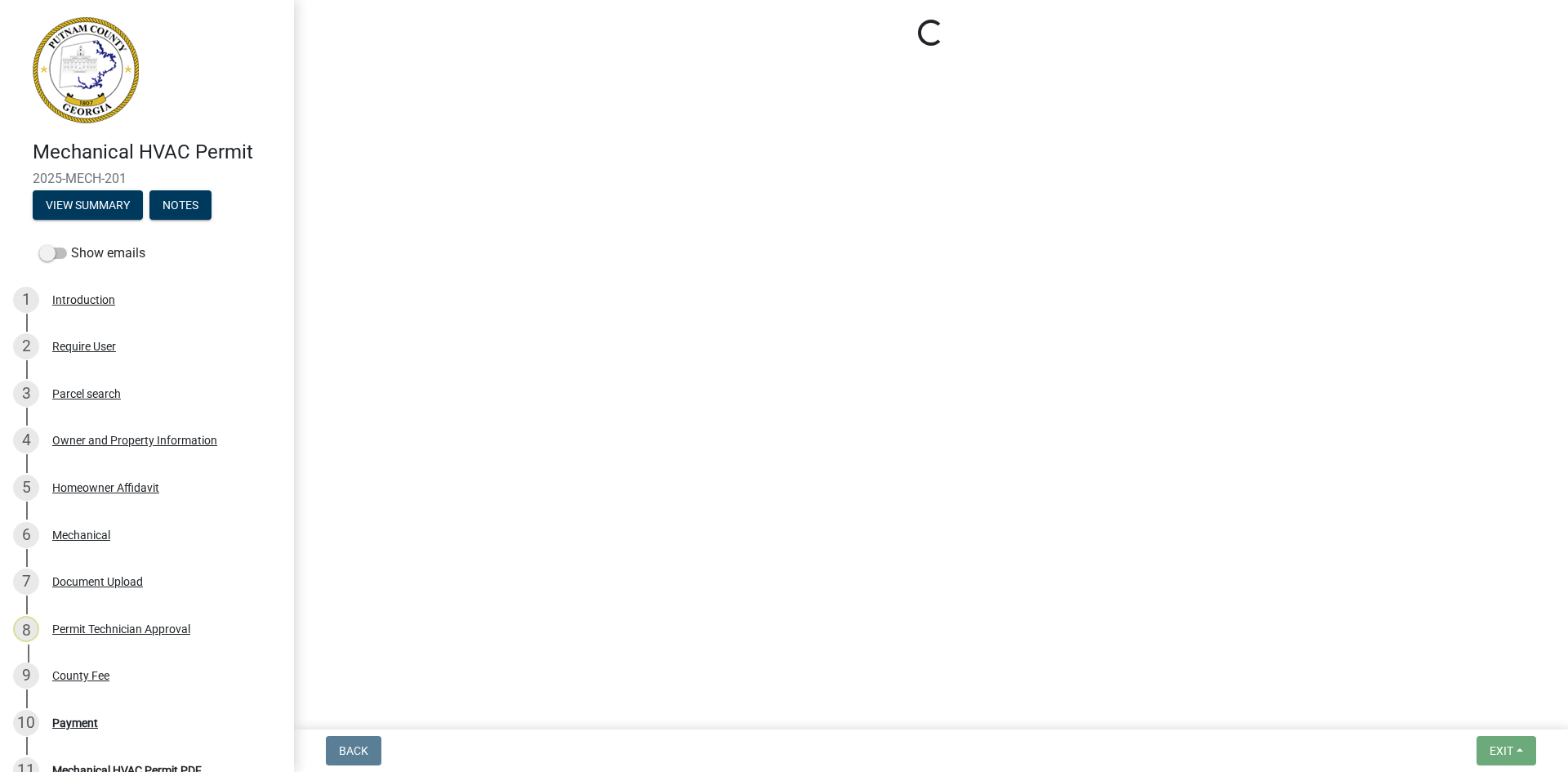
select select "3: 3"
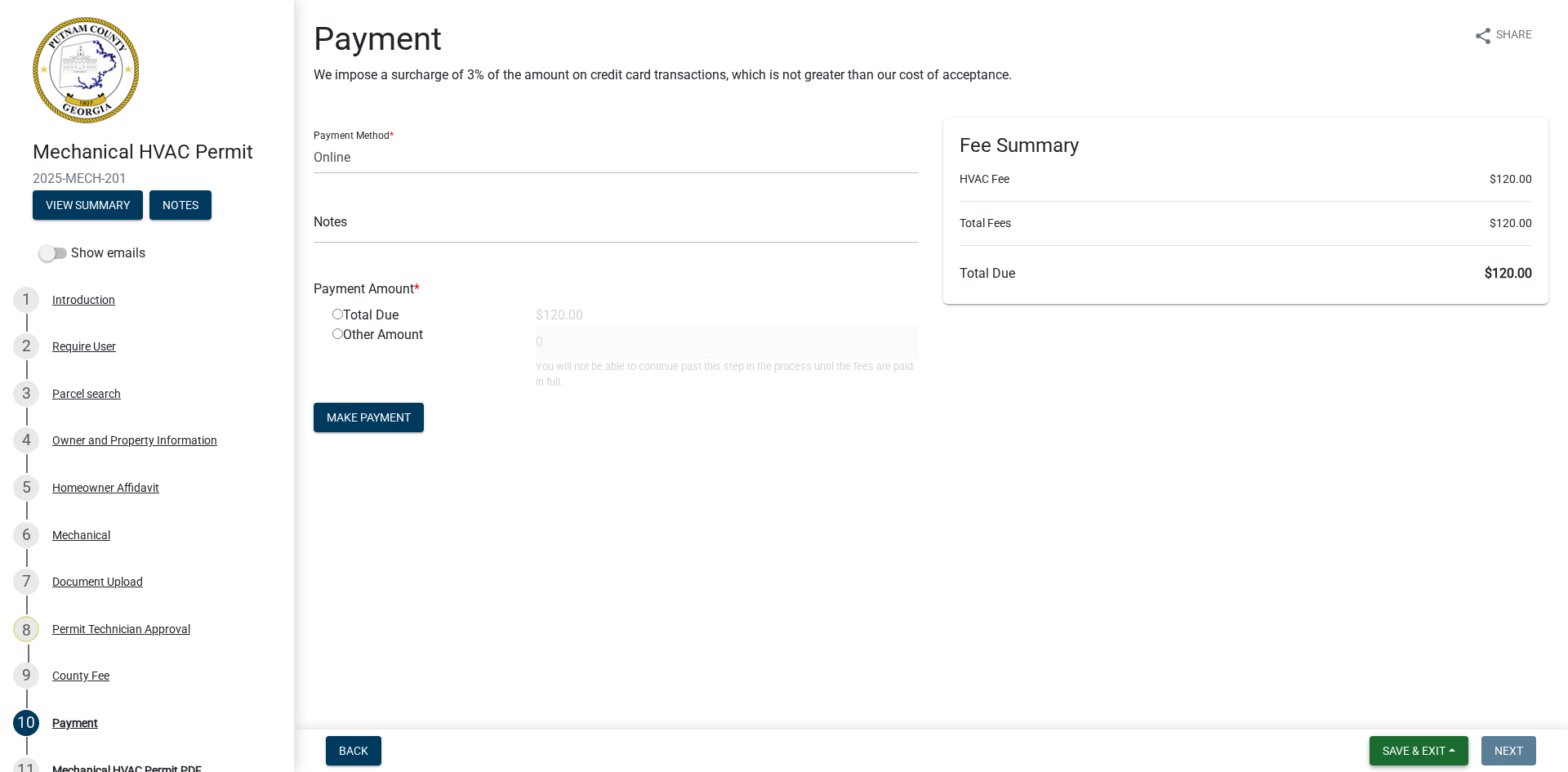
click at [1410, 753] on span "Save & Exit" at bounding box center [1414, 751] width 63 height 13
click at [1424, 706] on button "Save & Exit" at bounding box center [1402, 708] width 130 height 39
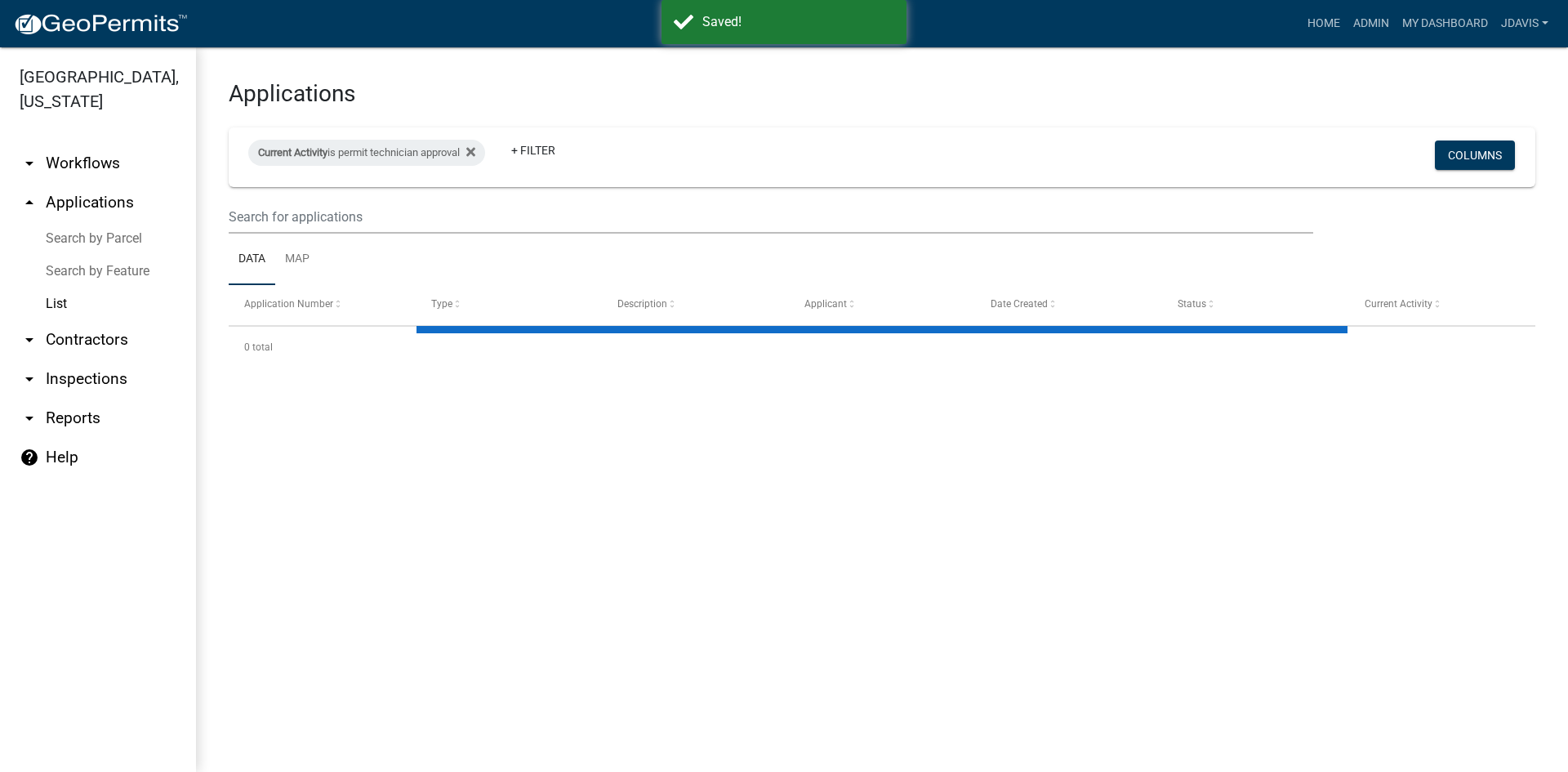
select select "2: 50"
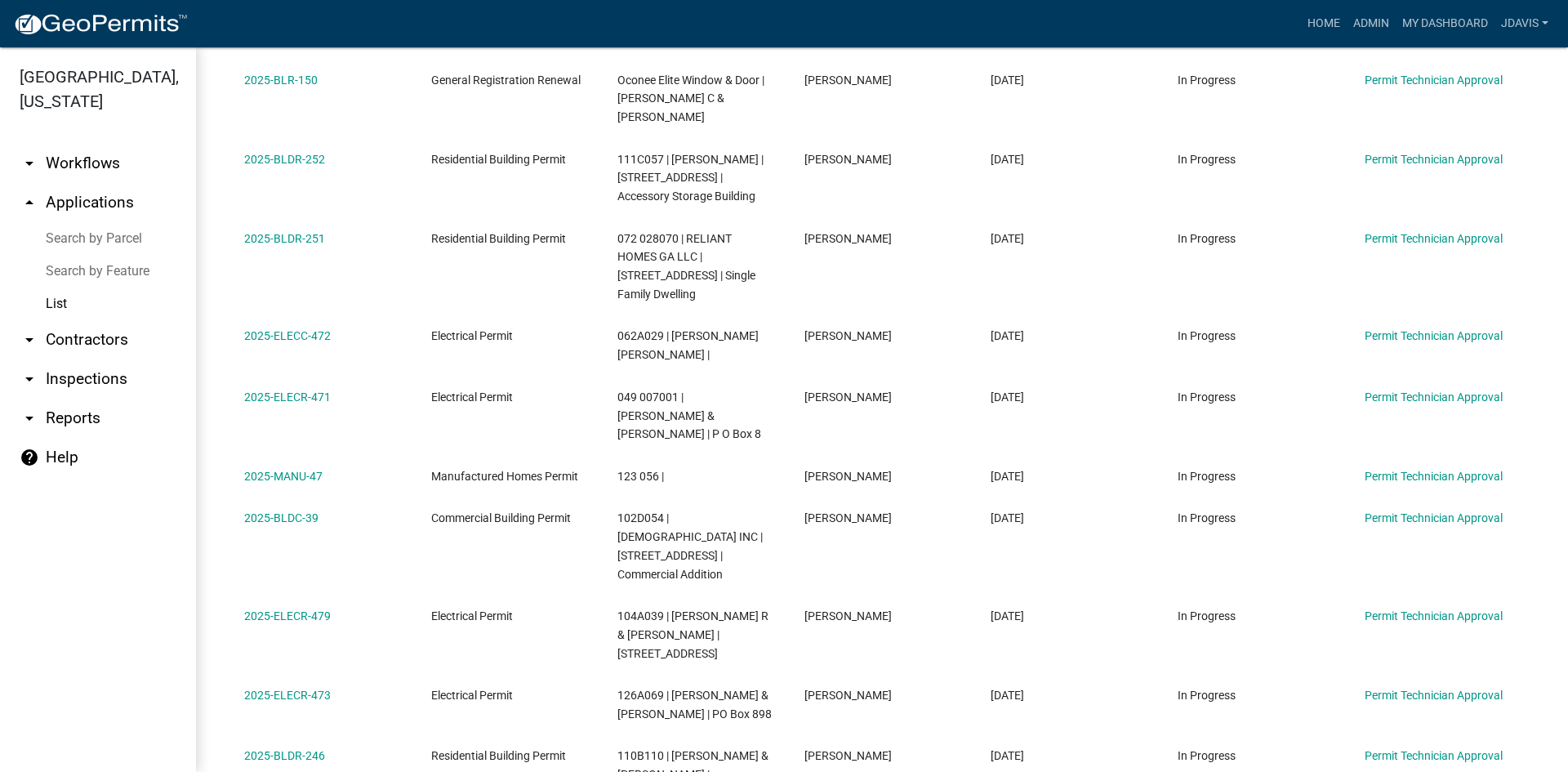
scroll to position [1153, 0]
